Goal: Communication & Community: Answer question/provide support

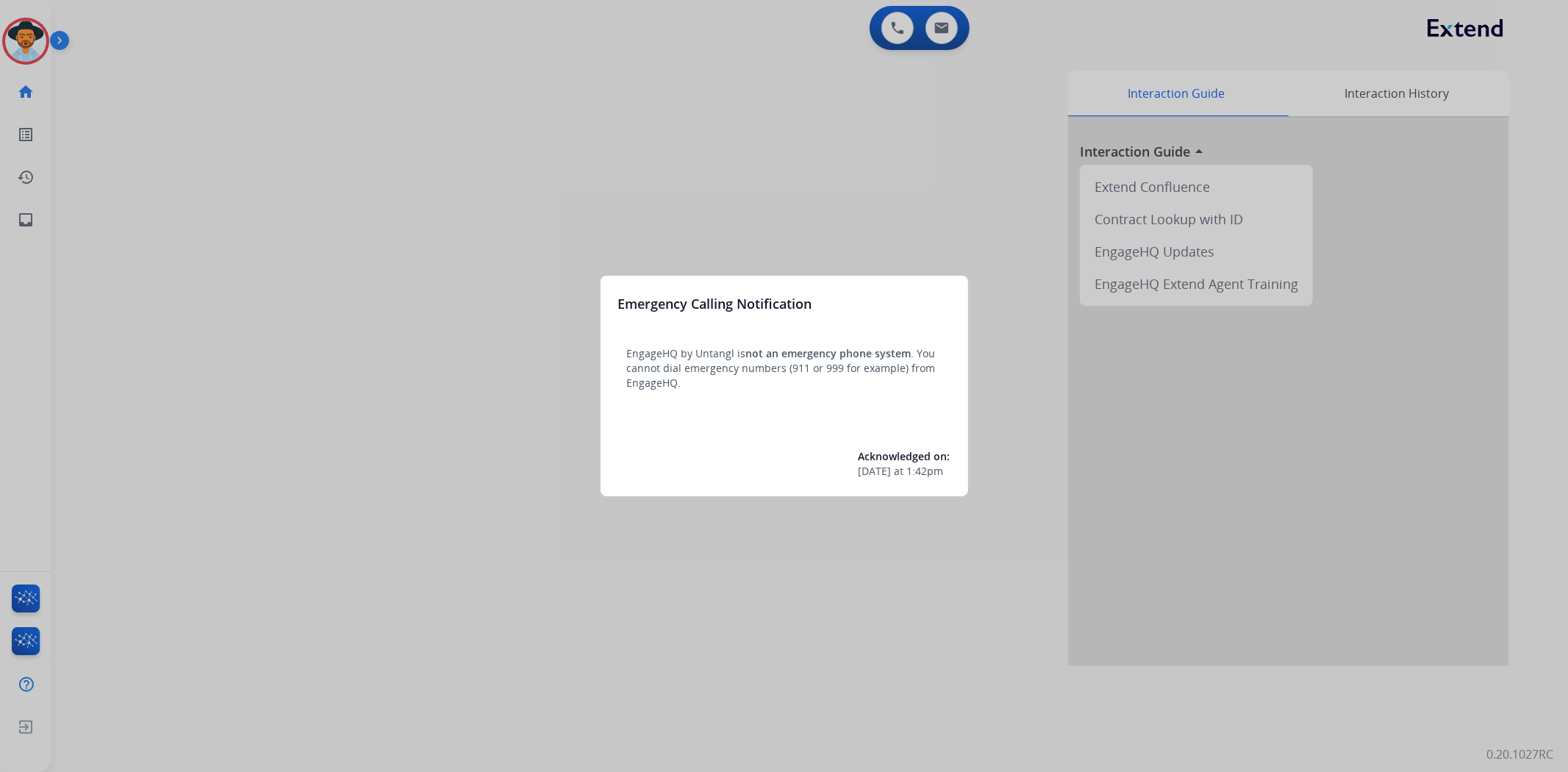
click at [0, 34] on div at bounding box center [784, 386] width 1568 height 772
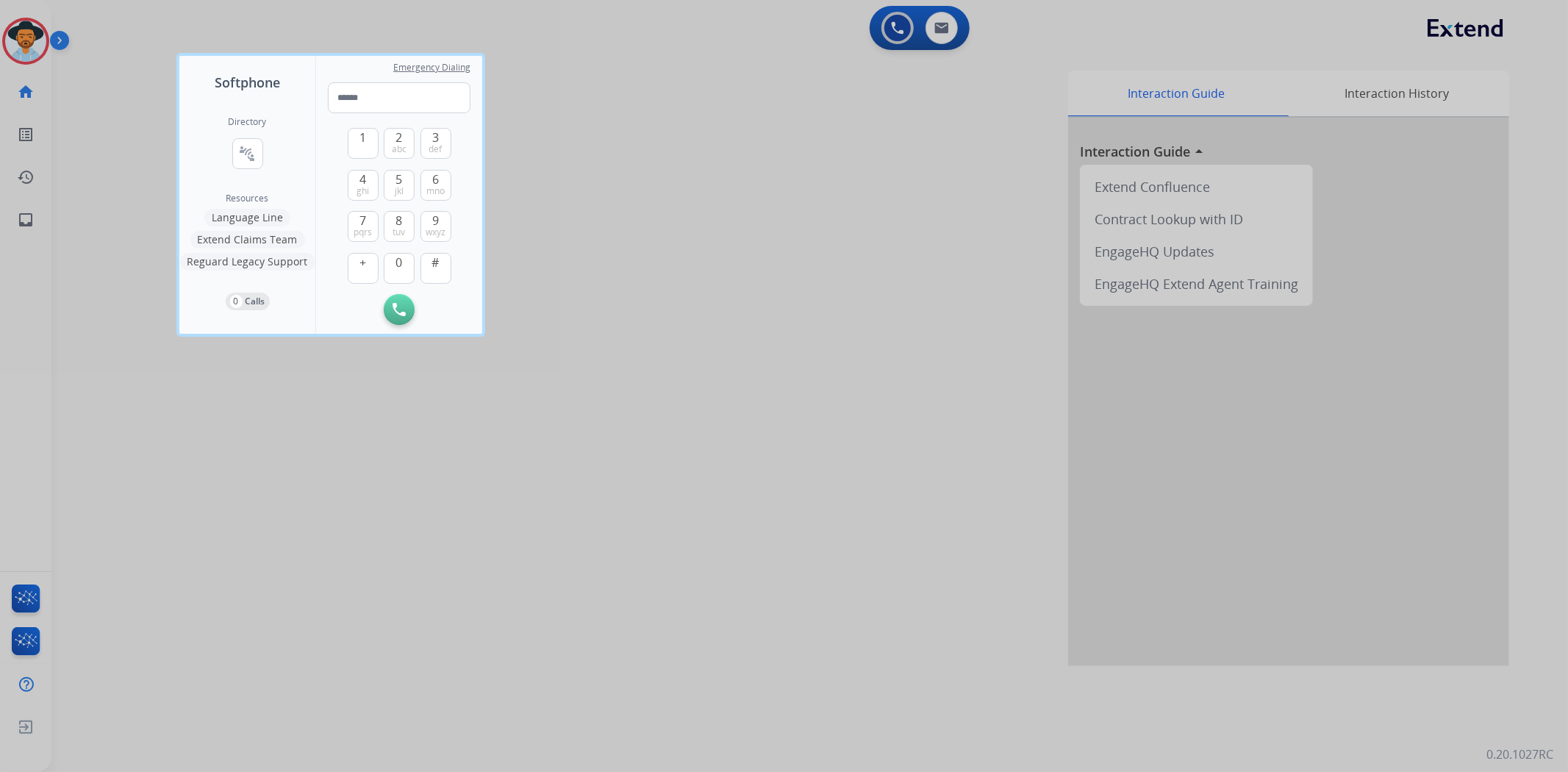
click at [103, 92] on div at bounding box center [784, 386] width 1568 height 772
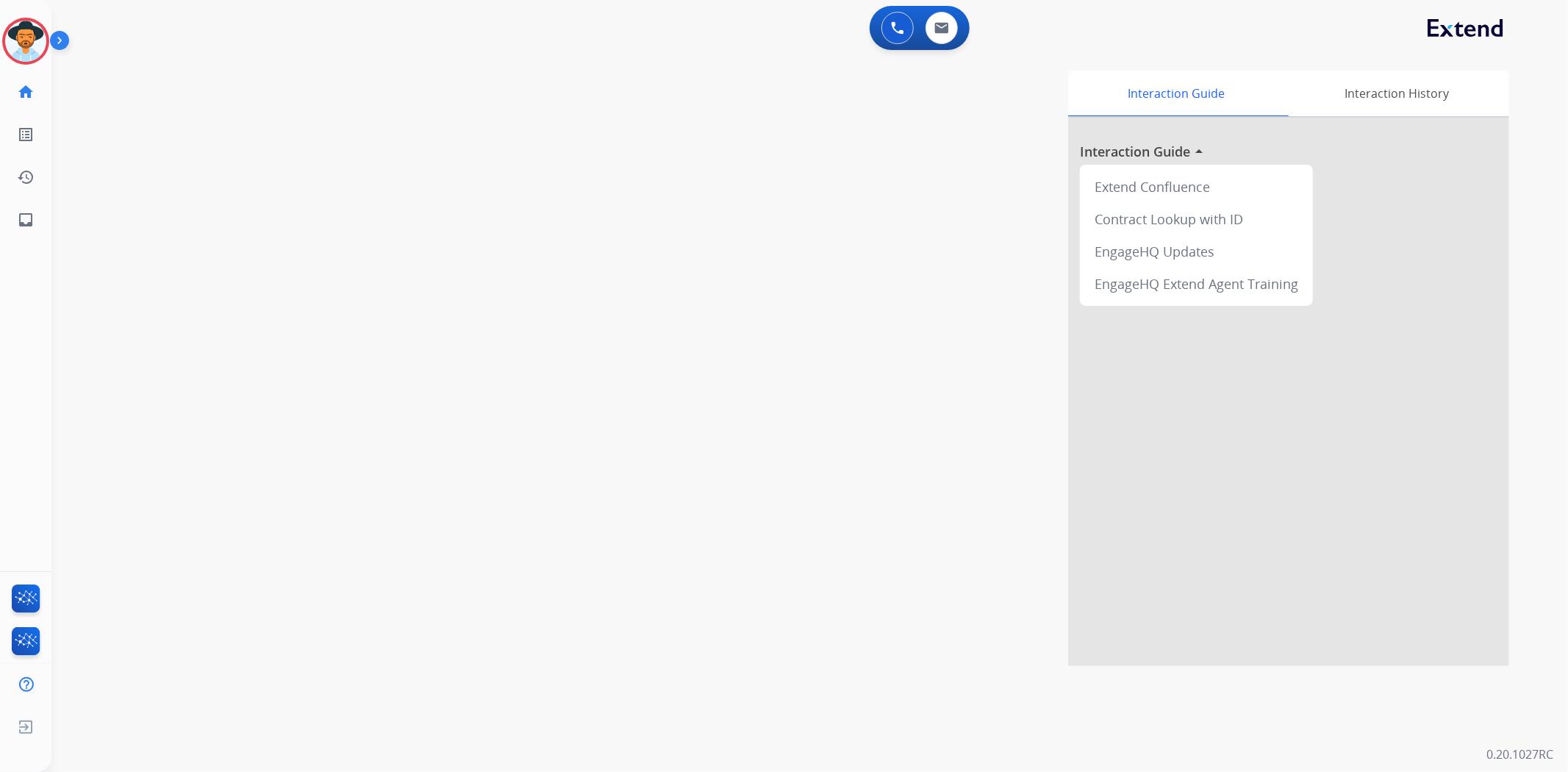
click at [1, 42] on div "Tachara Logged In Edit Avatar Agent: Tachara Routing Profile: Multi Skill ALL" at bounding box center [25, 41] width 52 height 47
click at [10, 45] on img at bounding box center [25, 41] width 41 height 41
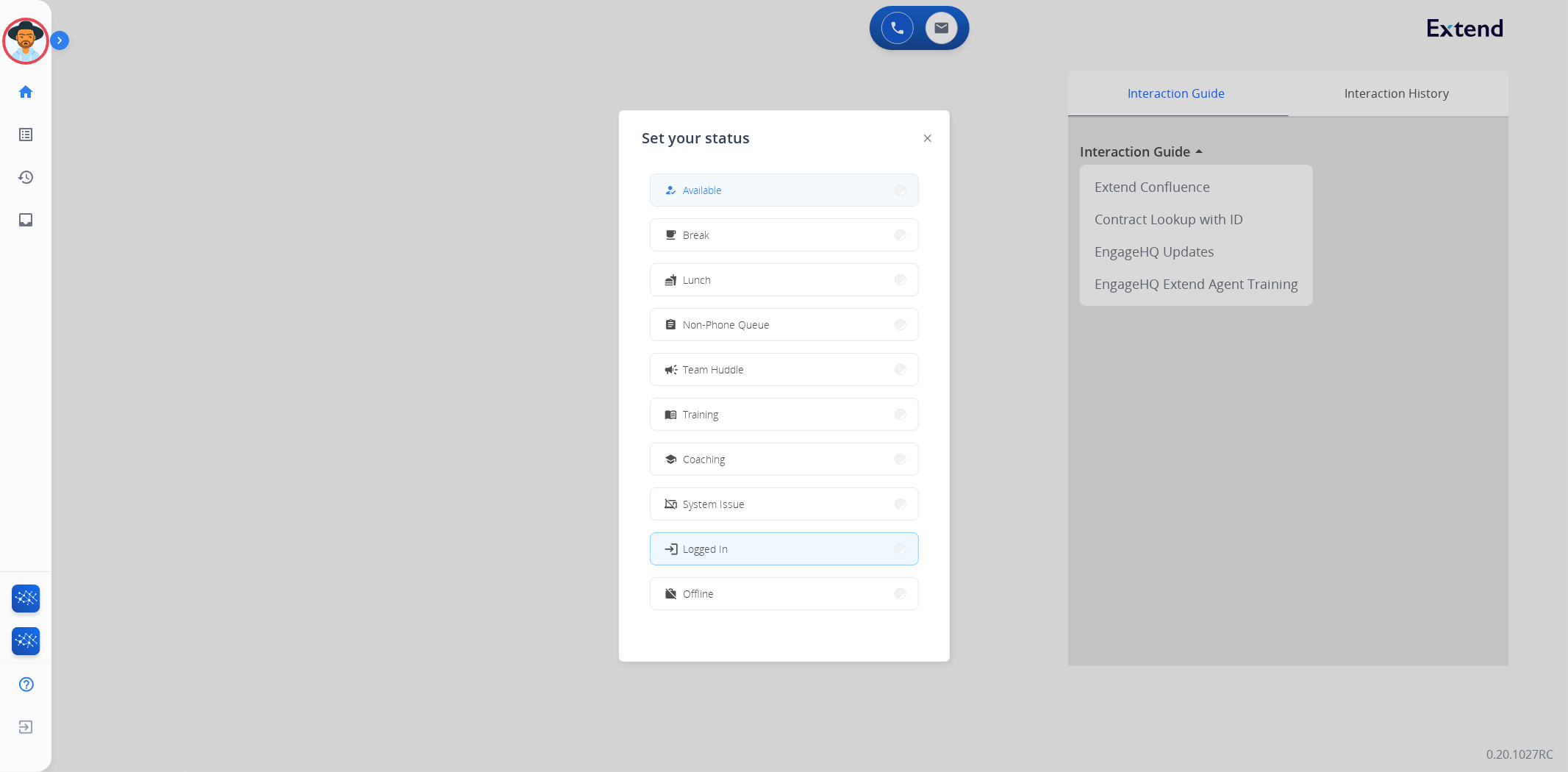
click at [786, 181] on button "how_to_reg Available" at bounding box center [785, 190] width 268 height 32
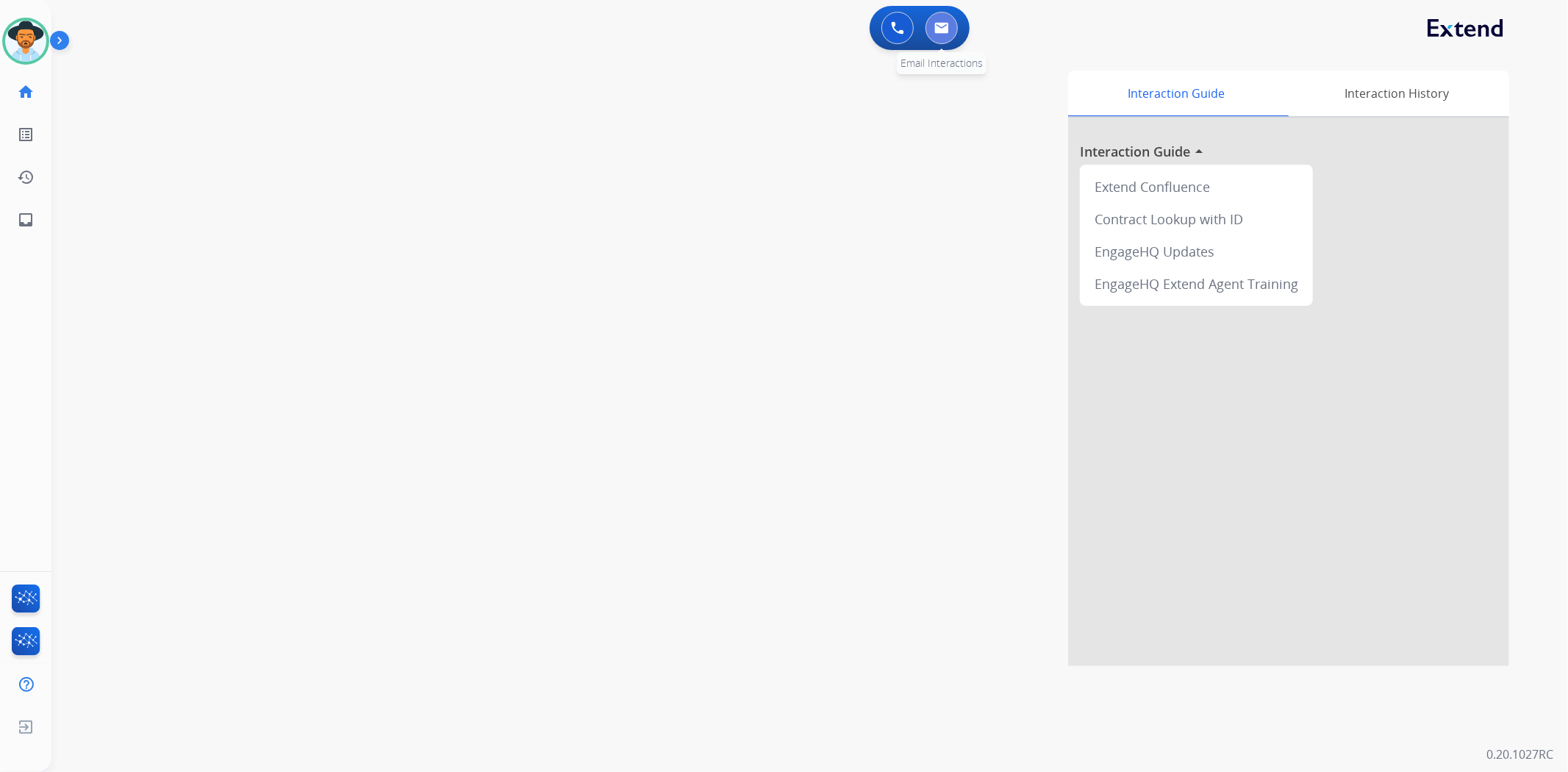
click at [938, 32] on img at bounding box center [942, 28] width 14 height 12
select select "**********"
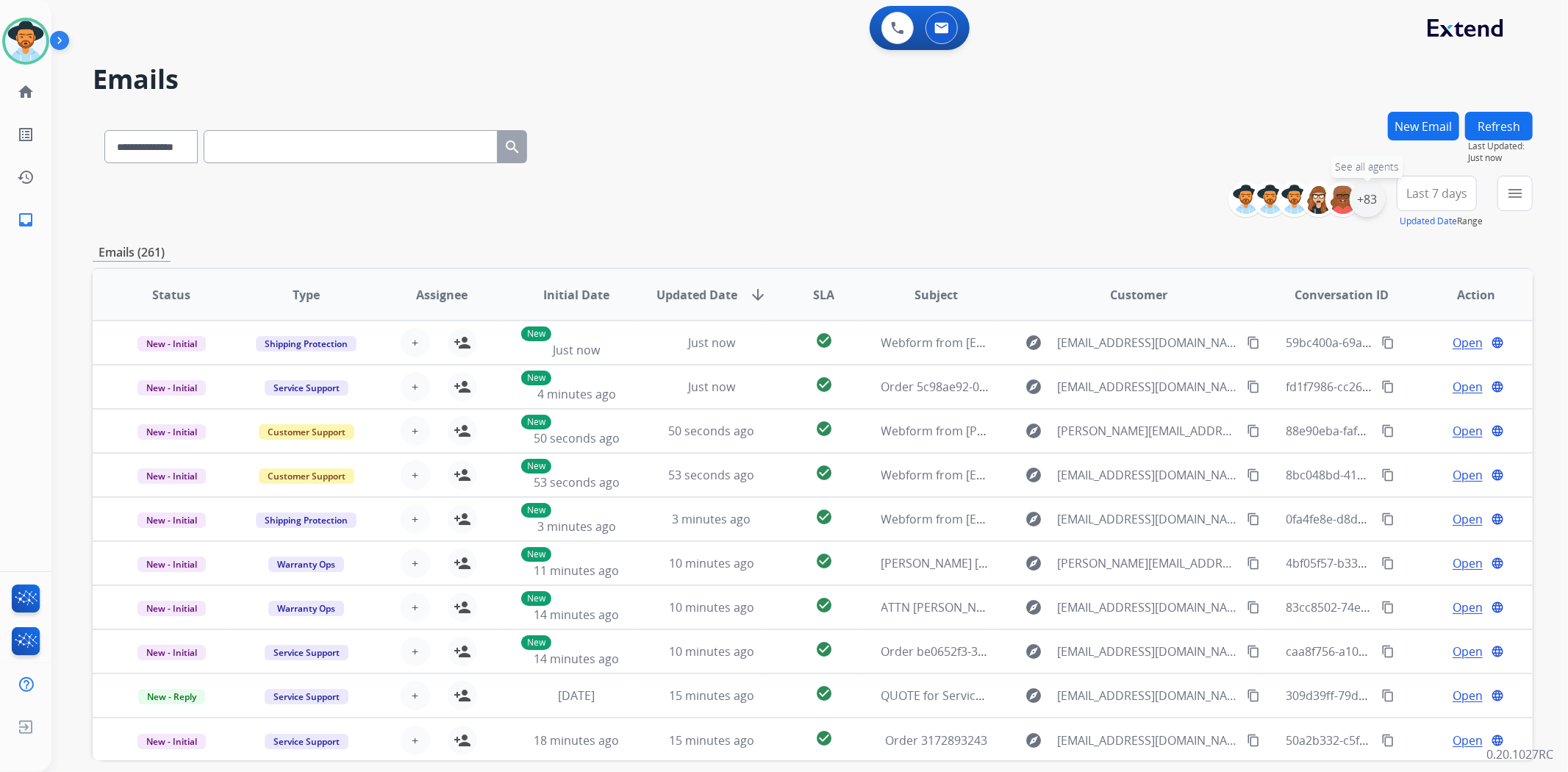
click at [1358, 200] on div "+83" at bounding box center [1367, 199] width 35 height 35
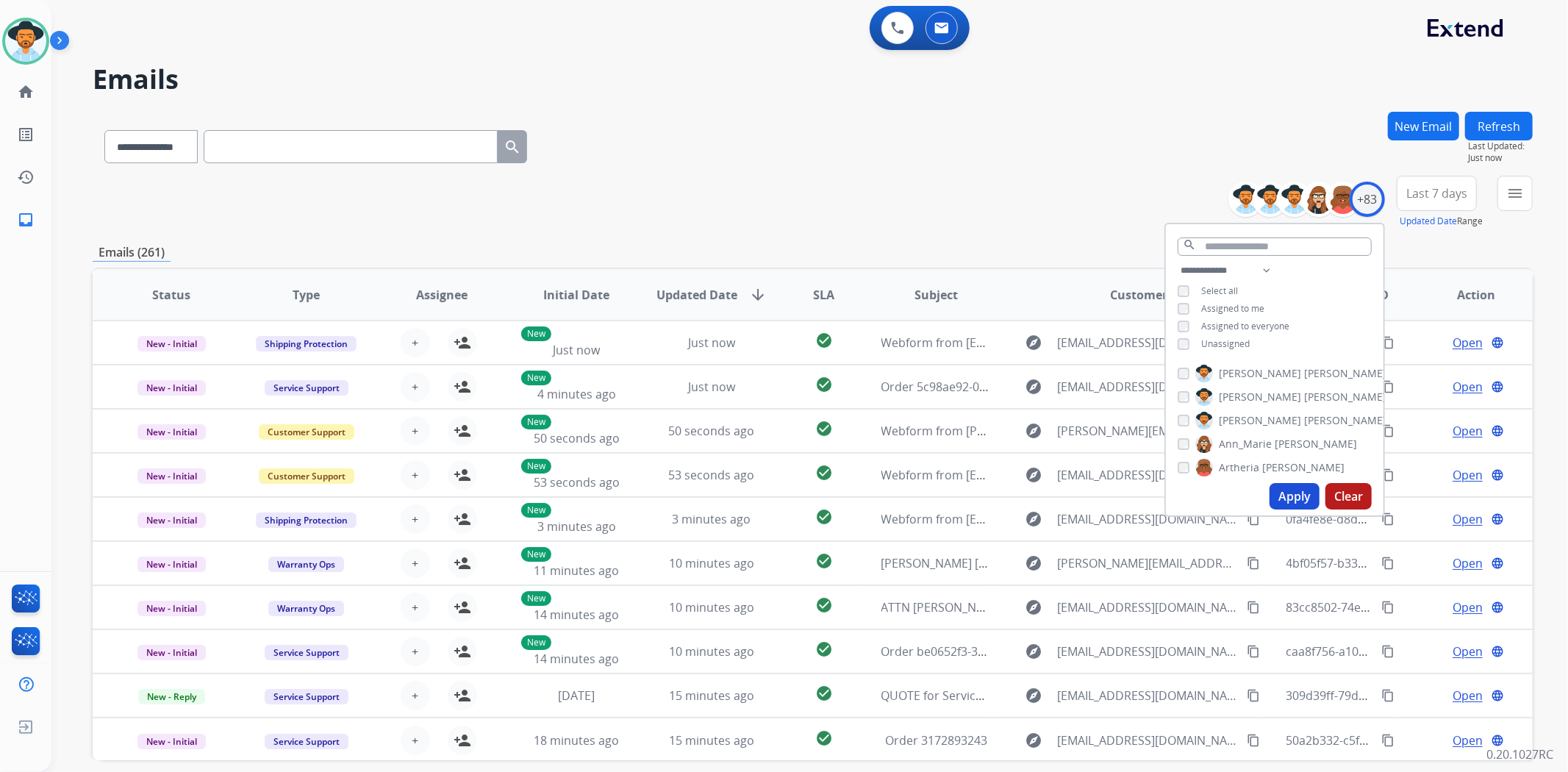
click at [1289, 504] on button "Apply" at bounding box center [1295, 496] width 50 height 26
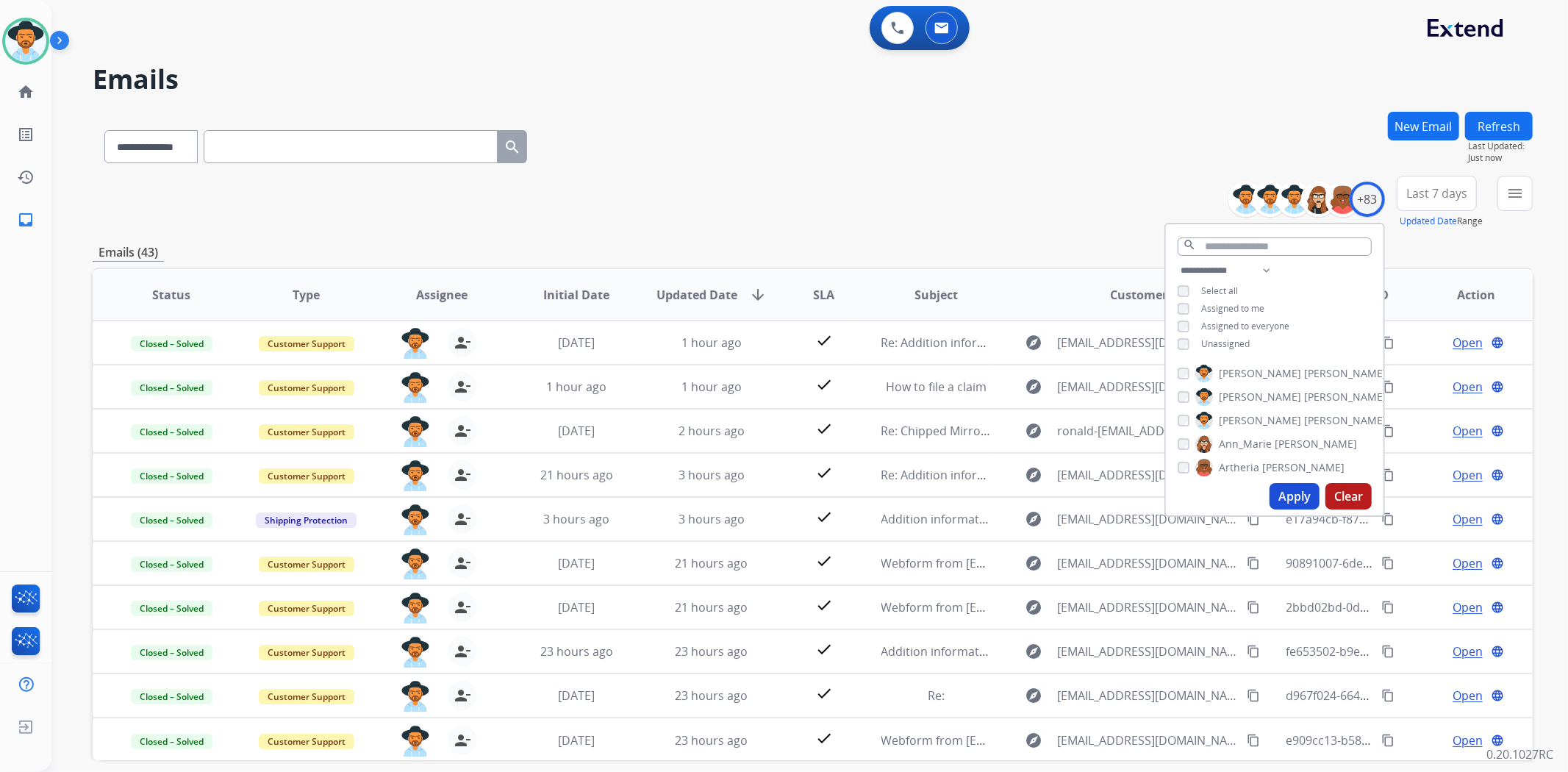
click at [860, 159] on div "**********" at bounding box center [813, 143] width 1441 height 64
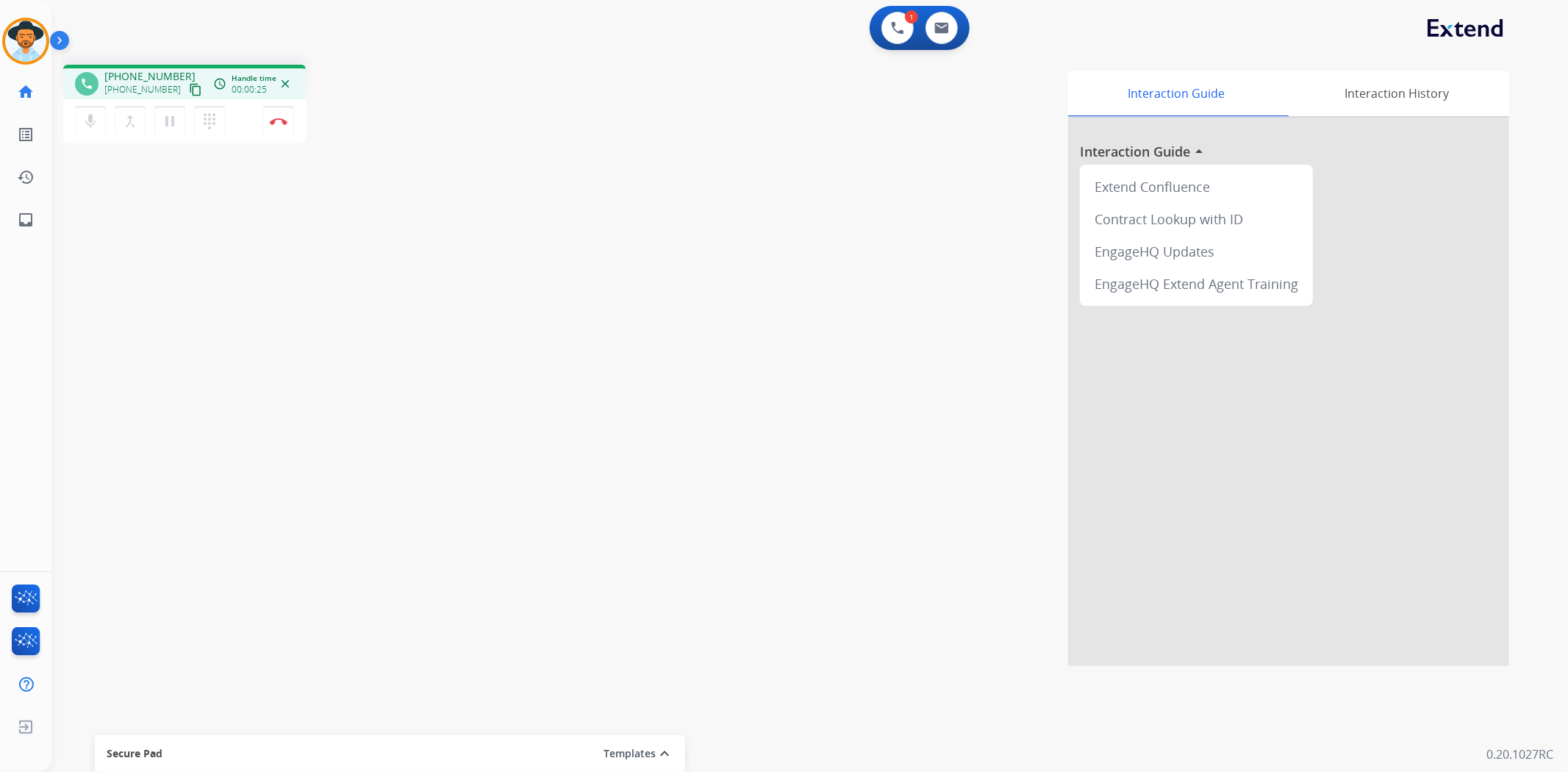
click at [189, 87] on mat-icon "content_copy" at bounding box center [195, 89] width 14 height 14
click at [171, 127] on mat-icon "pause" at bounding box center [170, 121] width 18 height 18
click at [900, 29] on img at bounding box center [897, 28] width 14 height 14
click at [884, 33] on button at bounding box center [897, 28] width 33 height 33
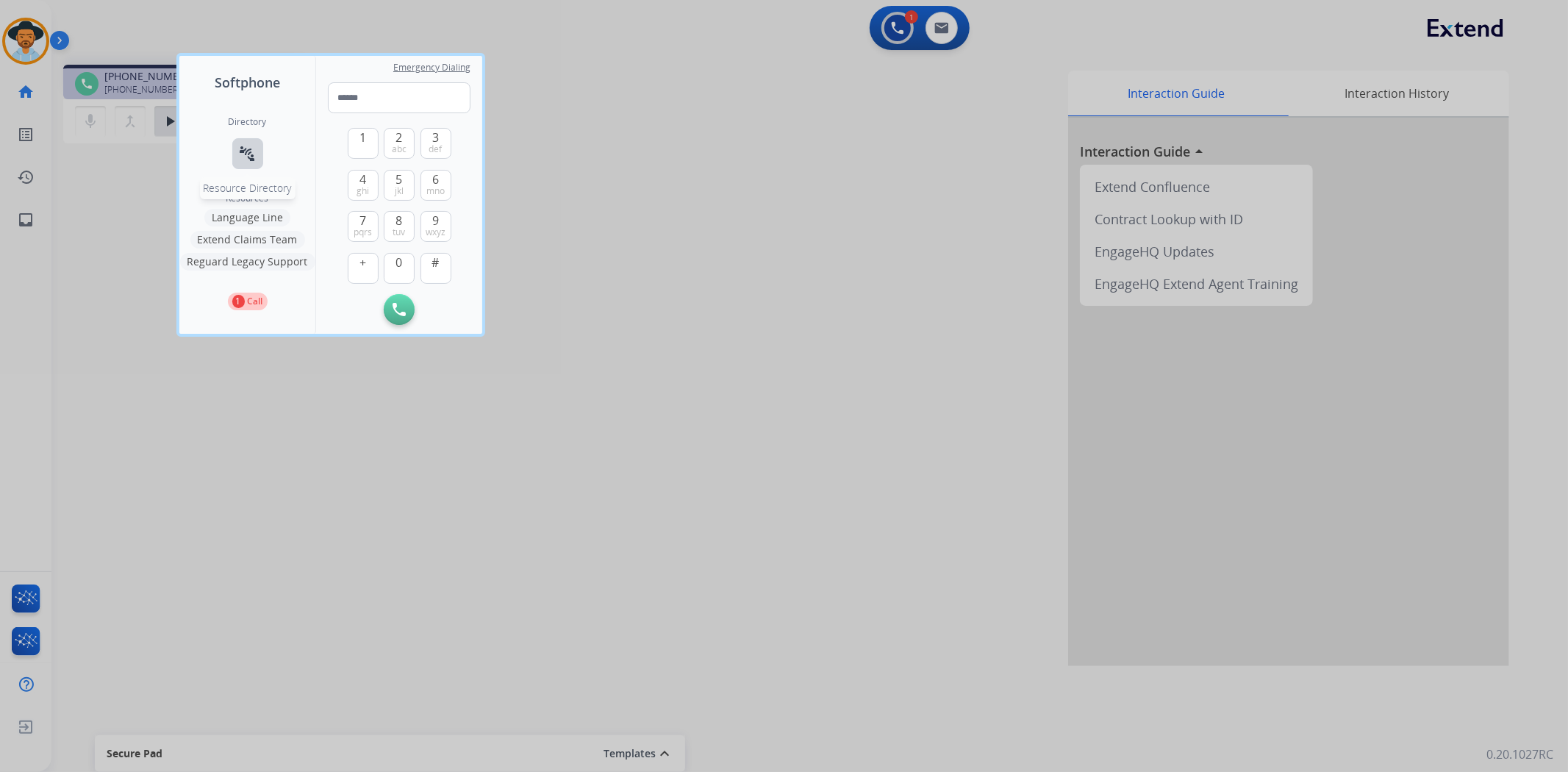
click at [260, 150] on button "connect_without_contact Resource Directory" at bounding box center [248, 153] width 31 height 31
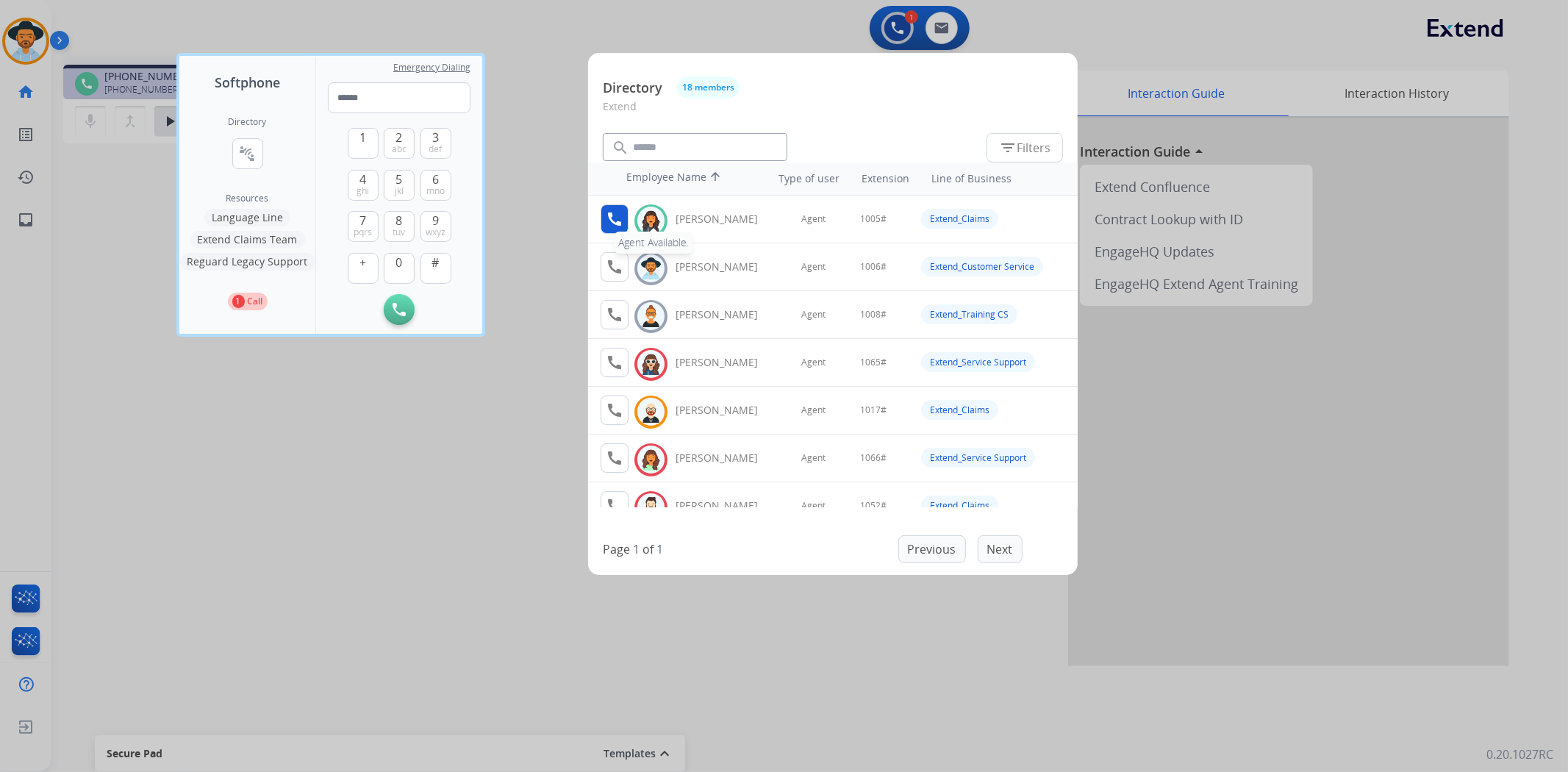
click at [610, 217] on mat-icon "call" at bounding box center [614, 219] width 18 height 18
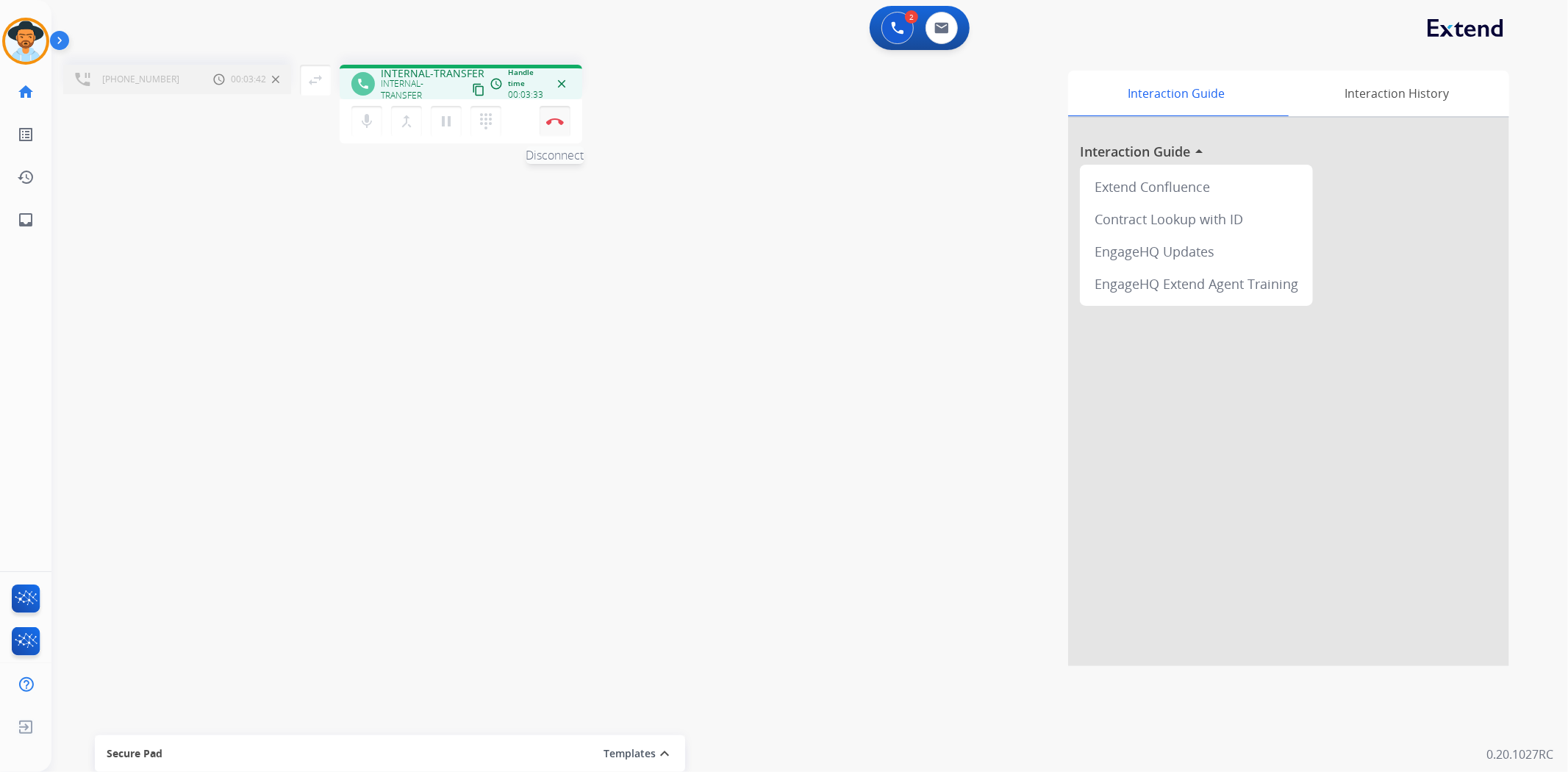
click at [549, 125] on button "Disconnect" at bounding box center [555, 121] width 31 height 31
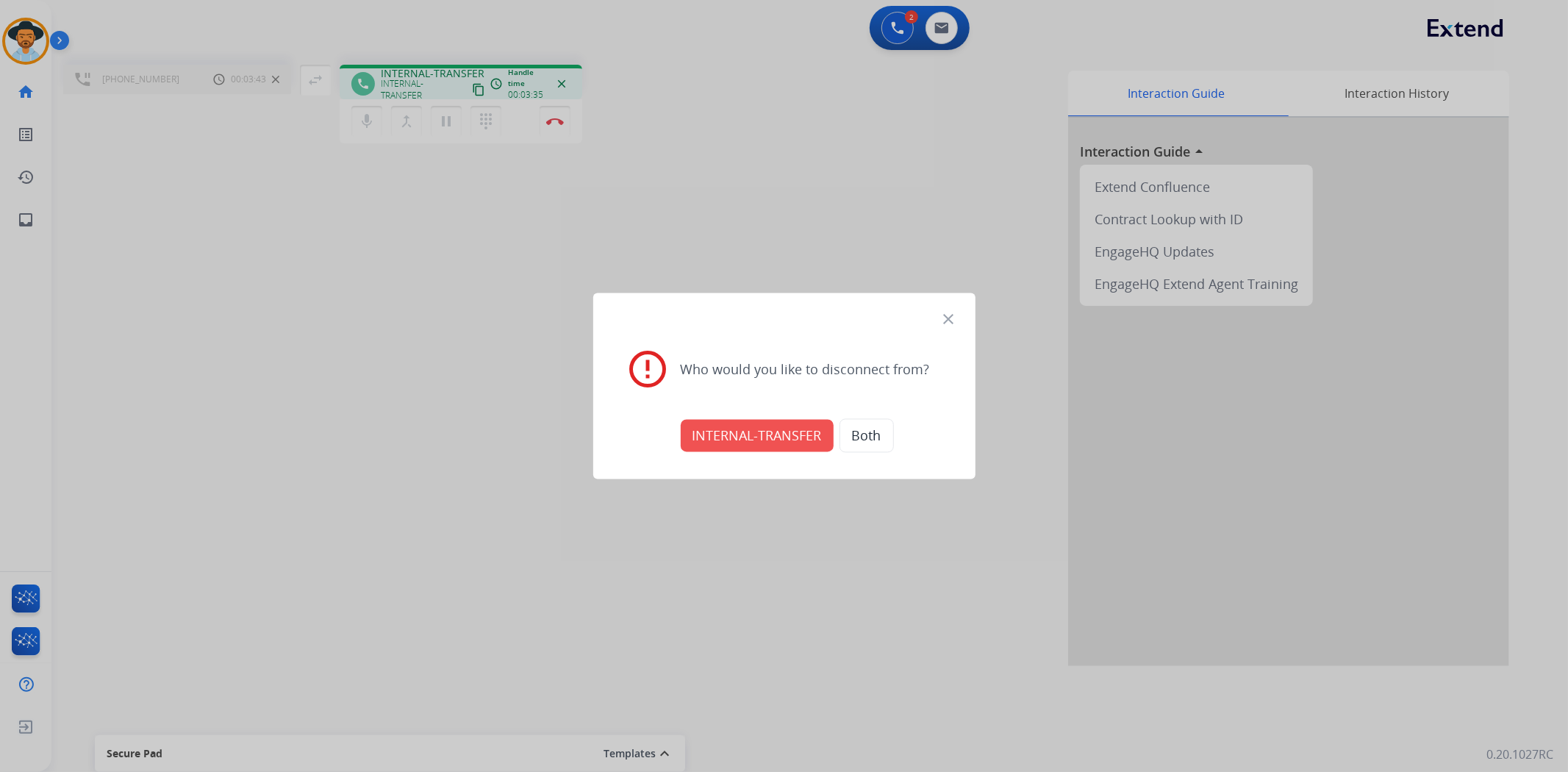
click at [755, 439] on button "INTERNAL-TRANSFER" at bounding box center [758, 436] width 153 height 33
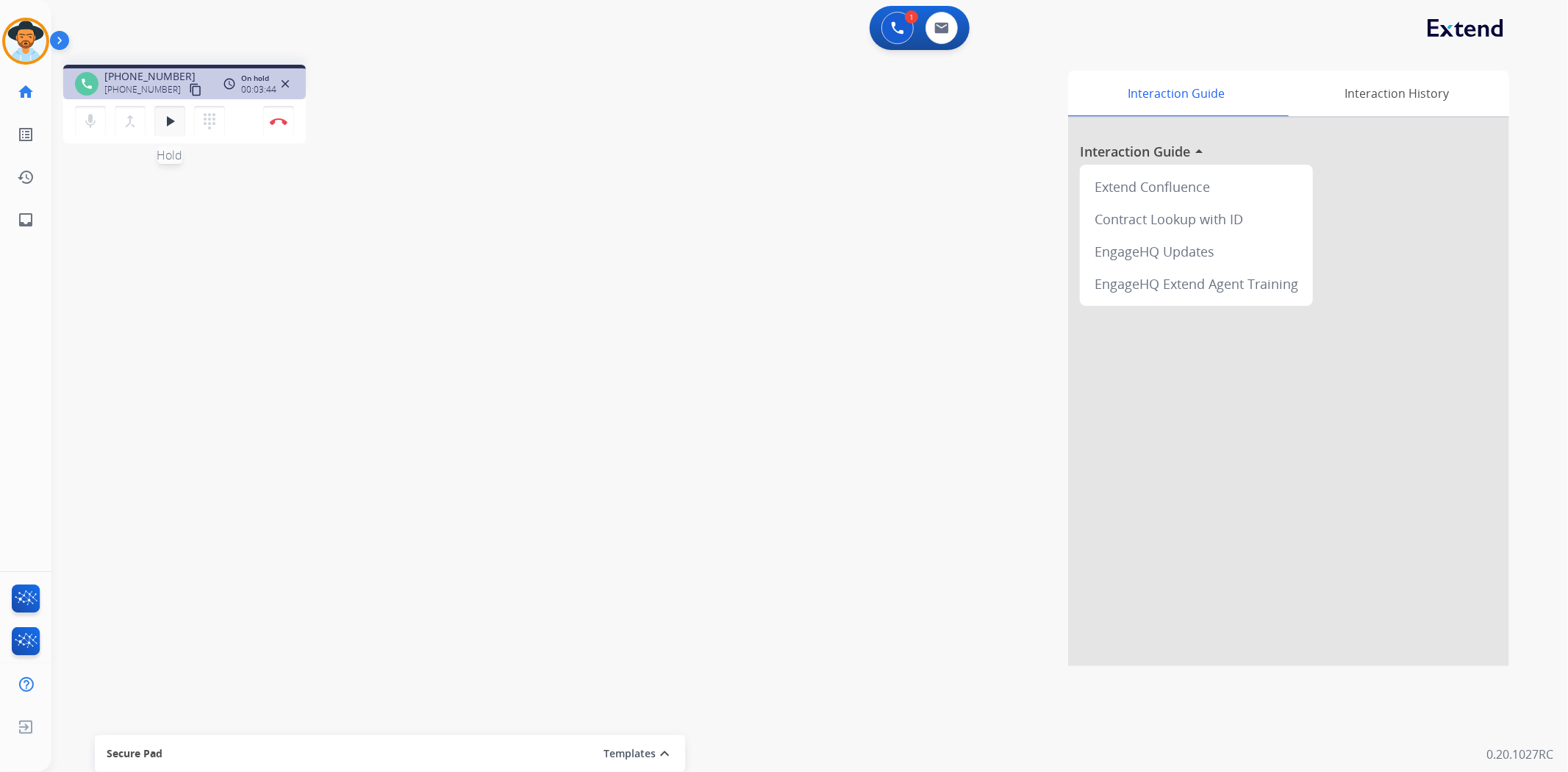
click at [175, 125] on mat-icon "play_arrow" at bounding box center [170, 121] width 18 height 18
click at [281, 132] on button "Disconnect" at bounding box center [278, 121] width 31 height 31
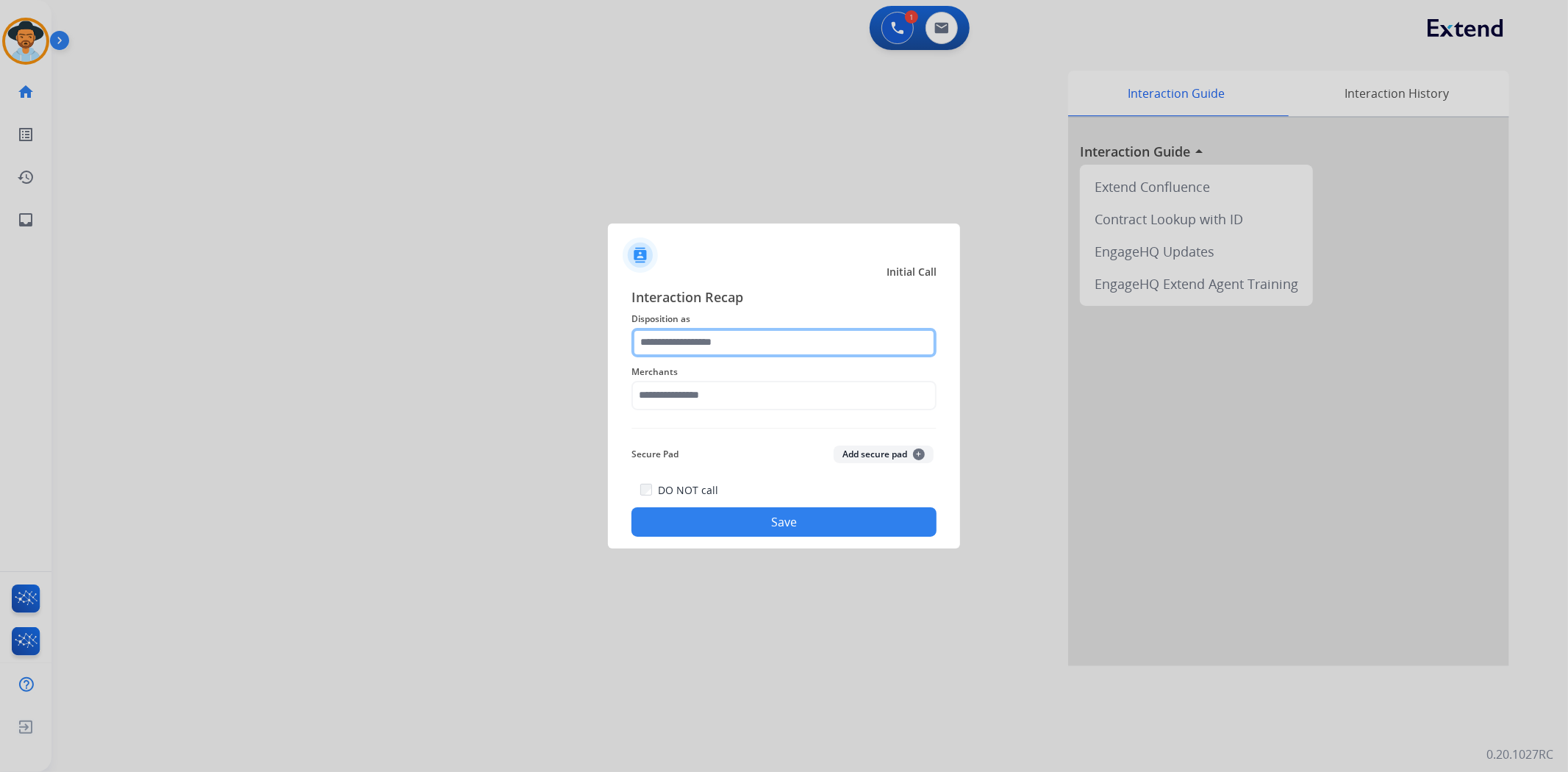
click at [767, 333] on input "text" at bounding box center [784, 343] width 305 height 29
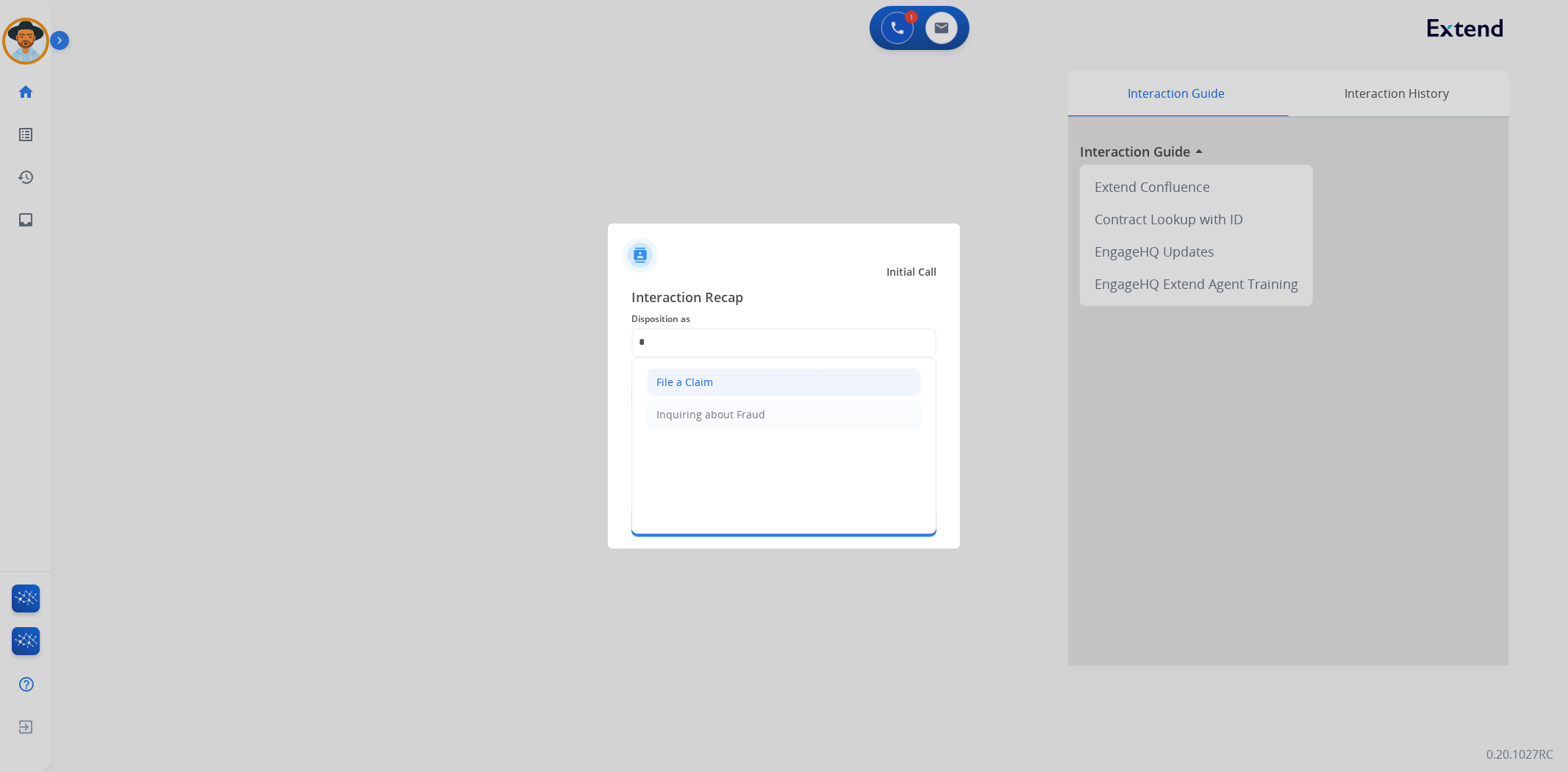
click at [727, 386] on li "File a Claim" at bounding box center [784, 382] width 274 height 28
type input "**********"
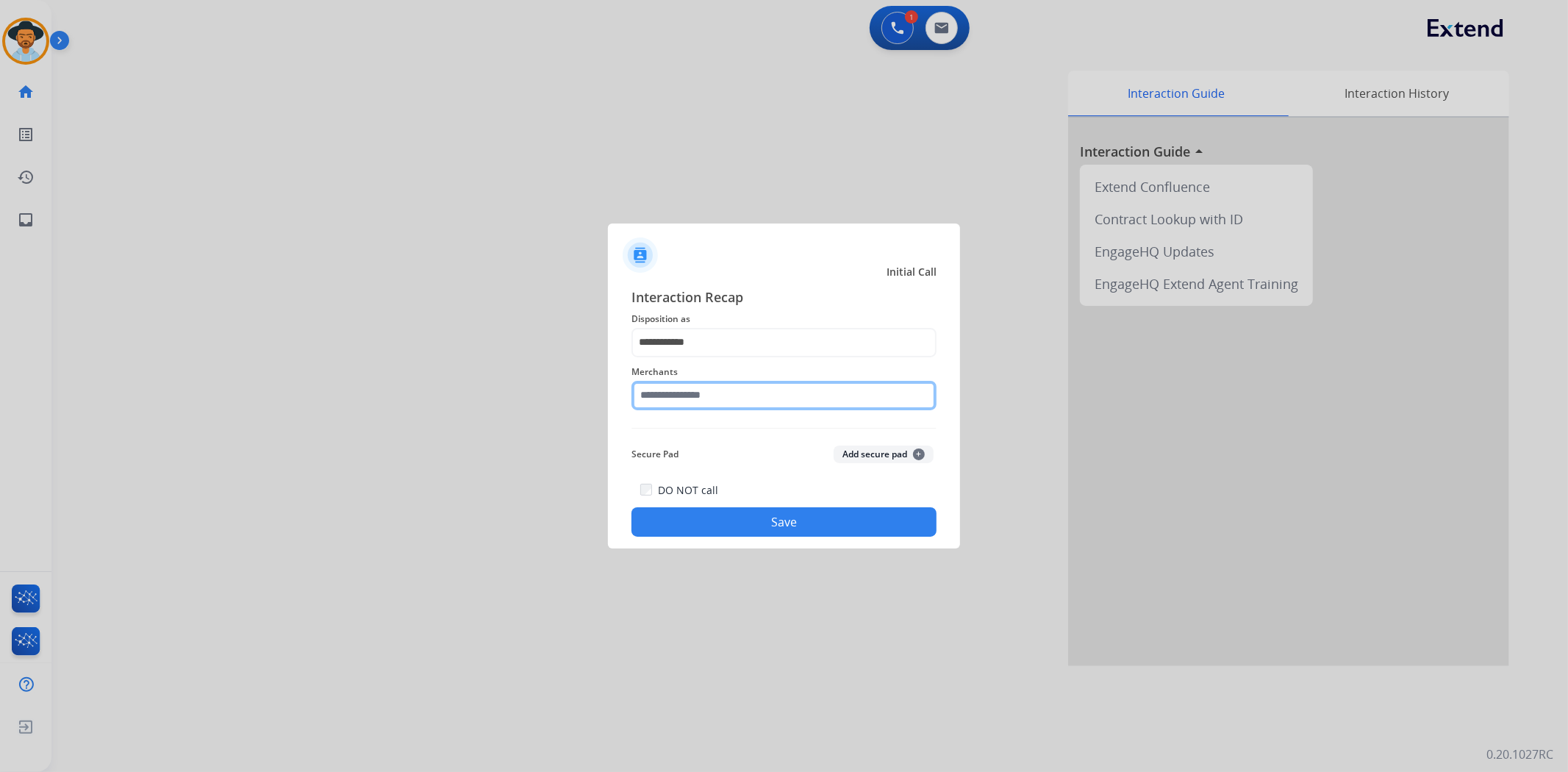
click at [714, 393] on input "text" at bounding box center [784, 395] width 305 height 29
click at [746, 471] on li "Ashley furniture" at bounding box center [788, 469] width 280 height 28
type input "**********"
click at [751, 515] on button "Save" at bounding box center [784, 522] width 305 height 29
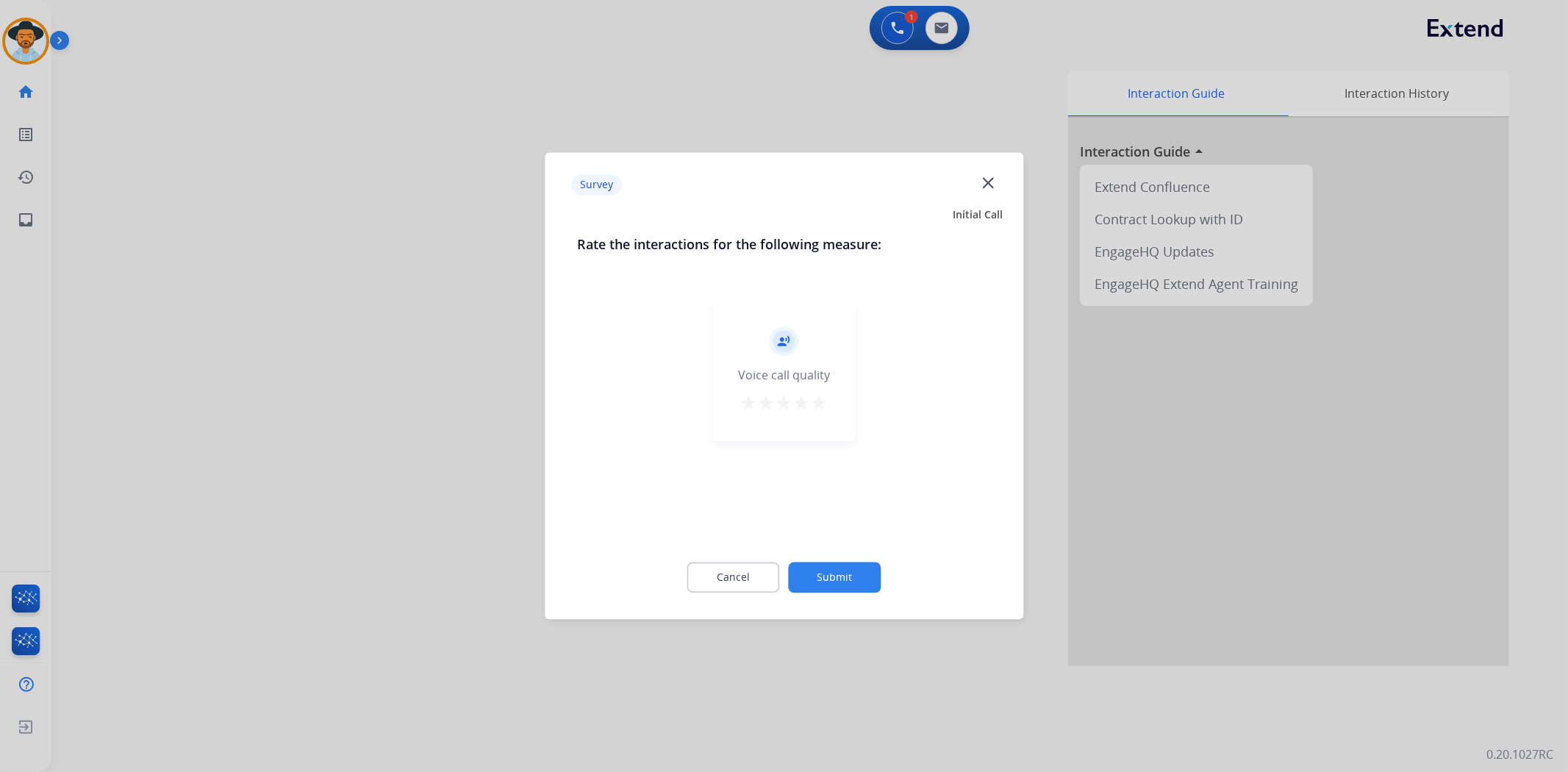
click at [841, 563] on button "Submit" at bounding box center [835, 578] width 92 height 31
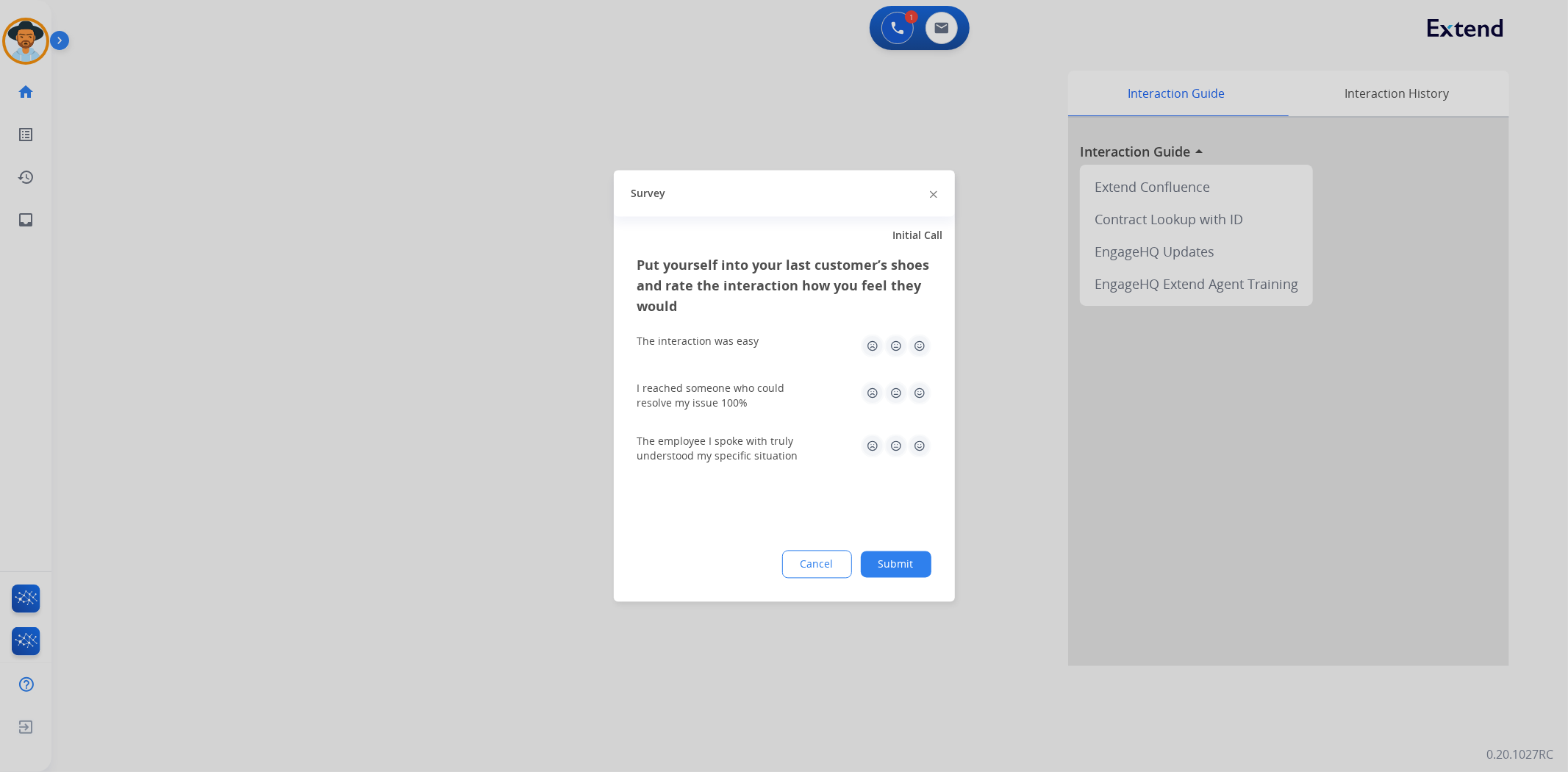
click at [944, 570] on div "Put yourself into your last customer’s shoes and rate the interaction how you f…" at bounding box center [785, 429] width 341 height 347
click at [922, 562] on button "Submit" at bounding box center [896, 564] width 71 height 26
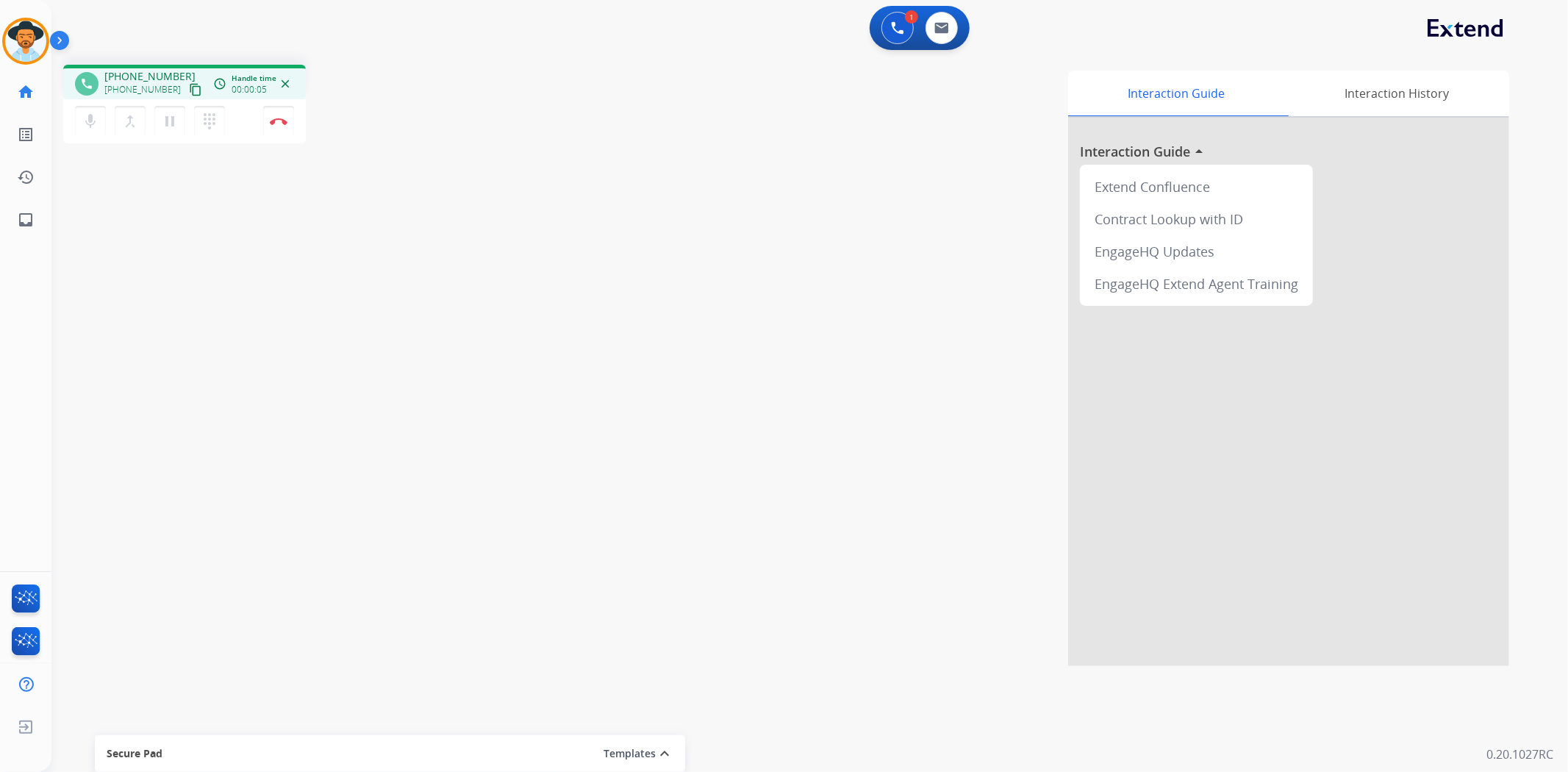
click at [189, 91] on mat-icon "content_copy" at bounding box center [195, 89] width 14 height 14
click at [171, 135] on button "pause Hold" at bounding box center [170, 121] width 31 height 31
click at [169, 112] on mat-icon "play_arrow" at bounding box center [170, 121] width 18 height 18
click at [163, 126] on mat-icon "pause" at bounding box center [170, 121] width 18 height 18
click at [163, 114] on mat-icon "play_arrow" at bounding box center [170, 121] width 18 height 18
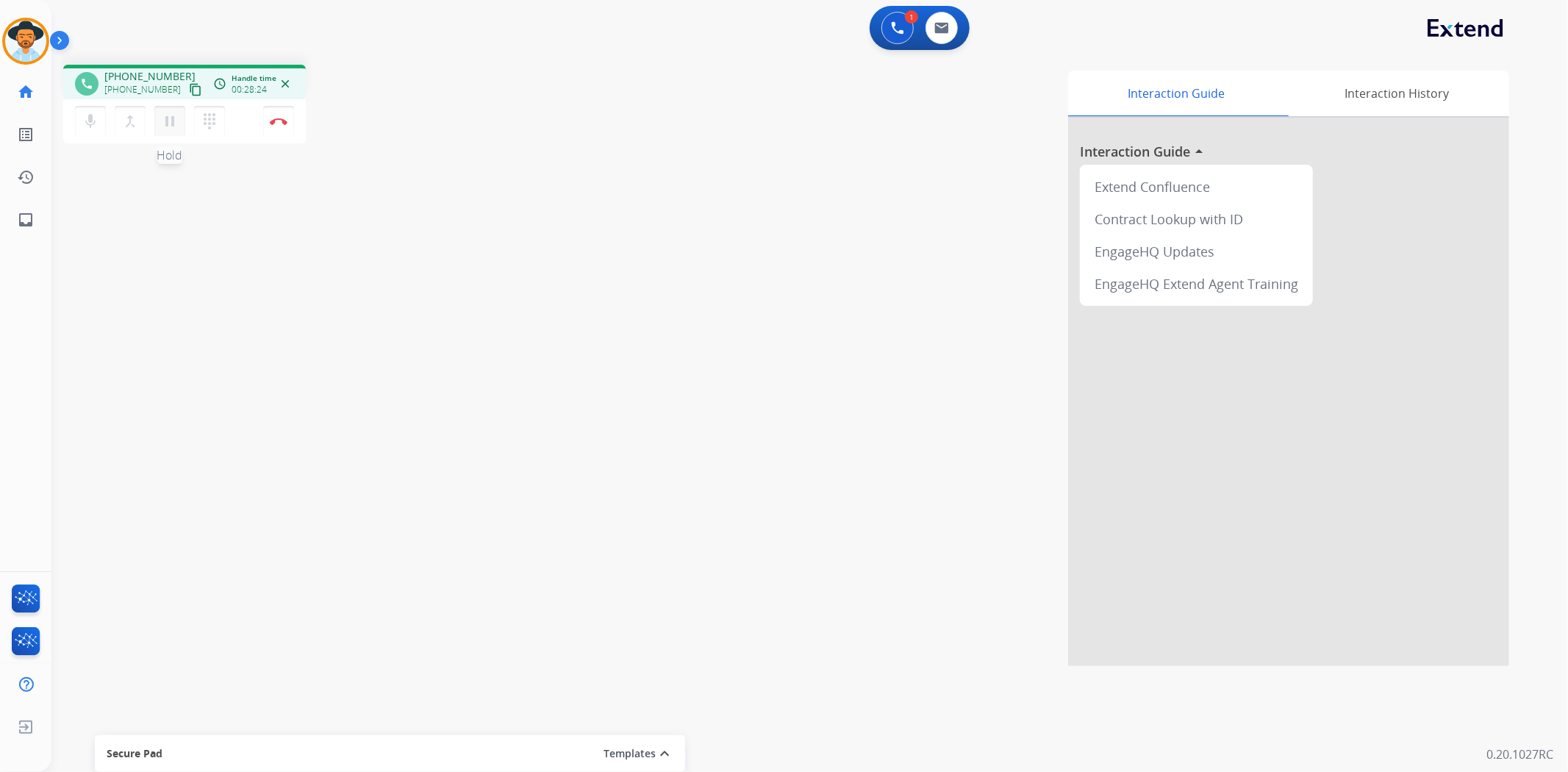
click at [171, 123] on mat-icon "pause" at bounding box center [170, 121] width 18 height 18
click at [902, 38] on button at bounding box center [897, 28] width 33 height 33
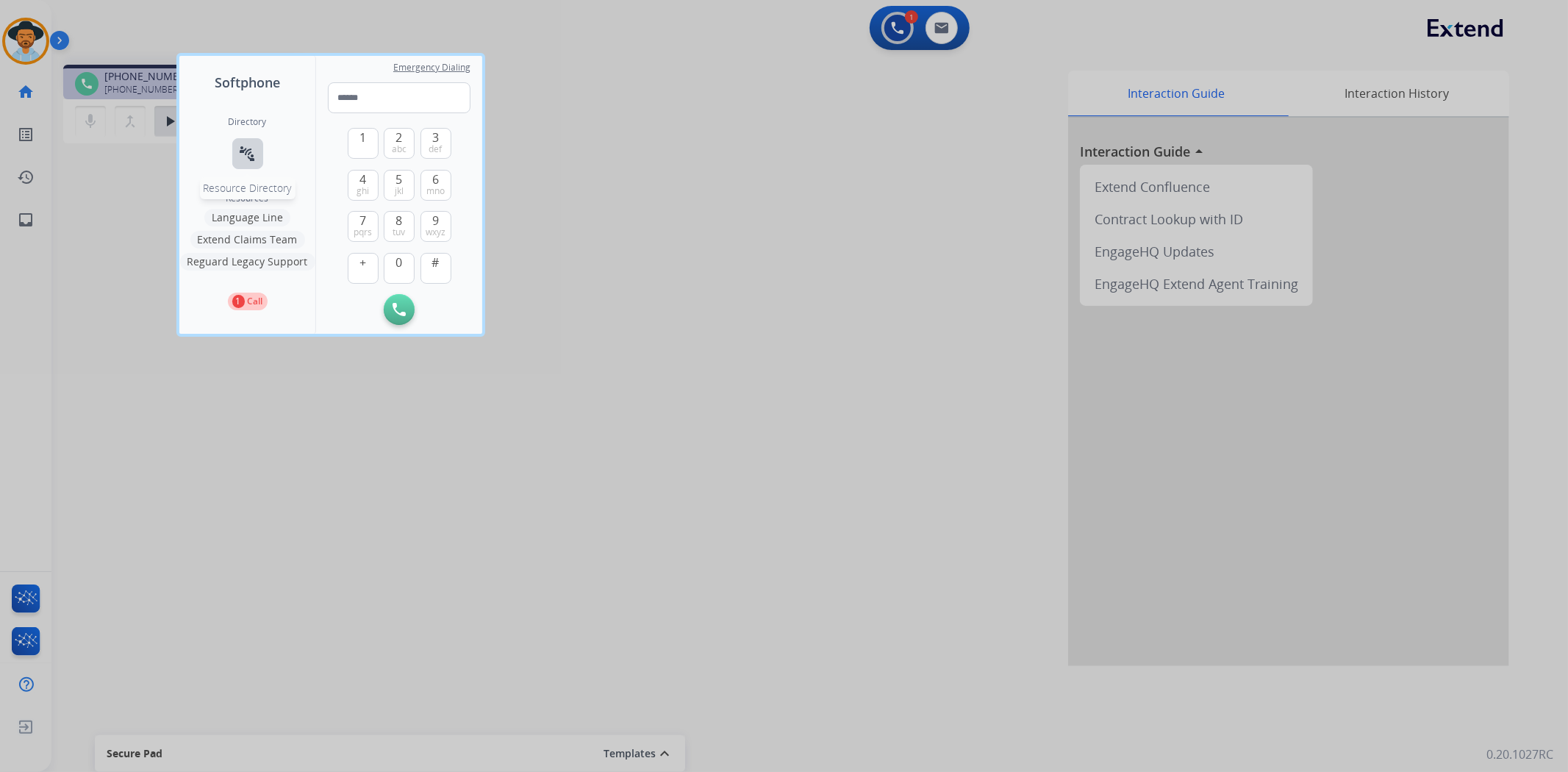
click at [252, 148] on mat-icon "connect_without_contact" at bounding box center [248, 154] width 18 height 18
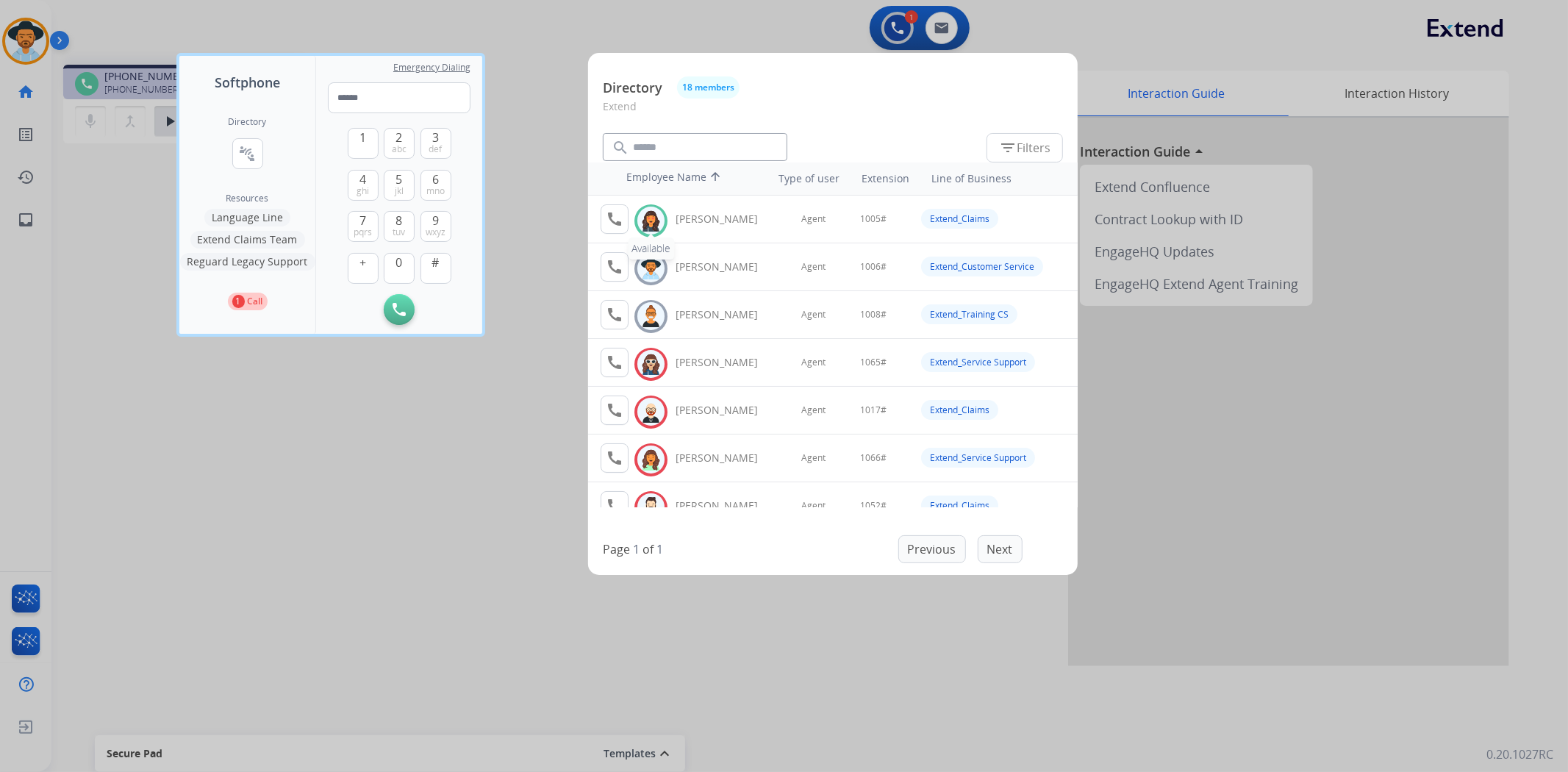
click at [653, 217] on img at bounding box center [651, 221] width 22 height 23
click at [633, 219] on div "Available Ashley Jackman" at bounding box center [701, 219] width 146 height 29
click at [625, 218] on button "call" at bounding box center [614, 219] width 28 height 29
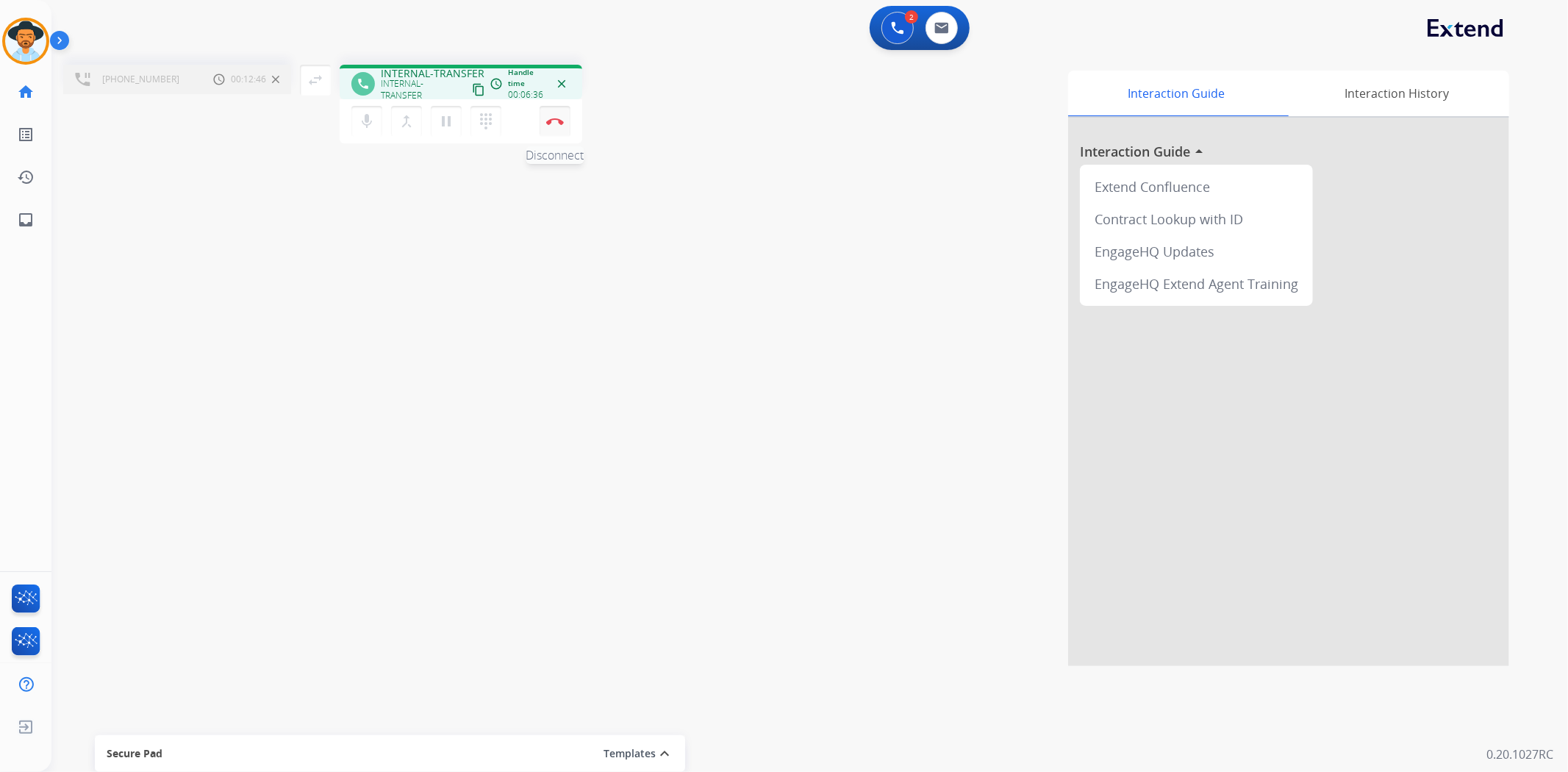
click at [555, 128] on button "Disconnect" at bounding box center [555, 121] width 31 height 31
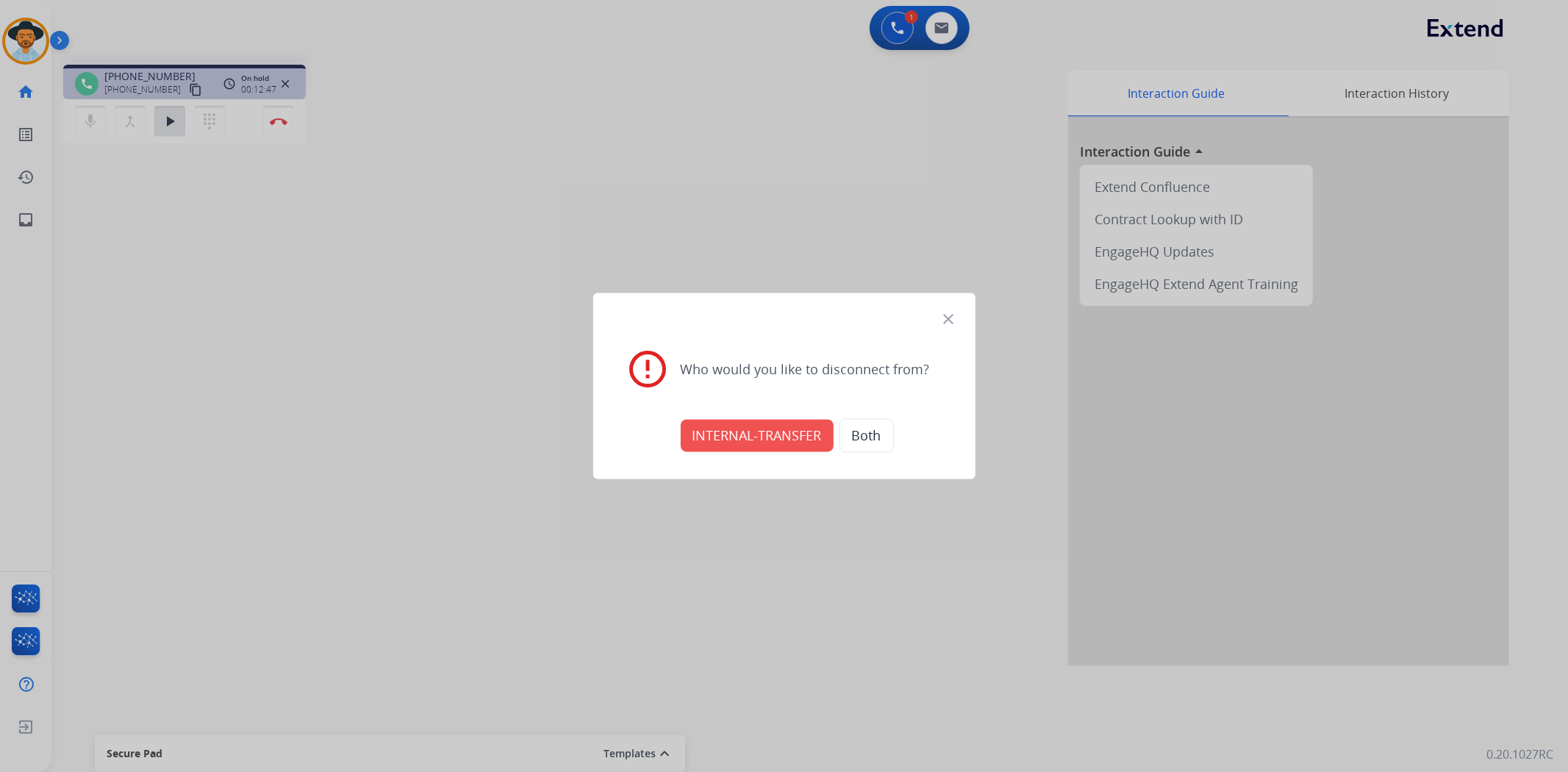
click at [727, 441] on button "INTERNAL-TRANSFER" at bounding box center [758, 436] width 153 height 33
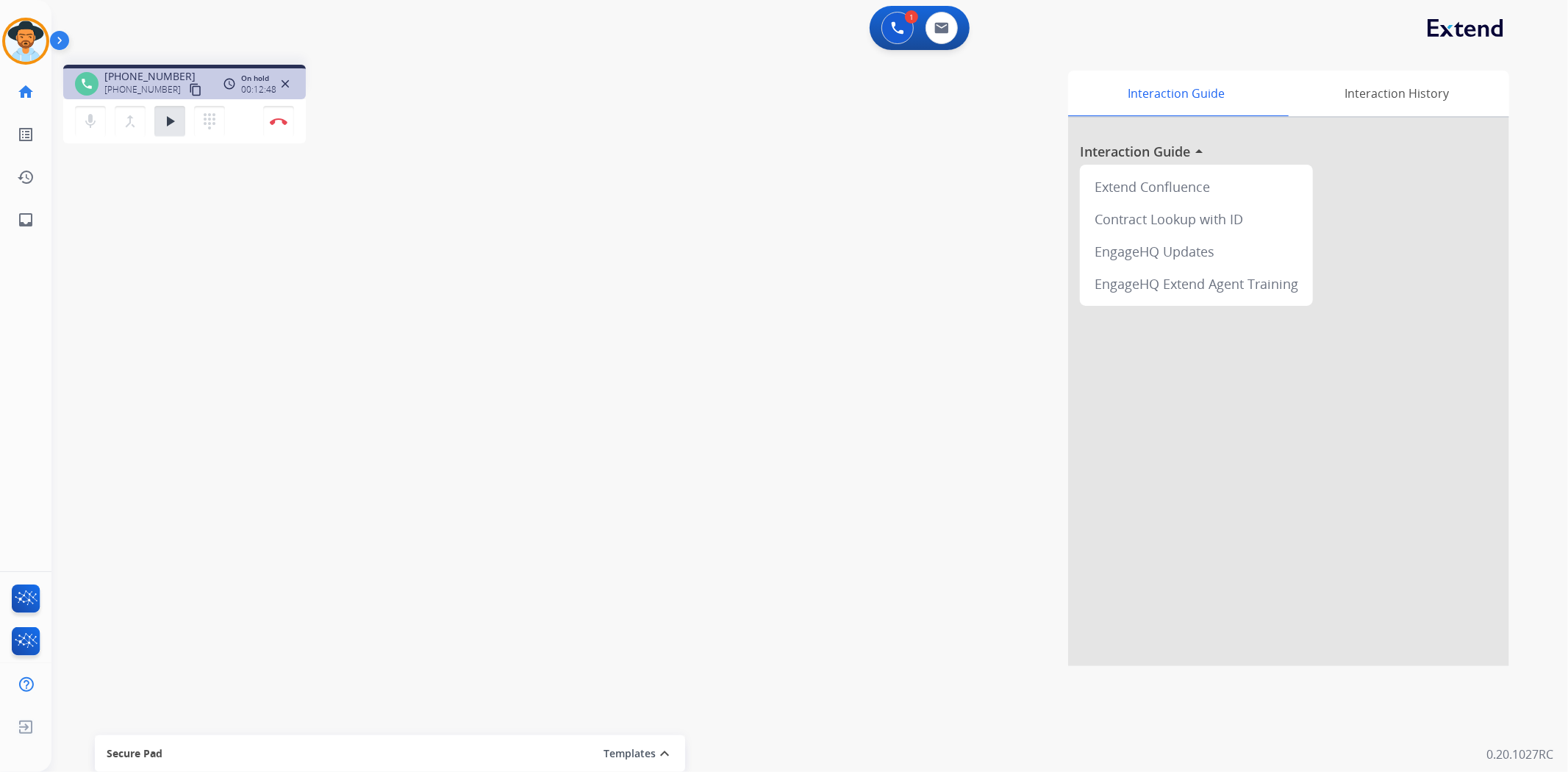
drag, startPoint x: 167, startPoint y: 122, endPoint x: 182, endPoint y: 144, distance: 26.6
click at [170, 122] on mat-icon "play_arrow" at bounding box center [170, 121] width 18 height 18
click at [276, 125] on button "Disconnect" at bounding box center [278, 121] width 31 height 31
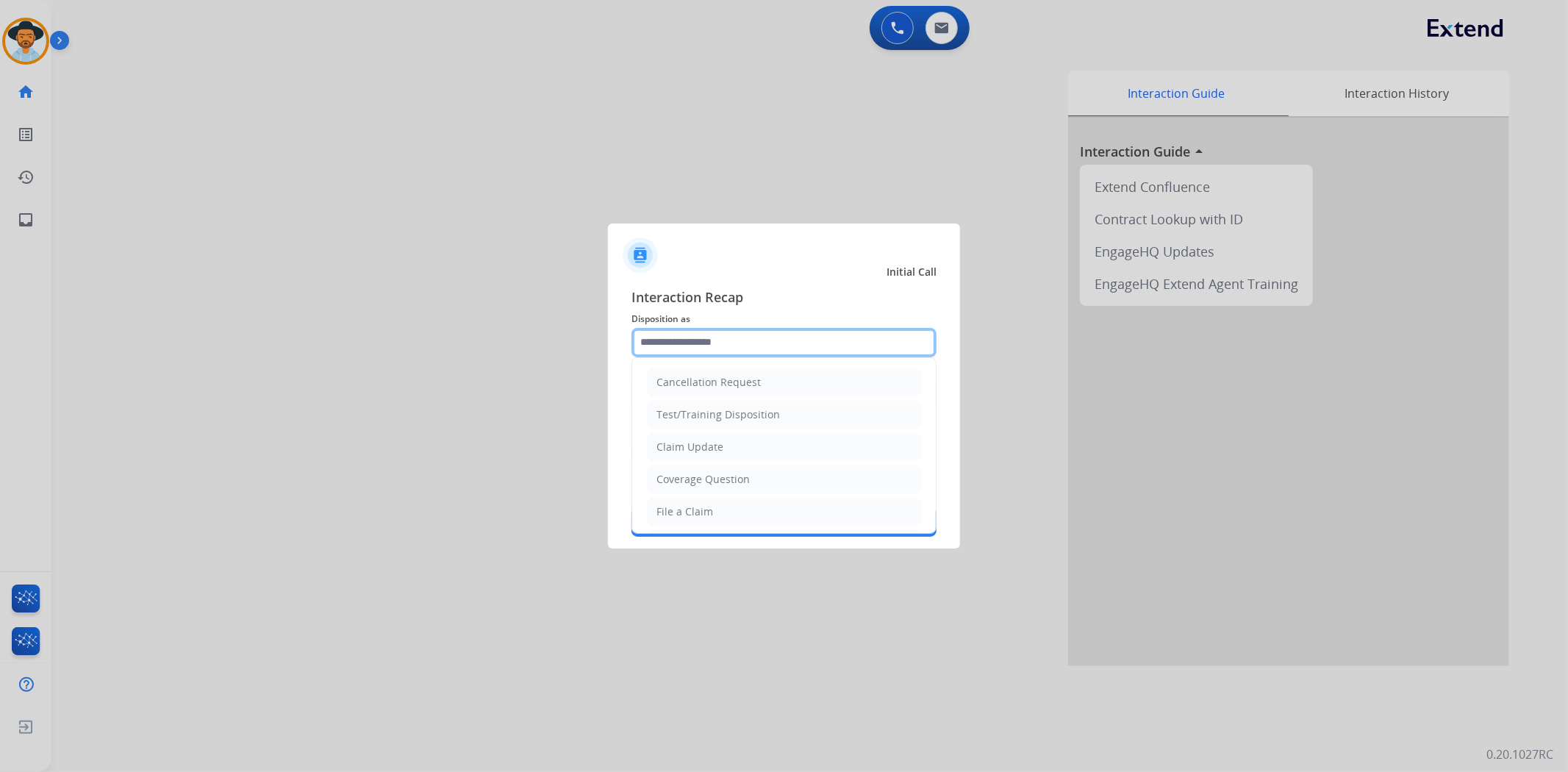
drag, startPoint x: 715, startPoint y: 337, endPoint x: 1017, endPoint y: 382, distance: 305.3
click at [718, 337] on input "text" at bounding box center [784, 343] width 305 height 29
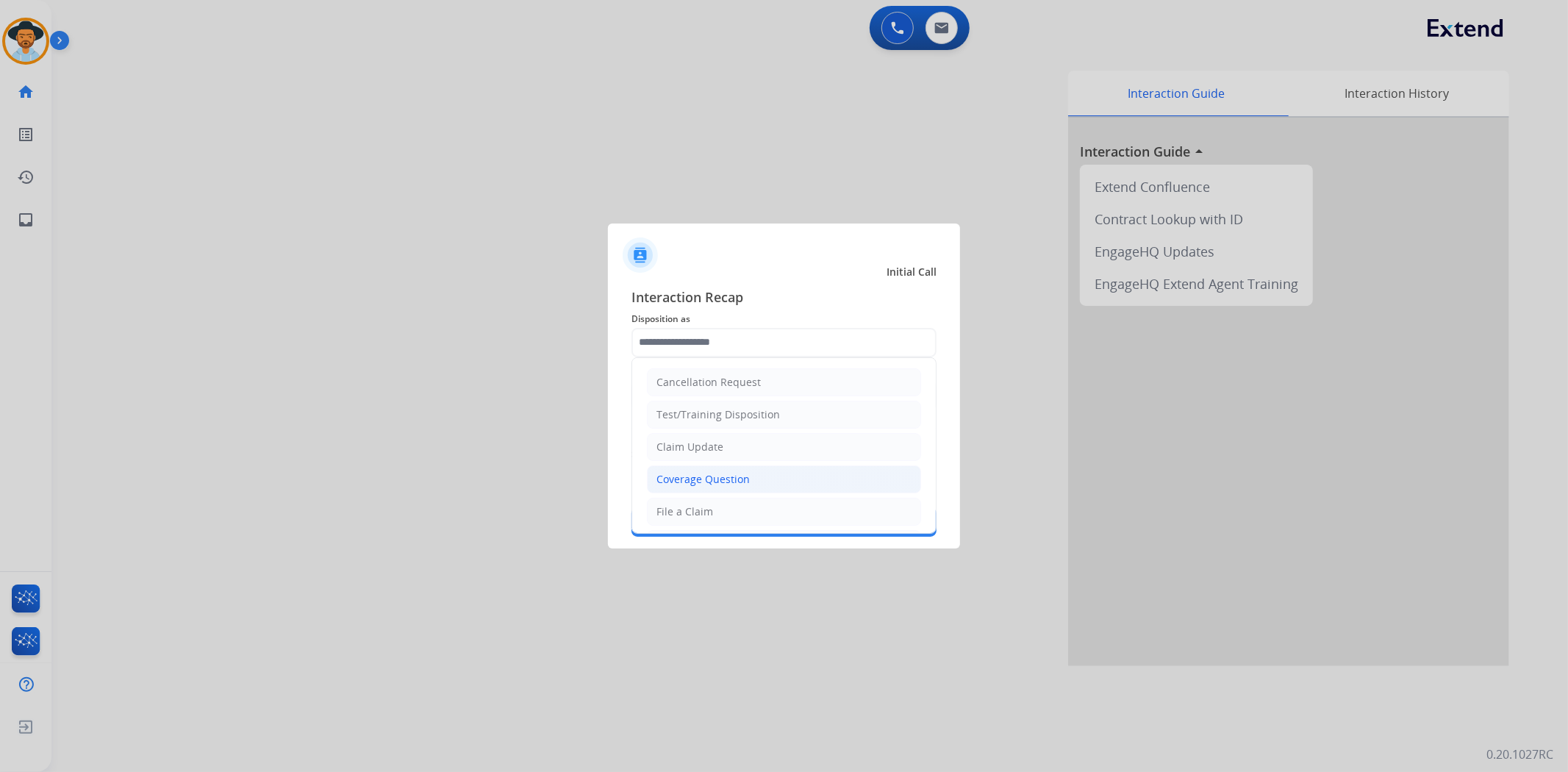
click at [717, 481] on div "Coverage Question" at bounding box center [703, 479] width 93 height 14
type input "**********"
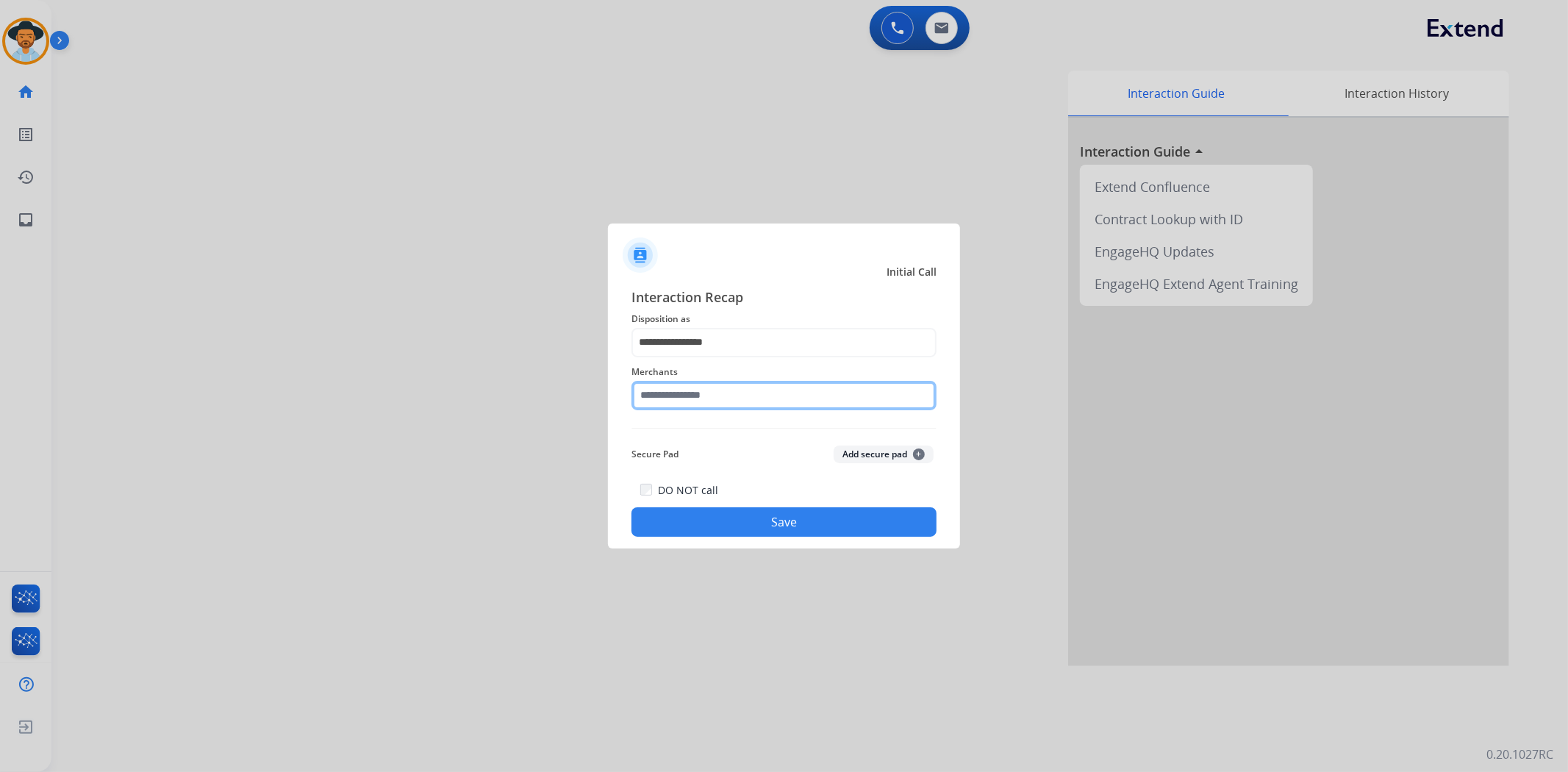
click at [734, 409] on input "text" at bounding box center [784, 395] width 305 height 29
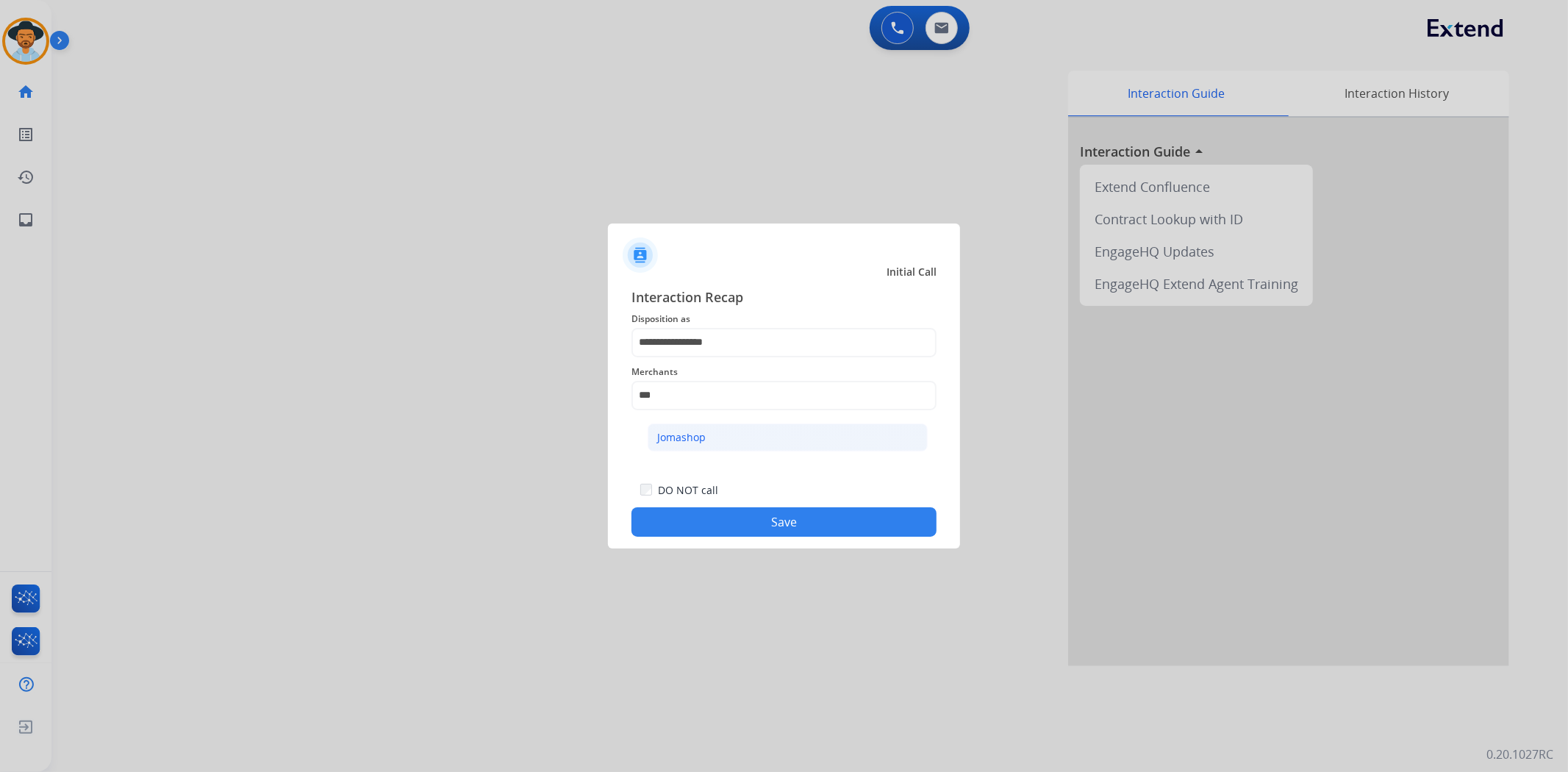
click at [687, 429] on li "Jomashop" at bounding box center [788, 437] width 280 height 28
type input "********"
click at [770, 539] on div "**********" at bounding box center [784, 412] width 352 height 274
click at [769, 526] on button "Save" at bounding box center [784, 522] width 305 height 29
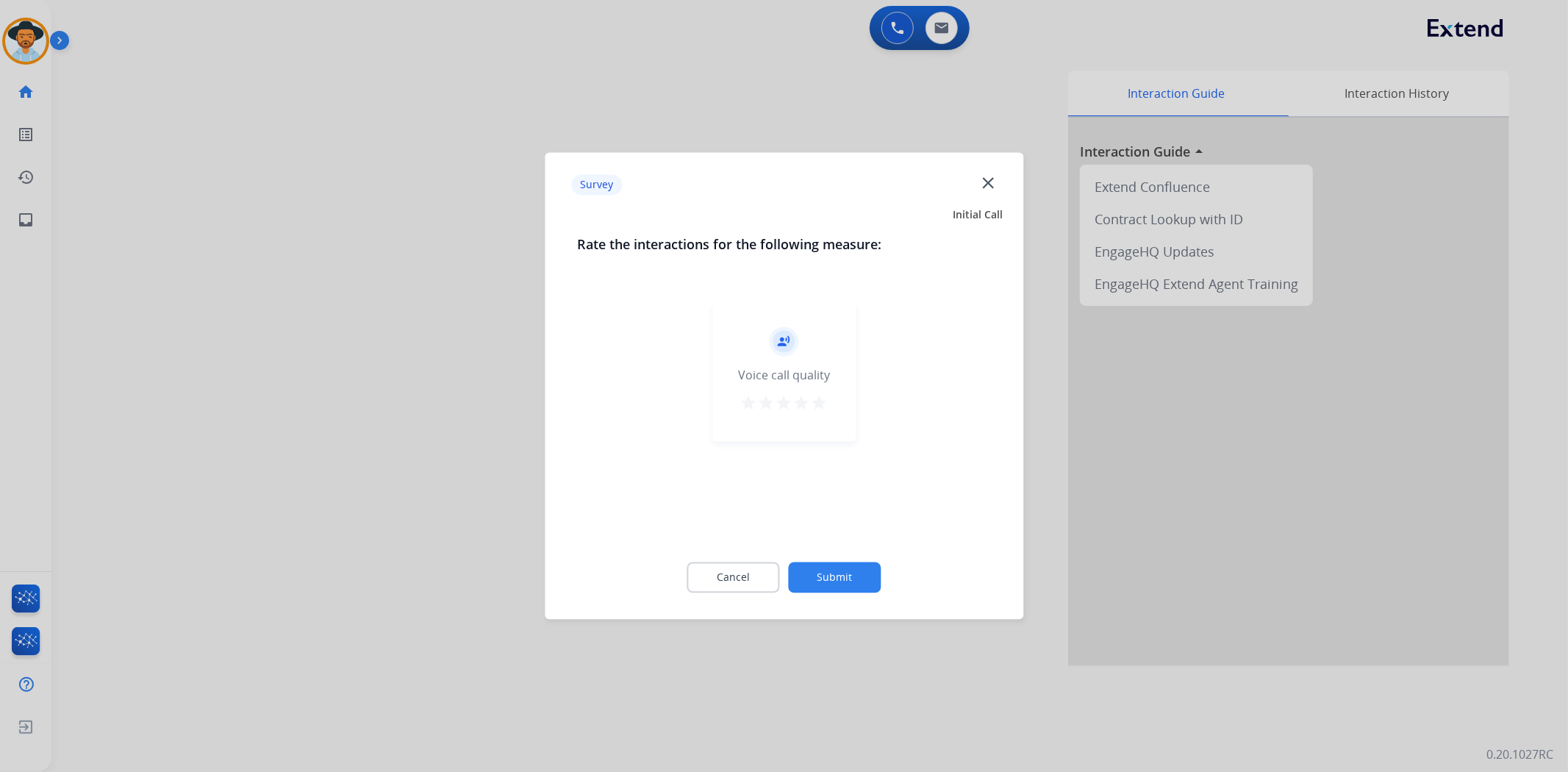
click at [825, 398] on mat-icon "star" at bounding box center [820, 404] width 18 height 18
click at [806, 576] on button "Submit" at bounding box center [835, 578] width 92 height 31
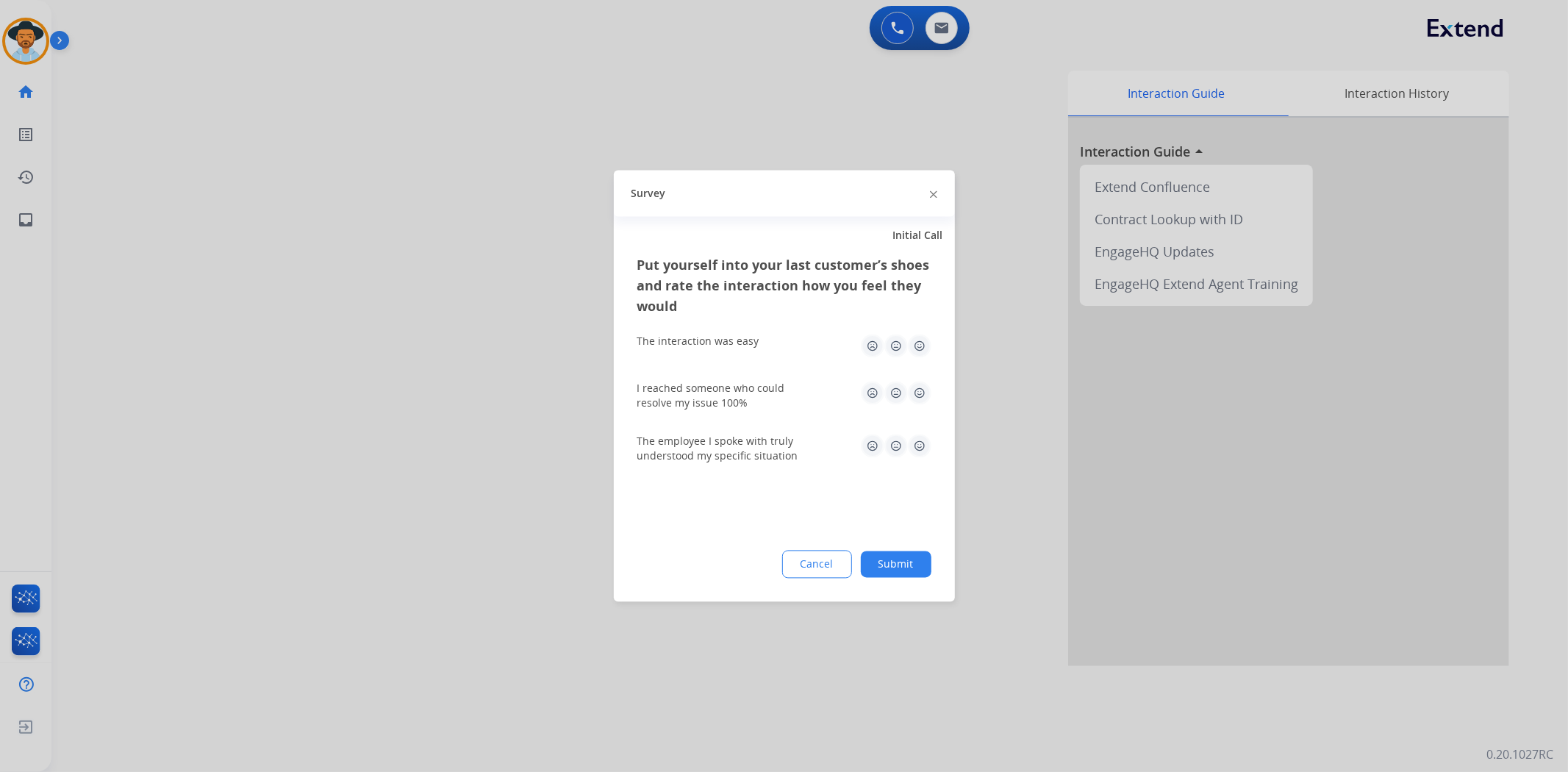
click at [915, 351] on img at bounding box center [920, 347] width 24 height 24
click at [915, 392] on img at bounding box center [920, 394] width 24 height 24
click at [919, 449] on img at bounding box center [920, 446] width 24 height 24
click at [915, 560] on button "Submit" at bounding box center [896, 564] width 71 height 26
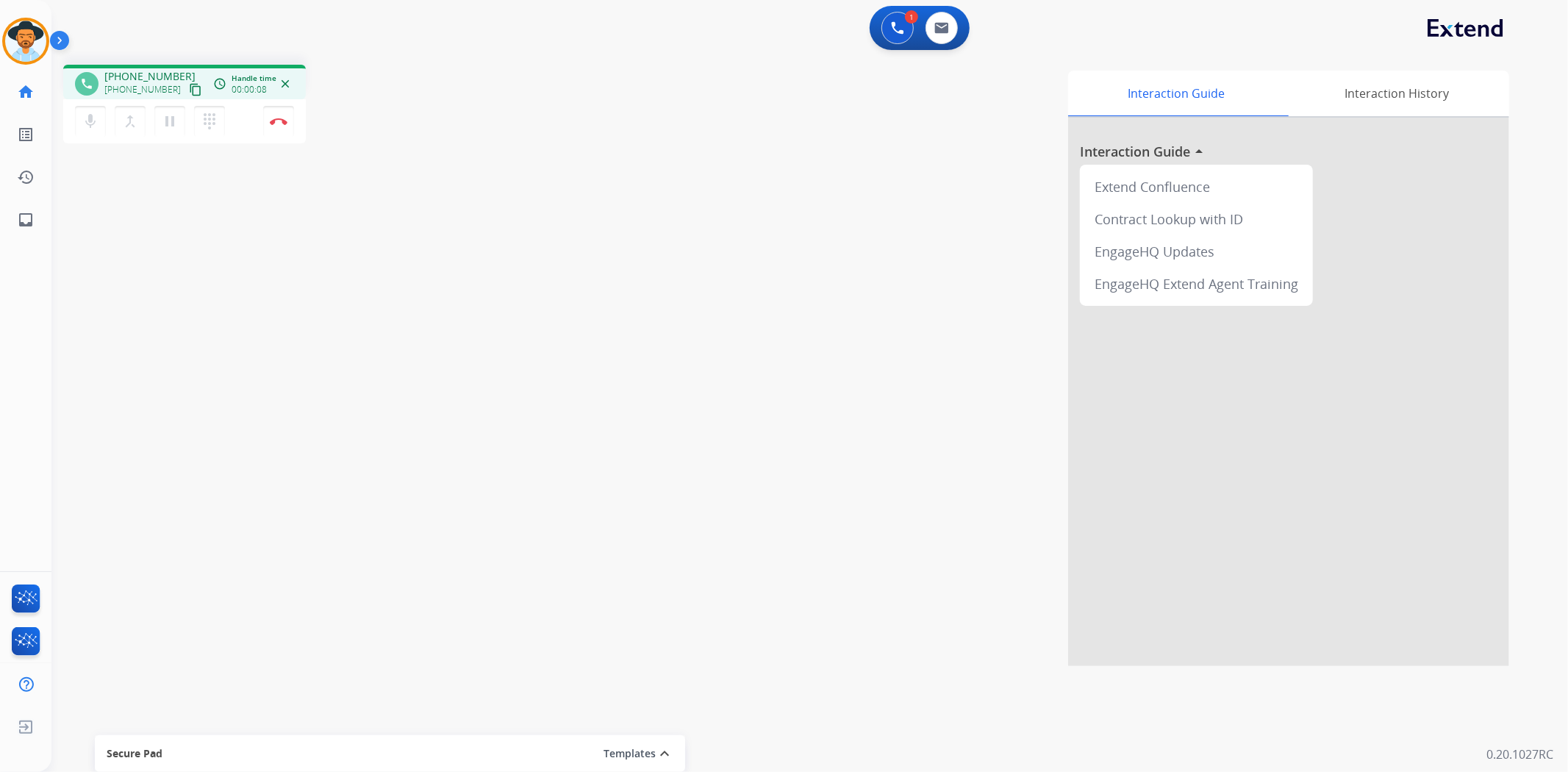
click at [189, 87] on mat-icon "content_copy" at bounding box center [195, 89] width 14 height 14
click at [284, 134] on button "Disconnect" at bounding box center [278, 121] width 31 height 31
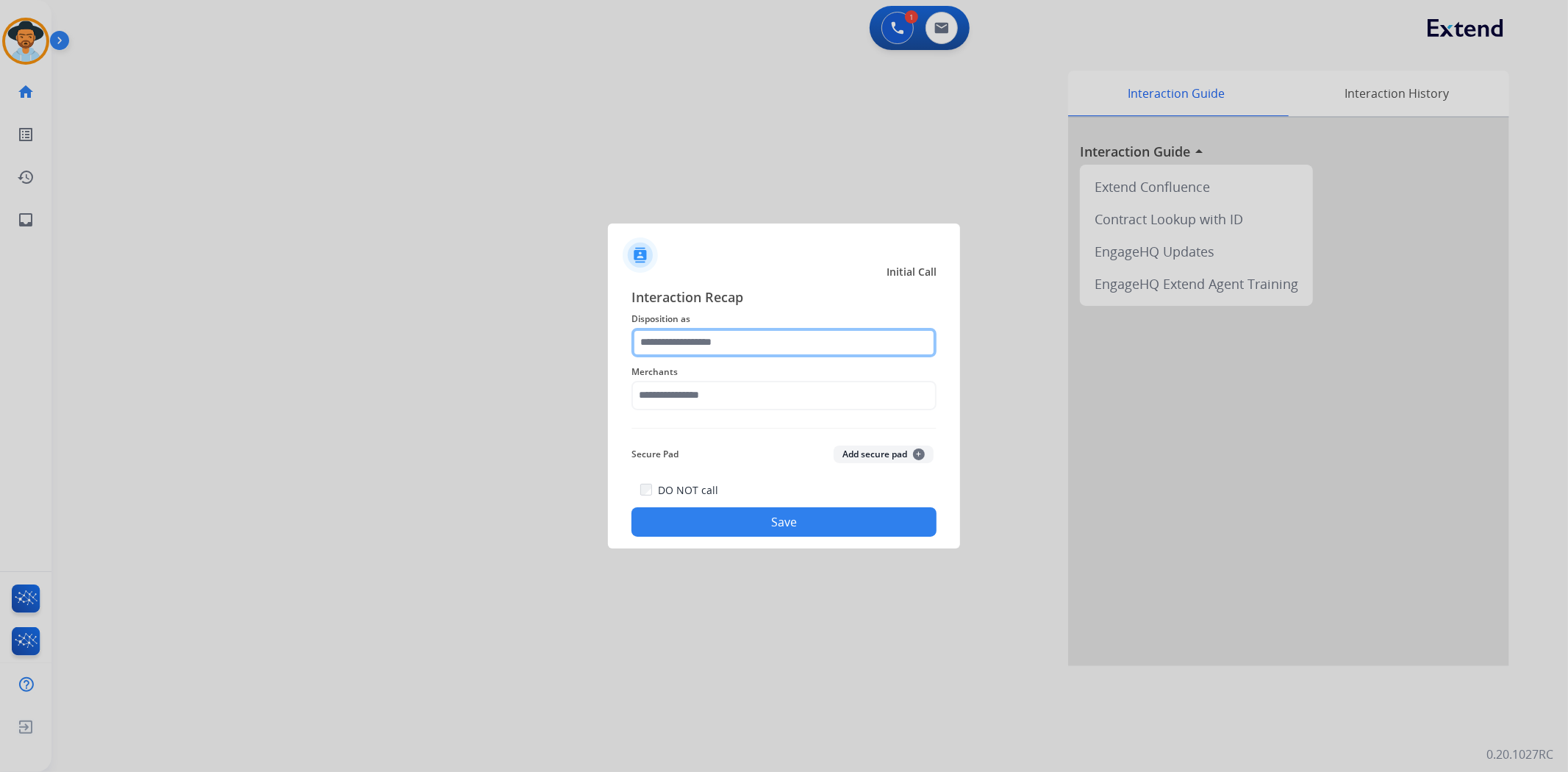
click at [773, 343] on input "text" at bounding box center [784, 343] width 305 height 29
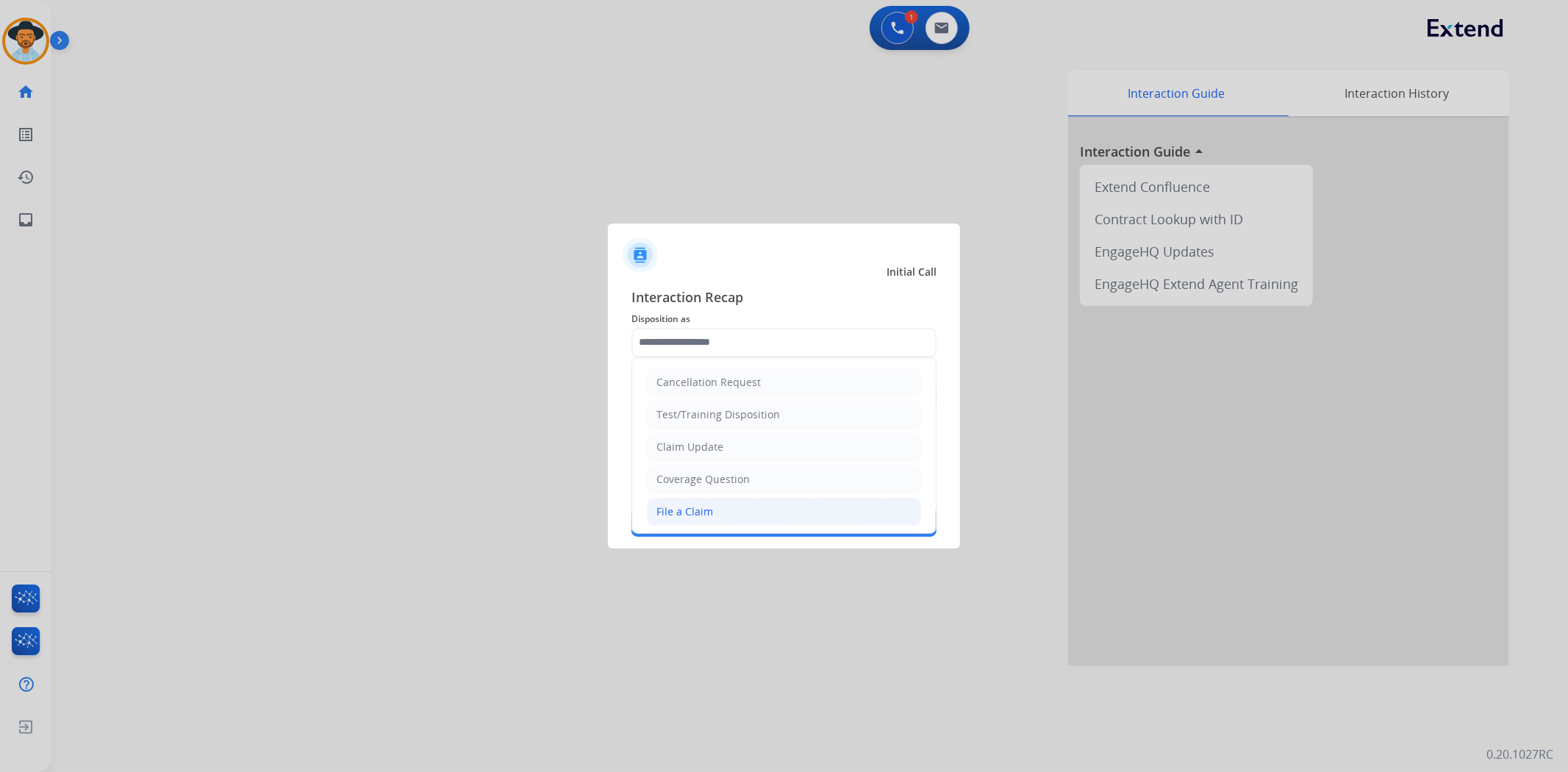
click at [743, 504] on li "File a Claim" at bounding box center [784, 511] width 274 height 28
type input "**********"
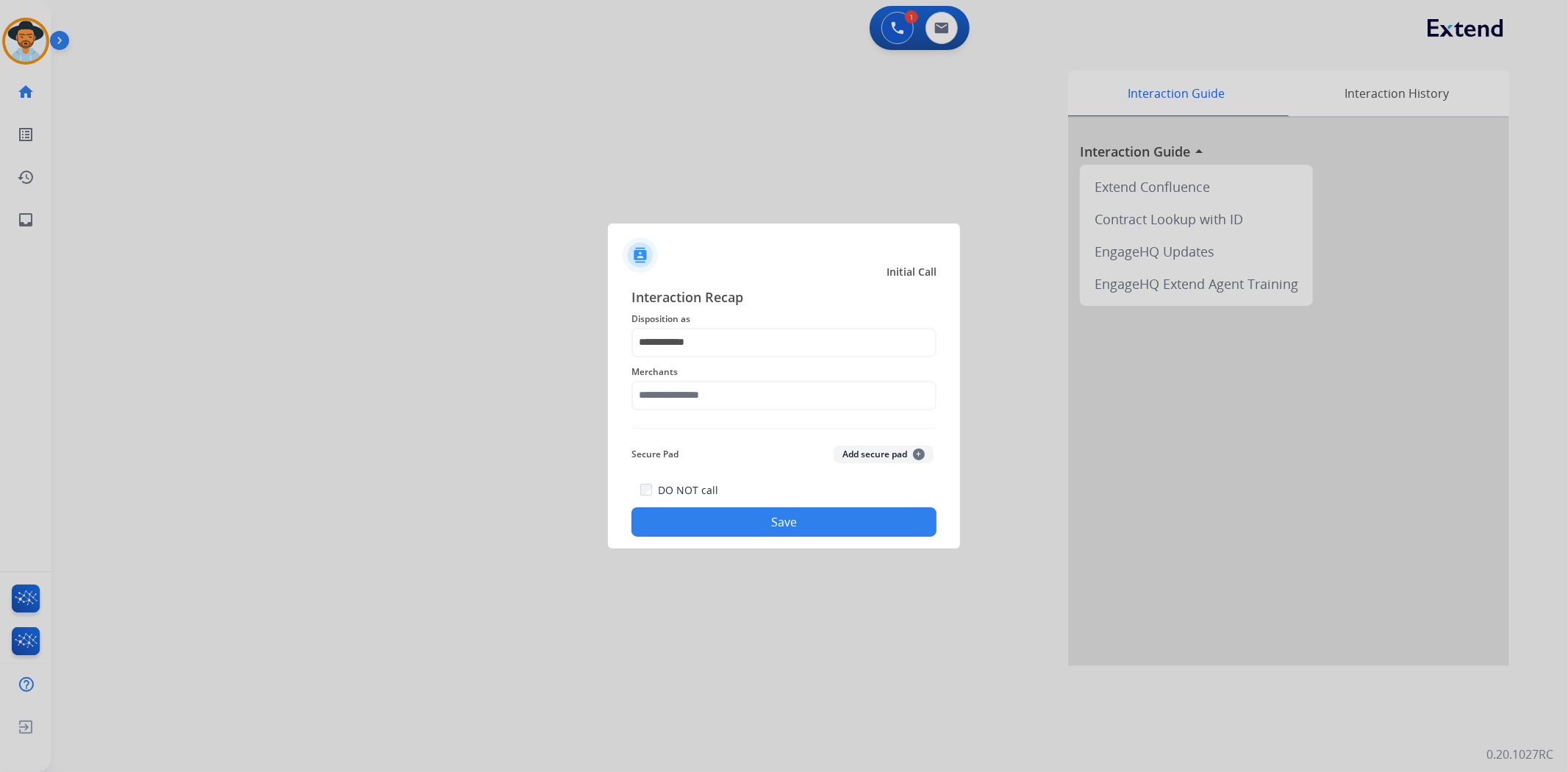
click at [750, 374] on span "Merchants" at bounding box center [784, 372] width 305 height 18
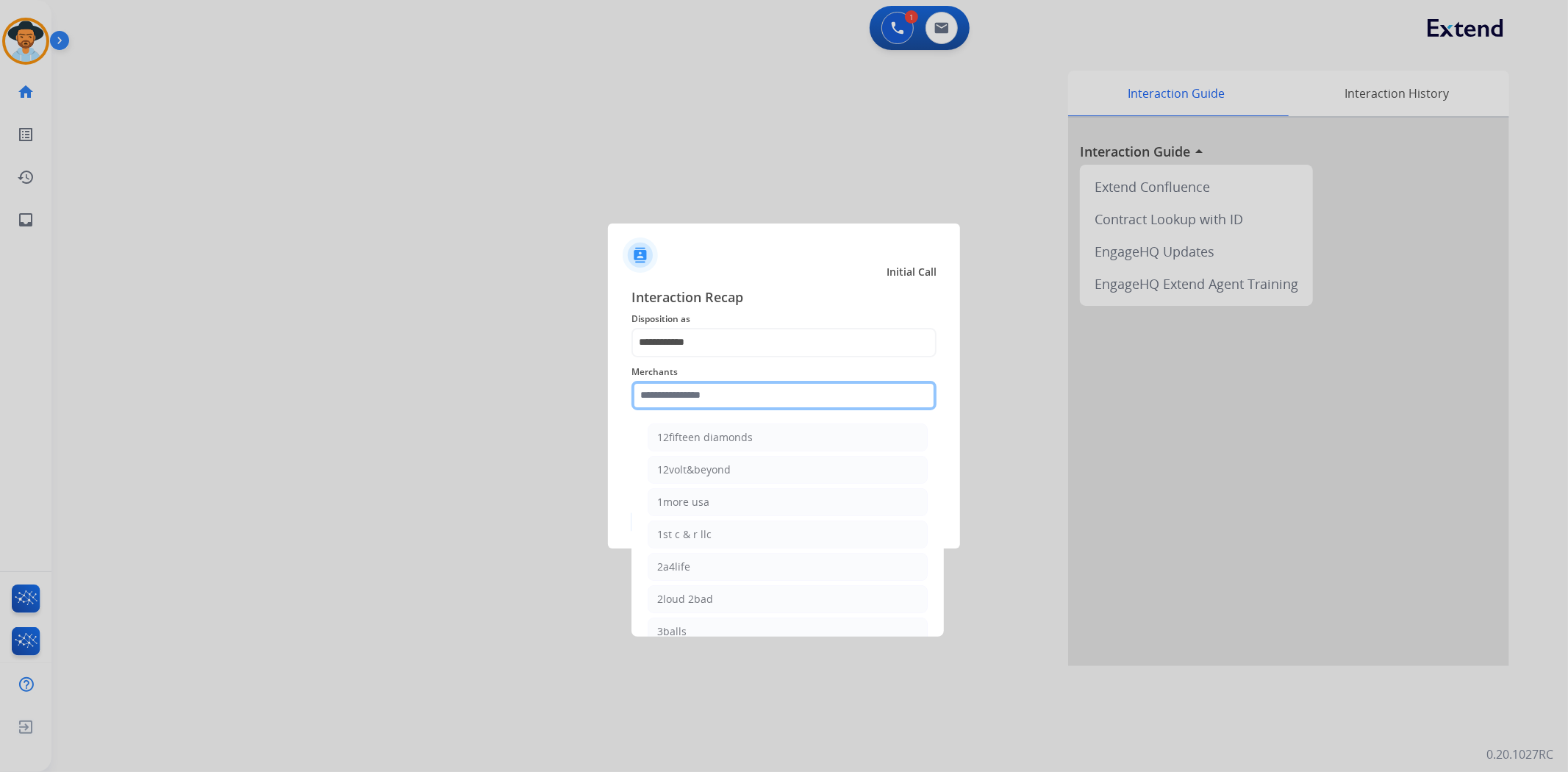
click at [738, 398] on input "text" at bounding box center [784, 395] width 305 height 29
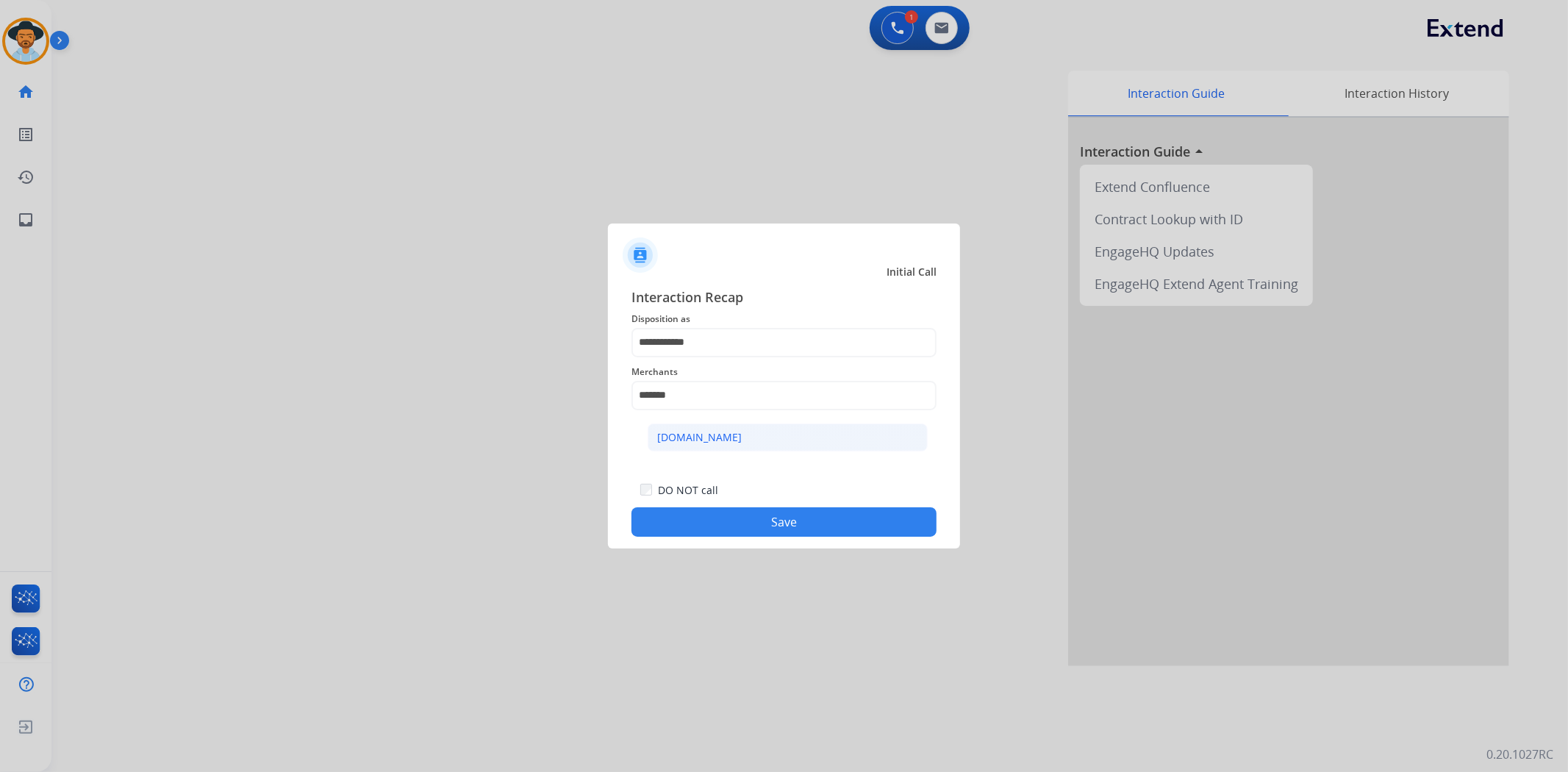
click at [731, 437] on li "[DOMAIN_NAME]" at bounding box center [788, 437] width 280 height 28
type input "**********"
click at [789, 523] on button "Save" at bounding box center [784, 522] width 305 height 29
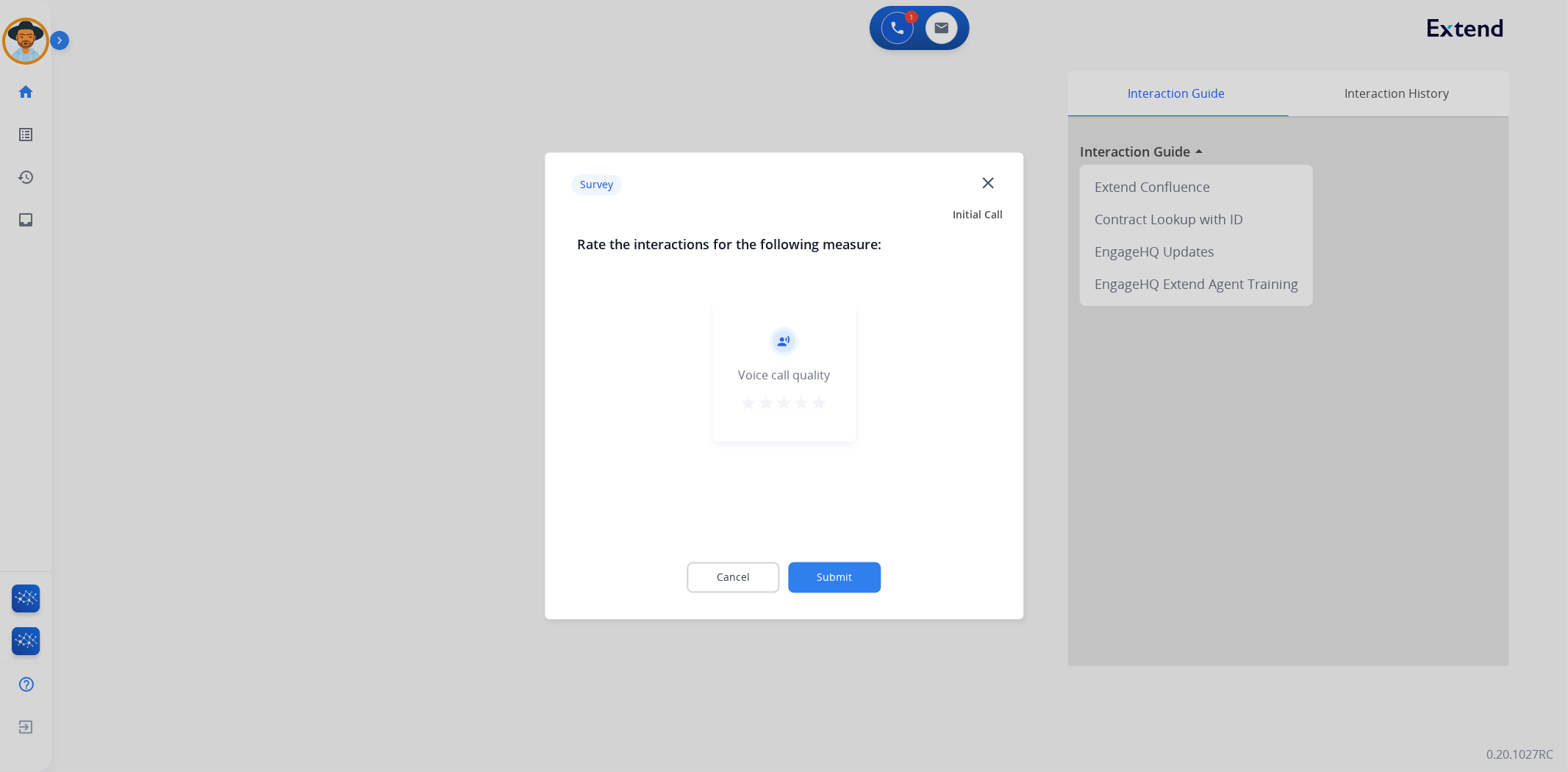
click at [862, 576] on button "Submit" at bounding box center [835, 578] width 92 height 31
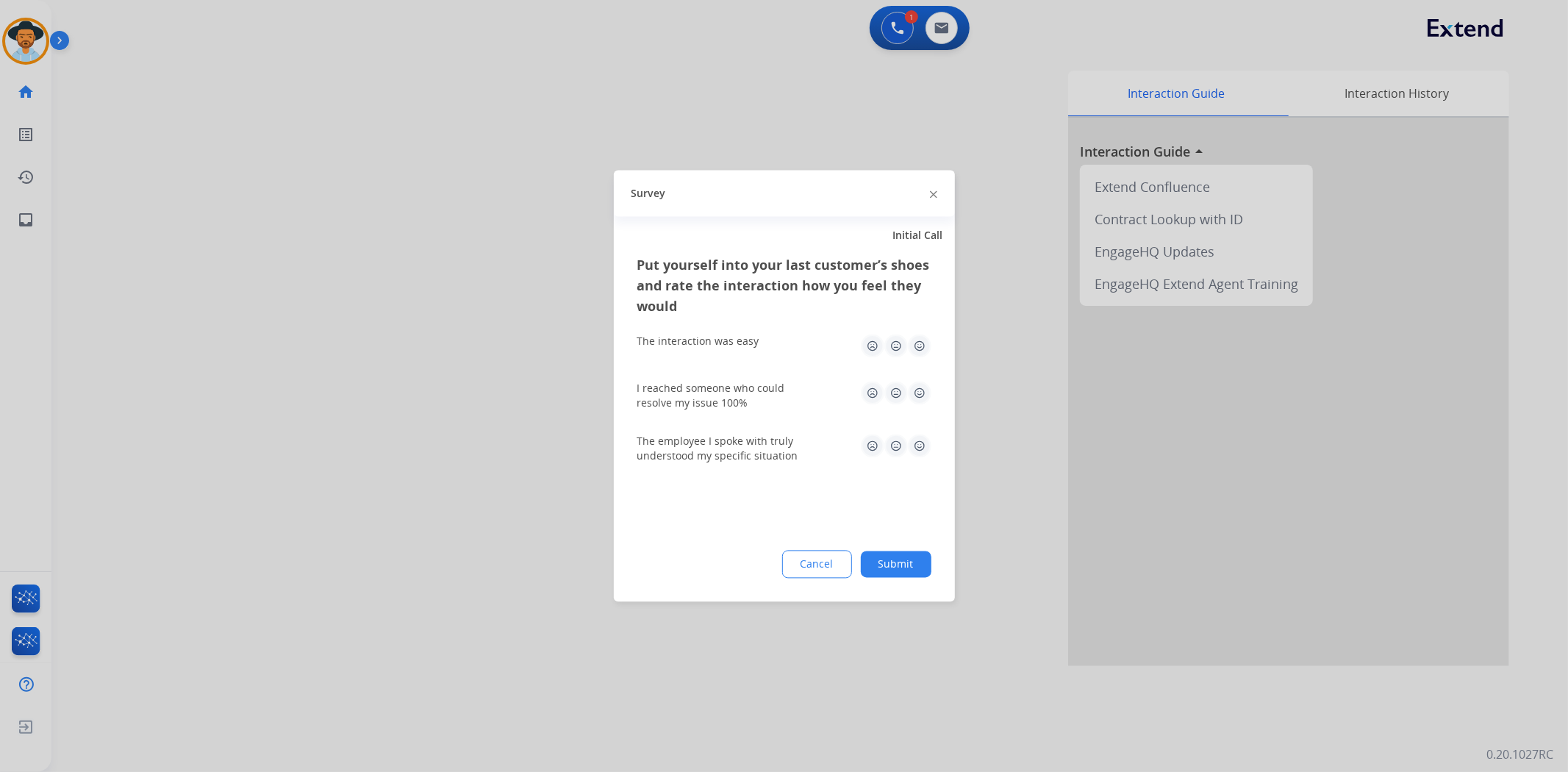
click at [900, 556] on button "Submit" at bounding box center [896, 564] width 71 height 26
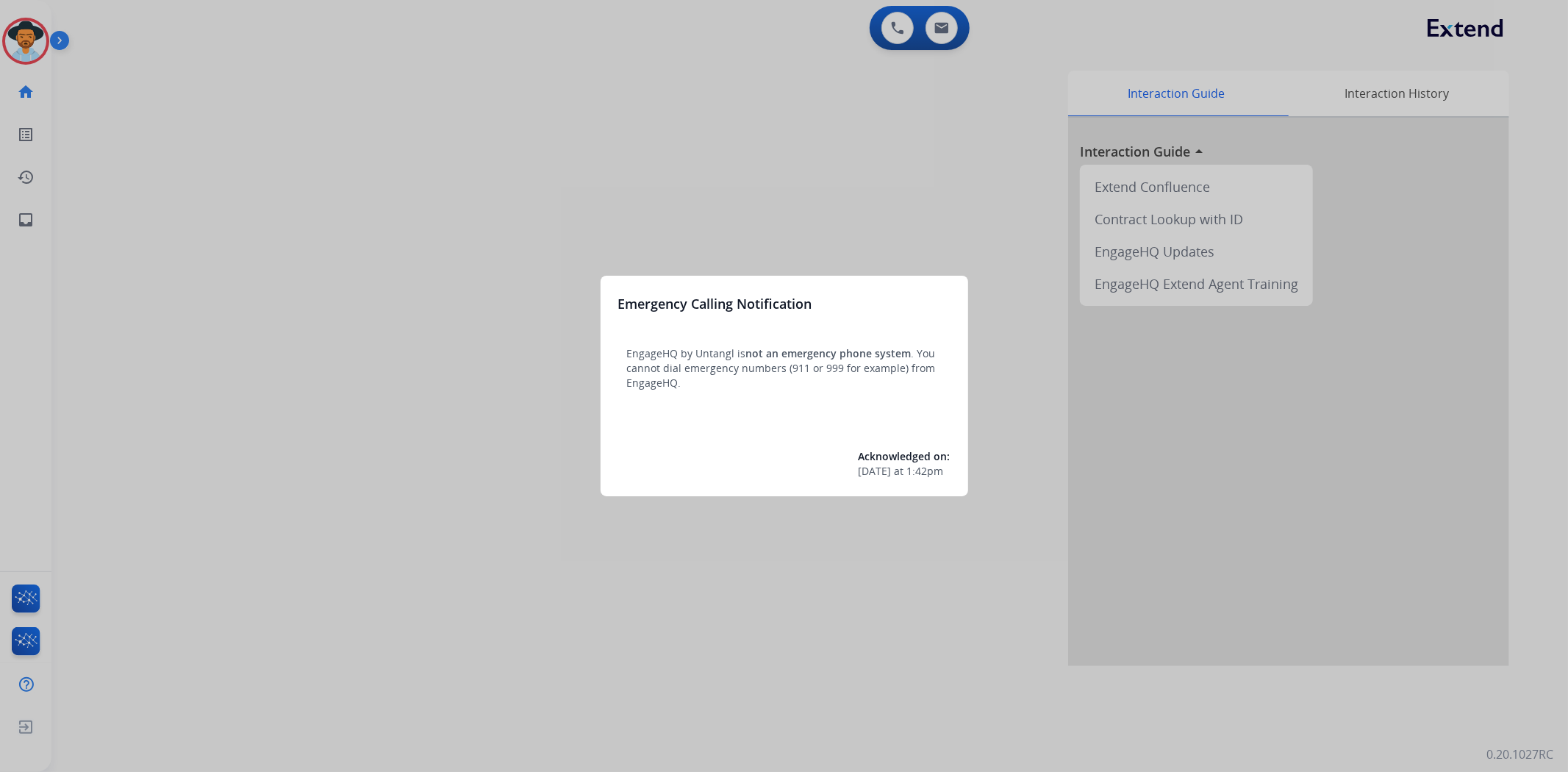
click at [25, 52] on div at bounding box center [784, 386] width 1568 height 772
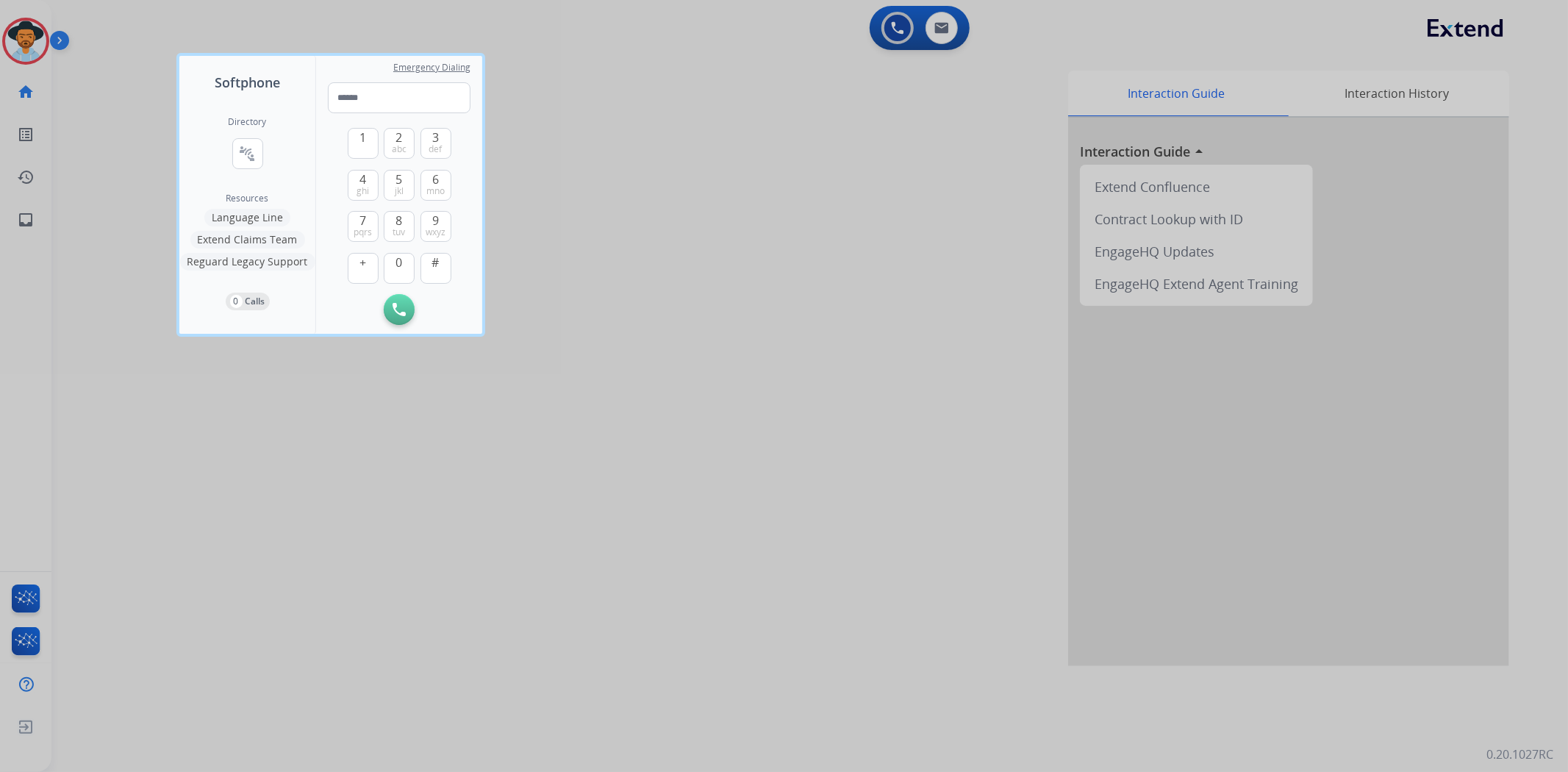
click at [25, 52] on div at bounding box center [784, 386] width 1568 height 772
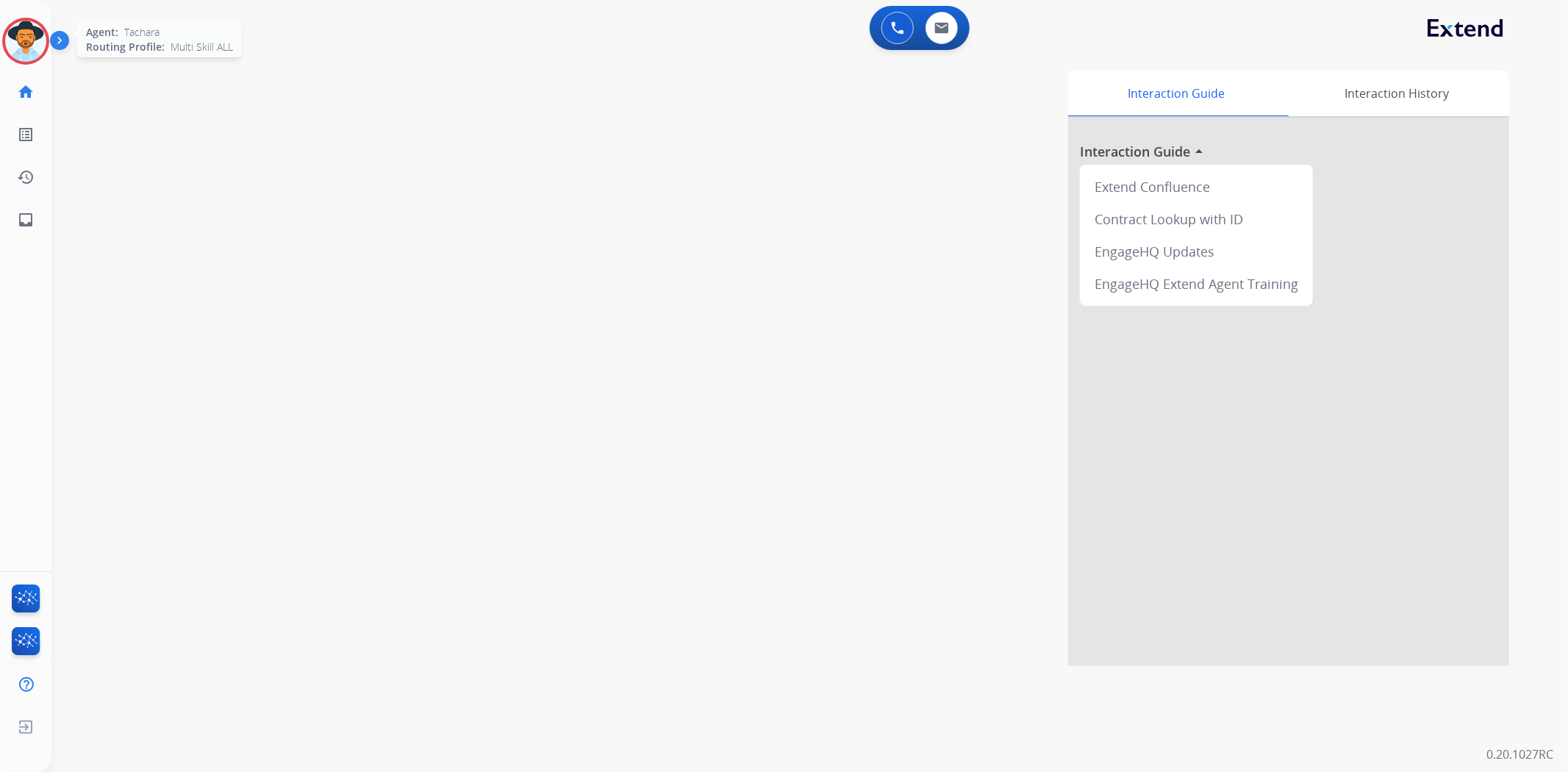
click at [18, 49] on img at bounding box center [25, 41] width 41 height 41
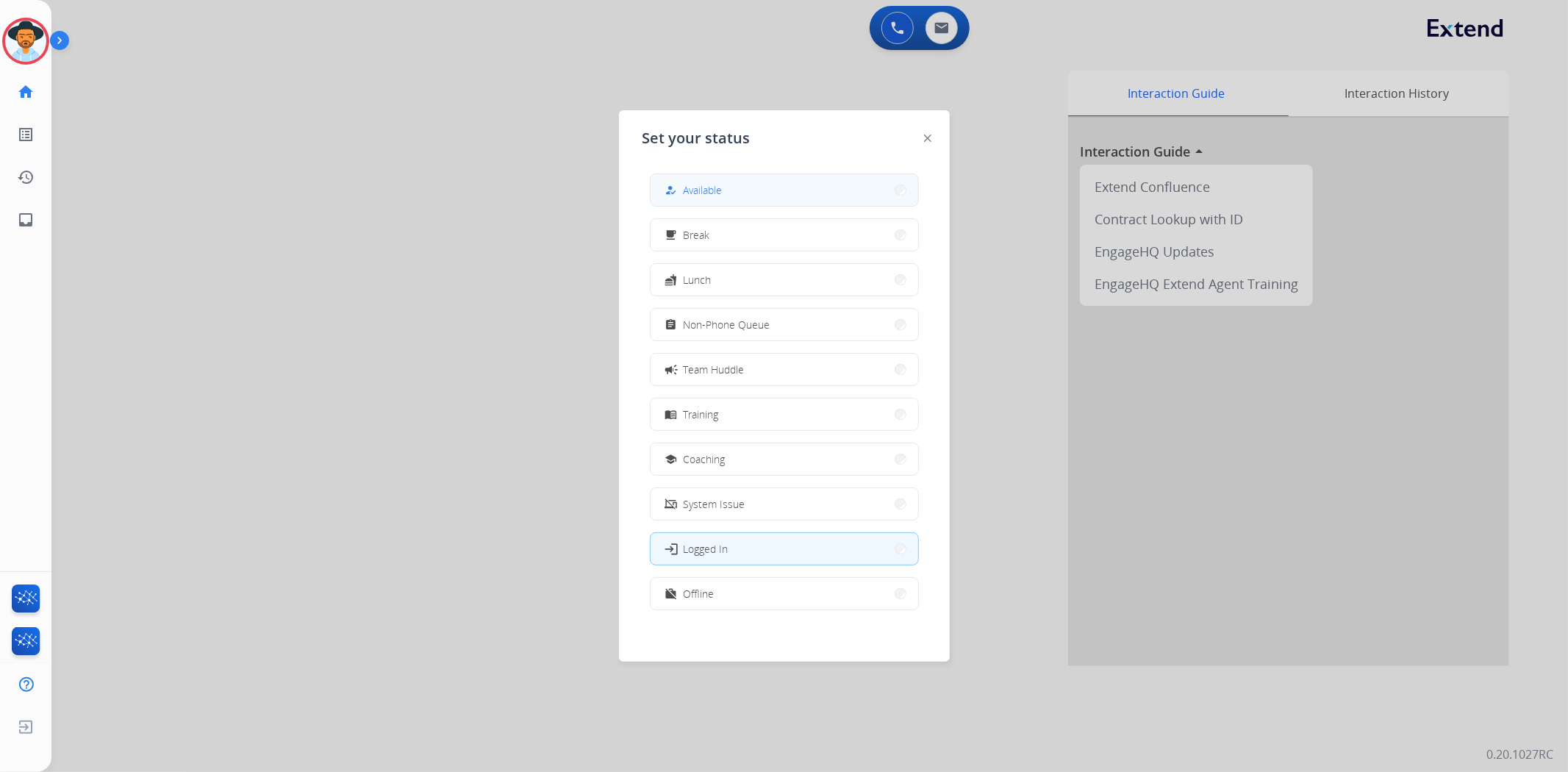
click at [816, 186] on button "how_to_reg Available" at bounding box center [785, 190] width 268 height 32
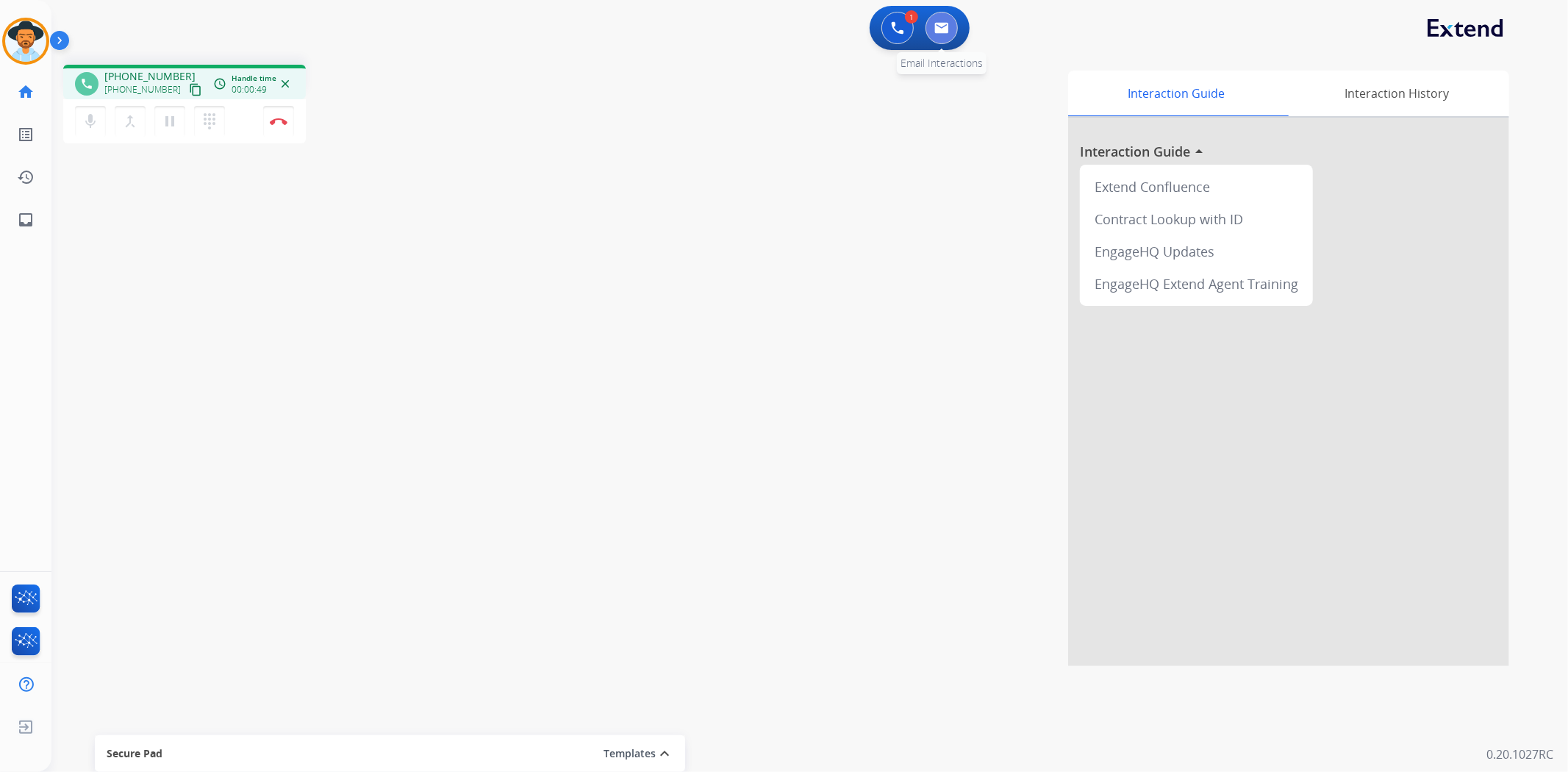
drag, startPoint x: 954, startPoint y: 37, endPoint x: 949, endPoint y: 29, distance: 9.4
click at [949, 29] on button at bounding box center [942, 28] width 33 height 33
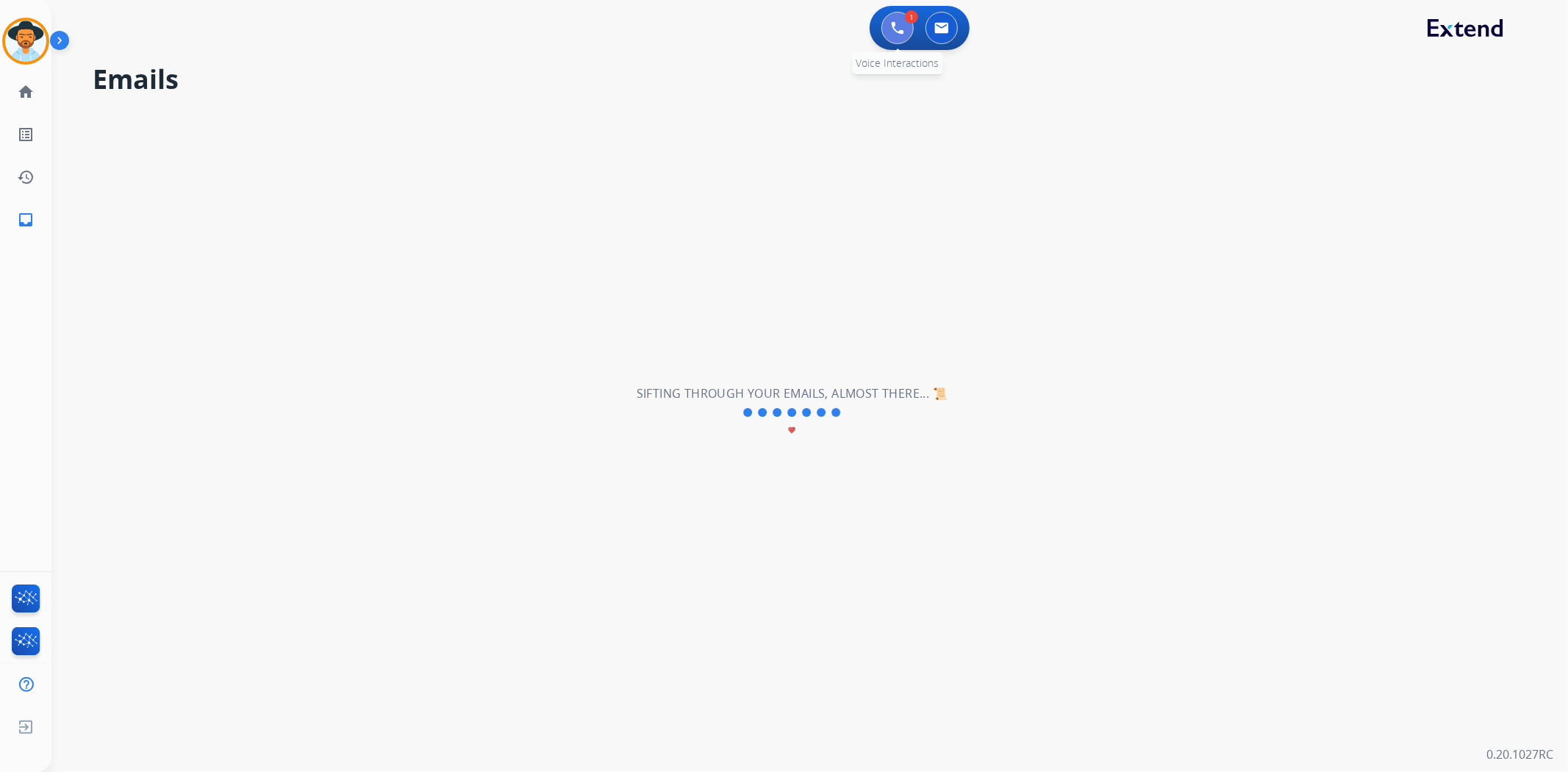
click at [888, 25] on button at bounding box center [897, 28] width 33 height 33
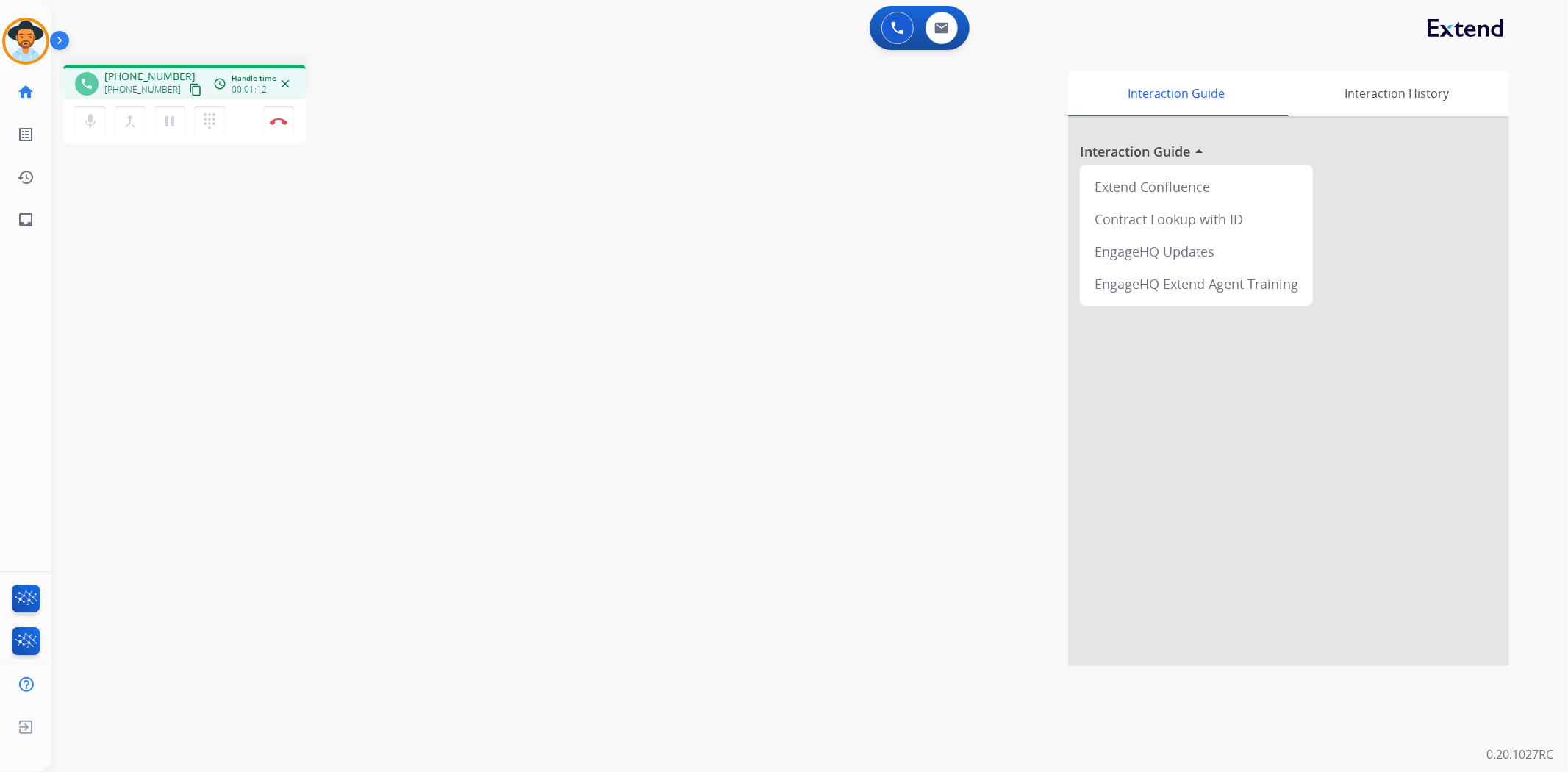
click at [189, 86] on mat-icon "content_copy" at bounding box center [195, 89] width 14 height 14
click at [931, 33] on button at bounding box center [942, 28] width 33 height 33
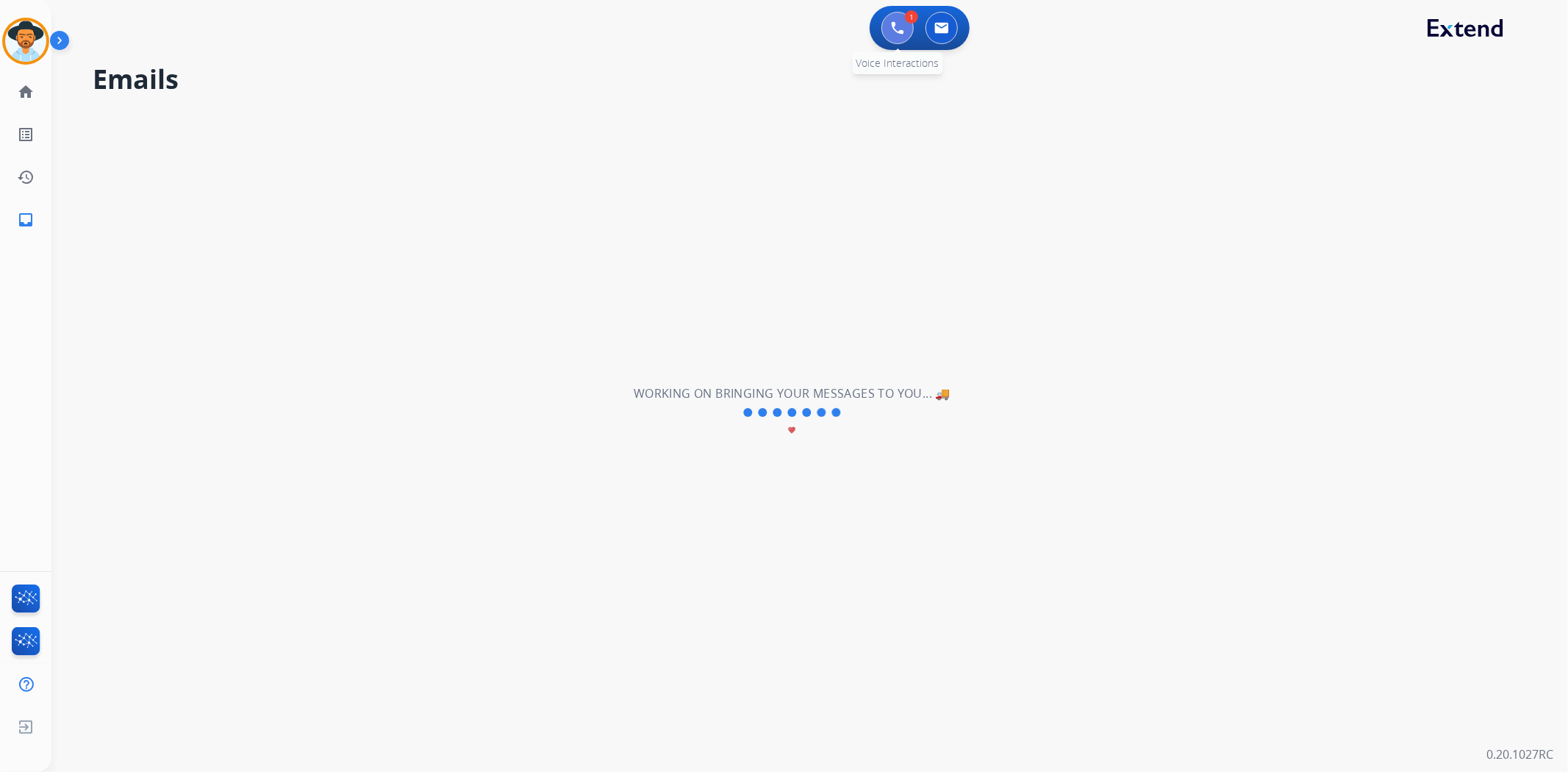
click at [891, 30] on img at bounding box center [897, 28] width 14 height 14
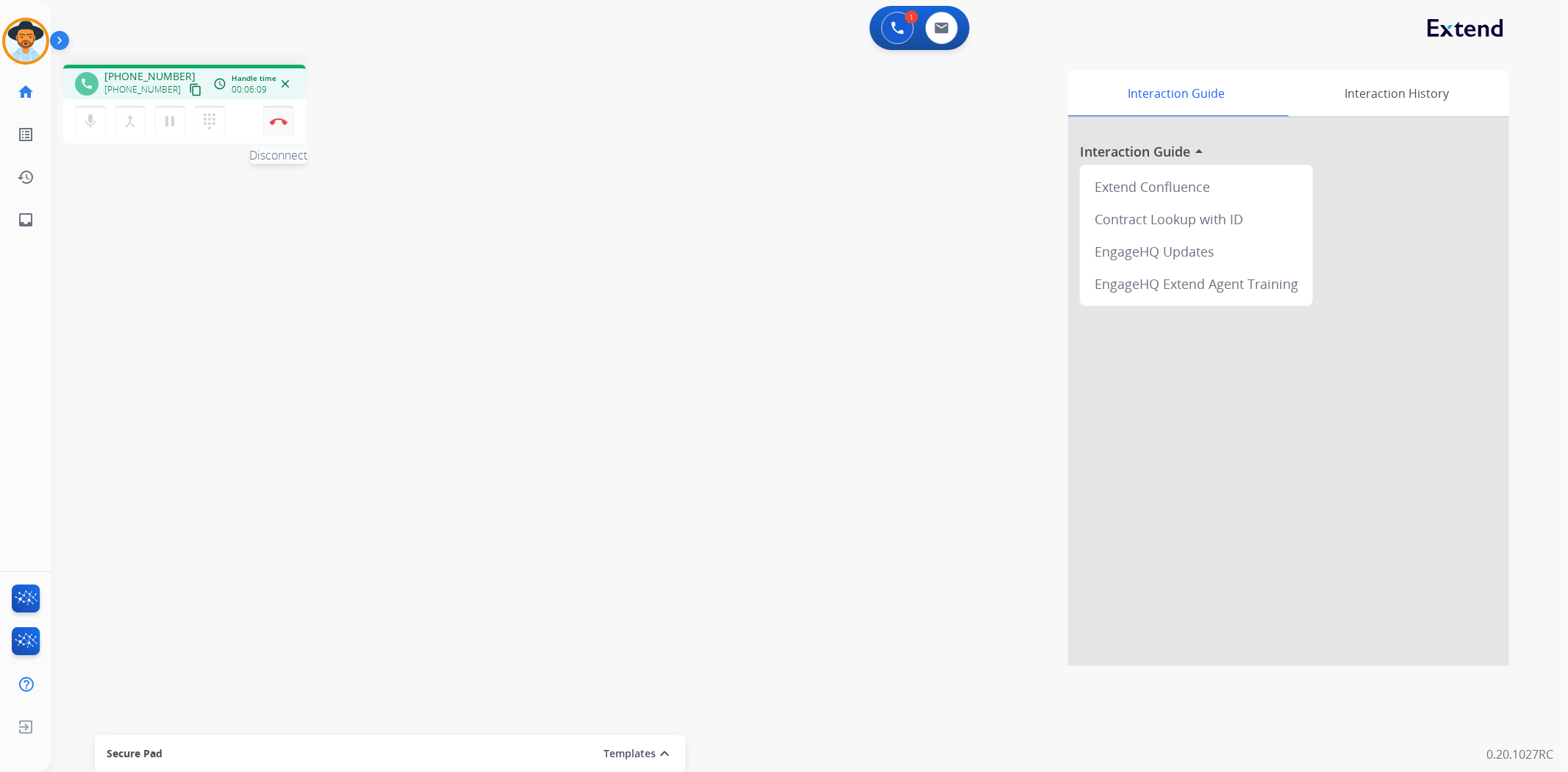
click at [287, 126] on button "Disconnect" at bounding box center [278, 121] width 31 height 31
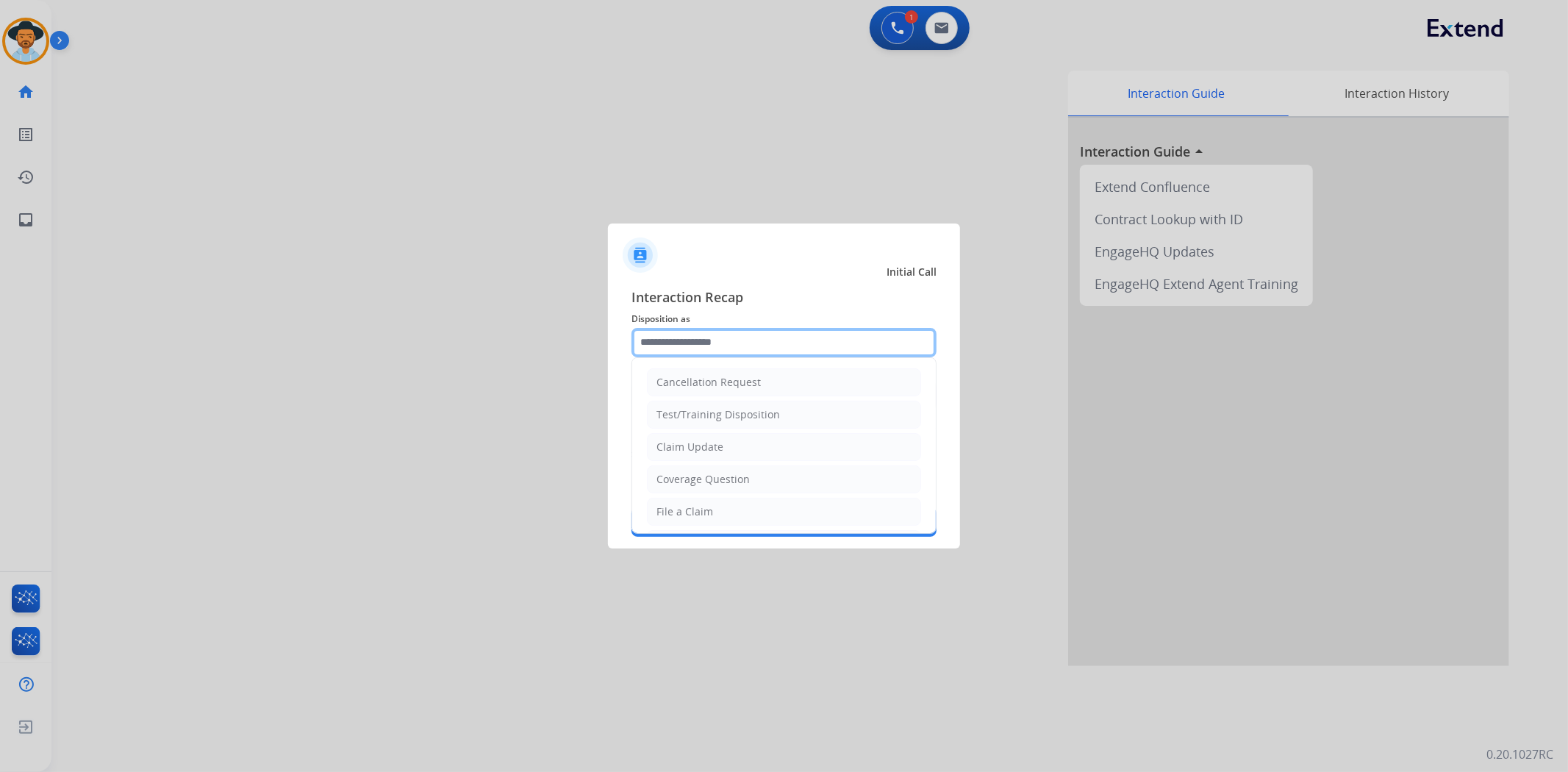
click at [743, 335] on input "text" at bounding box center [784, 343] width 305 height 29
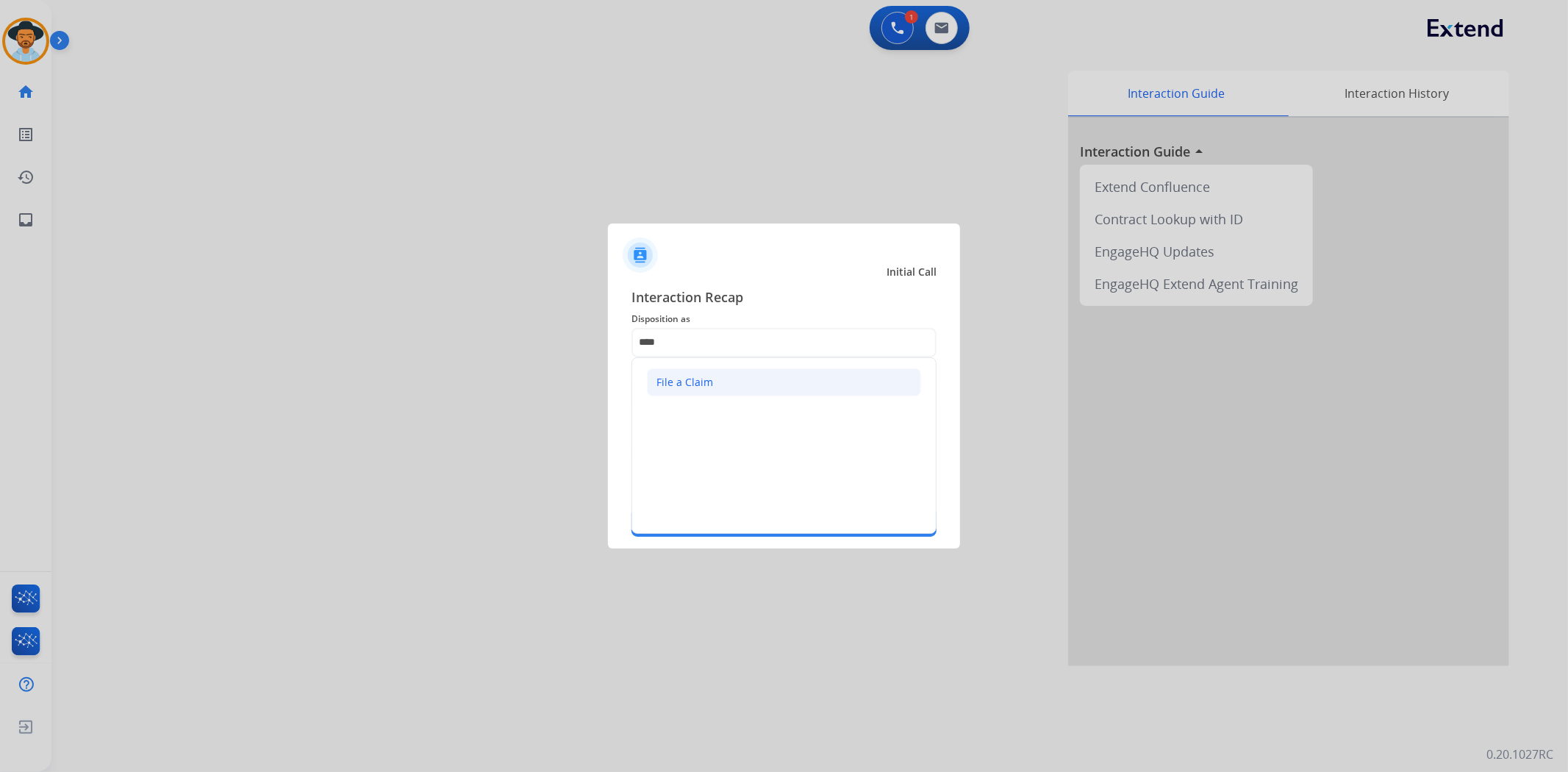
click at [748, 379] on li "File a Claim" at bounding box center [784, 382] width 274 height 28
type input "**********"
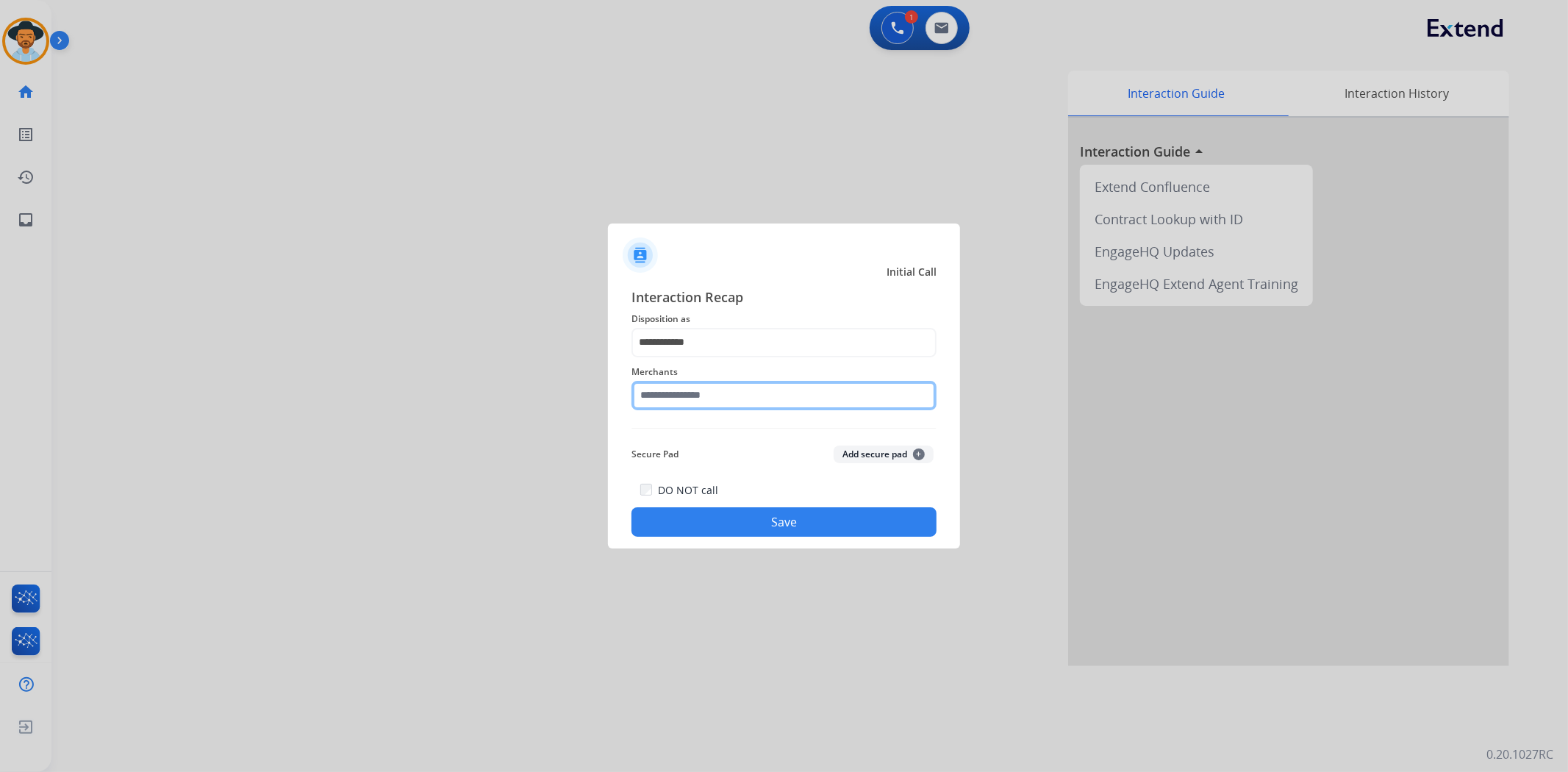
click at [682, 405] on input "text" at bounding box center [784, 395] width 305 height 29
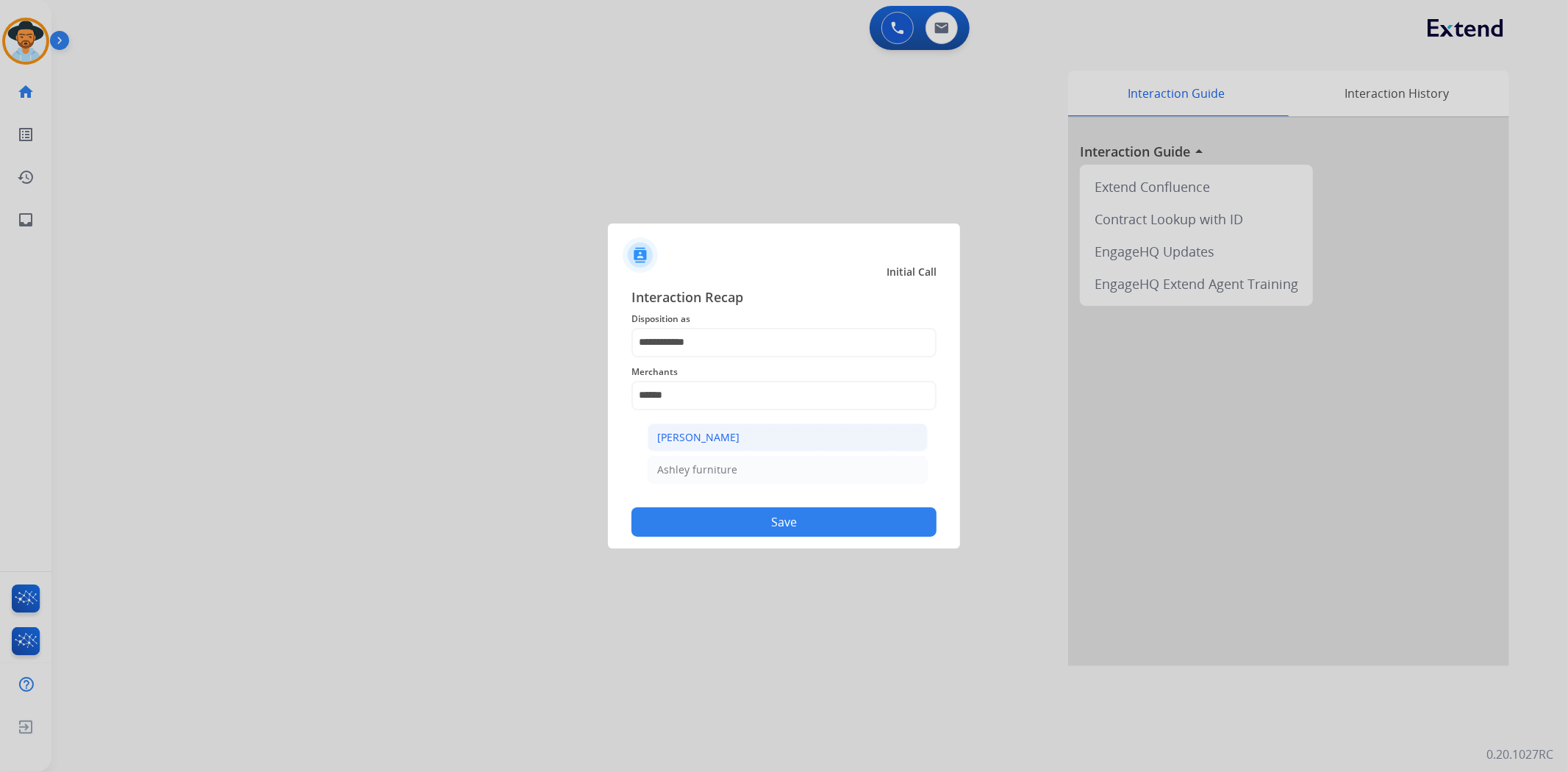
click at [716, 443] on div "[PERSON_NAME]" at bounding box center [698, 437] width 82 height 14
type input "**********"
click at [751, 519] on button "Save" at bounding box center [784, 522] width 305 height 29
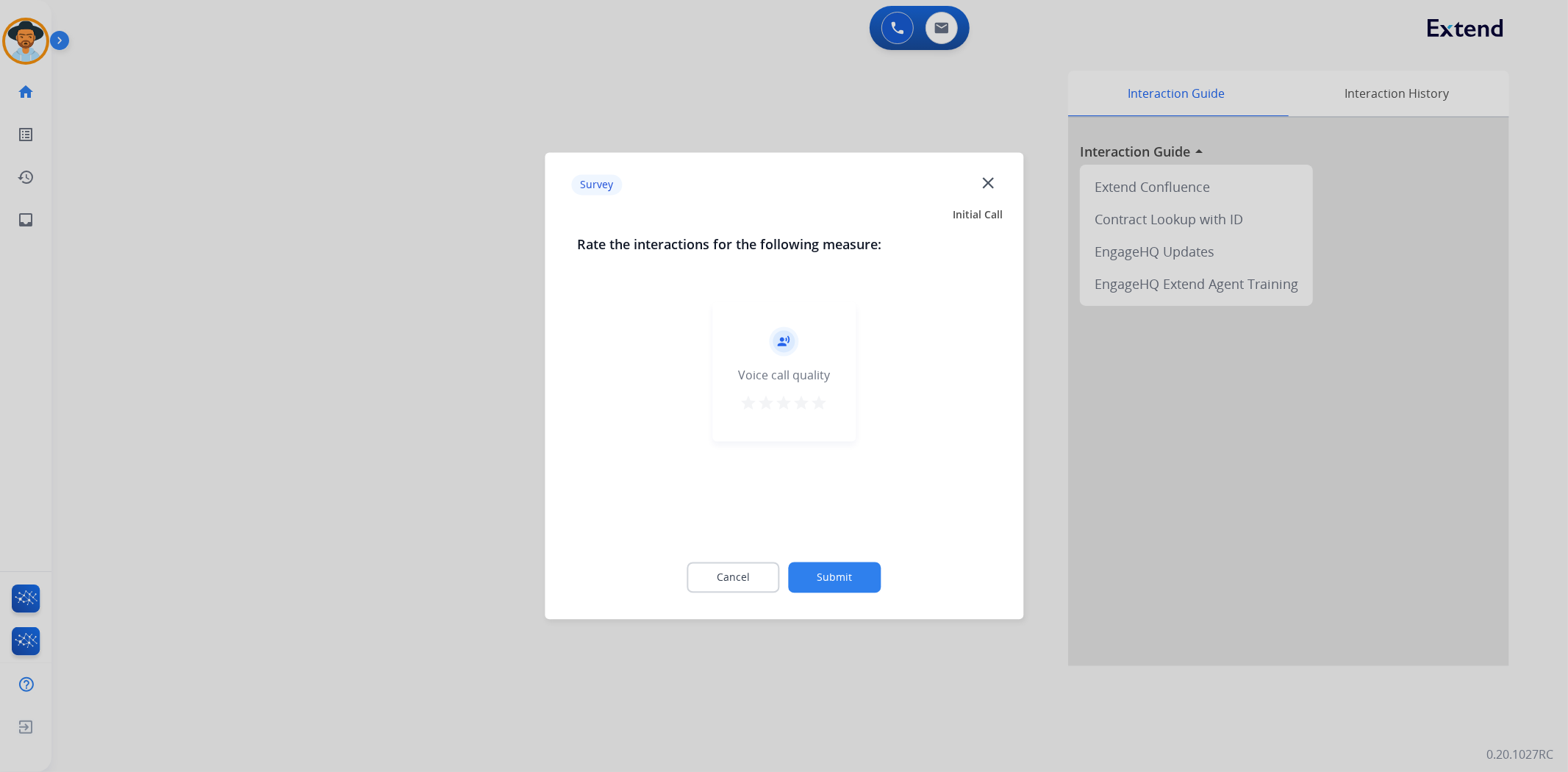
click at [849, 574] on button "Submit" at bounding box center [835, 578] width 92 height 31
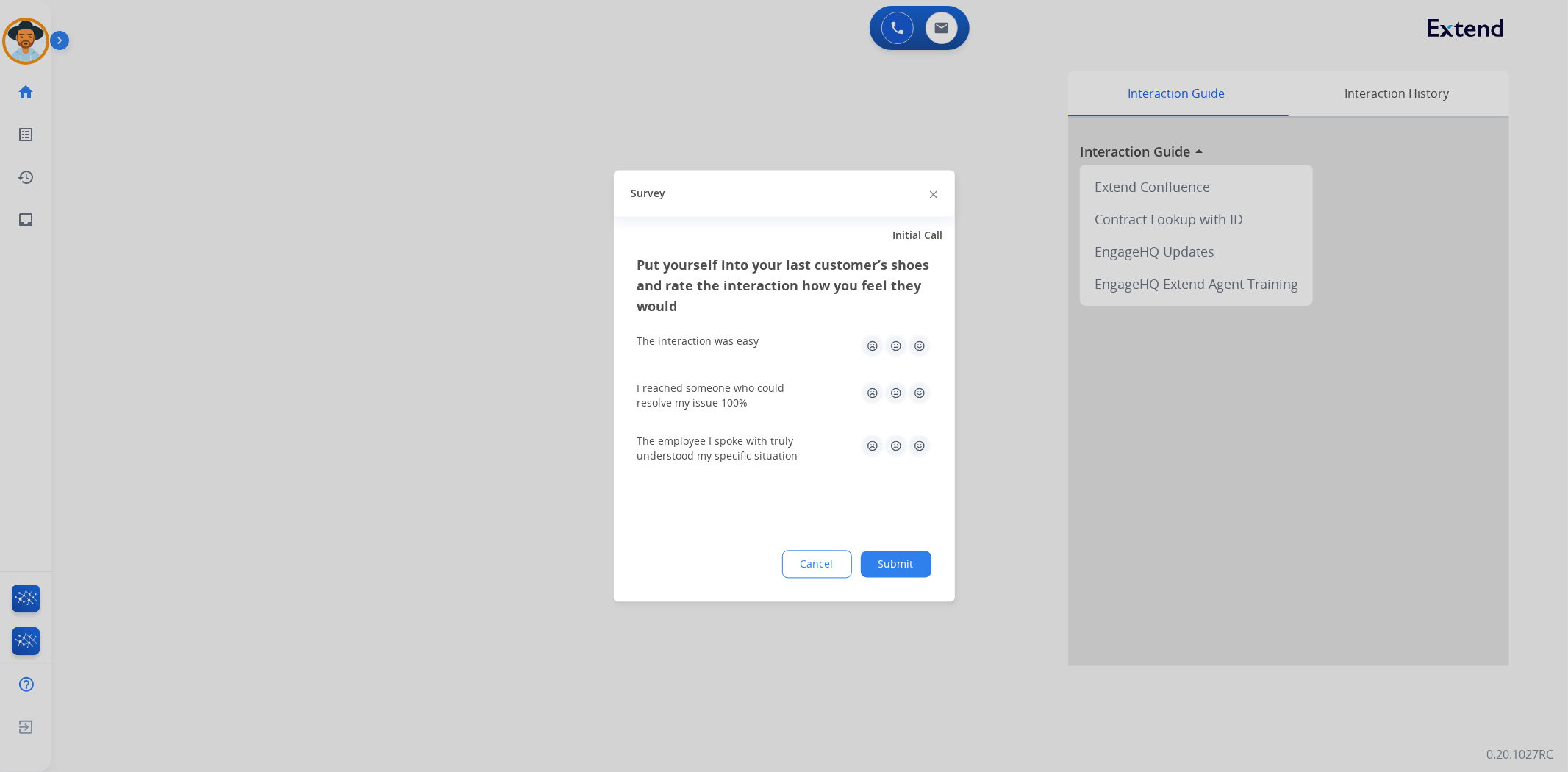
click at [903, 557] on button "Submit" at bounding box center [896, 564] width 71 height 26
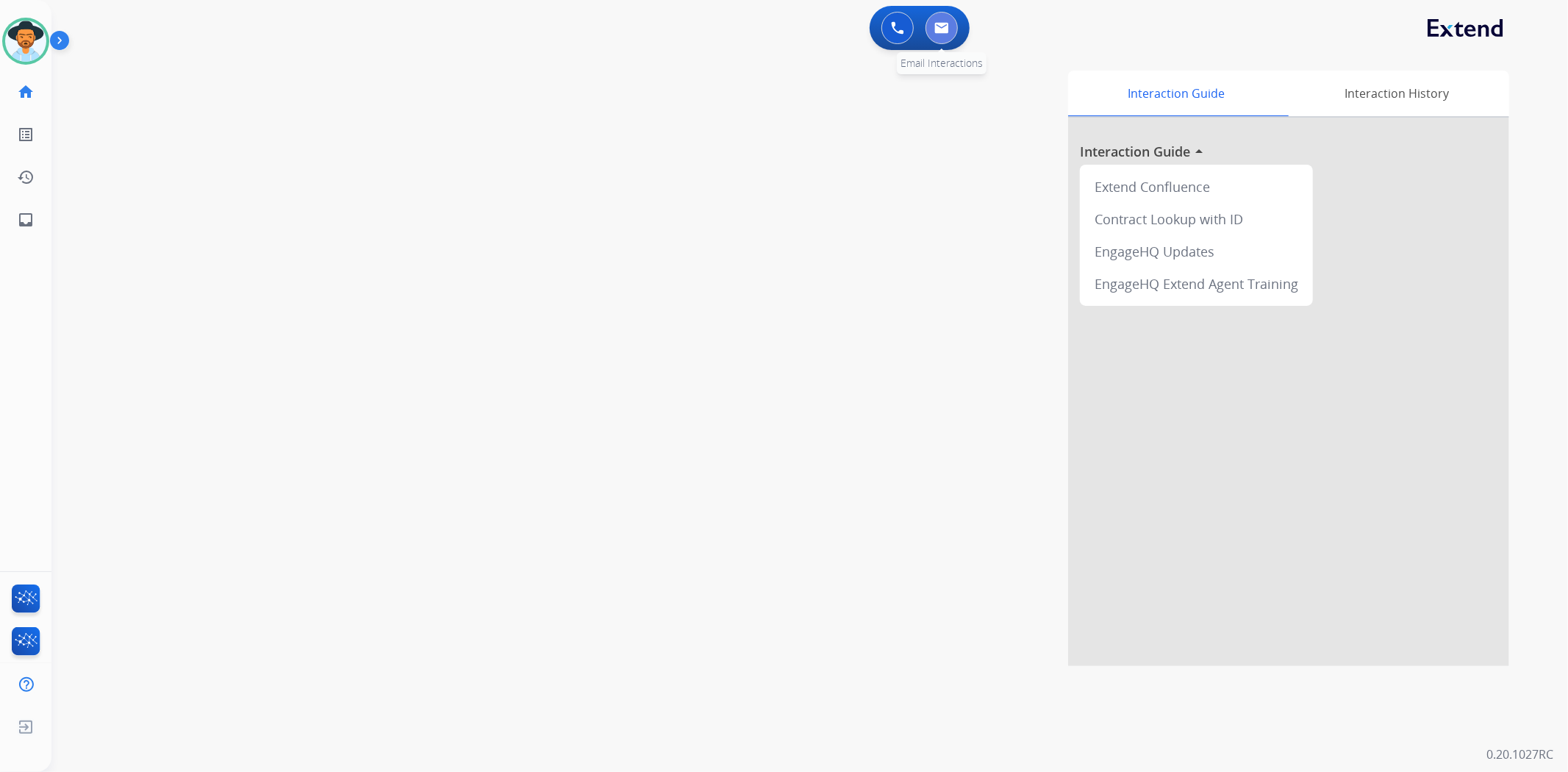
click at [941, 31] on img at bounding box center [942, 28] width 14 height 12
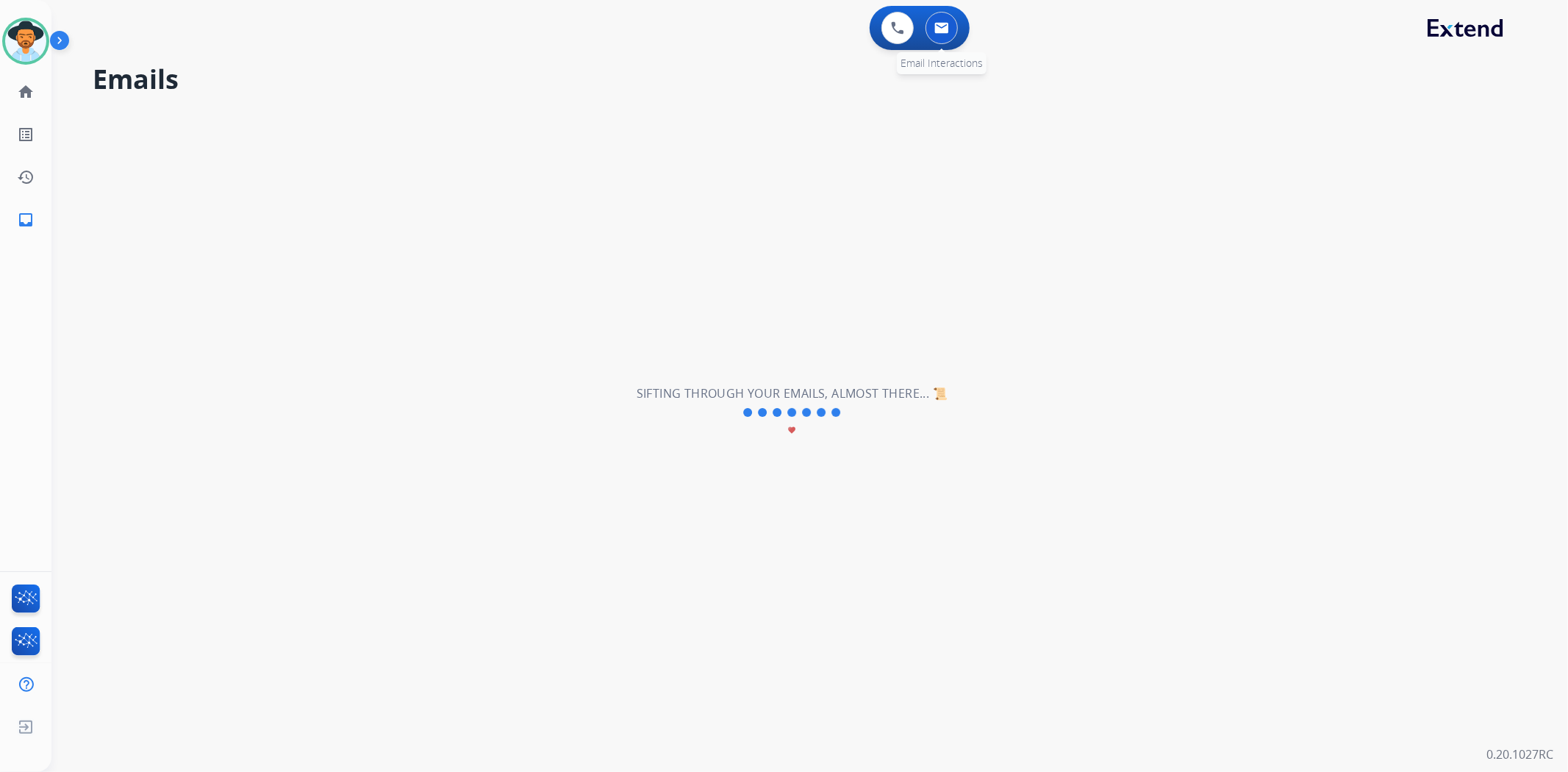
click at [941, 33] on img at bounding box center [942, 28] width 14 height 12
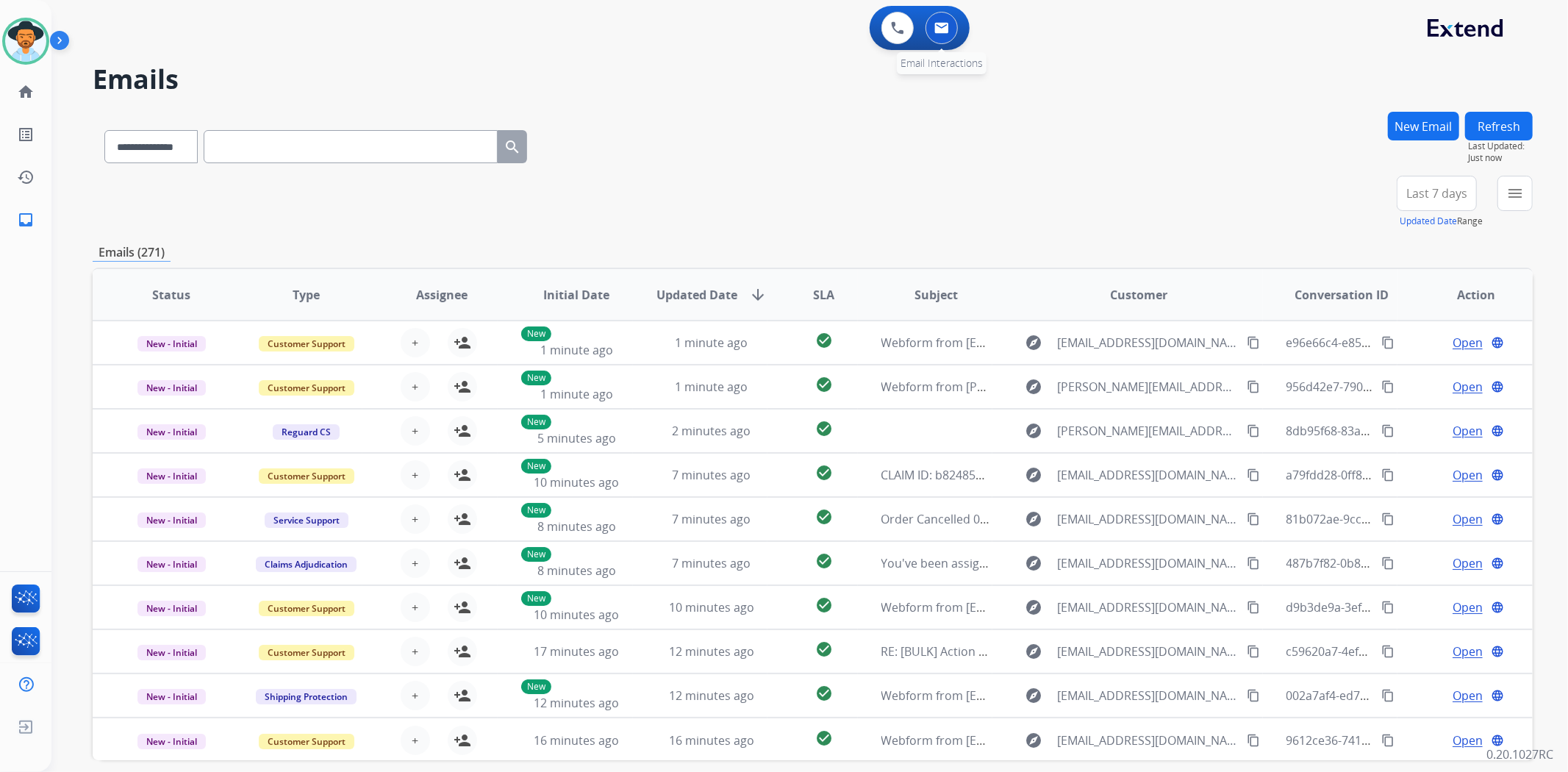
click at [943, 24] on img at bounding box center [942, 28] width 14 height 12
click at [1421, 127] on button "New Email" at bounding box center [1424, 126] width 72 height 29
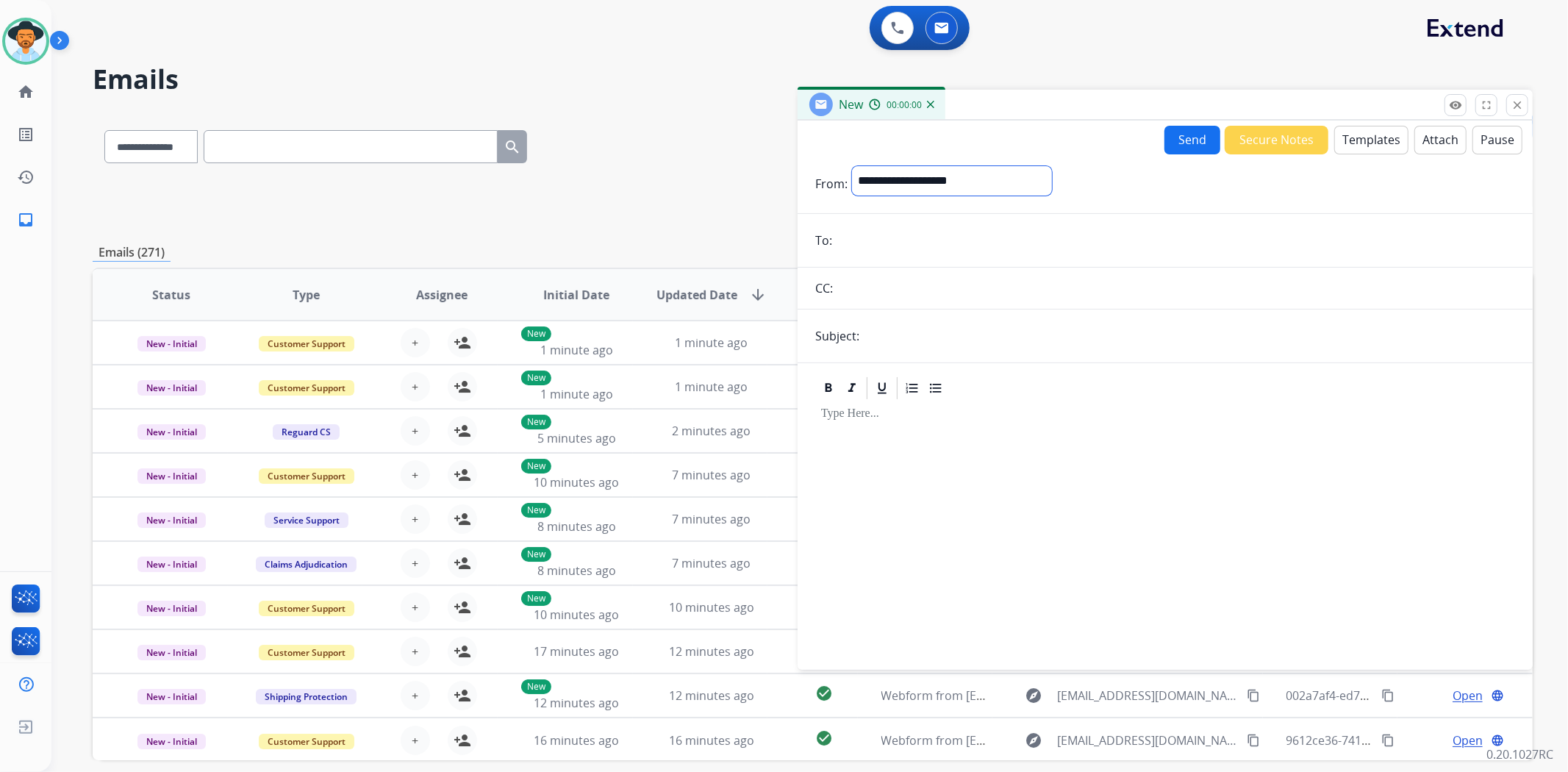
click at [960, 186] on select "**********" at bounding box center [952, 181] width 200 height 29
click at [968, 182] on select "**********" at bounding box center [952, 181] width 200 height 29
select select "**********"
click at [853, 167] on select "**********" at bounding box center [952, 181] width 200 height 29
click at [883, 243] on input "email" at bounding box center [1176, 241] width 679 height 29
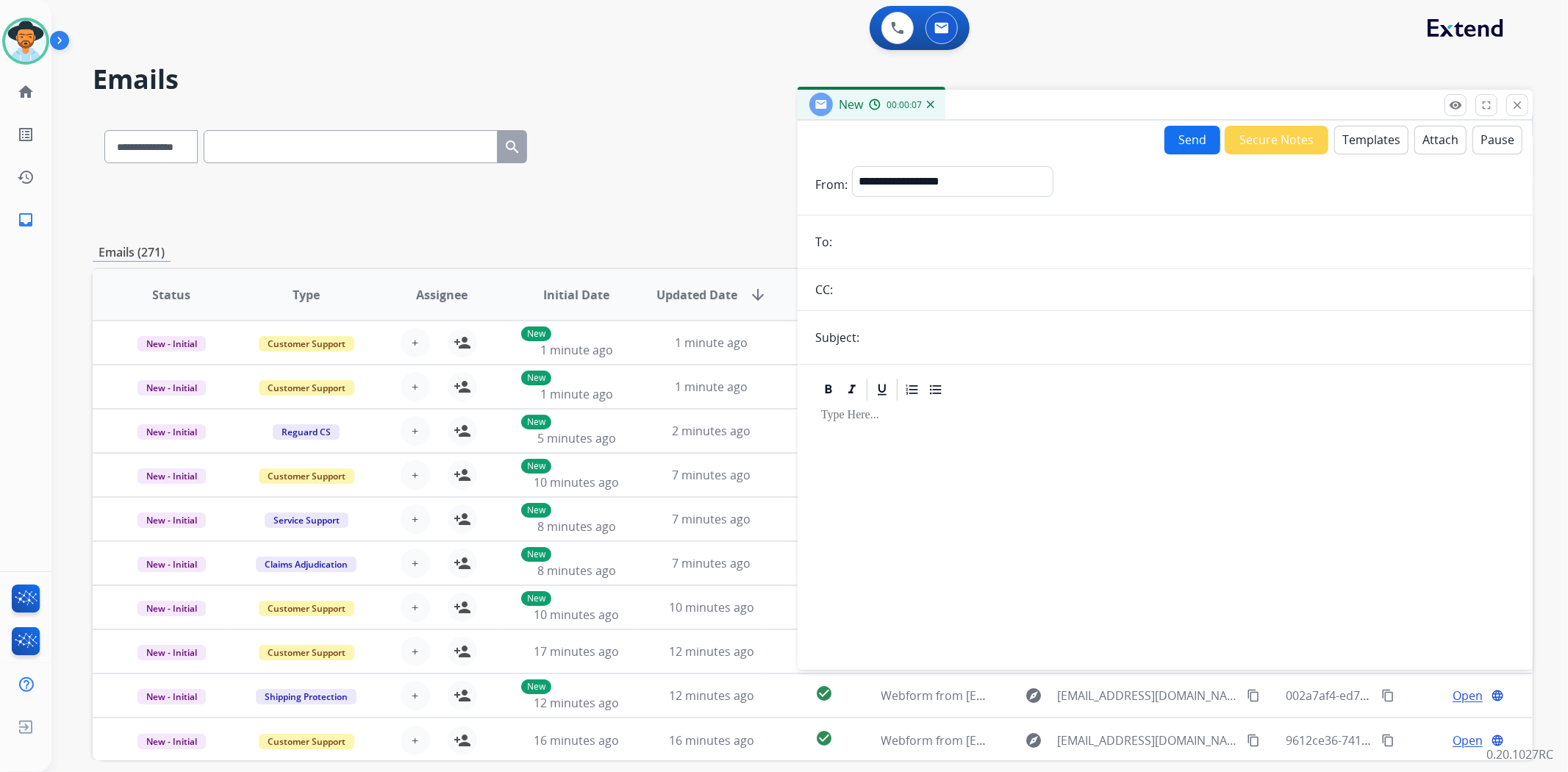
paste input "**********"
type input "**********"
click at [907, 332] on input "text" at bounding box center [1190, 337] width 652 height 29
type input "**********"
click at [939, 424] on div at bounding box center [1165, 529] width 700 height 253
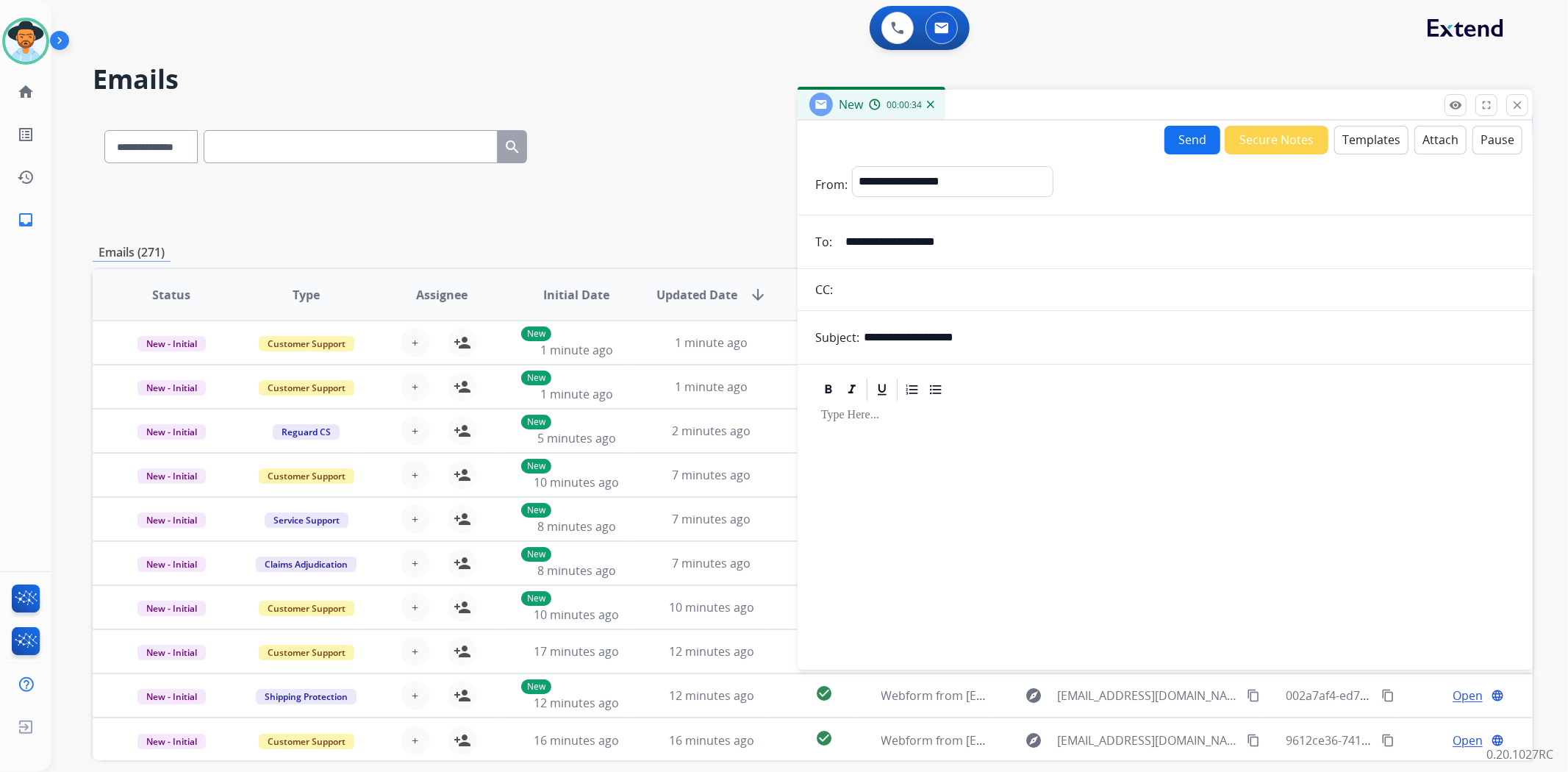
click at [1380, 147] on button "Templates" at bounding box center [1371, 140] width 74 height 29
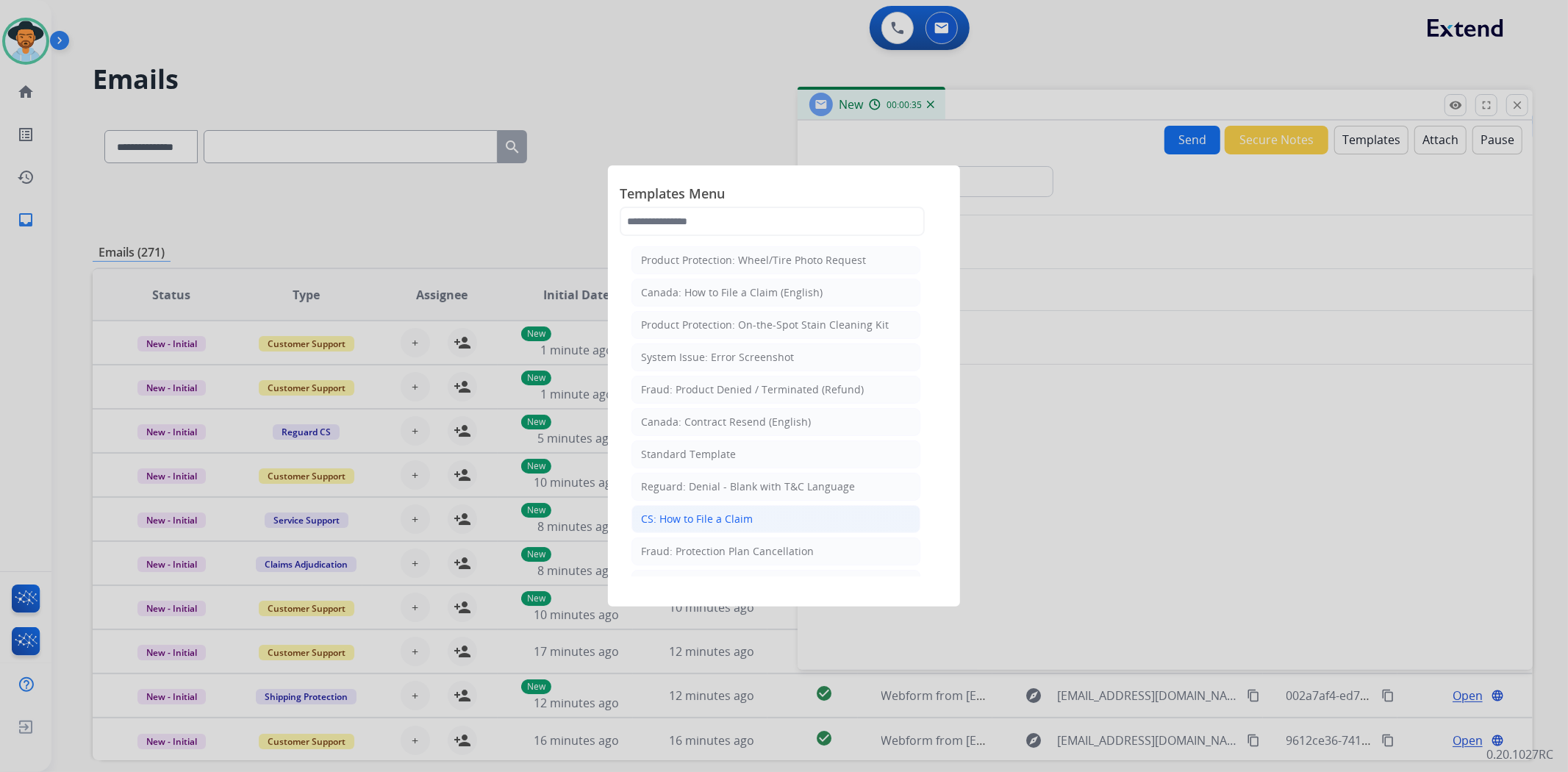
click at [782, 515] on li "CS: How to File a Claim" at bounding box center [776, 519] width 289 height 28
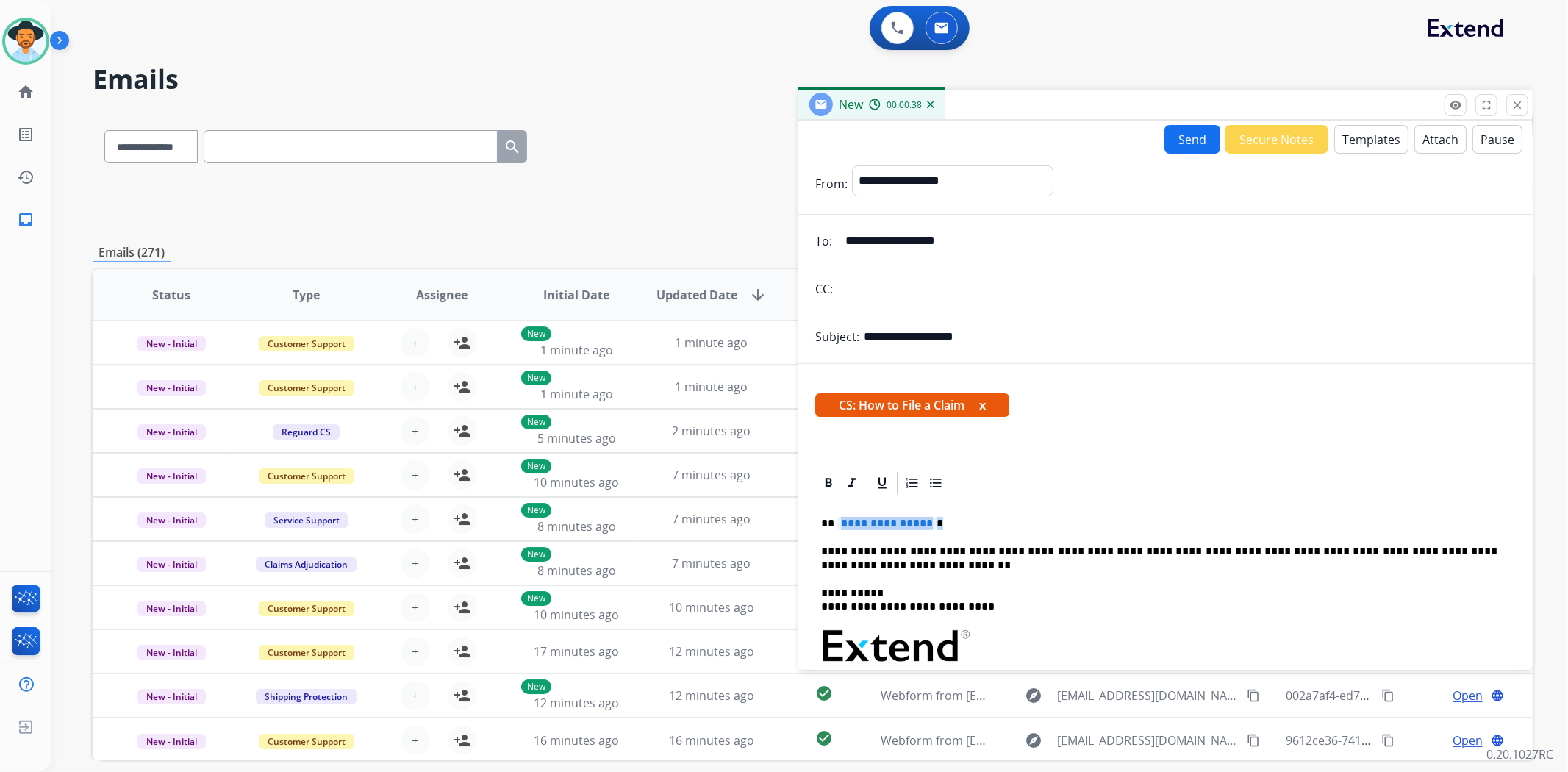
drag, startPoint x: 938, startPoint y: 519, endPoint x: 837, endPoint y: 515, distance: 101.1
click at [837, 517] on p "**********" at bounding box center [1159, 523] width 676 height 14
click at [1165, 135] on button "Send" at bounding box center [1193, 139] width 56 height 29
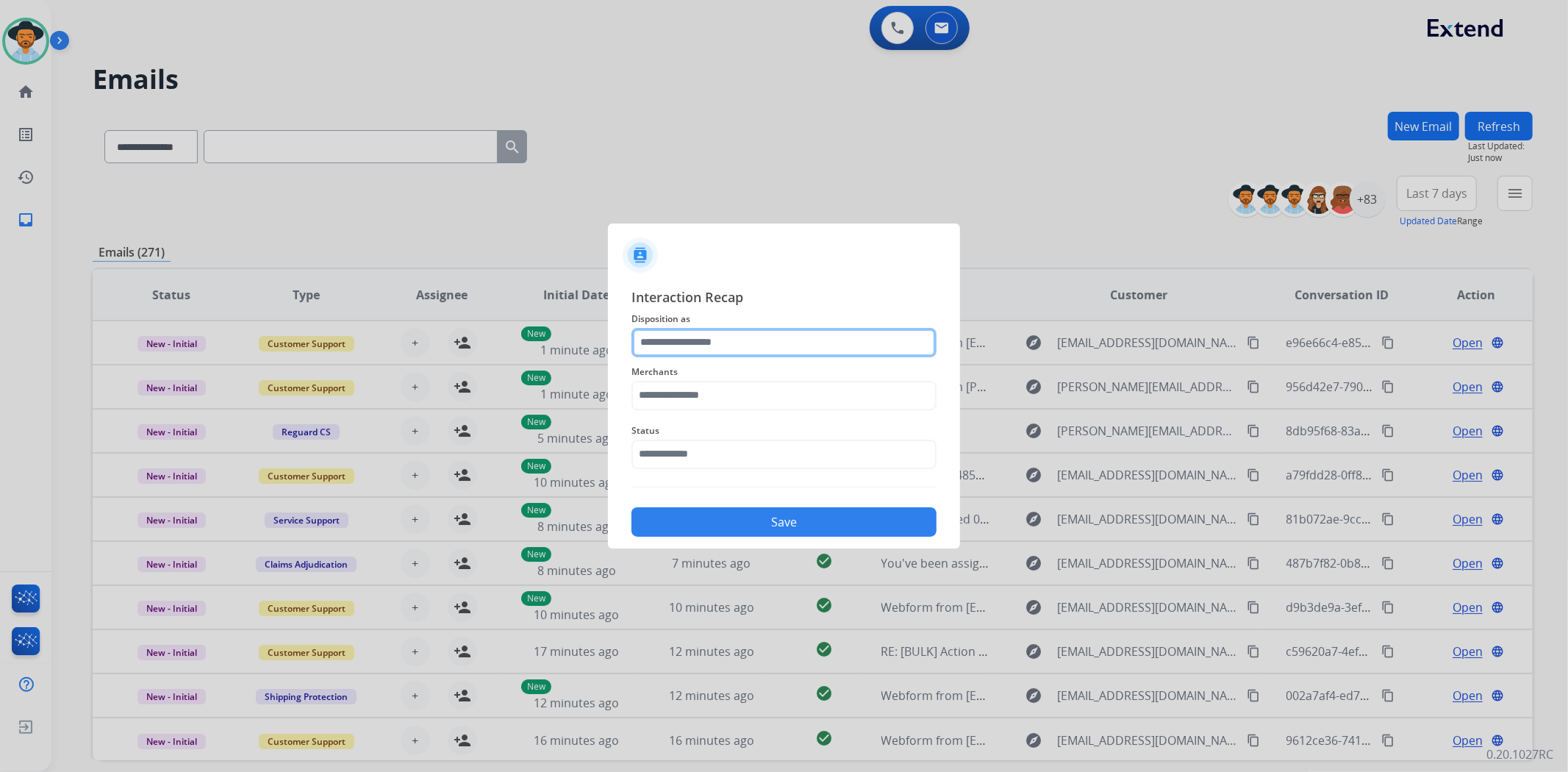
click at [719, 342] on input "text" at bounding box center [784, 343] width 305 height 29
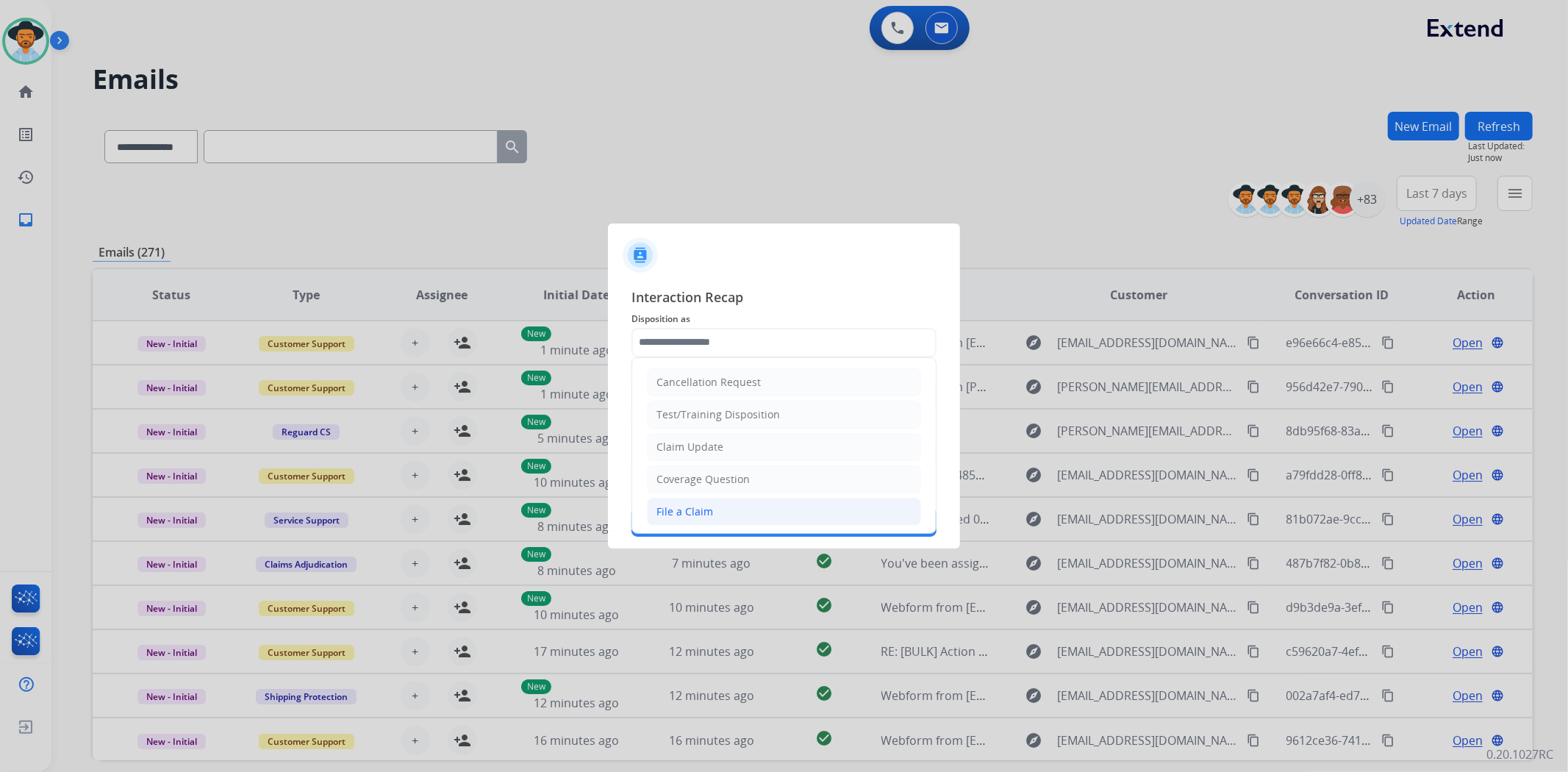
click at [691, 522] on li "File a Claim" at bounding box center [784, 511] width 274 height 28
type input "**********"
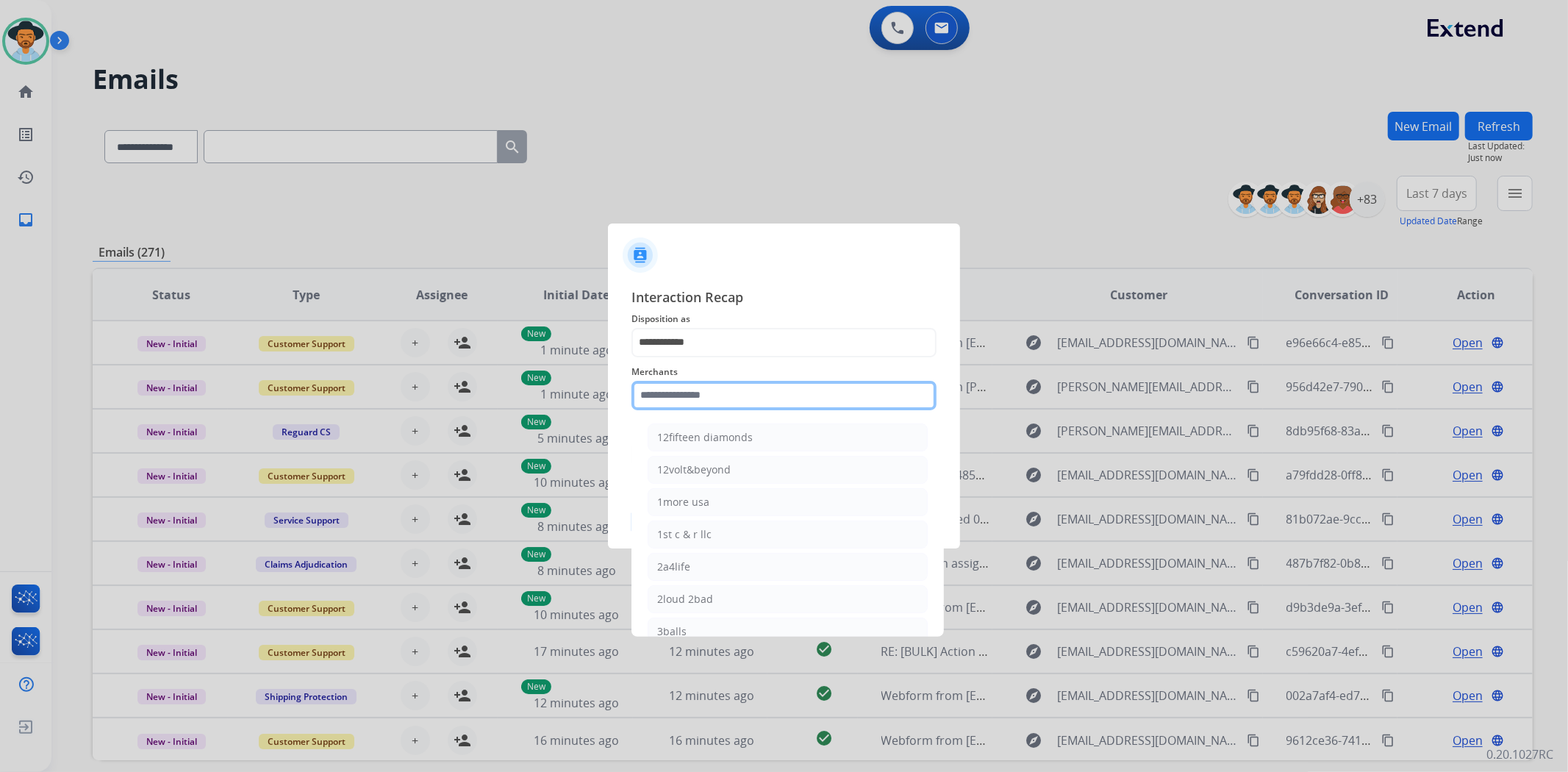
click at [696, 387] on input "text" at bounding box center [784, 395] width 305 height 29
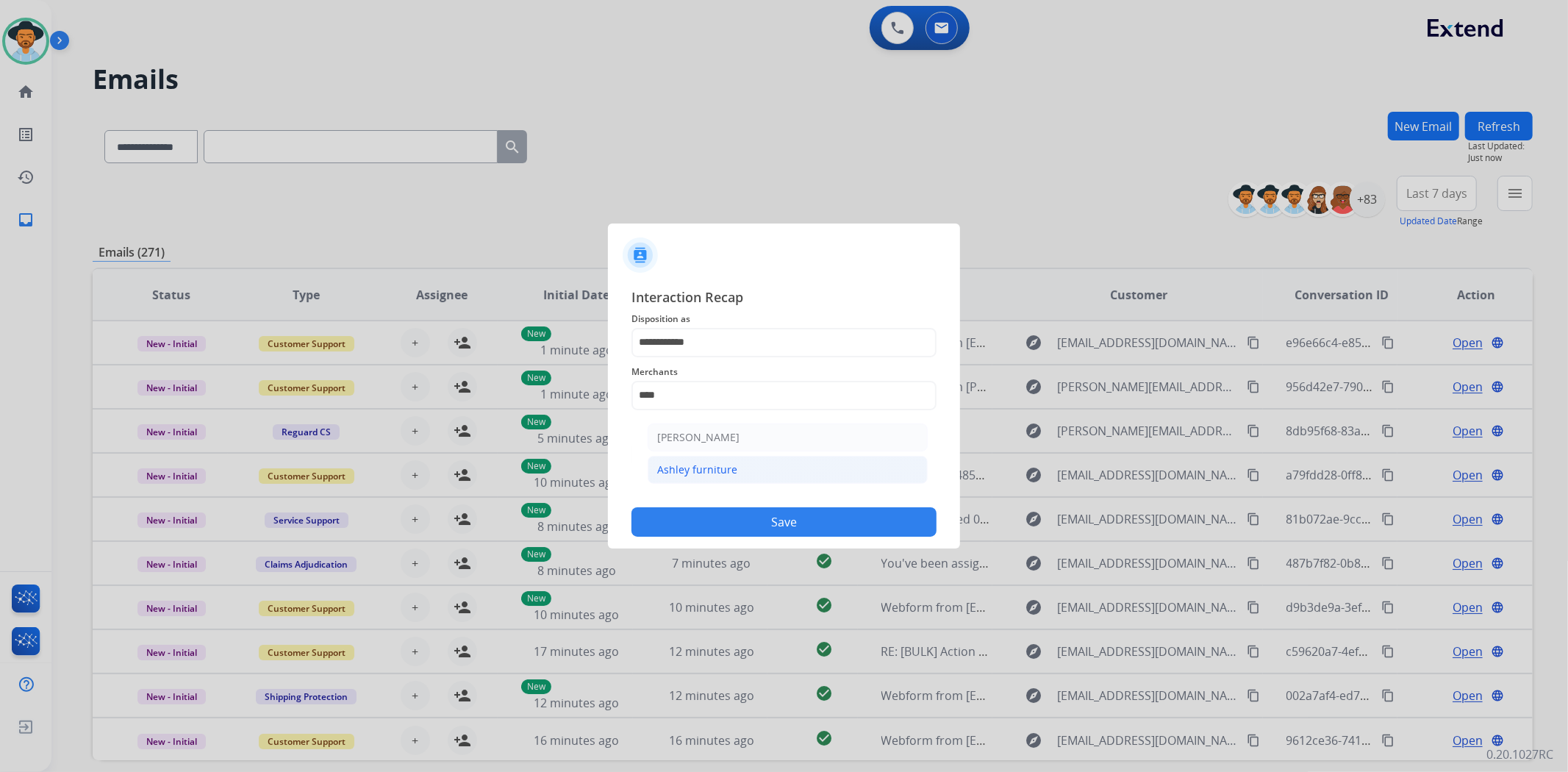
click at [735, 468] on li "Ashley furniture" at bounding box center [788, 469] width 280 height 28
type input "**********"
click at [730, 457] on input "text" at bounding box center [784, 454] width 305 height 29
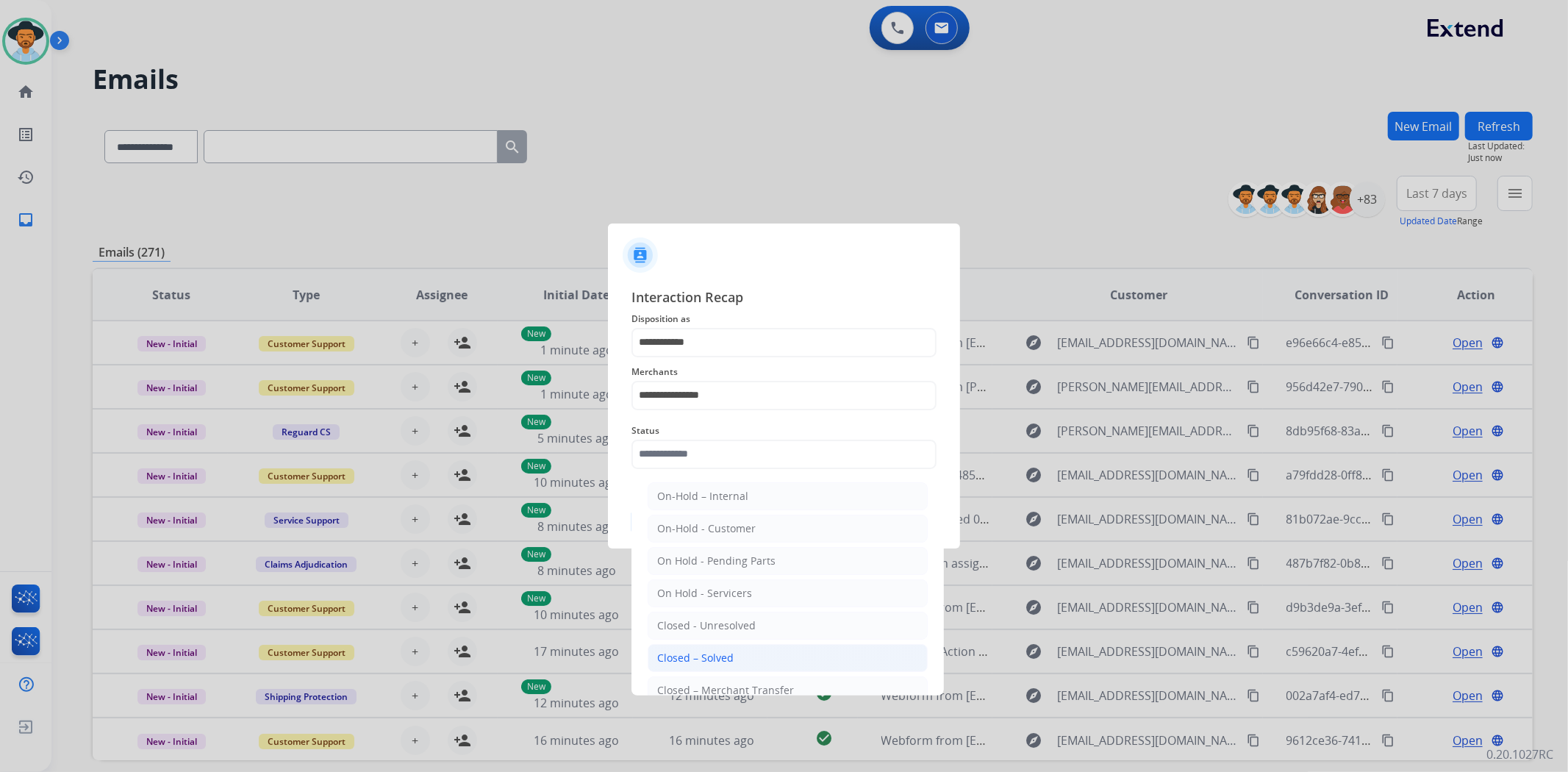
click at [737, 650] on li "Closed – Solved" at bounding box center [788, 657] width 280 height 28
type input "**********"
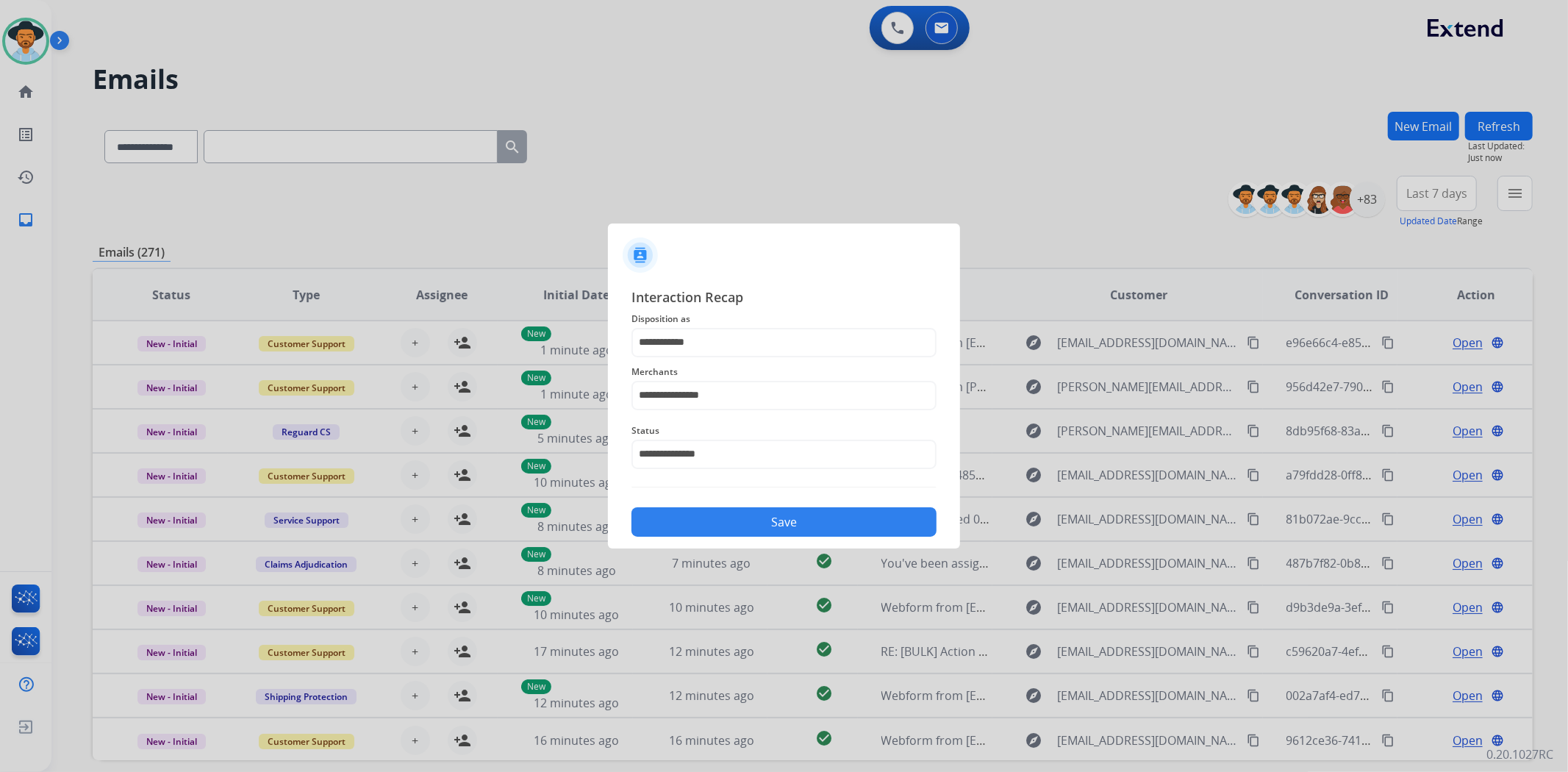
click at [758, 525] on button "Save" at bounding box center [784, 522] width 305 height 29
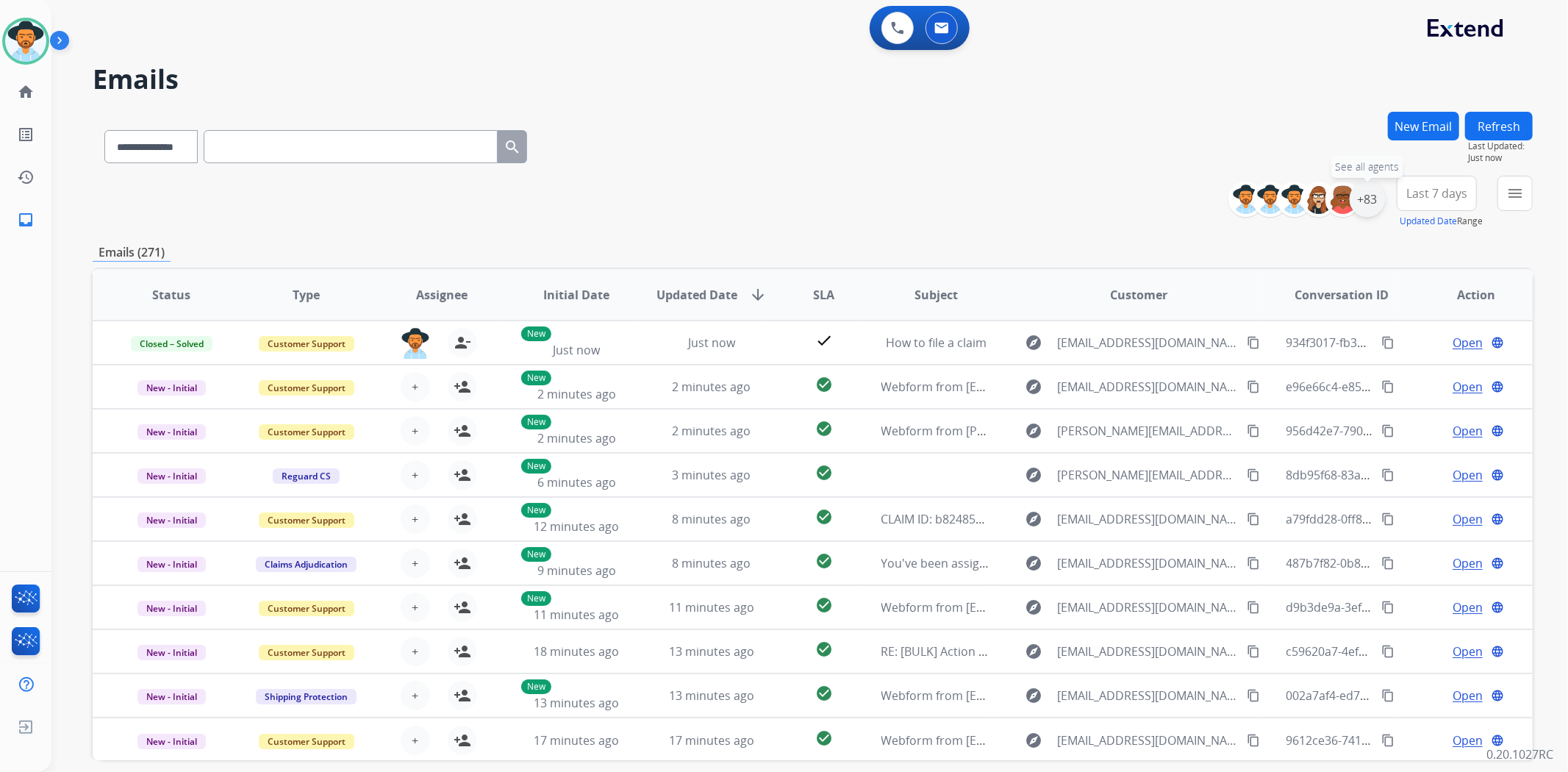
click at [1366, 198] on div "+83" at bounding box center [1367, 199] width 35 height 35
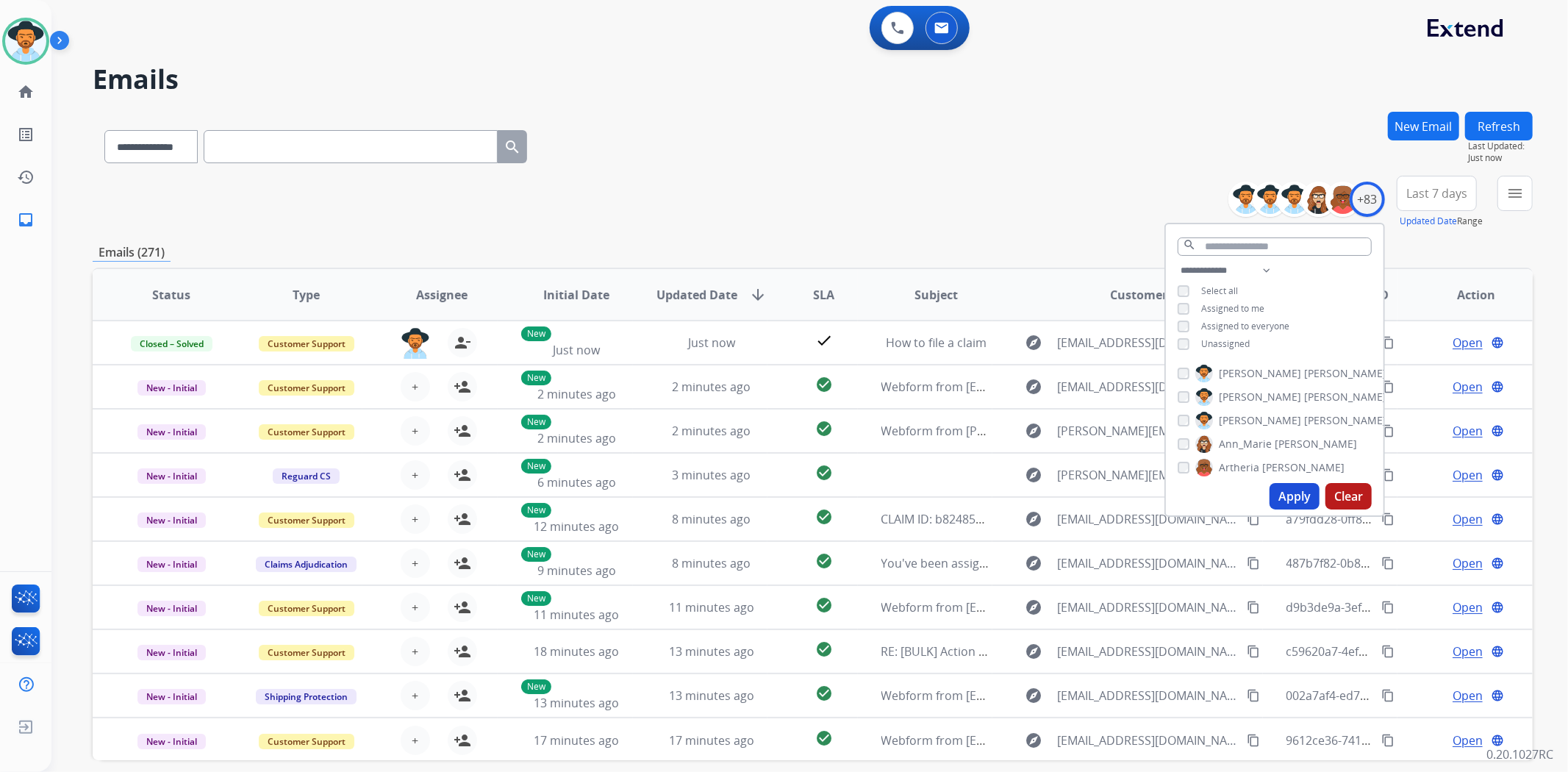
click at [1288, 495] on button "Apply" at bounding box center [1295, 496] width 50 height 26
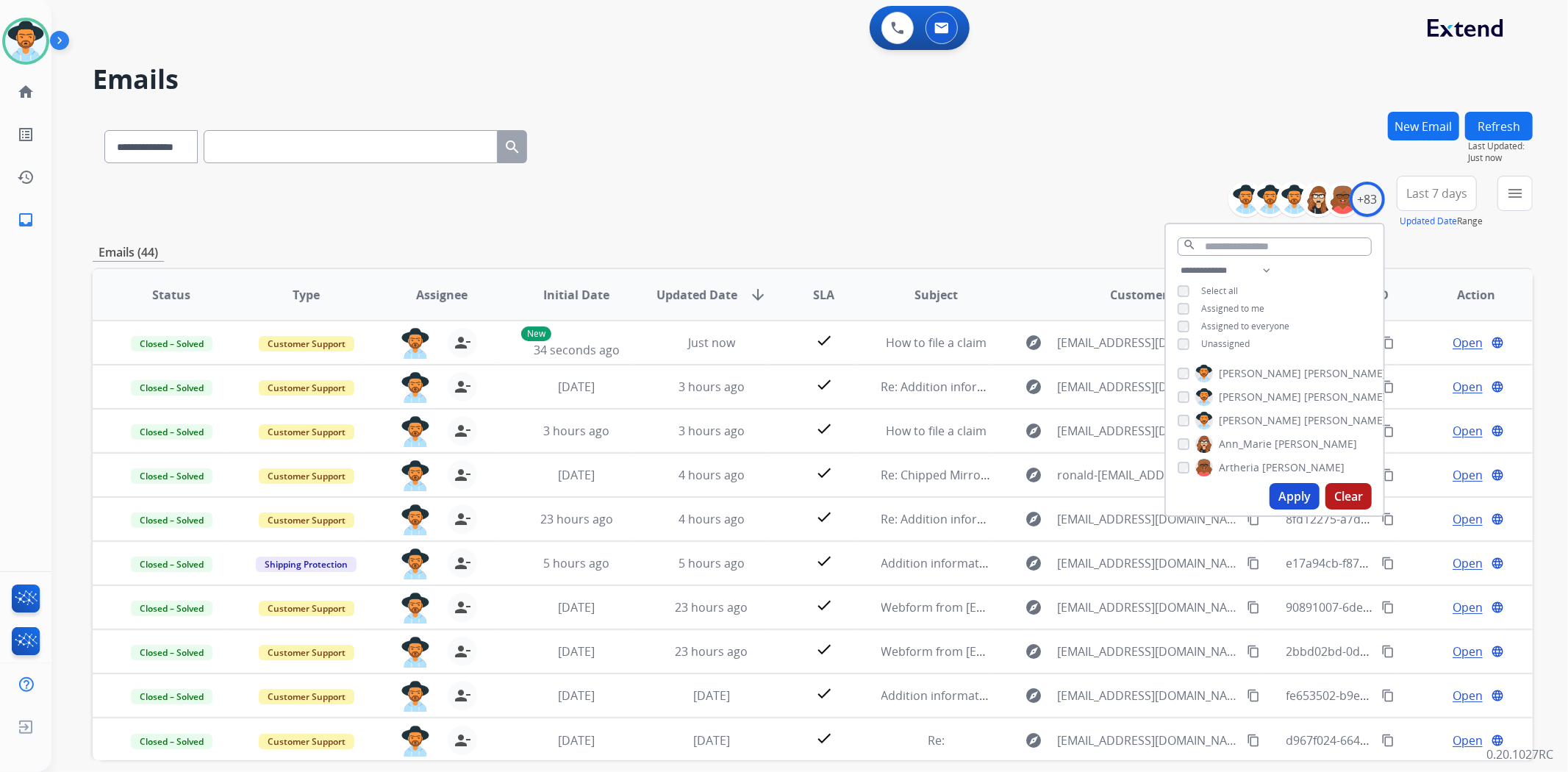
click at [954, 170] on div "**********" at bounding box center [813, 143] width 1441 height 64
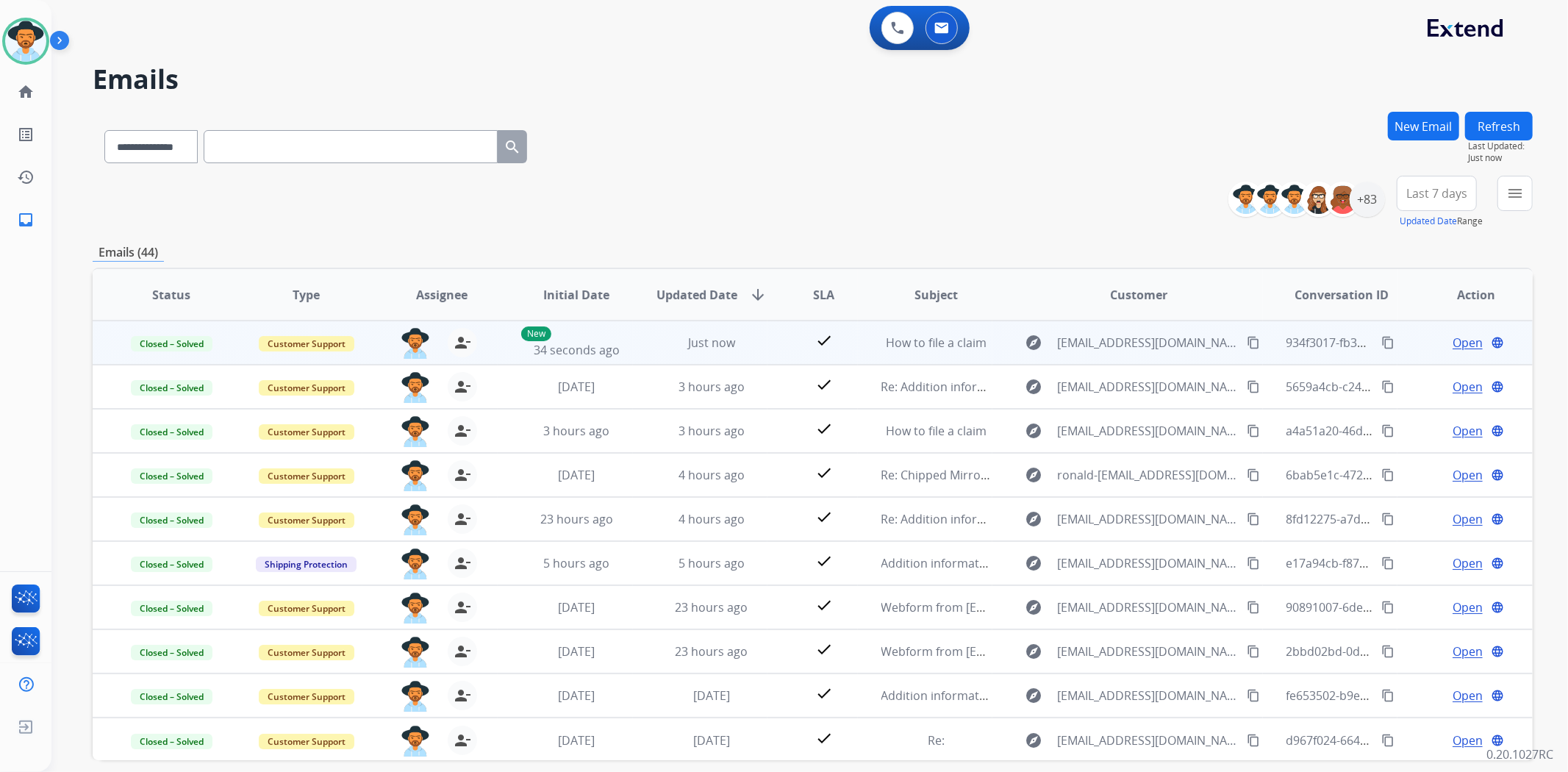
click at [1382, 343] on mat-icon "content_copy" at bounding box center [1388, 343] width 14 height 14
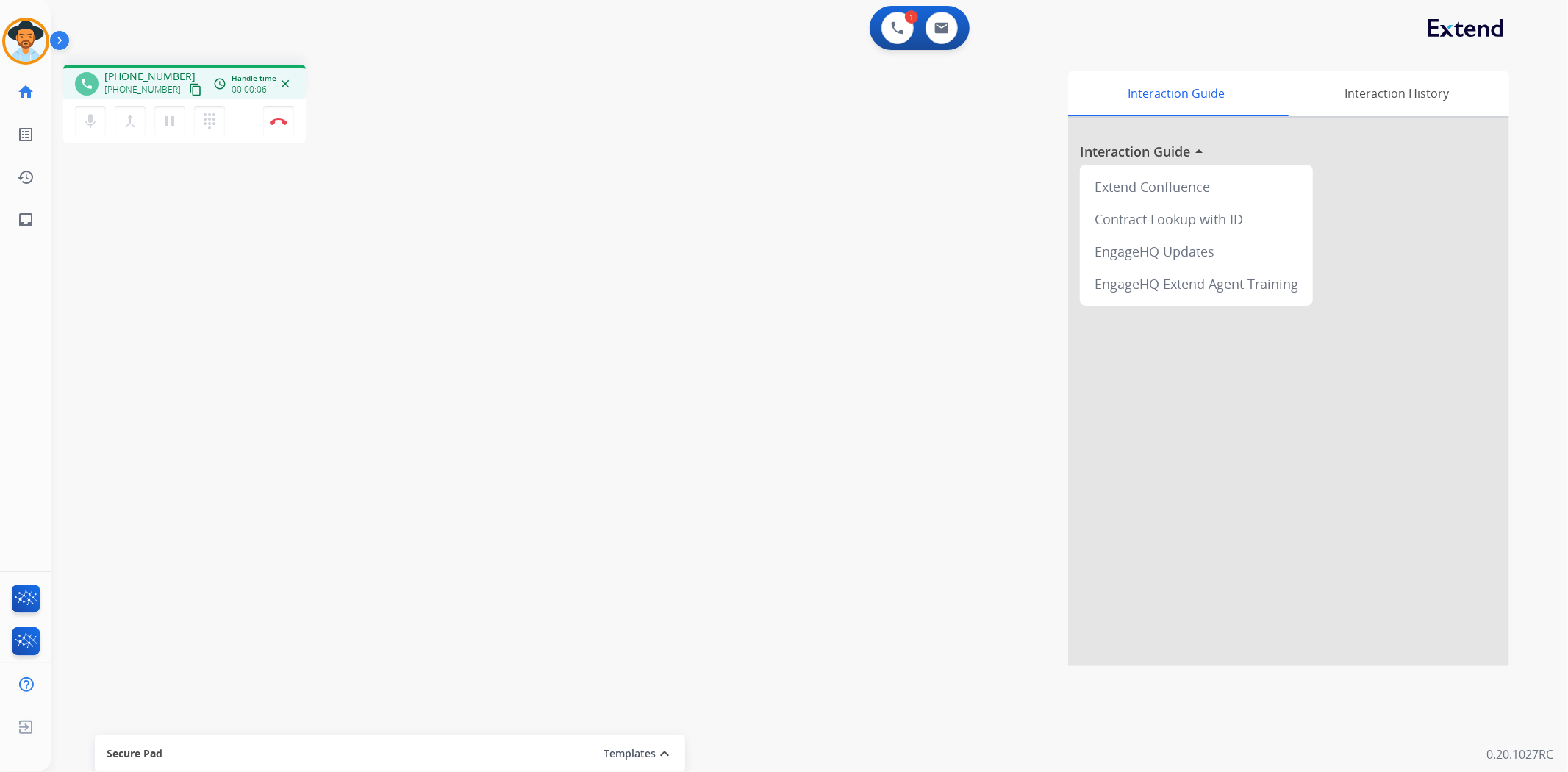
click at [189, 85] on mat-icon "content_copy" at bounding box center [195, 89] width 14 height 14
click at [951, 24] on button at bounding box center [942, 28] width 33 height 33
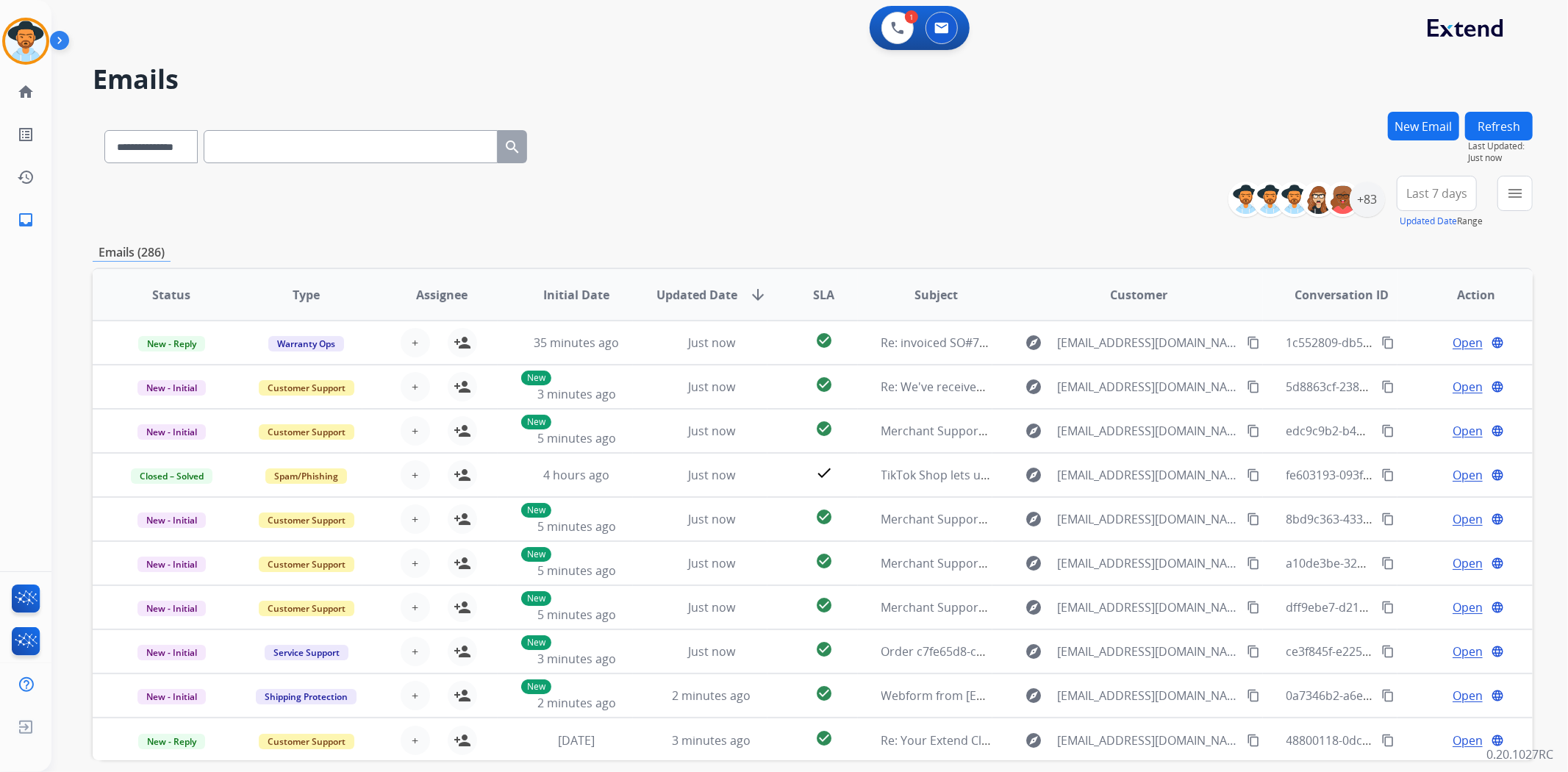
click at [413, 149] on input "text" at bounding box center [351, 147] width 294 height 33
paste input "**********"
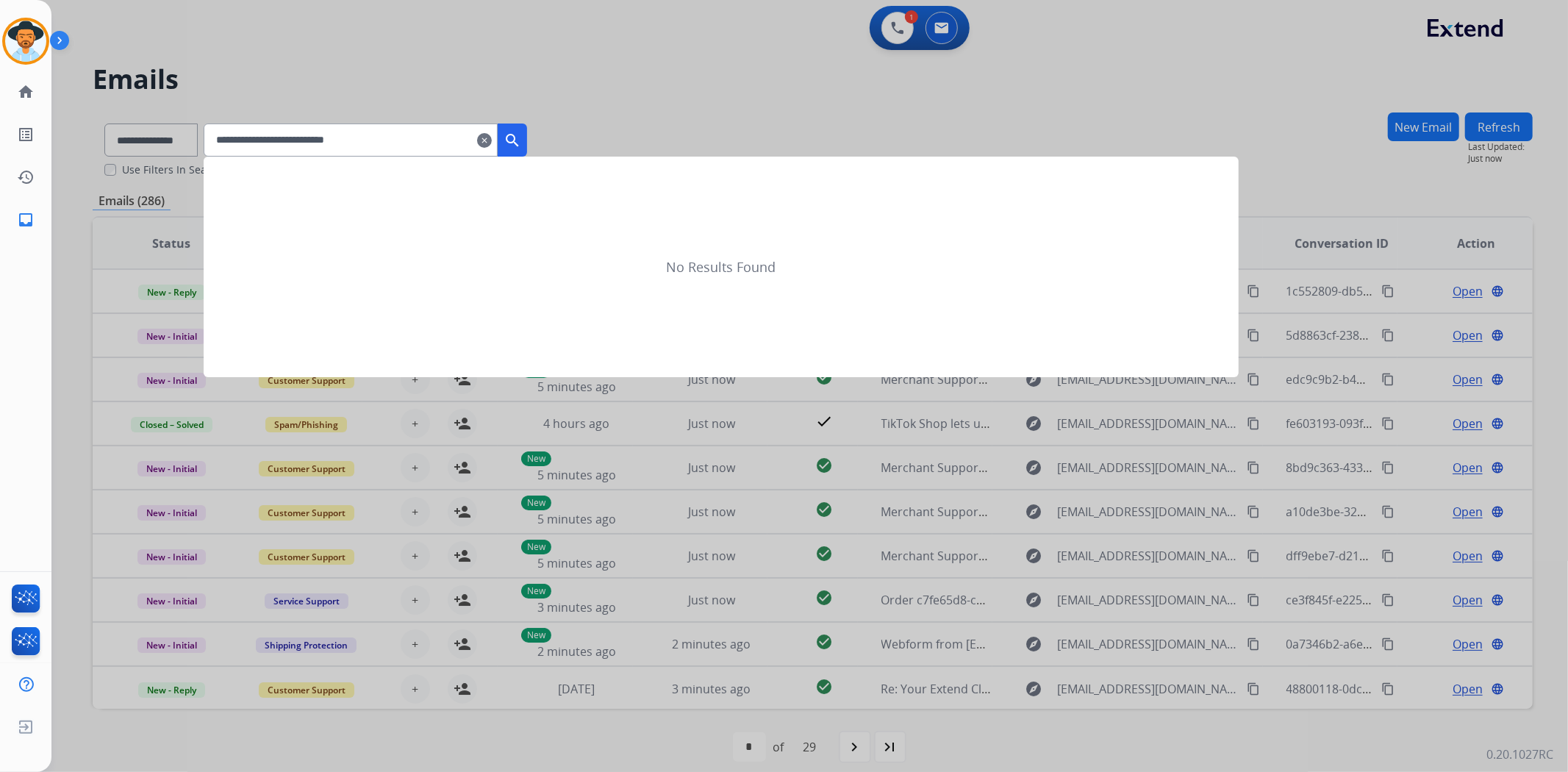
type input "**********"
click at [521, 144] on mat-icon "search" at bounding box center [512, 140] width 18 height 18
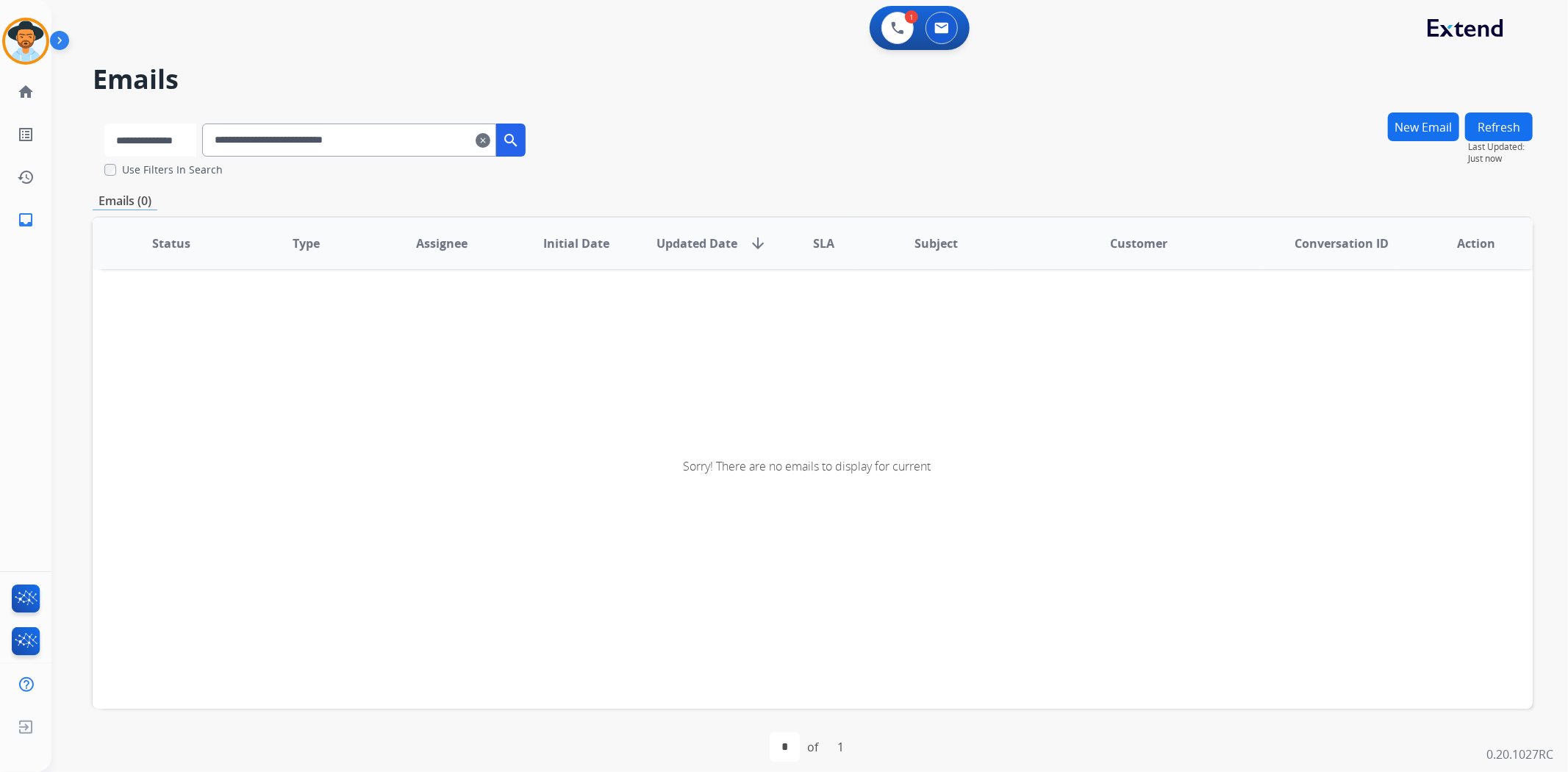
click at [159, 135] on select "**********" at bounding box center [150, 140] width 92 height 33
select select "**********"
click at [104, 123] on select "**********" at bounding box center [150, 140] width 92 height 33
click at [521, 133] on mat-icon "search" at bounding box center [512, 140] width 18 height 18
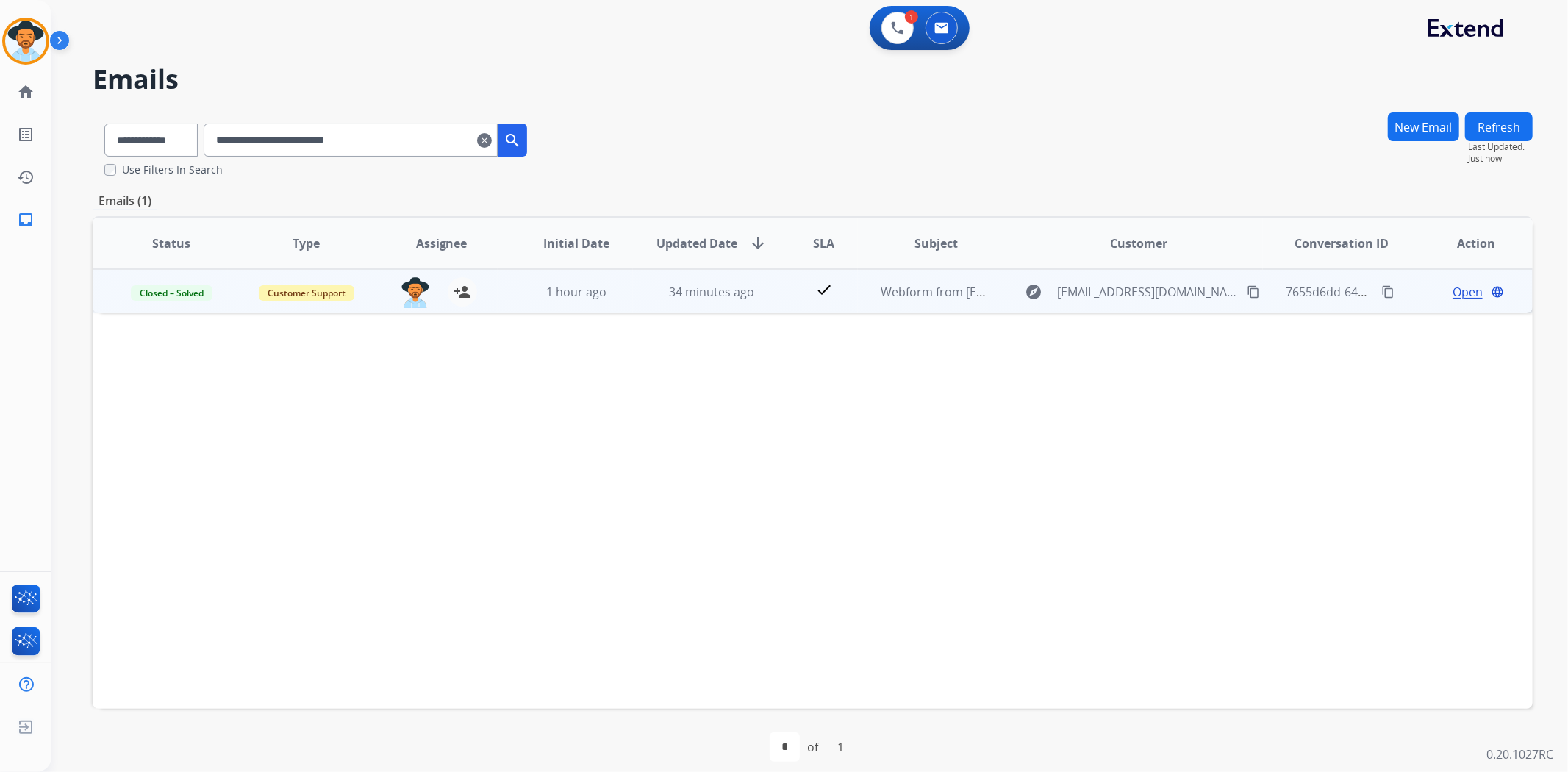
click at [1456, 291] on span "Open" at bounding box center [1468, 292] width 30 height 18
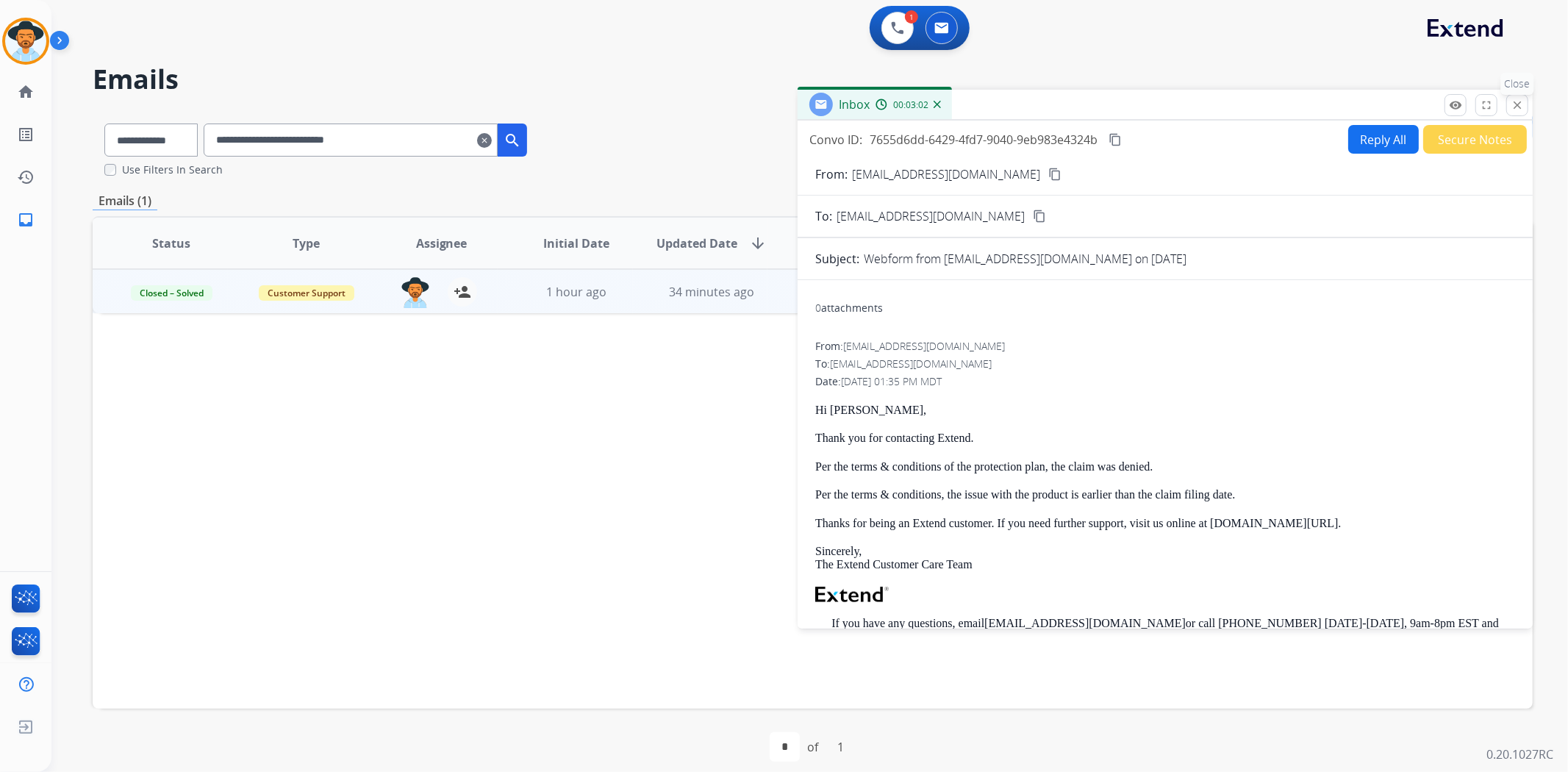
click at [1513, 105] on mat-icon "close" at bounding box center [1517, 105] width 14 height 14
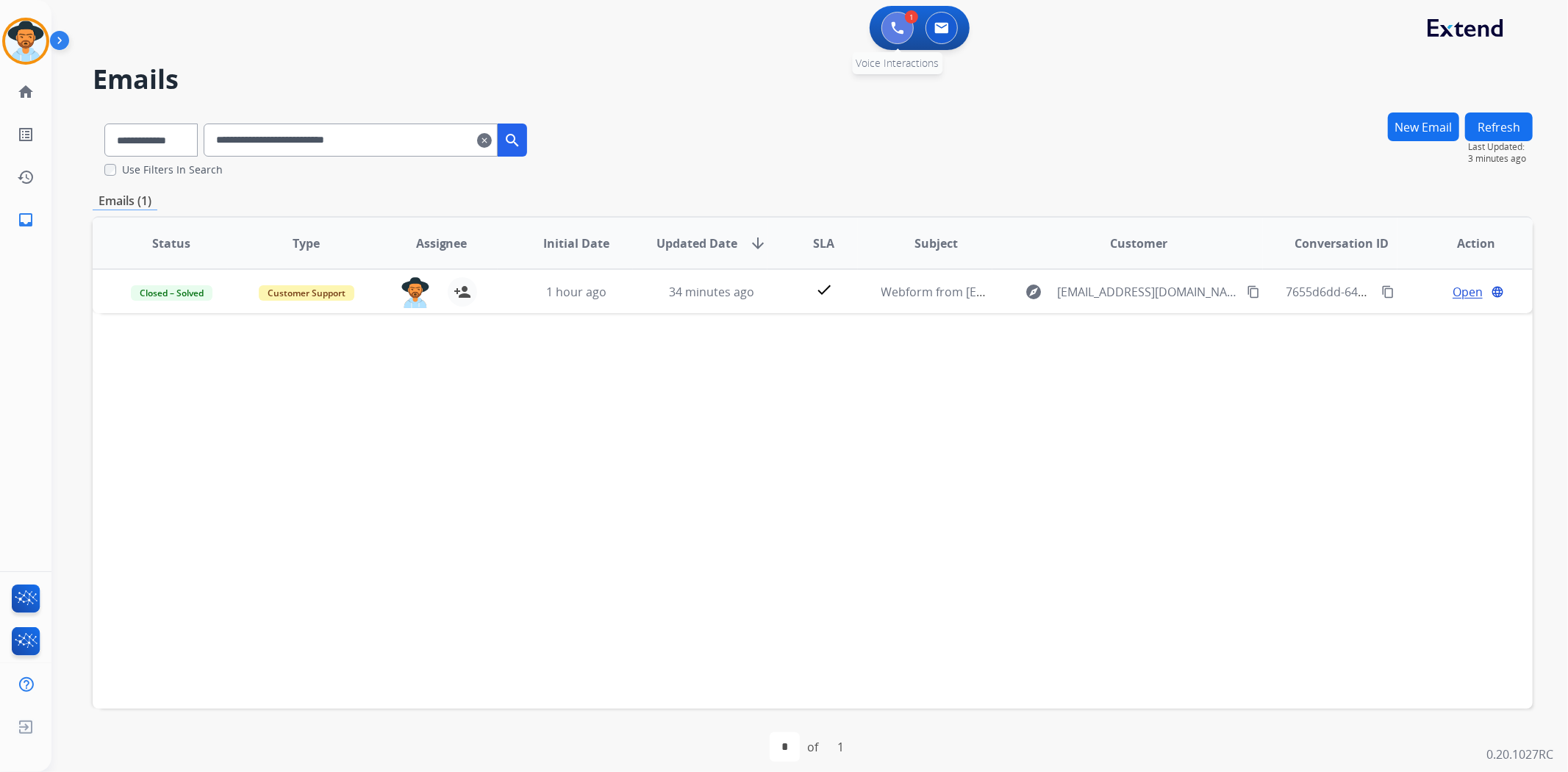
click at [895, 29] on img at bounding box center [897, 28] width 14 height 14
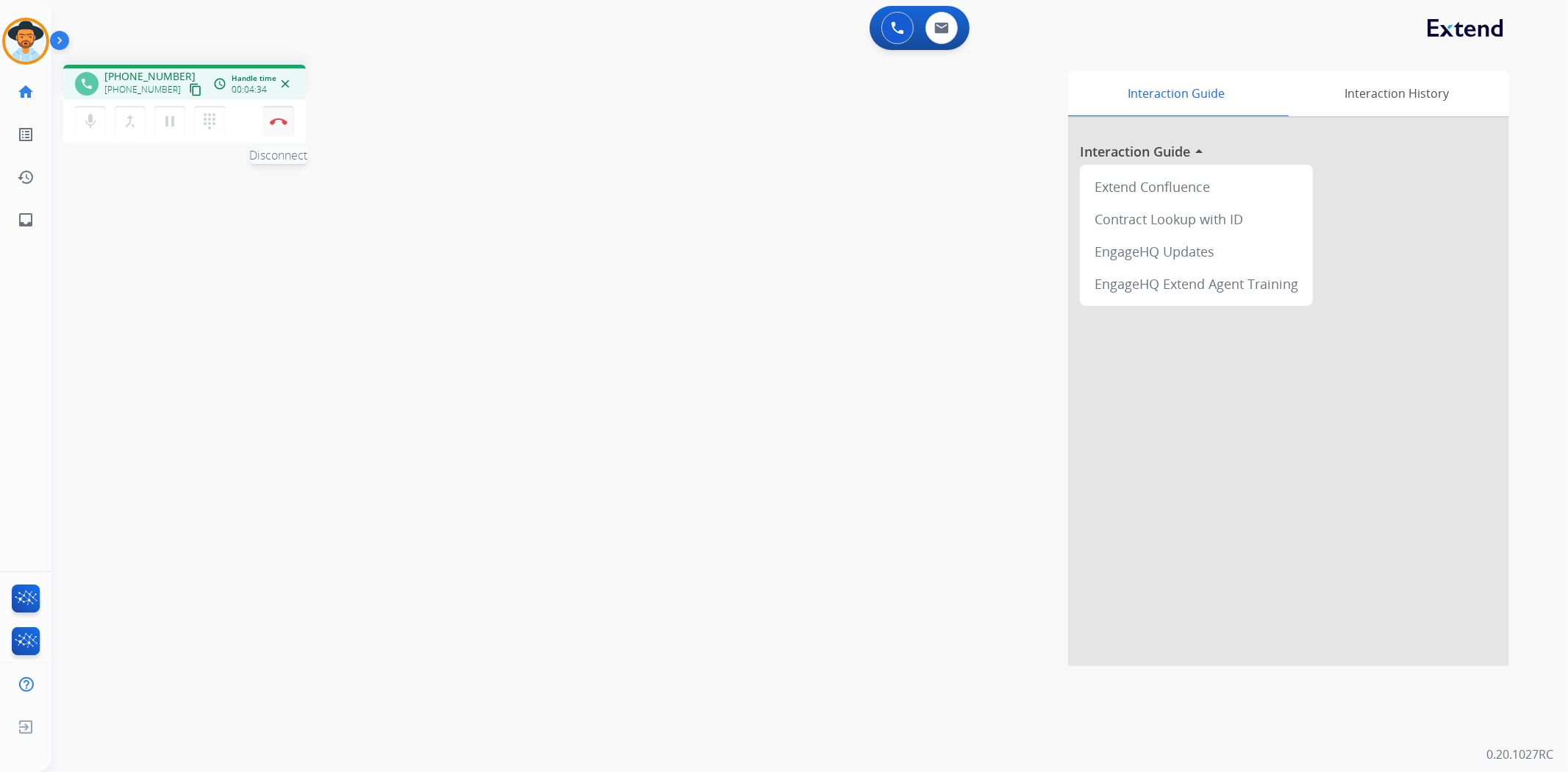
click at [280, 130] on button "Disconnect" at bounding box center [278, 121] width 31 height 31
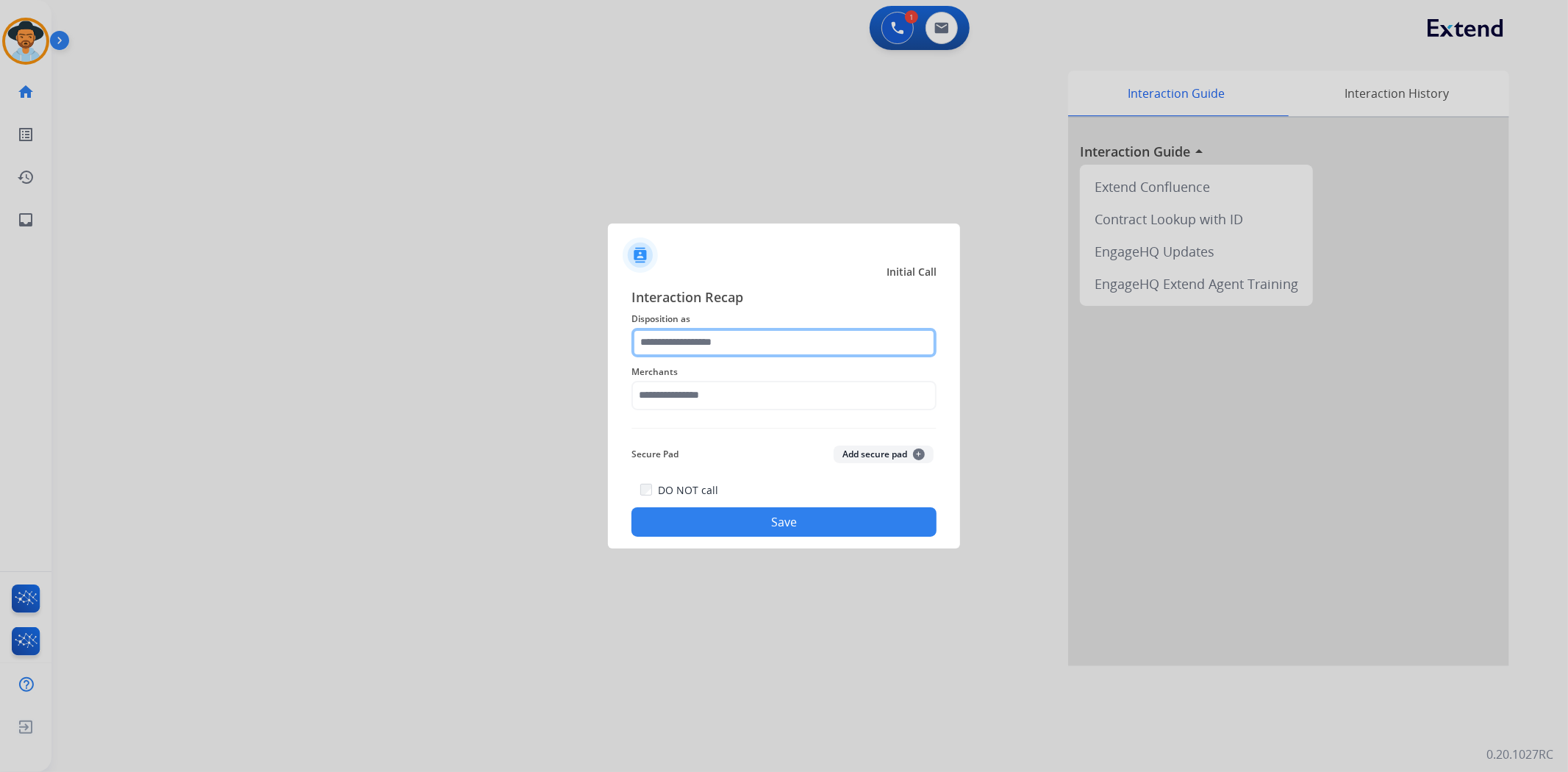
click at [686, 342] on input "text" at bounding box center [784, 343] width 305 height 29
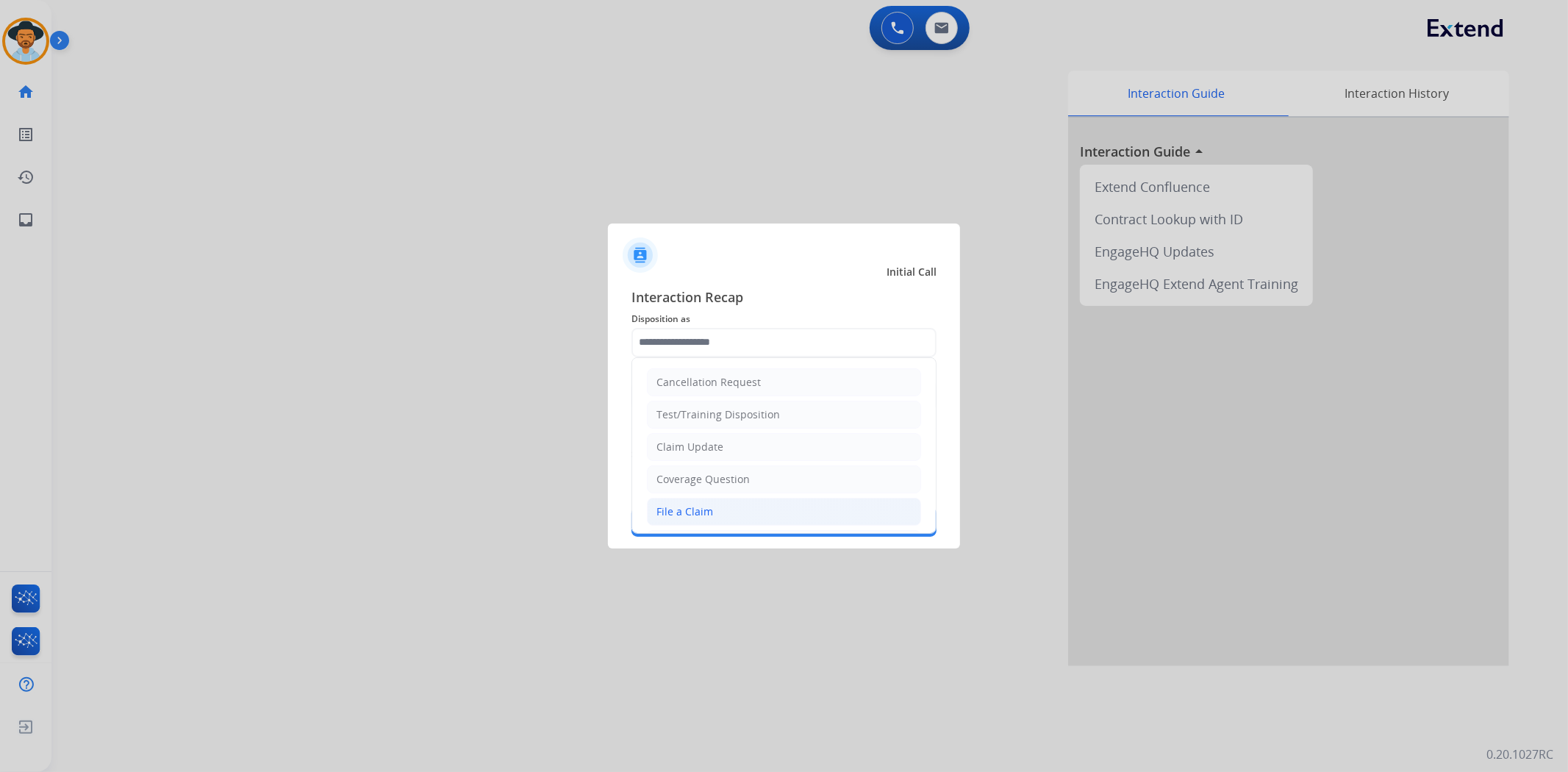
click at [685, 512] on div "File a Claim" at bounding box center [684, 511] width 57 height 14
type input "**********"
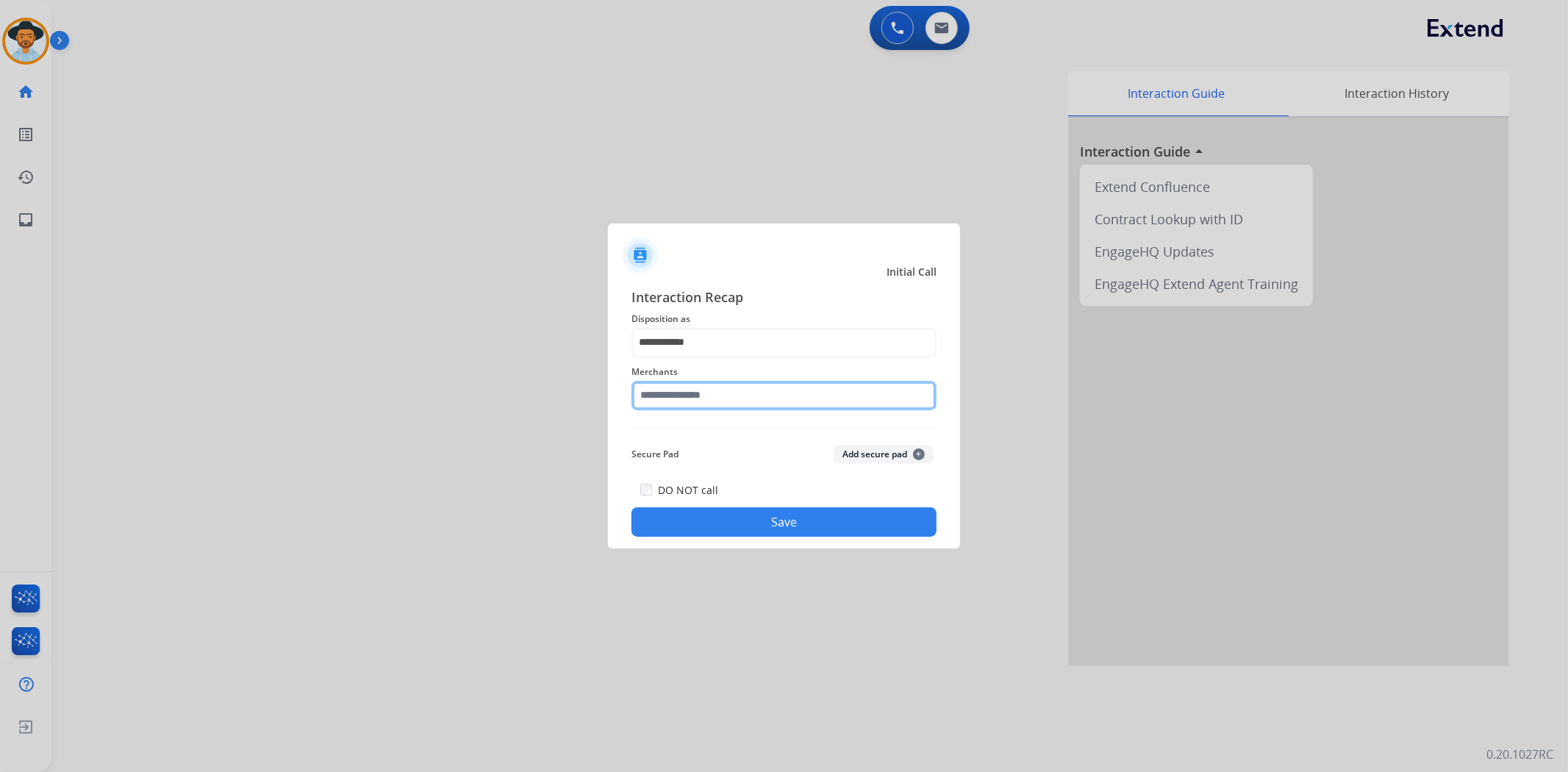
click at [694, 398] on input "text" at bounding box center [784, 395] width 305 height 29
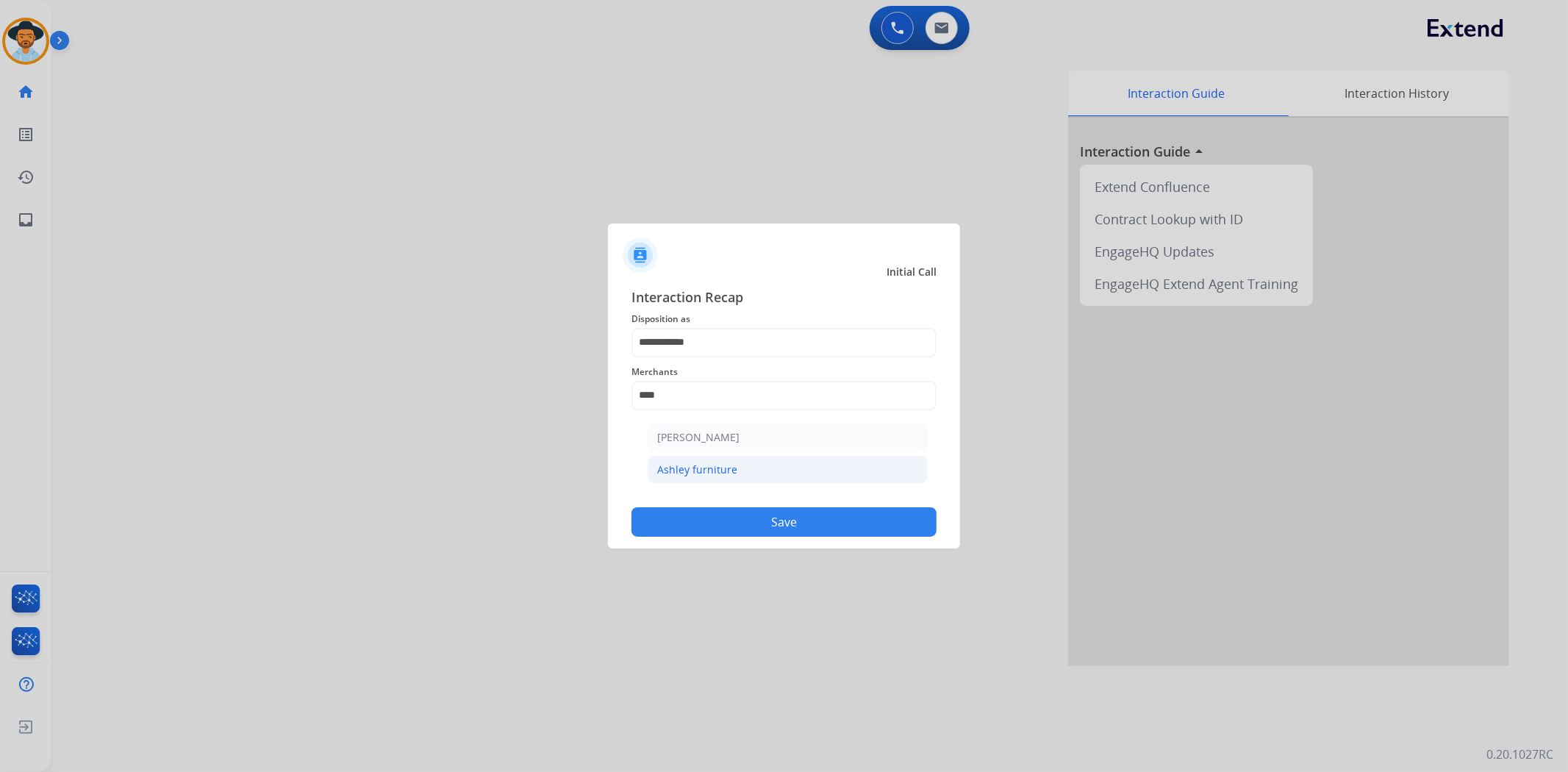
click at [725, 472] on div "Ashley furniture" at bounding box center [697, 469] width 80 height 14
type input "**********"
click at [752, 519] on button "Save" at bounding box center [784, 522] width 305 height 29
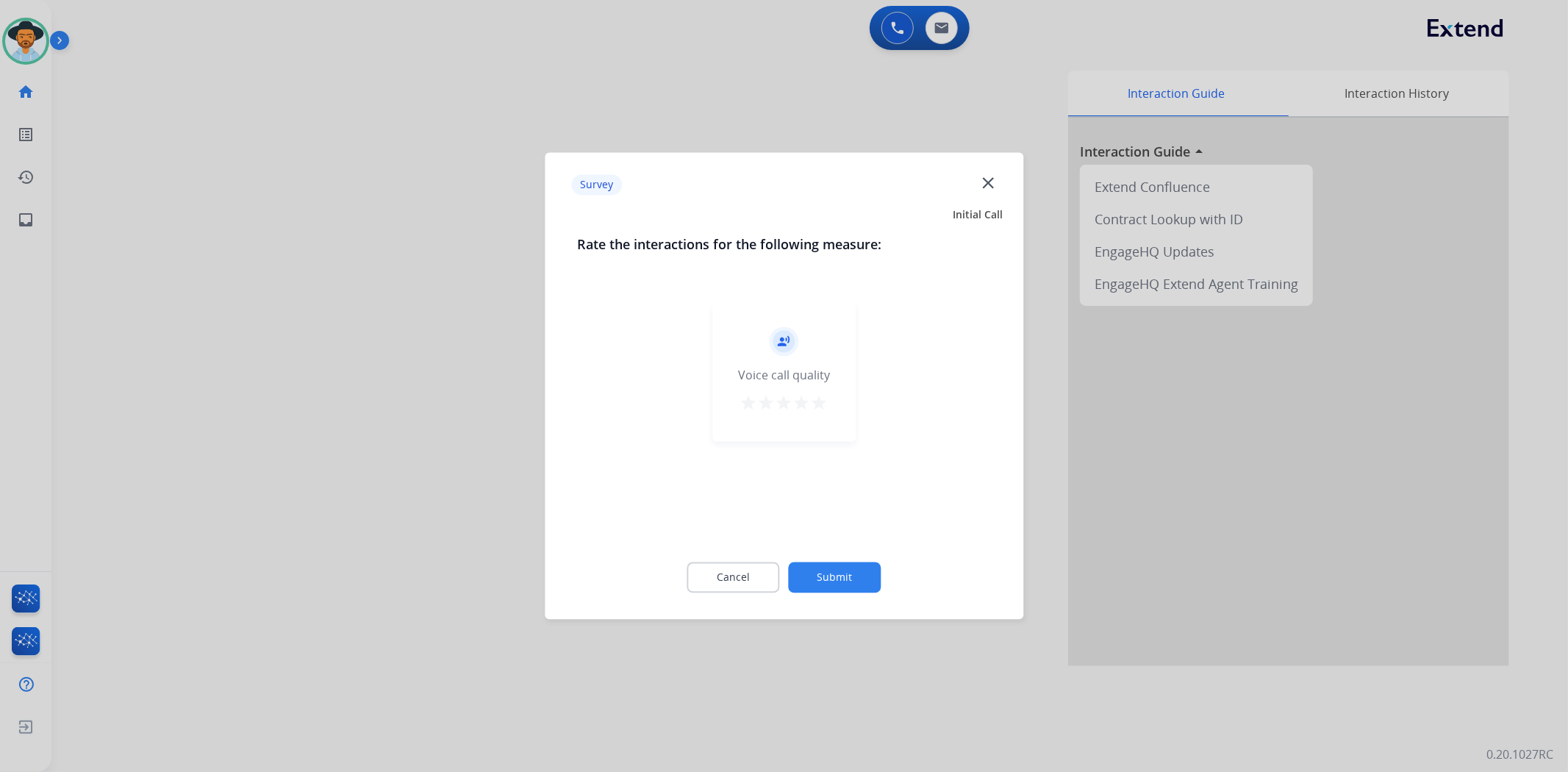
click at [812, 565] on button "Submit" at bounding box center [835, 578] width 92 height 31
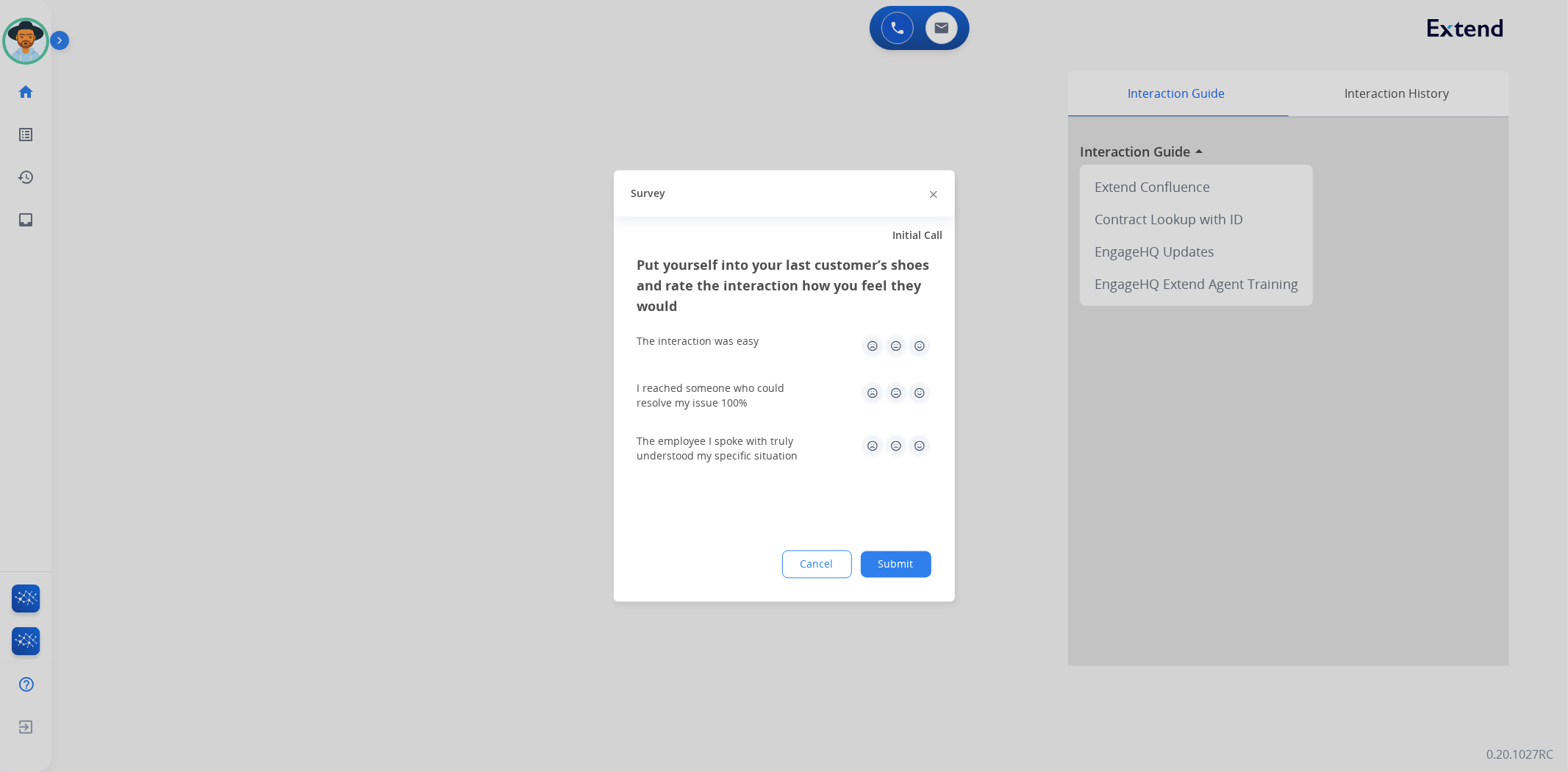
click at [892, 570] on button "Submit" at bounding box center [896, 564] width 71 height 26
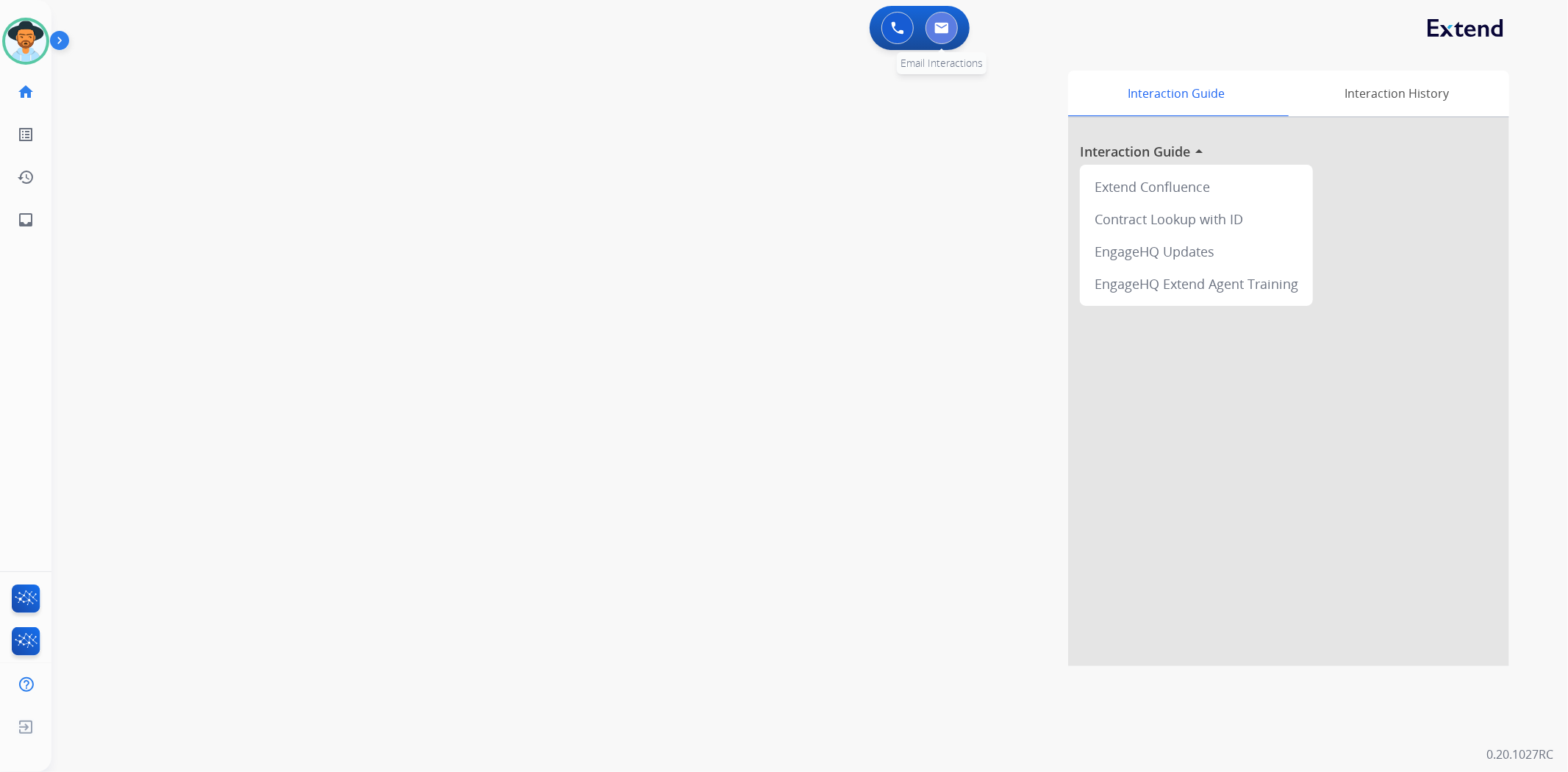
click at [931, 14] on button at bounding box center [942, 28] width 33 height 33
select select "**********"
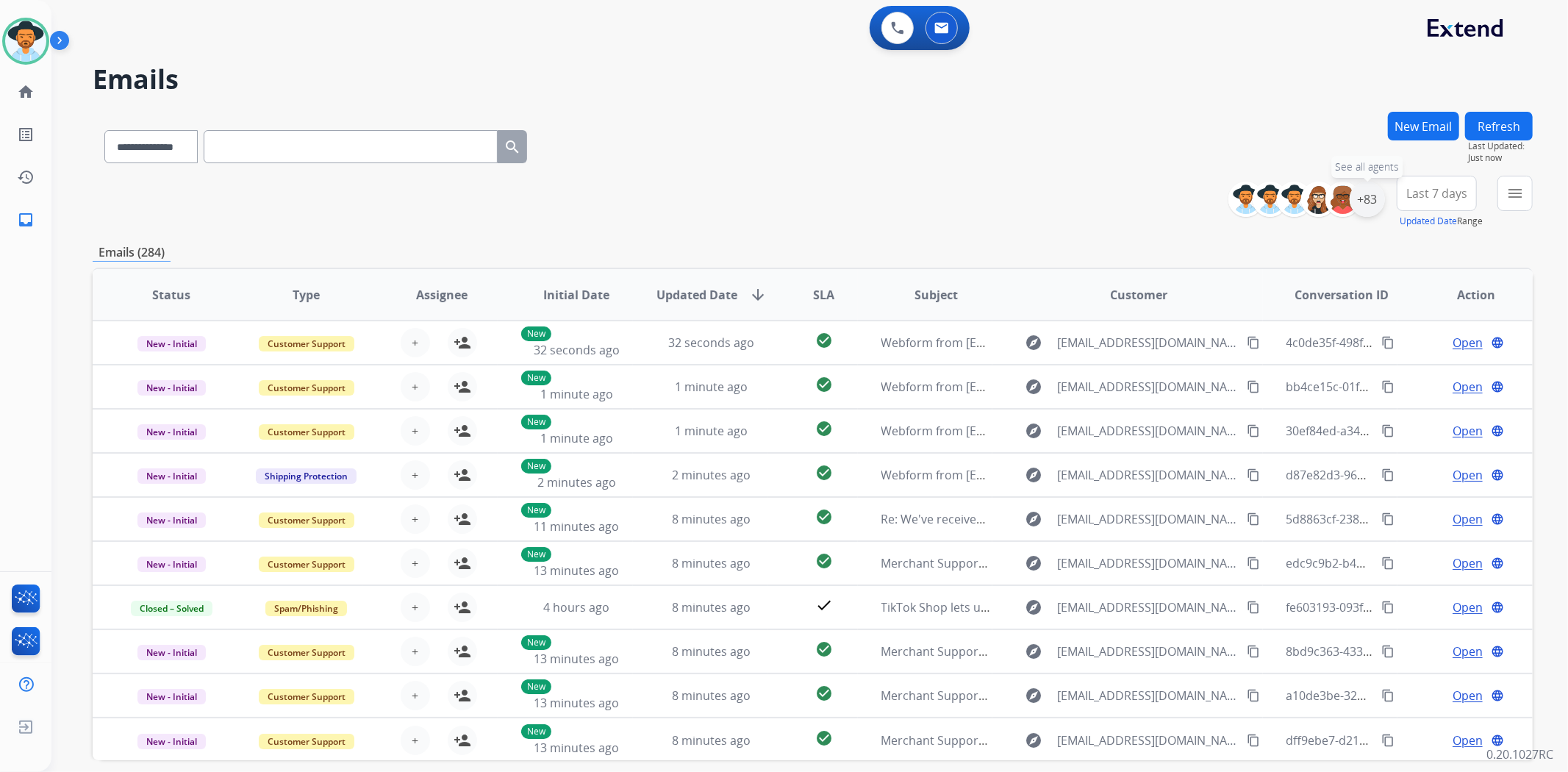
click at [1365, 191] on div "+83" at bounding box center [1367, 199] width 35 height 35
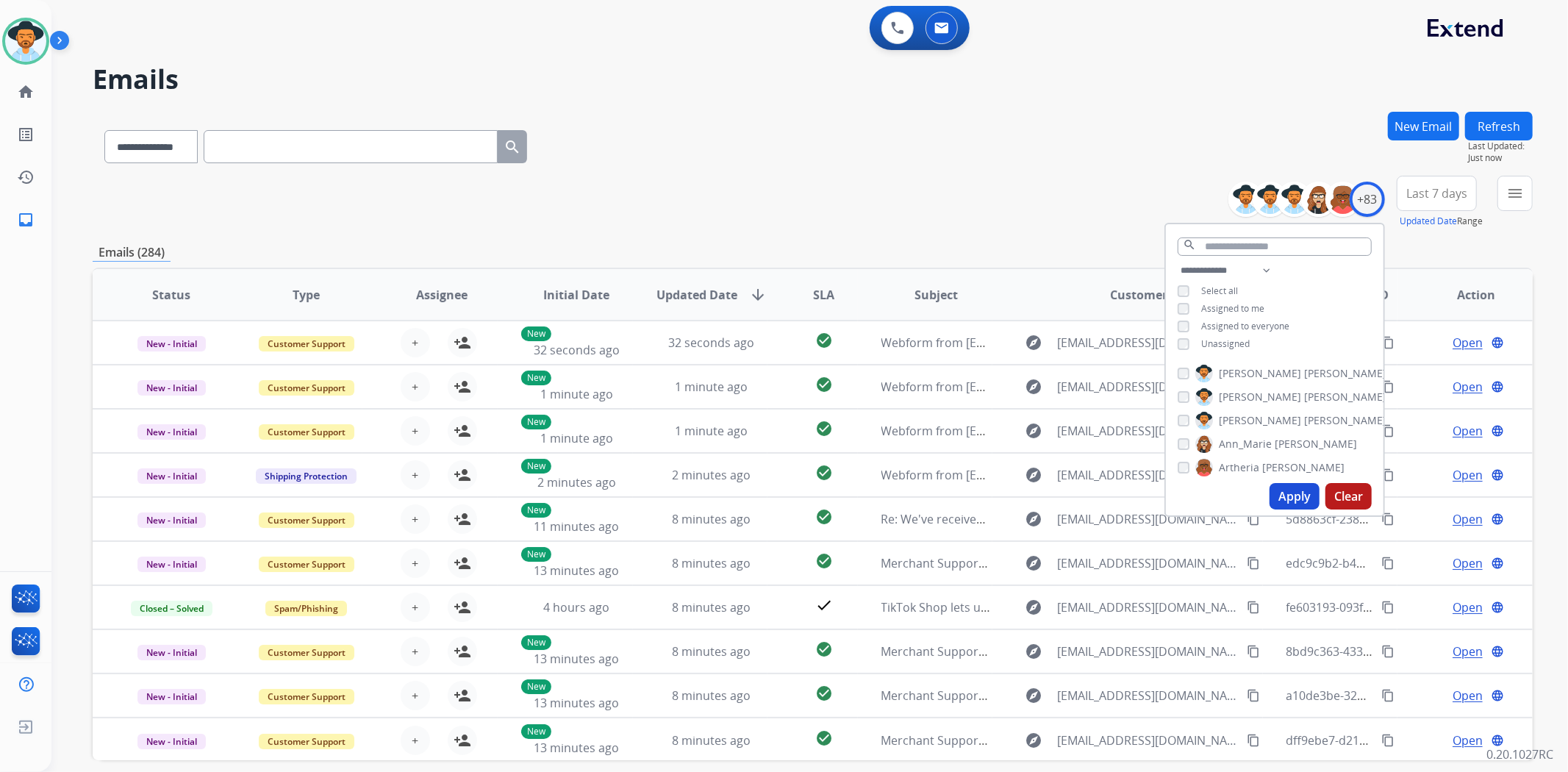
click at [1276, 506] on button "Apply" at bounding box center [1295, 496] width 50 height 26
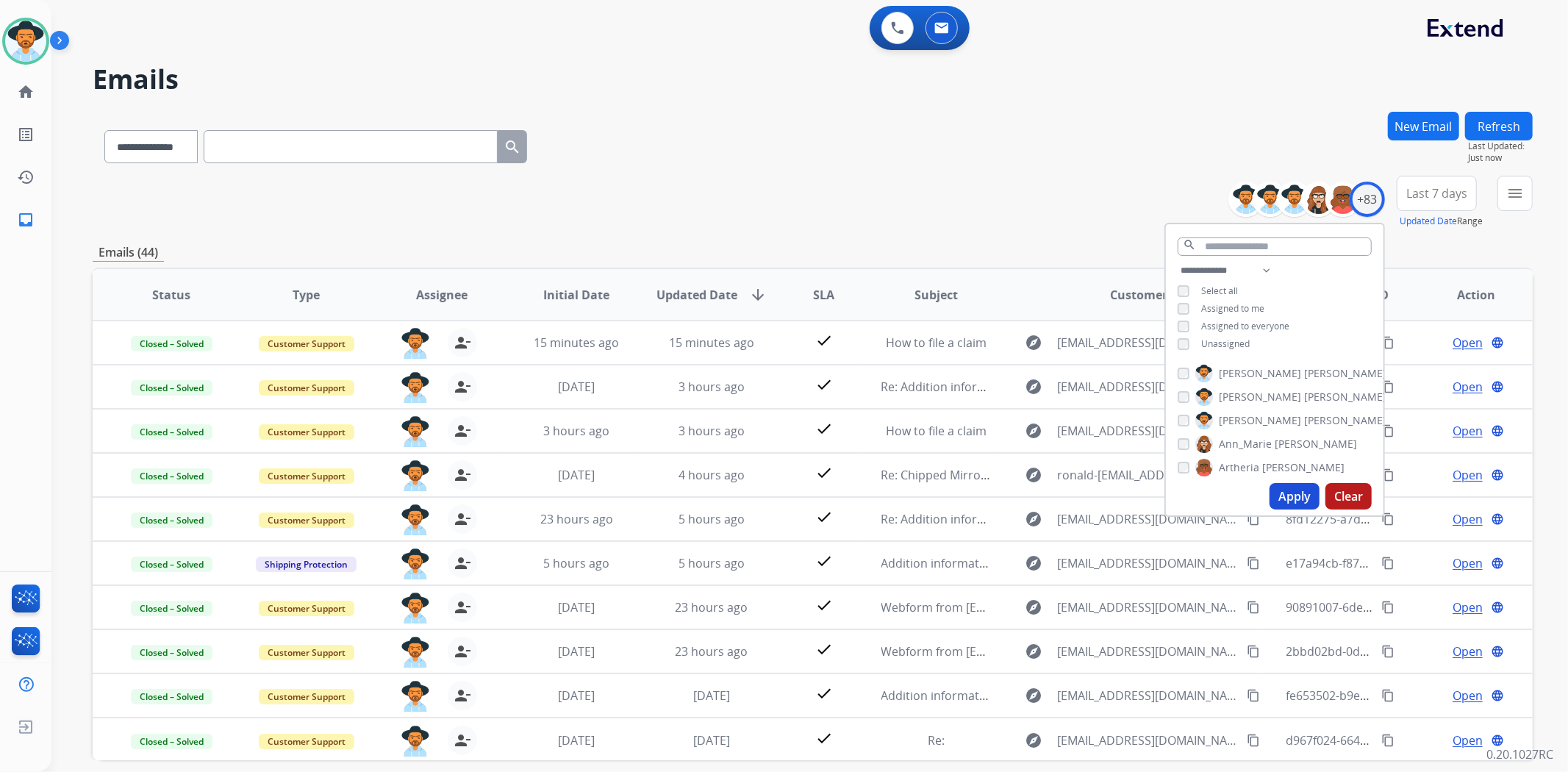
click at [770, 146] on div "**********" at bounding box center [813, 143] width 1441 height 64
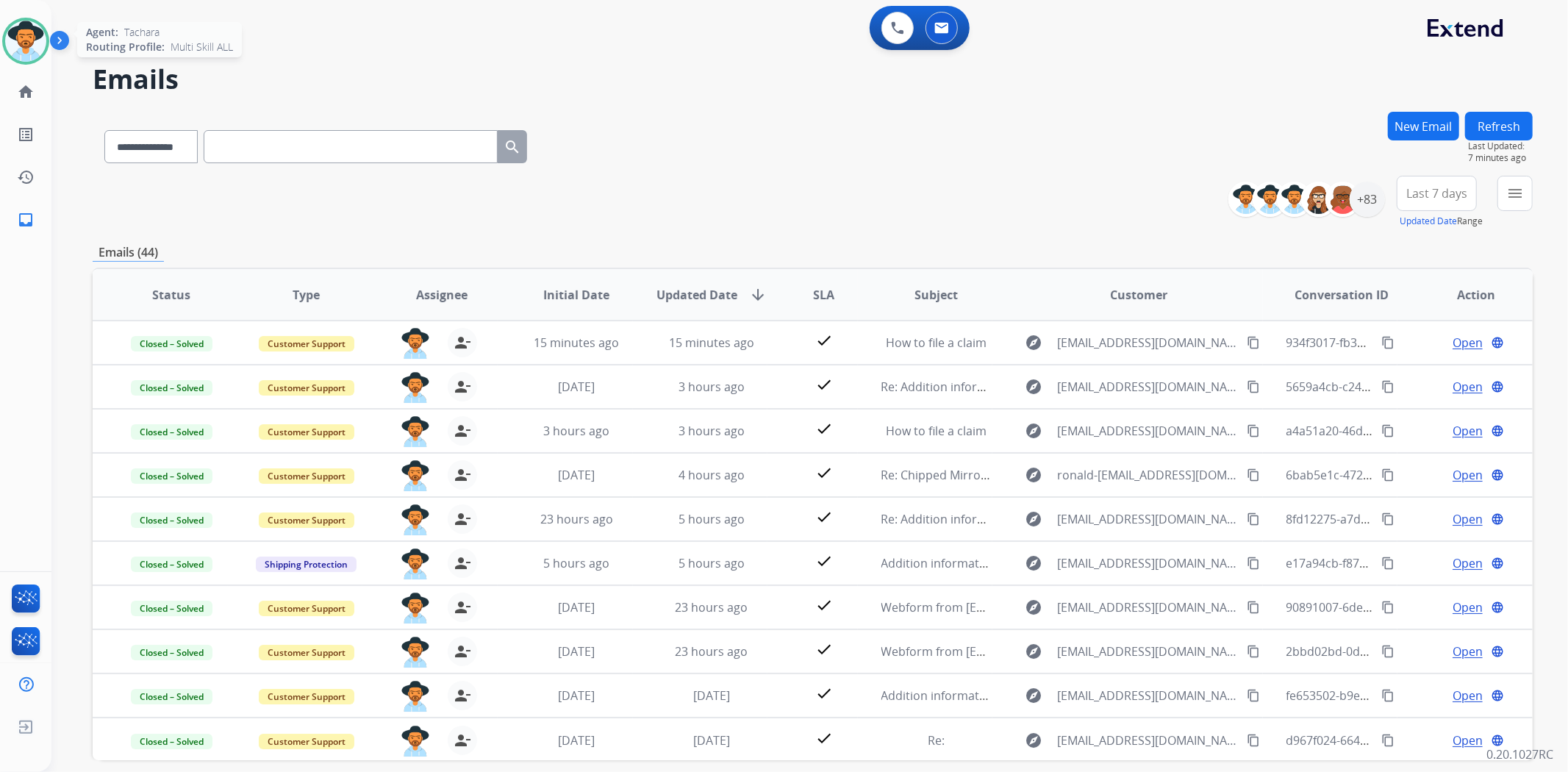
click at [25, 46] on img at bounding box center [25, 41] width 41 height 41
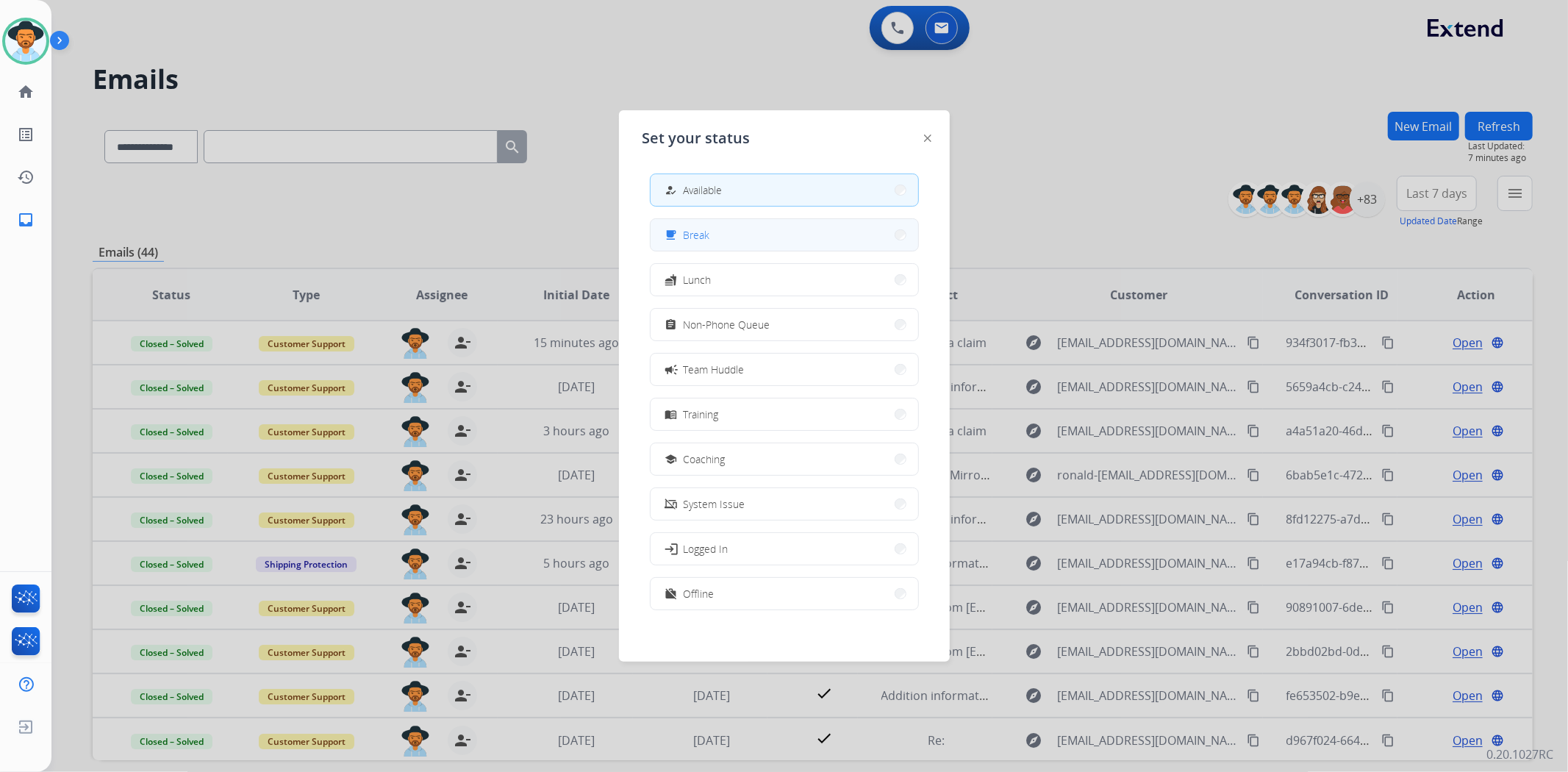
click at [717, 241] on button "free_breakfast Break" at bounding box center [785, 235] width 268 height 32
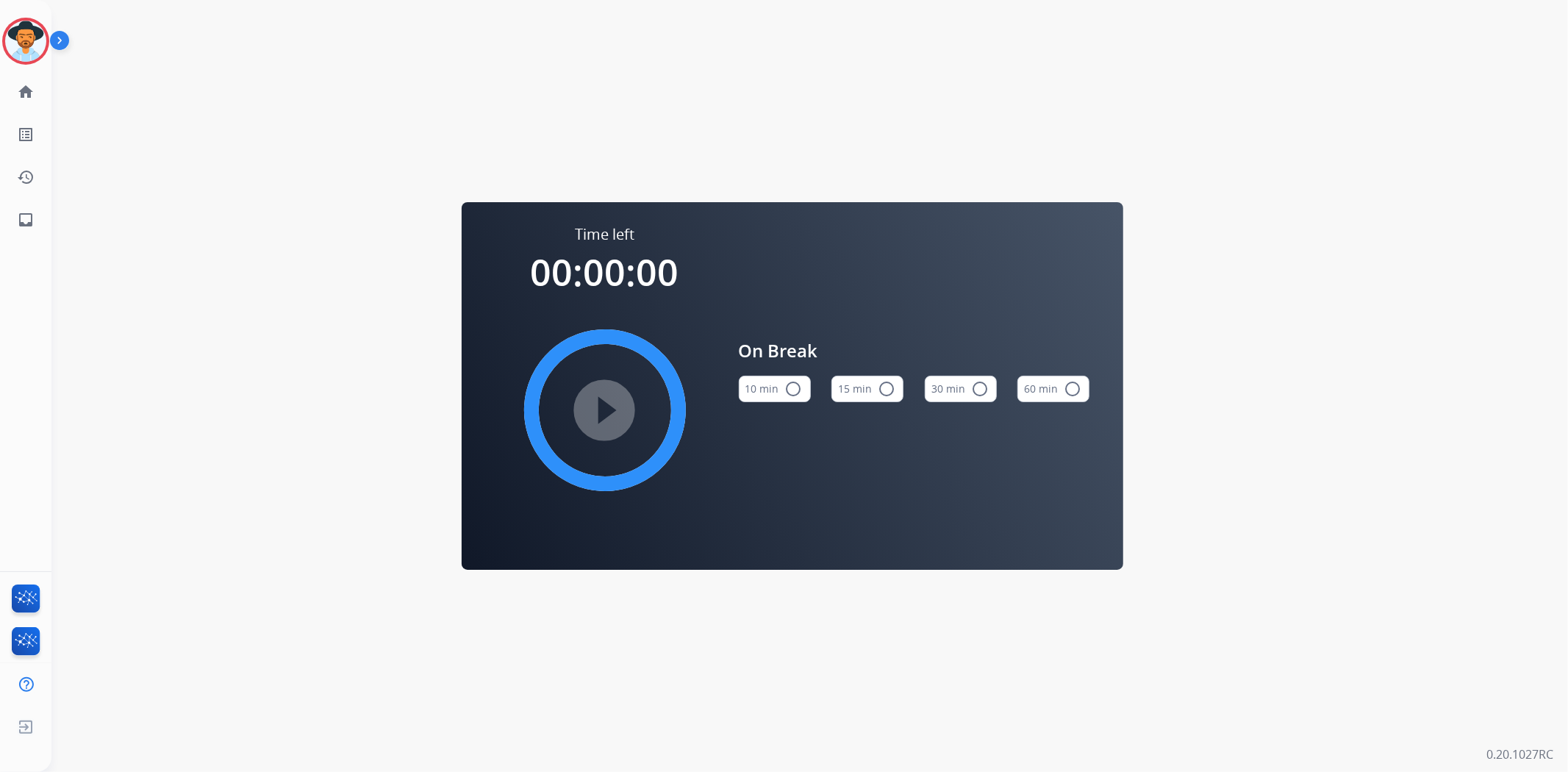
click at [294, 343] on div "Time left 00:00:00 play_circle_filled On Break 10 min radio_button_unchecked 15…" at bounding box center [792, 386] width 1481 height 772
click at [26, 43] on img at bounding box center [25, 41] width 41 height 41
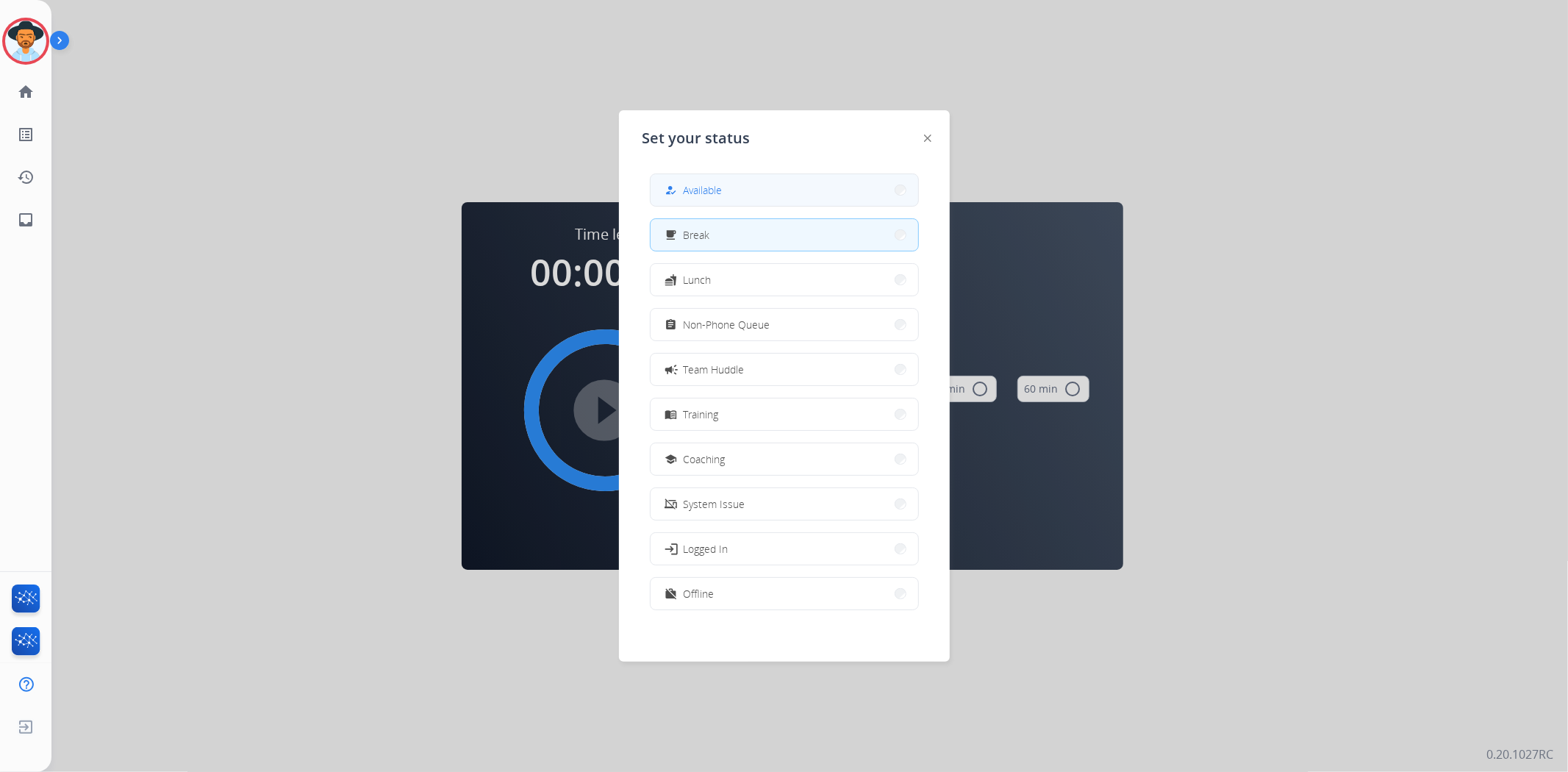
click at [688, 191] on span "Available" at bounding box center [703, 190] width 39 height 15
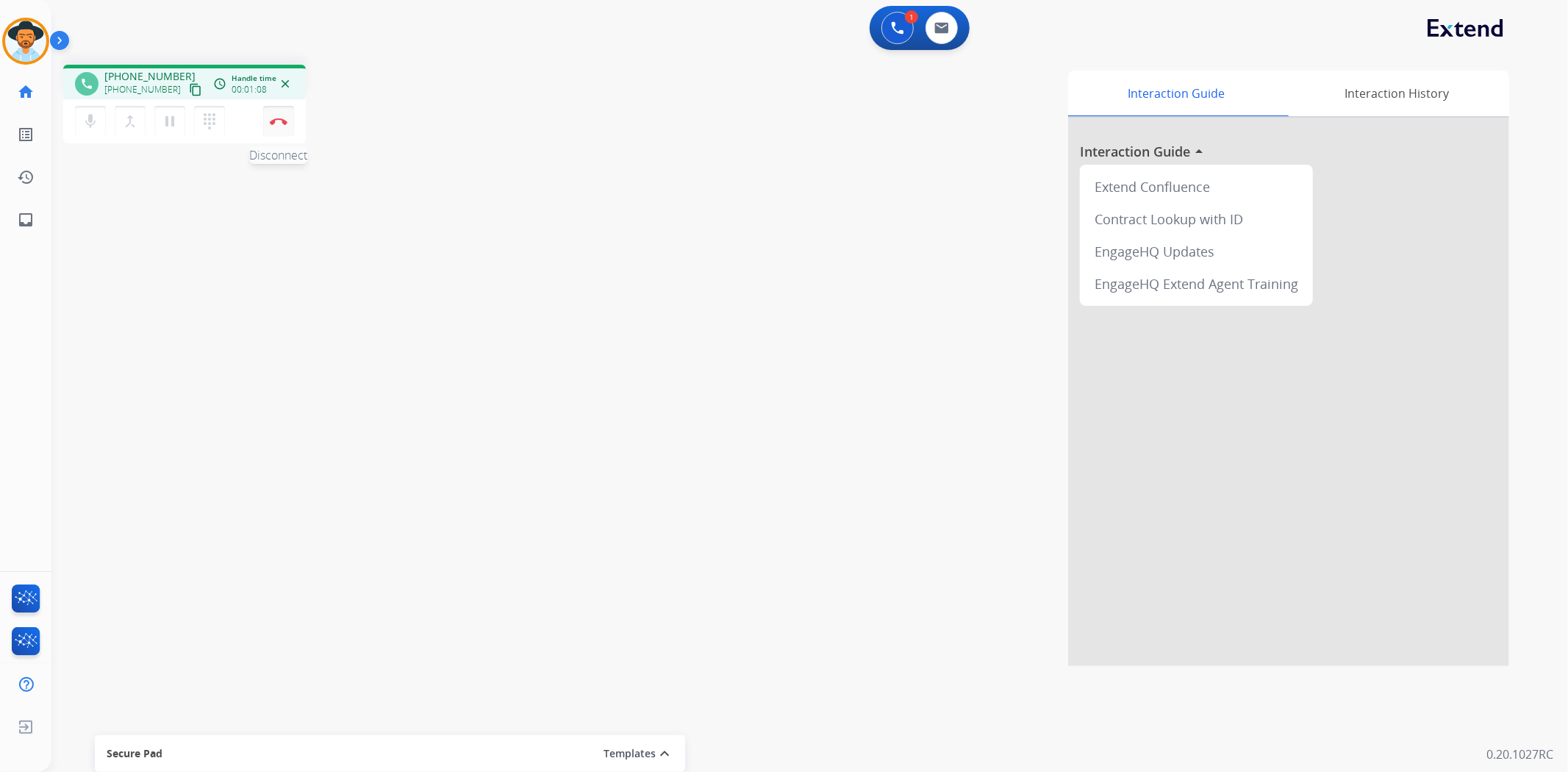
click at [272, 120] on img at bounding box center [279, 121] width 18 height 7
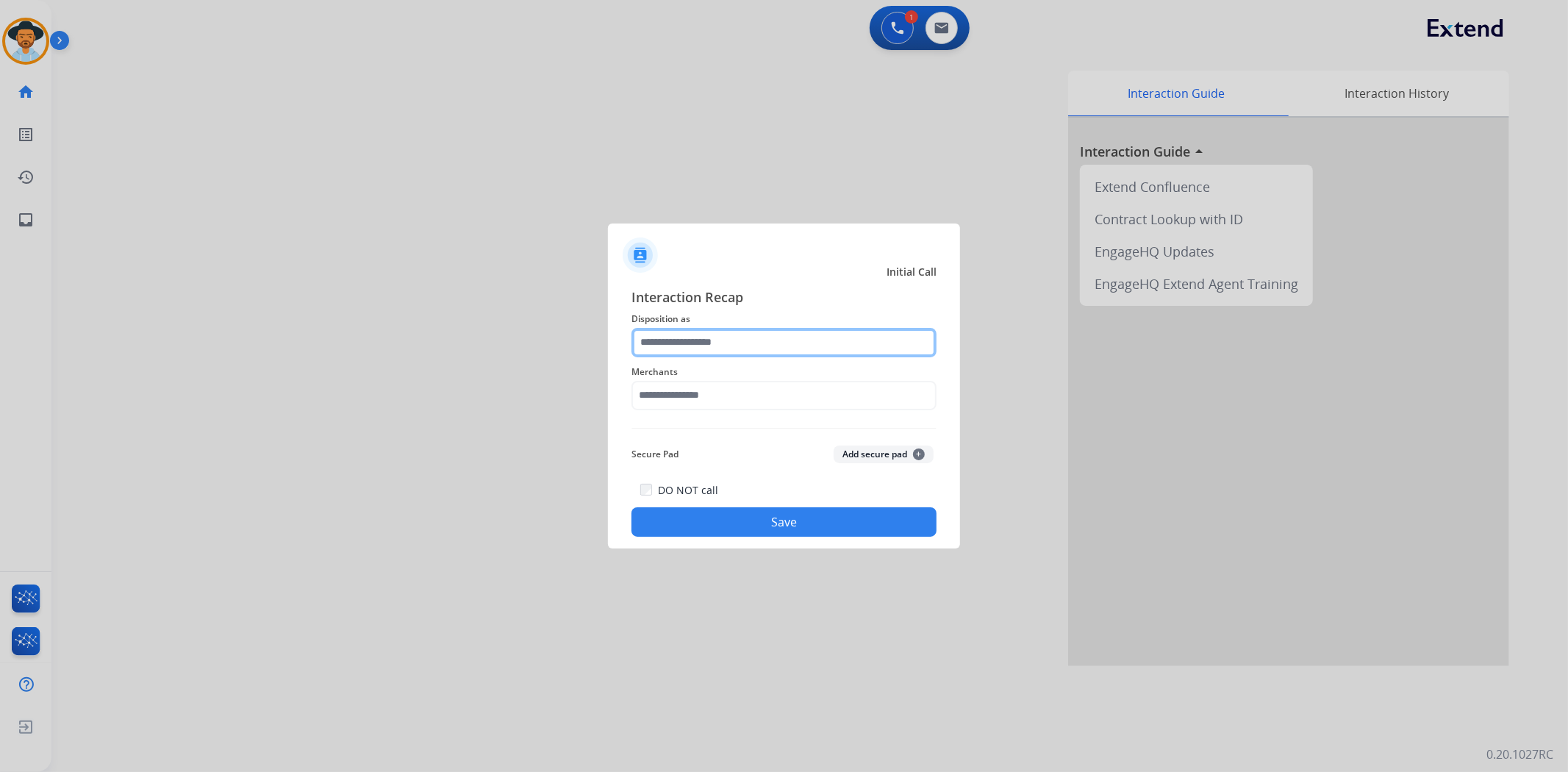
click at [816, 348] on input "text" at bounding box center [784, 343] width 305 height 29
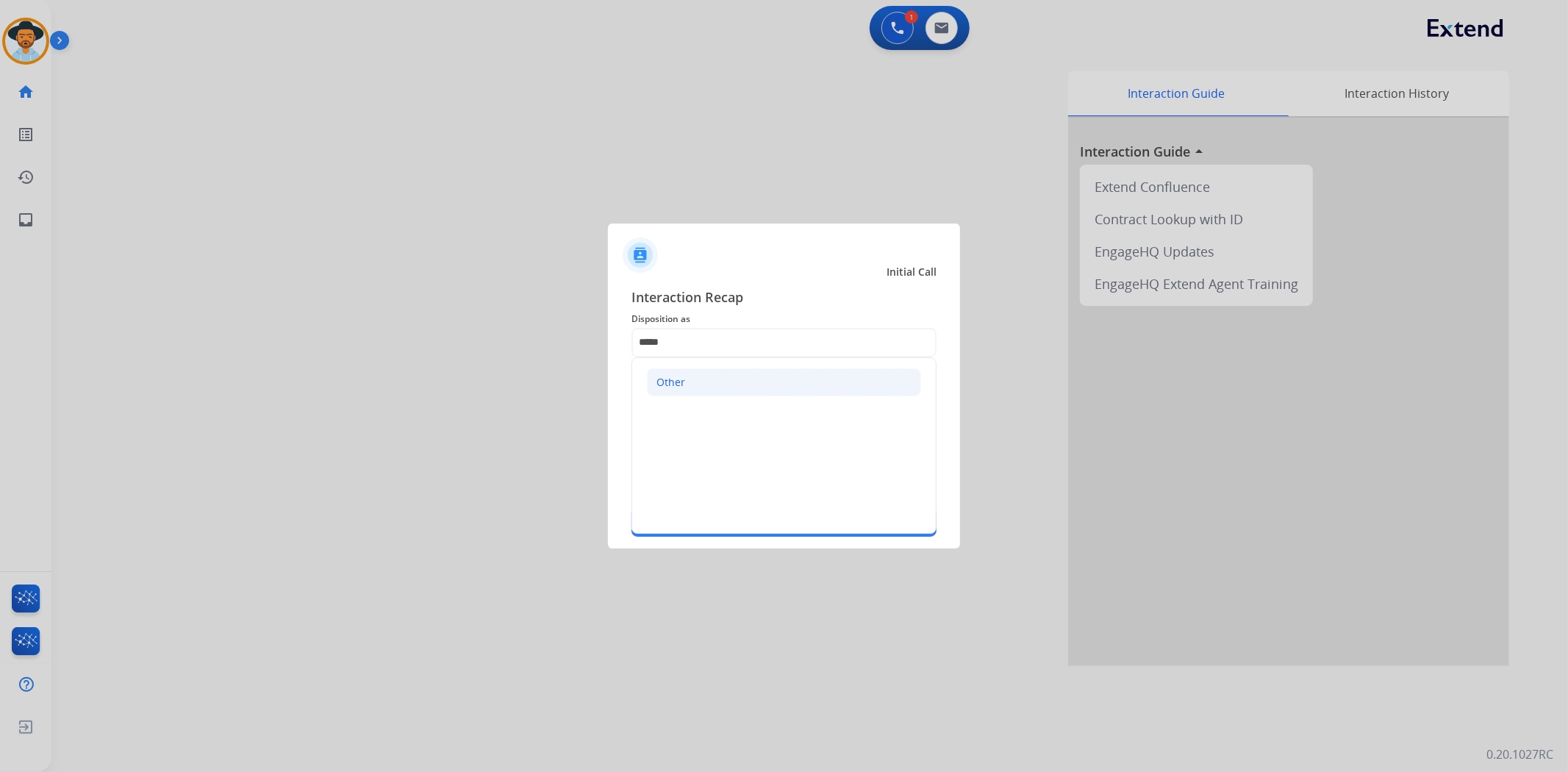
click at [765, 384] on li "Other" at bounding box center [784, 382] width 274 height 28
type input "*****"
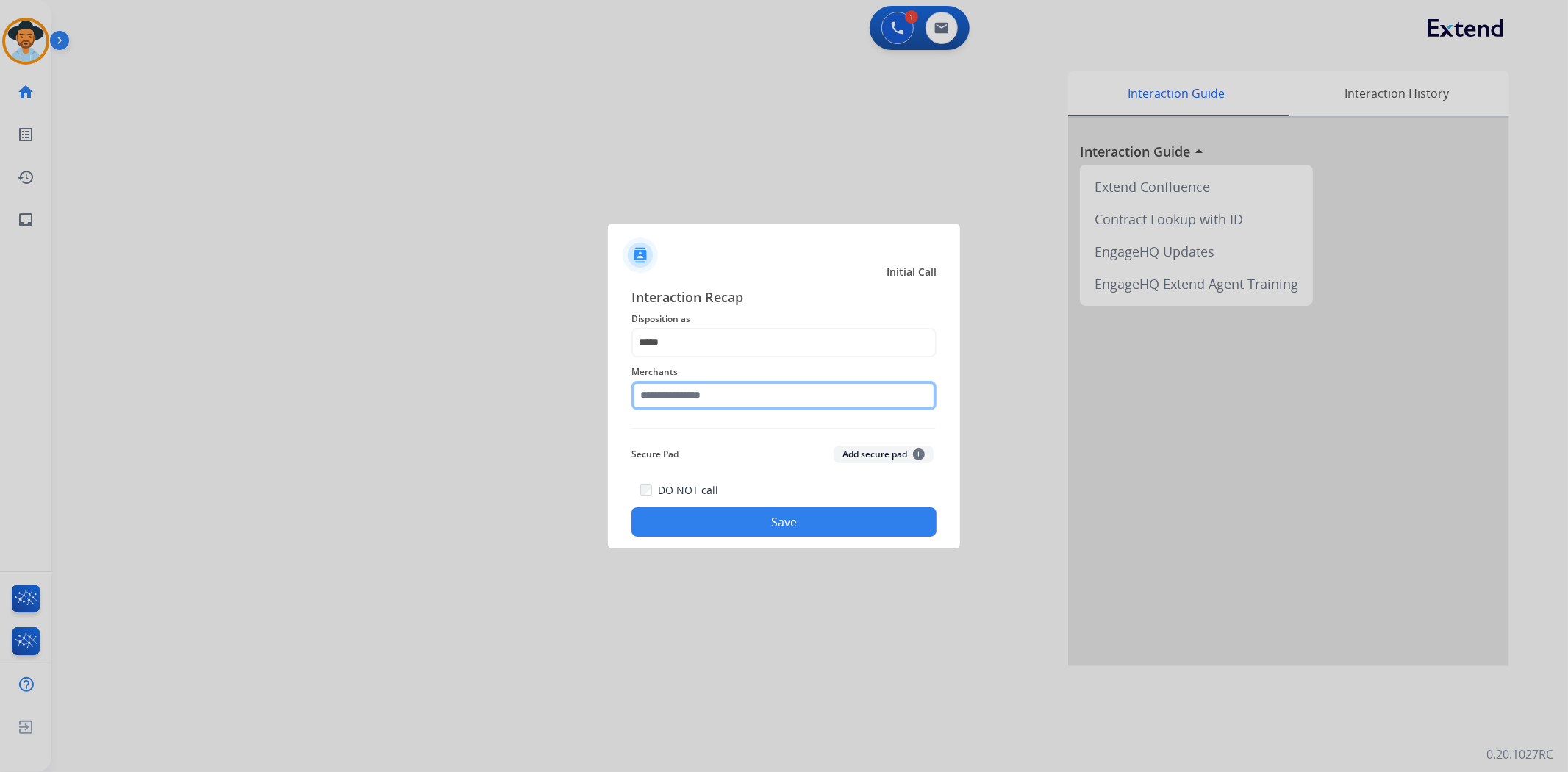
click at [762, 387] on input "text" at bounding box center [784, 395] width 305 height 29
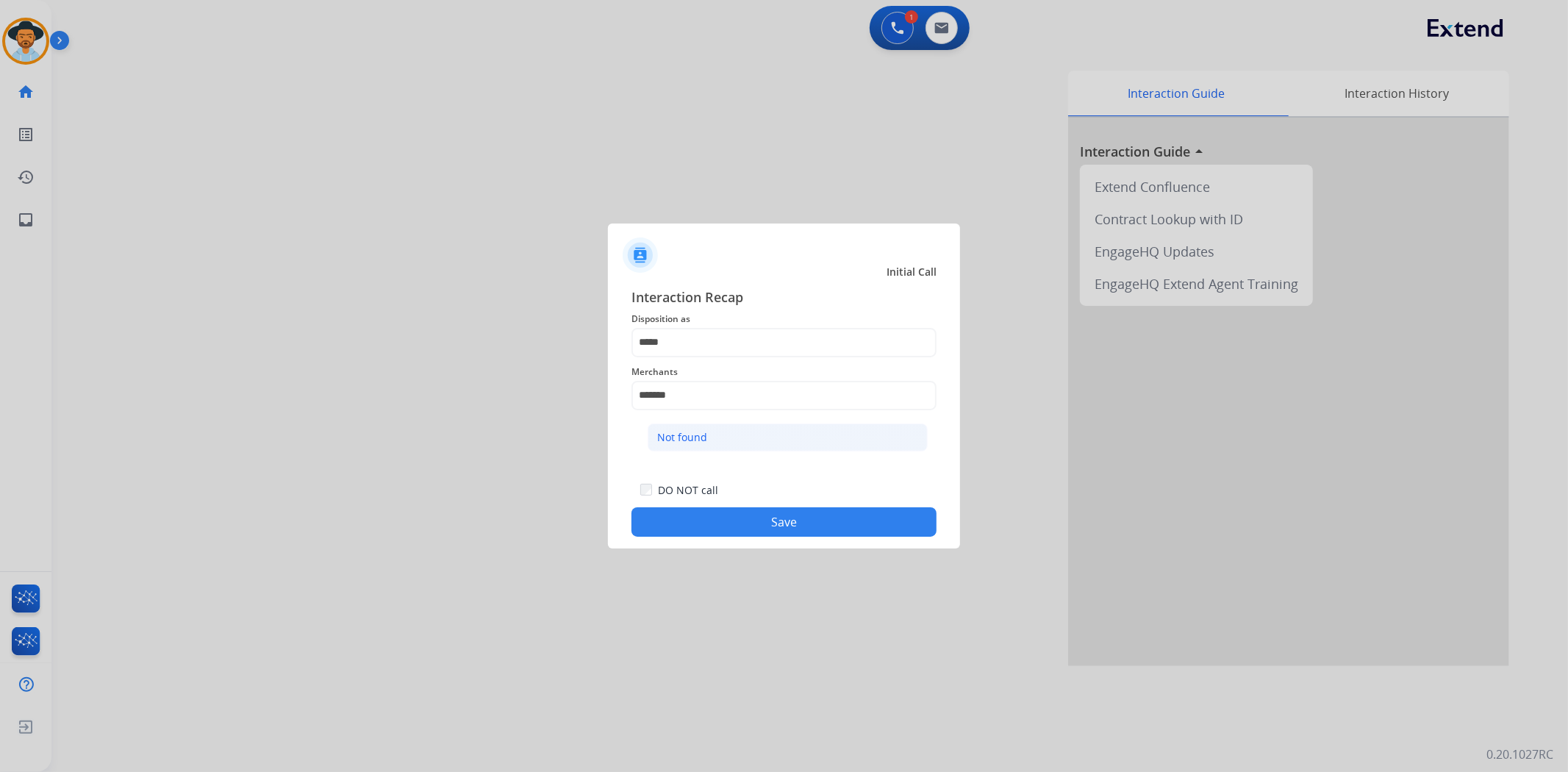
click at [763, 444] on li "Not found" at bounding box center [788, 437] width 280 height 28
type input "*********"
click at [738, 511] on button "Save" at bounding box center [784, 522] width 305 height 29
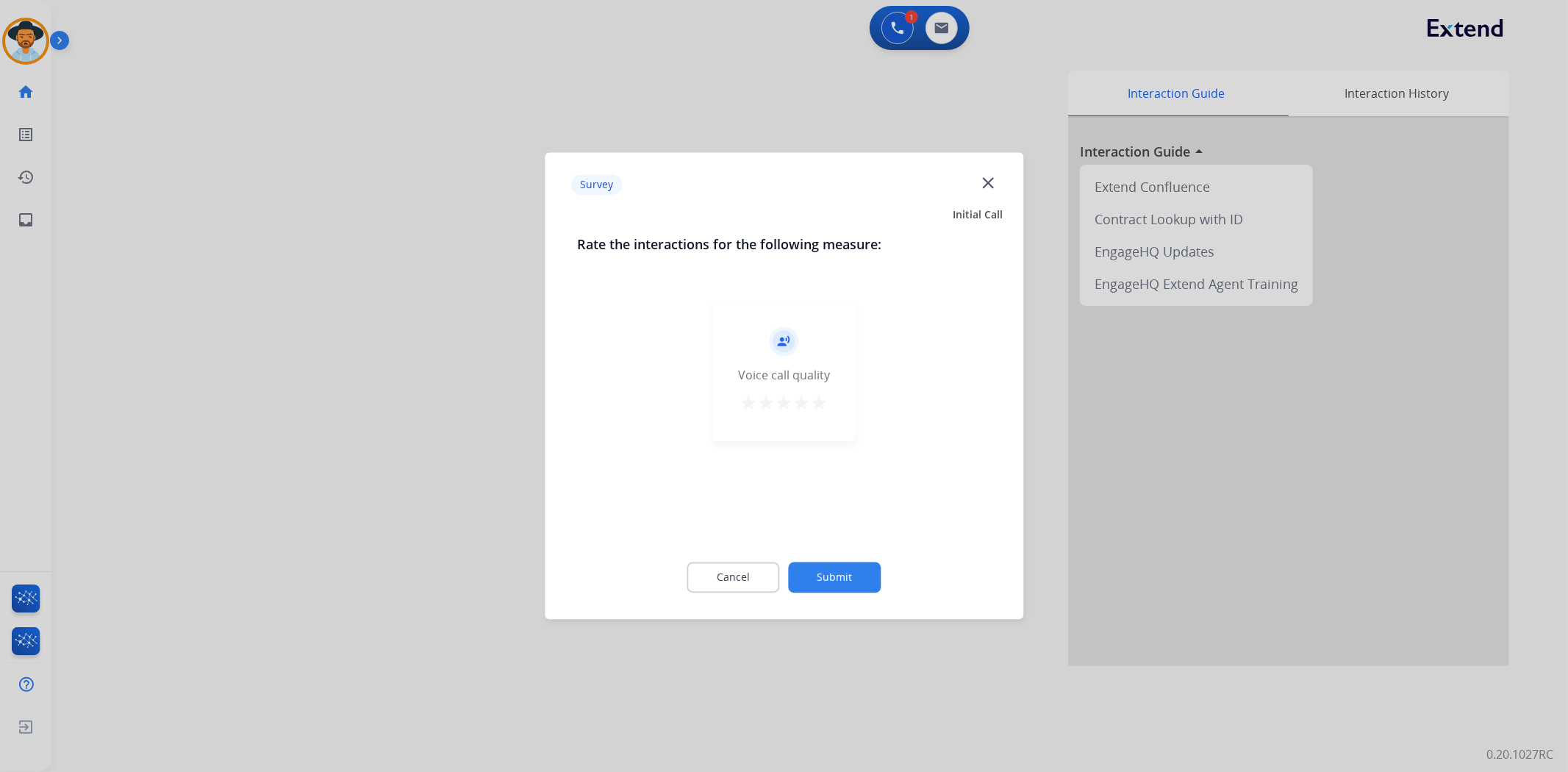
click at [841, 581] on button "Submit" at bounding box center [835, 578] width 92 height 31
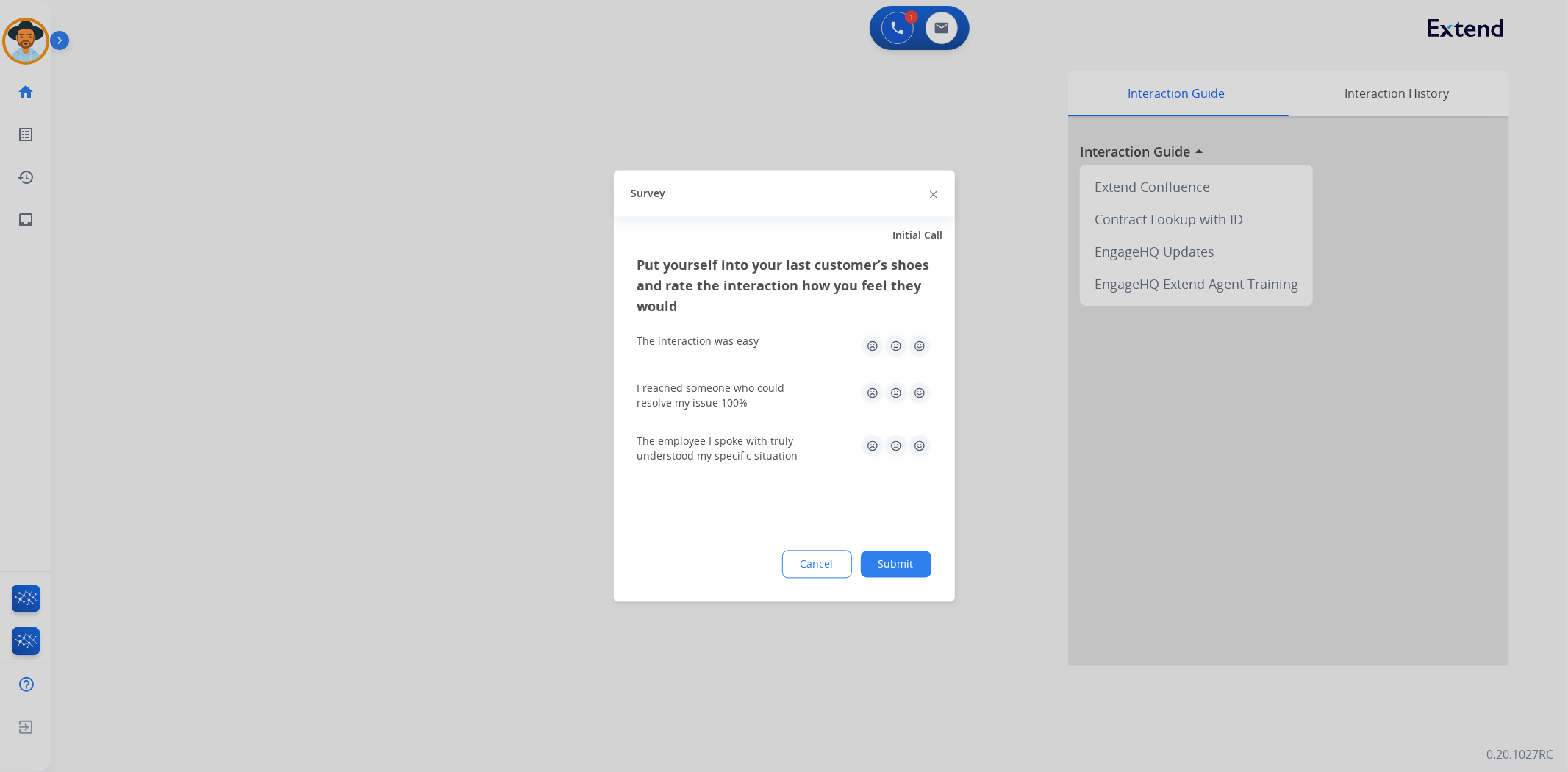
click at [872, 570] on button "Submit" at bounding box center [896, 564] width 71 height 26
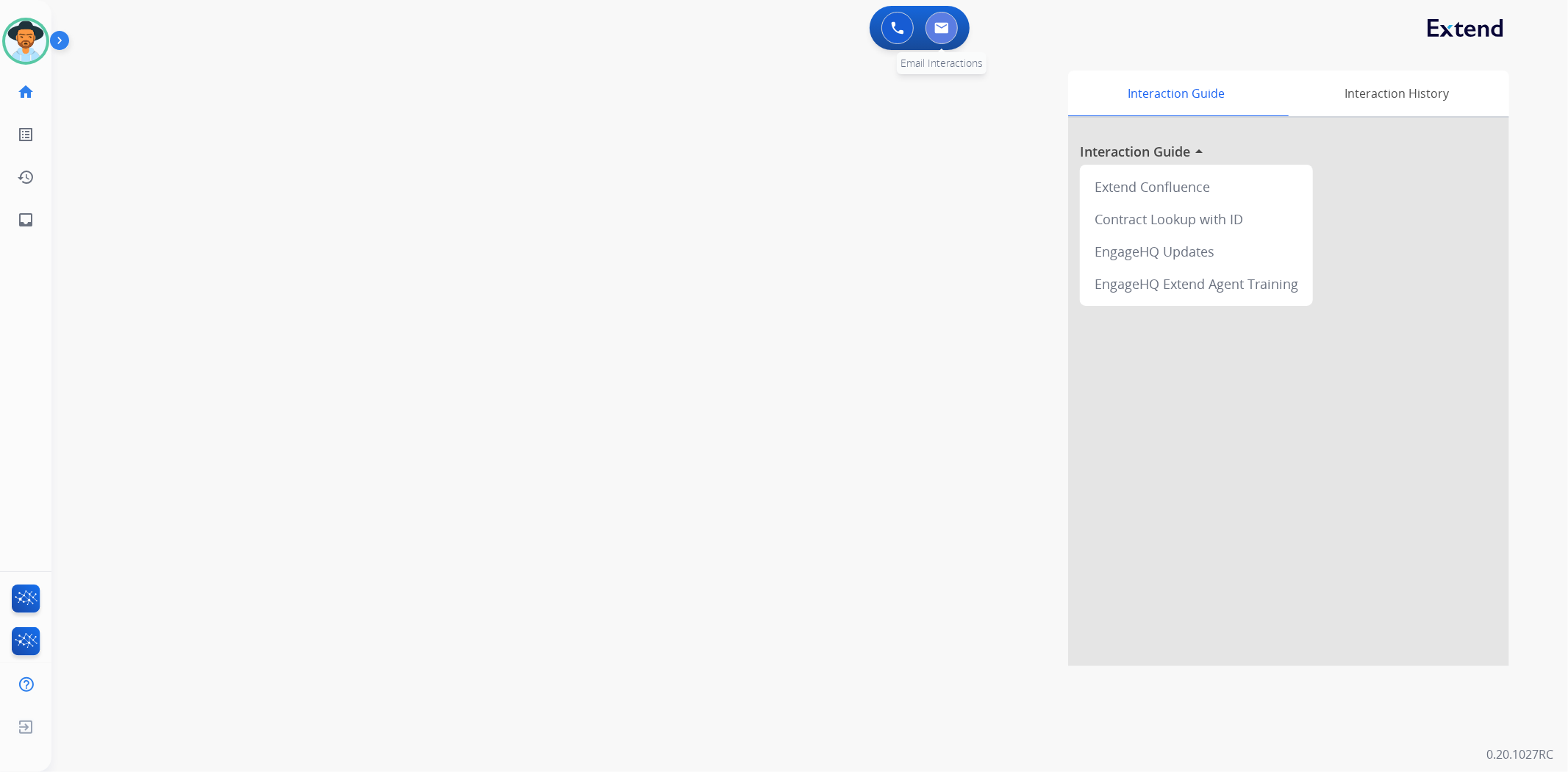
click at [936, 37] on button at bounding box center [942, 28] width 33 height 33
select select "**********"
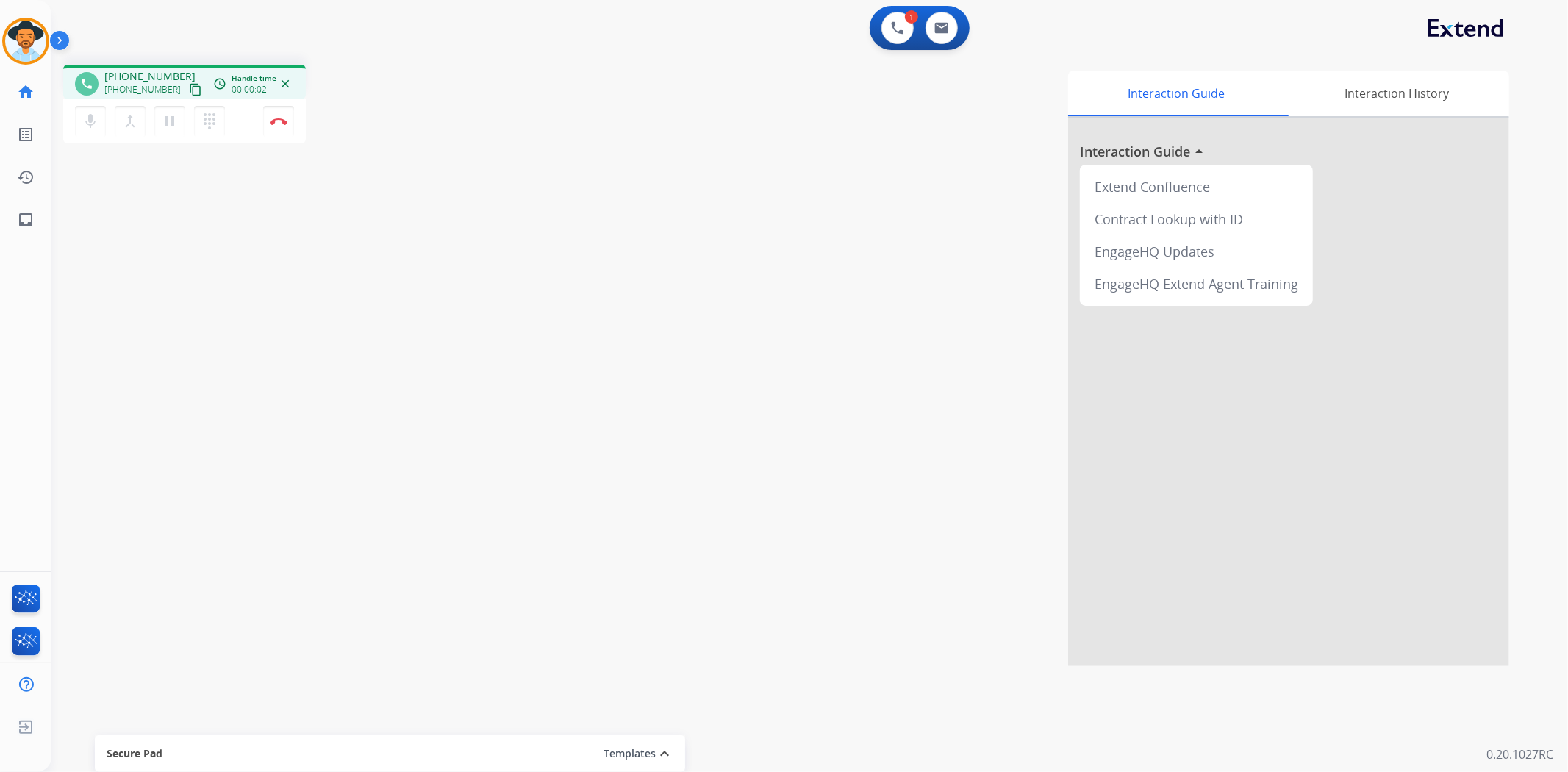
click at [189, 86] on mat-icon "content_copy" at bounding box center [195, 89] width 14 height 14
click at [172, 121] on mat-icon "pause" at bounding box center [170, 121] width 18 height 18
click at [173, 123] on mat-icon "play_arrow" at bounding box center [170, 121] width 18 height 18
click at [276, 127] on button "Disconnect" at bounding box center [278, 121] width 31 height 31
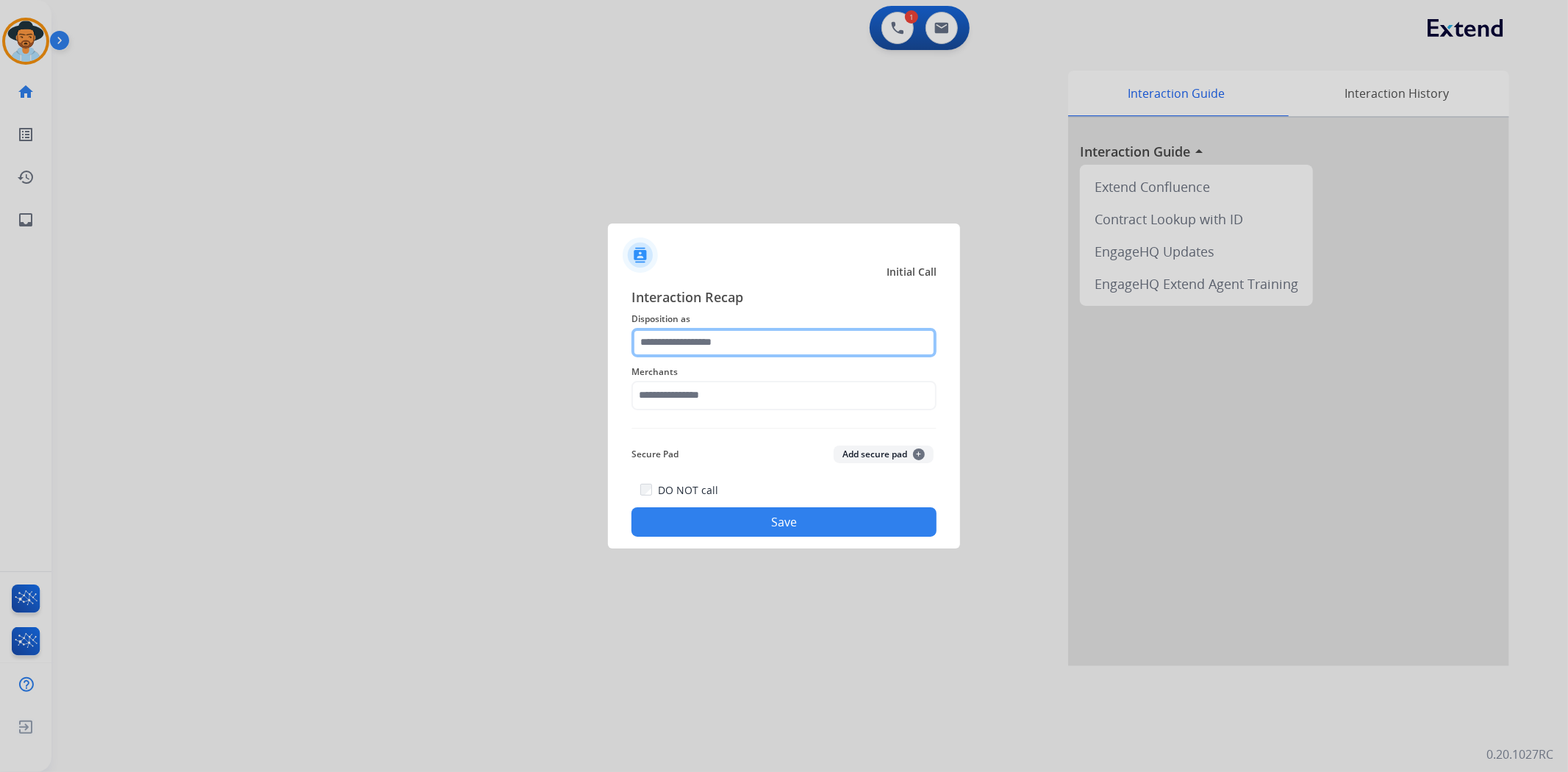
click at [696, 353] on input "text" at bounding box center [784, 343] width 305 height 29
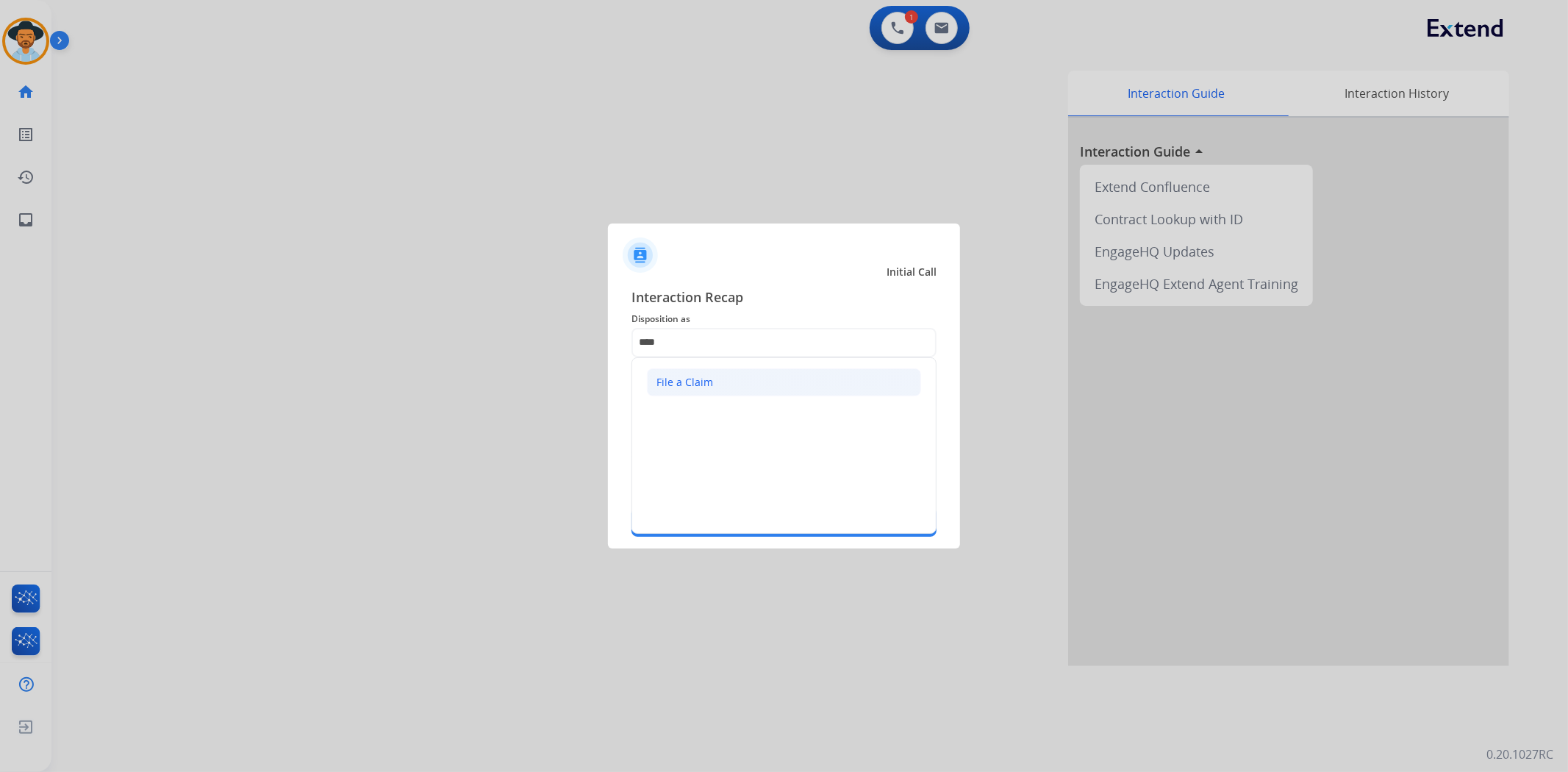
click at [710, 369] on li "File a Claim" at bounding box center [784, 382] width 274 height 28
type input "**********"
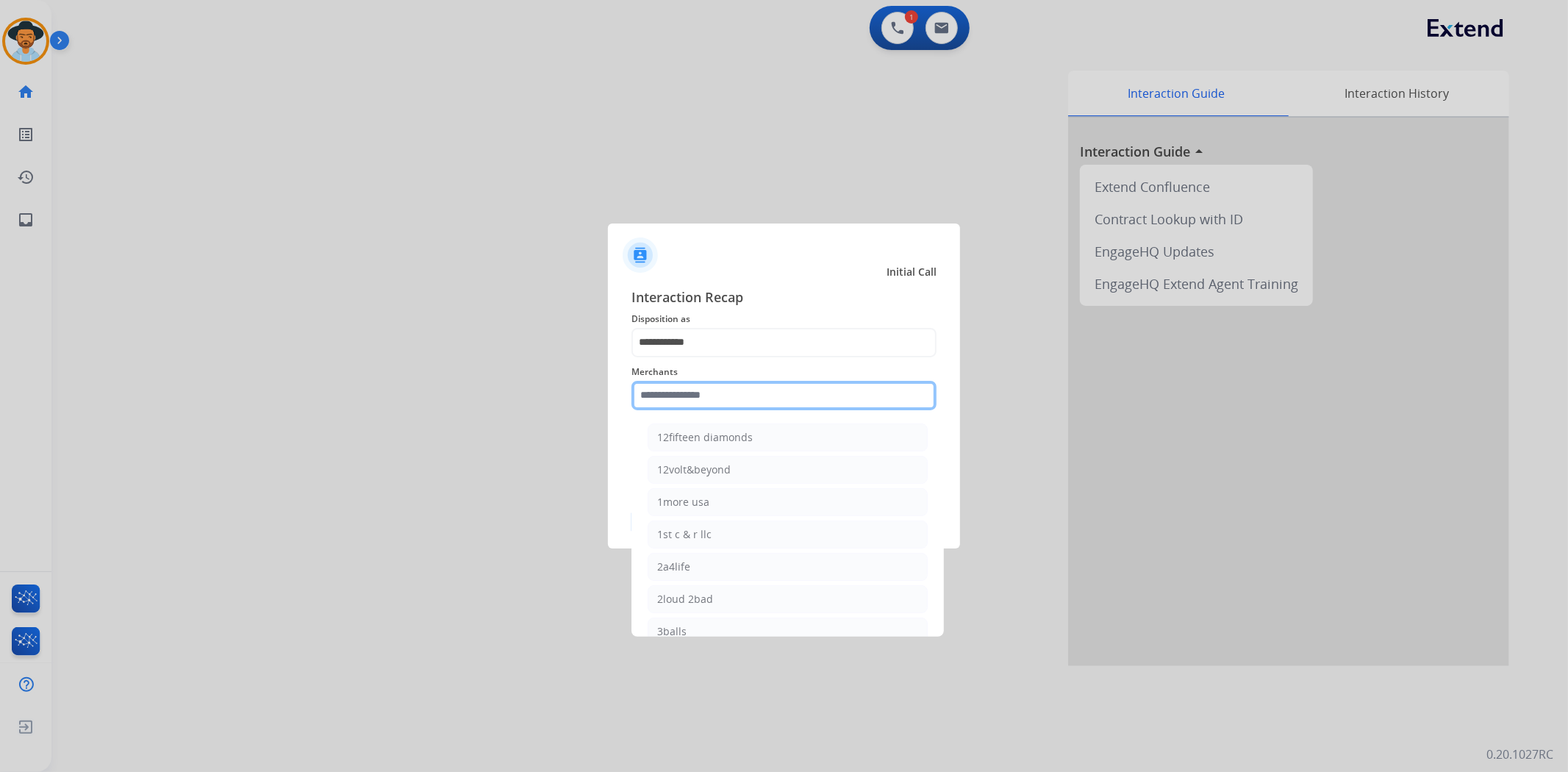
click at [688, 394] on input "text" at bounding box center [784, 395] width 305 height 29
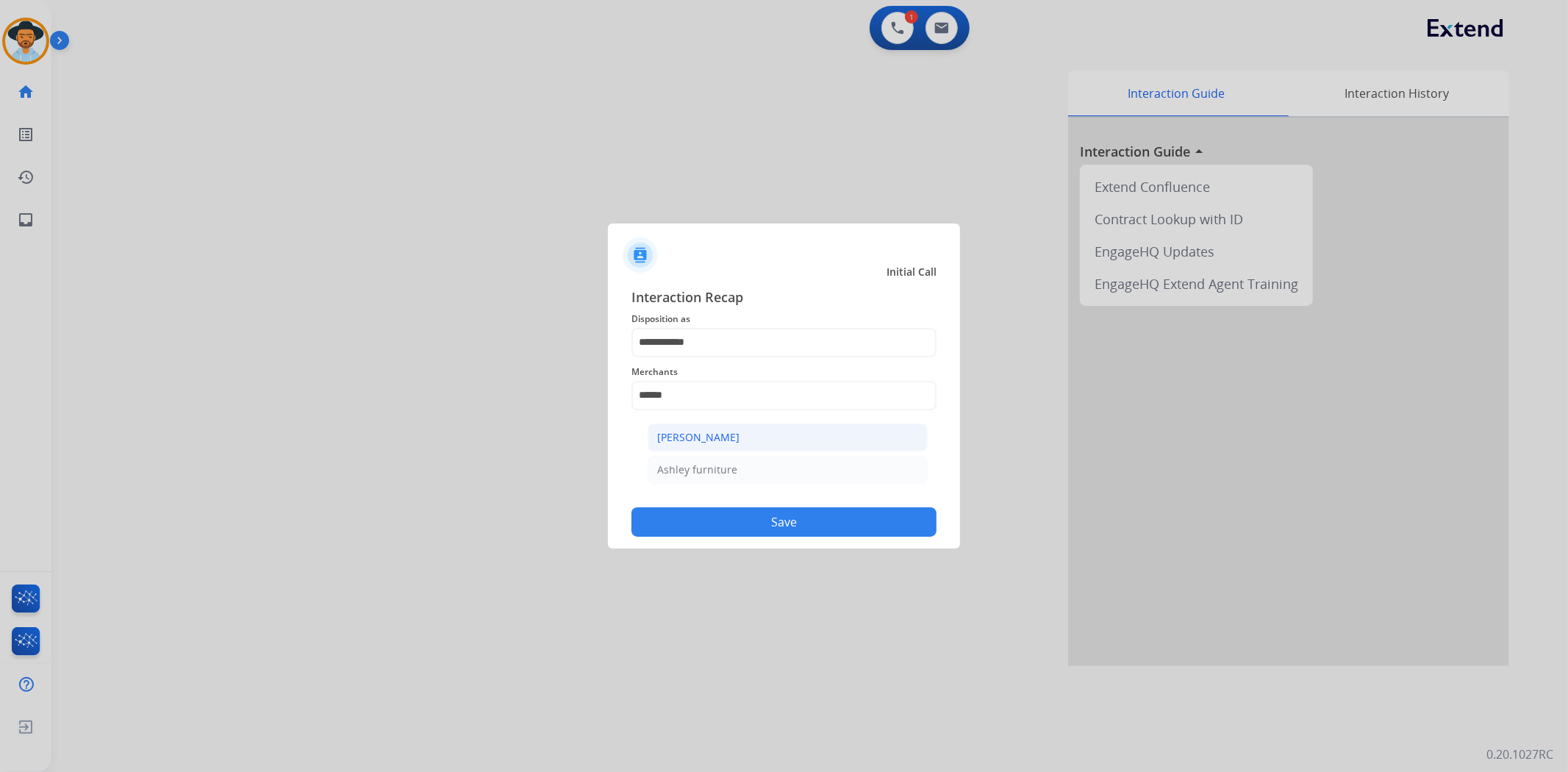
click at [722, 438] on div "[PERSON_NAME]" at bounding box center [698, 437] width 82 height 14
type input "**********"
click at [790, 530] on button "Save" at bounding box center [784, 522] width 305 height 29
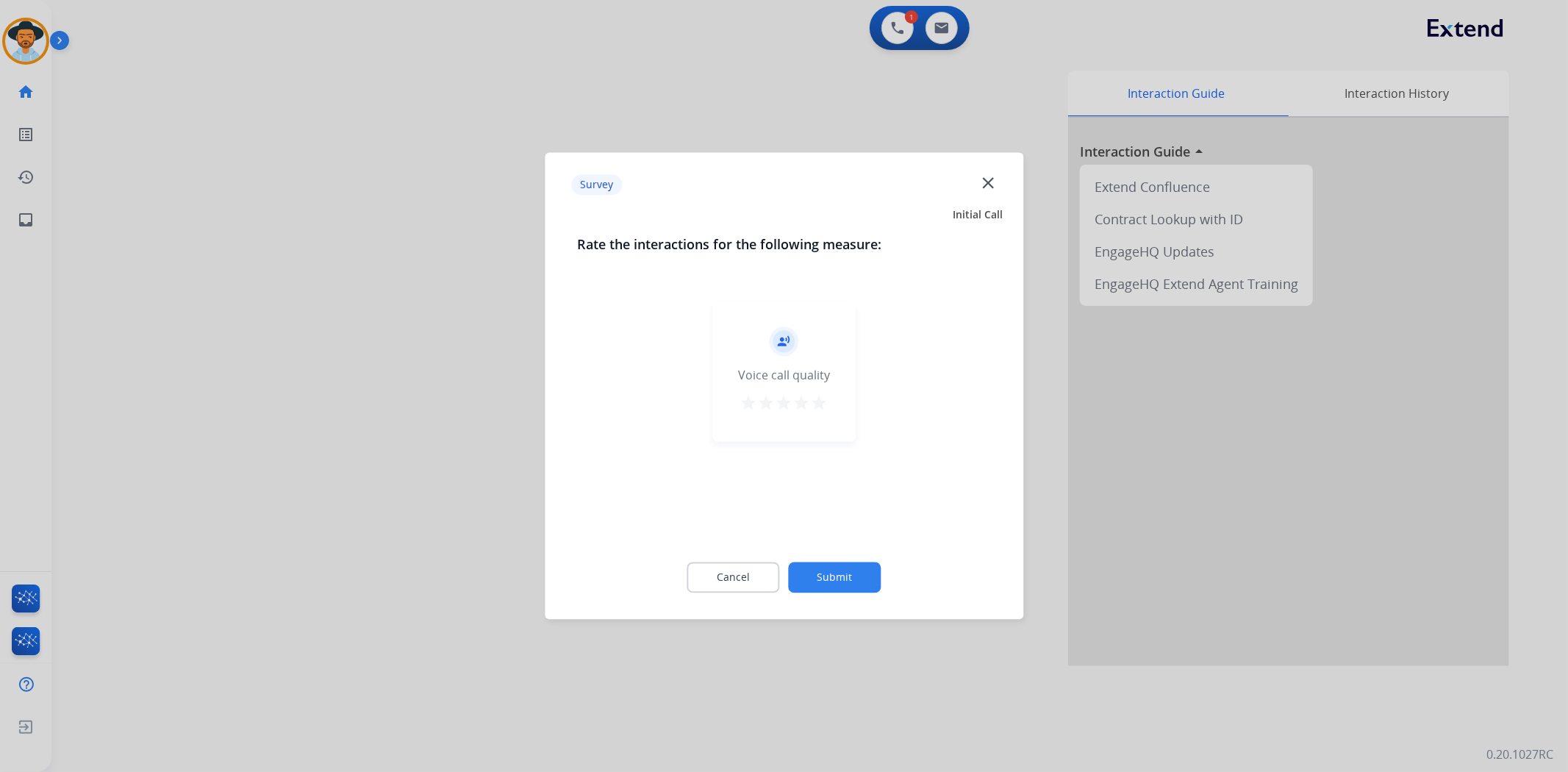
click at [842, 581] on button "Submit" at bounding box center [835, 578] width 92 height 31
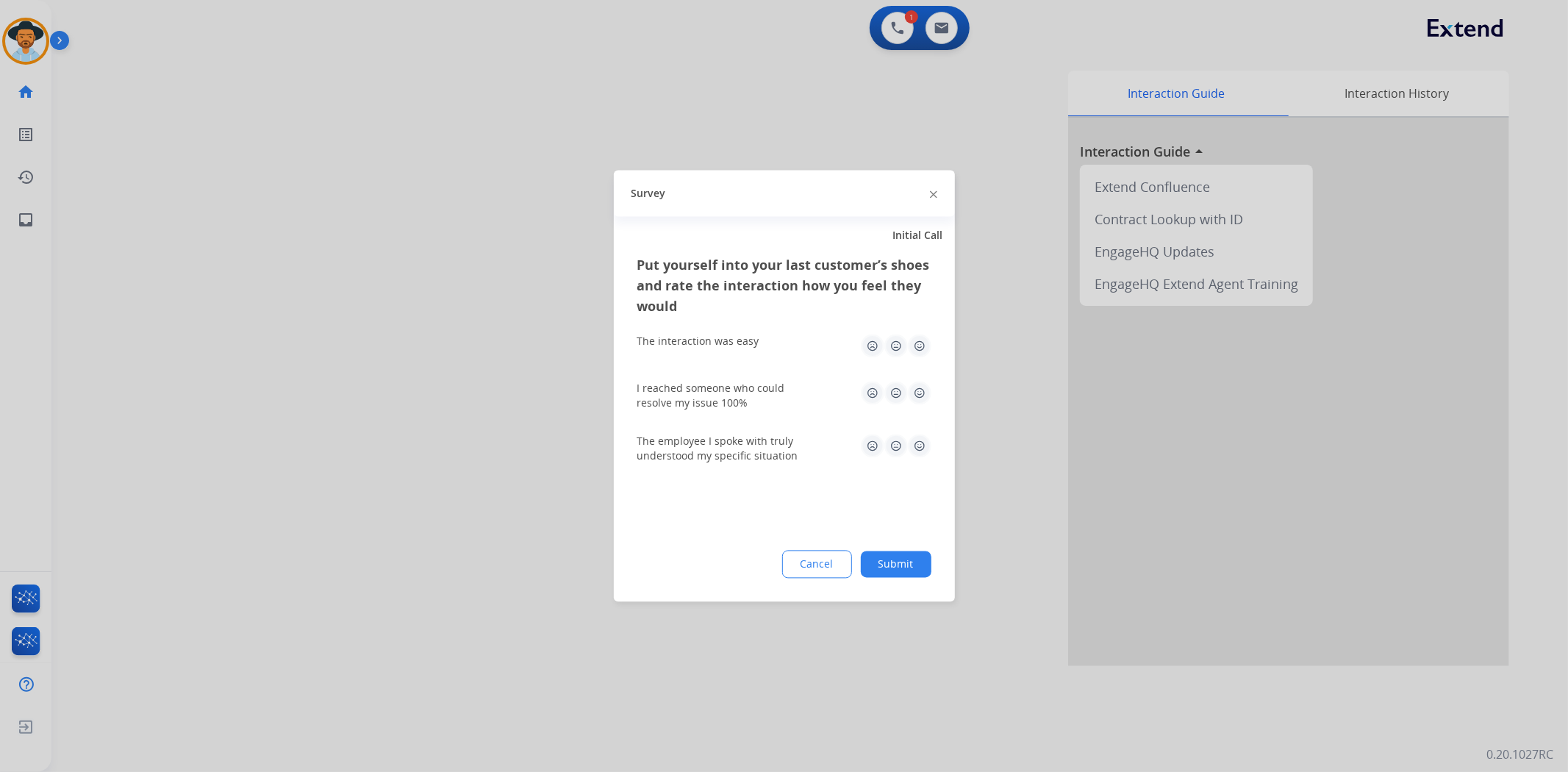
click at [882, 559] on button "Submit" at bounding box center [896, 564] width 71 height 26
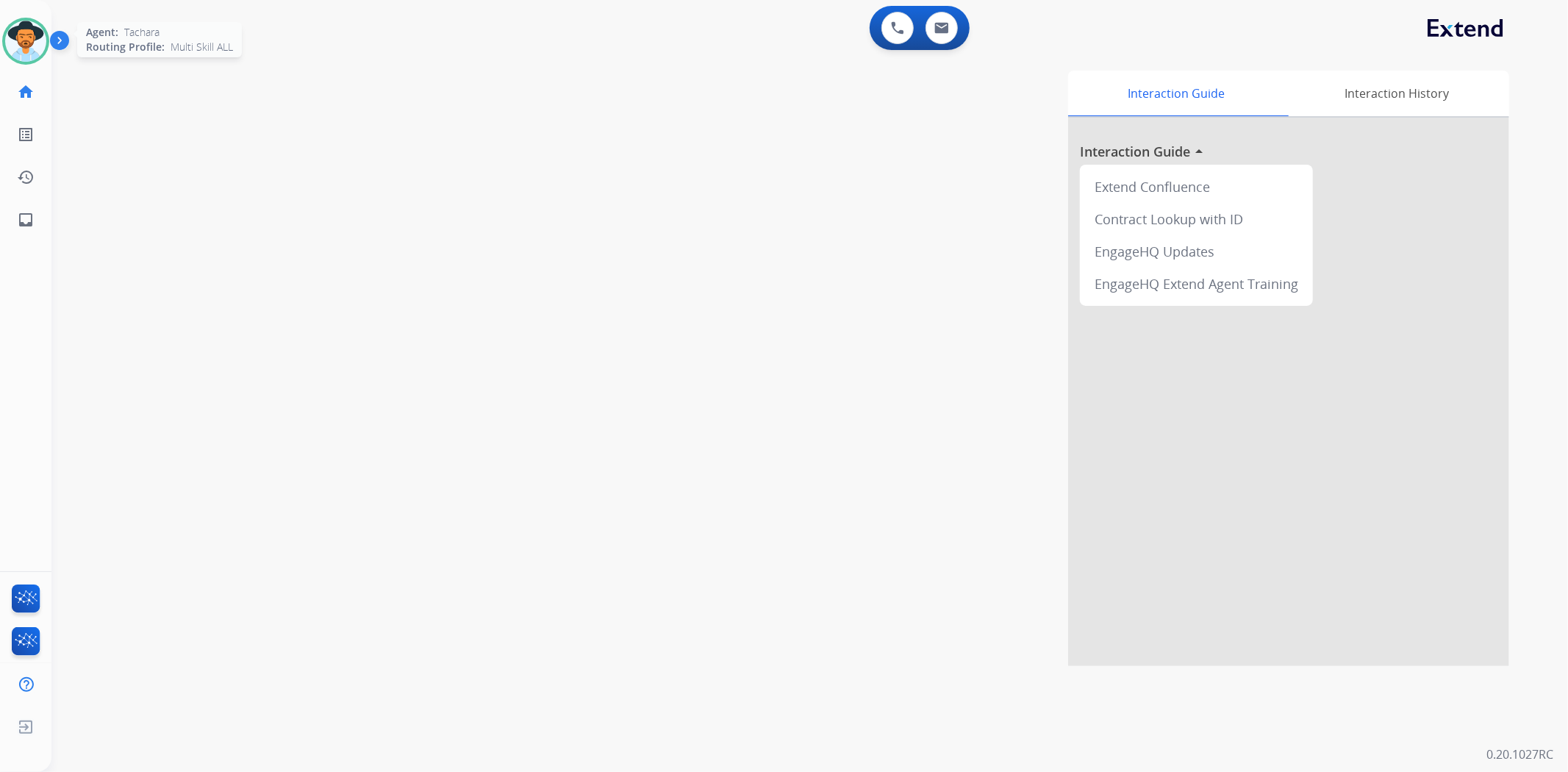
click at [25, 42] on img at bounding box center [25, 41] width 41 height 41
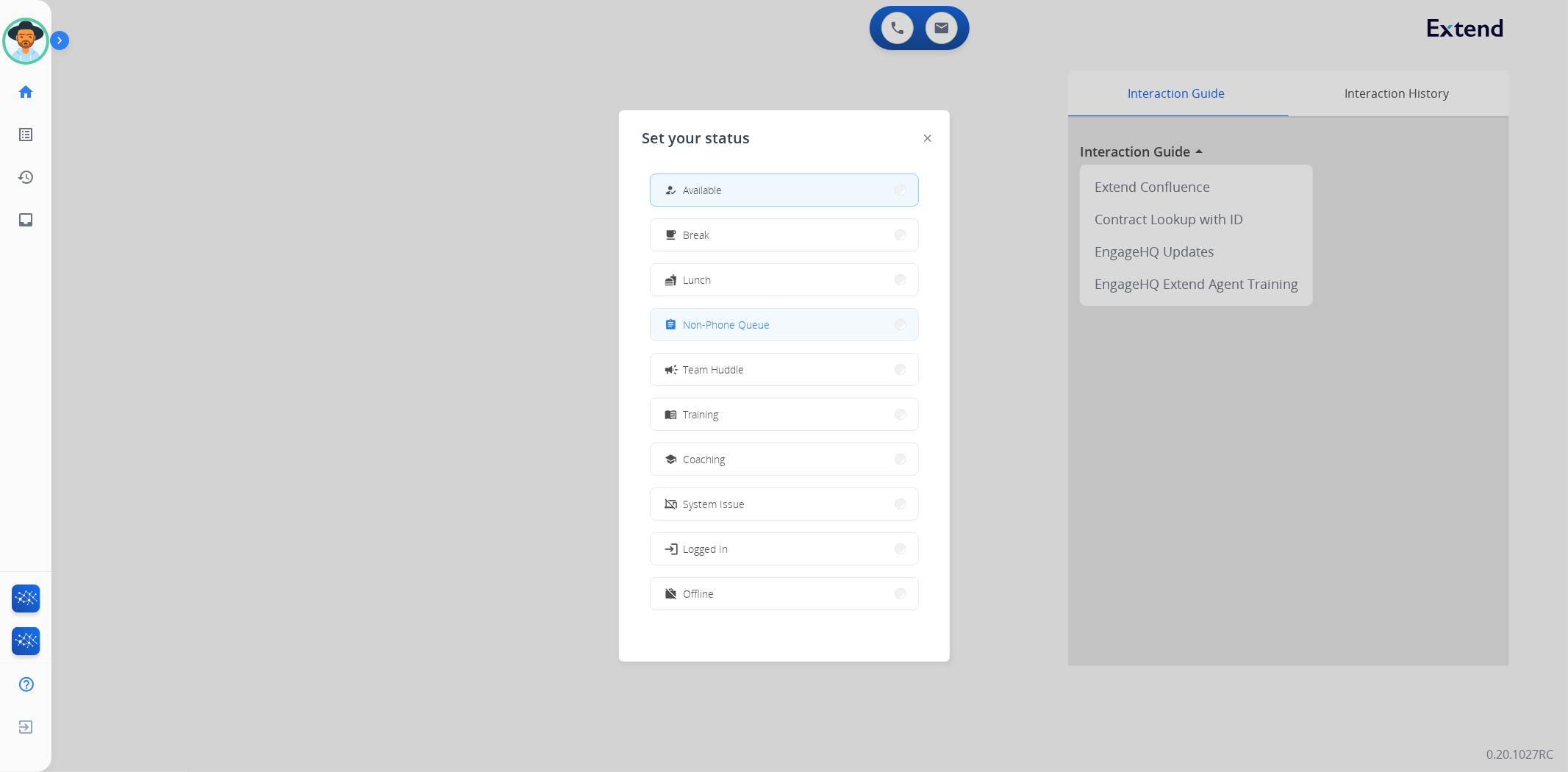
click at [721, 340] on div "assignment Non-Phone Queue" at bounding box center [785, 325] width 269 height 33
click at [372, 540] on div at bounding box center [784, 386] width 1568 height 772
click at [929, 267] on img at bounding box center [927, 271] width 11 height 11
click at [765, 329] on span "Non-Phone Queue" at bounding box center [727, 324] width 87 height 15
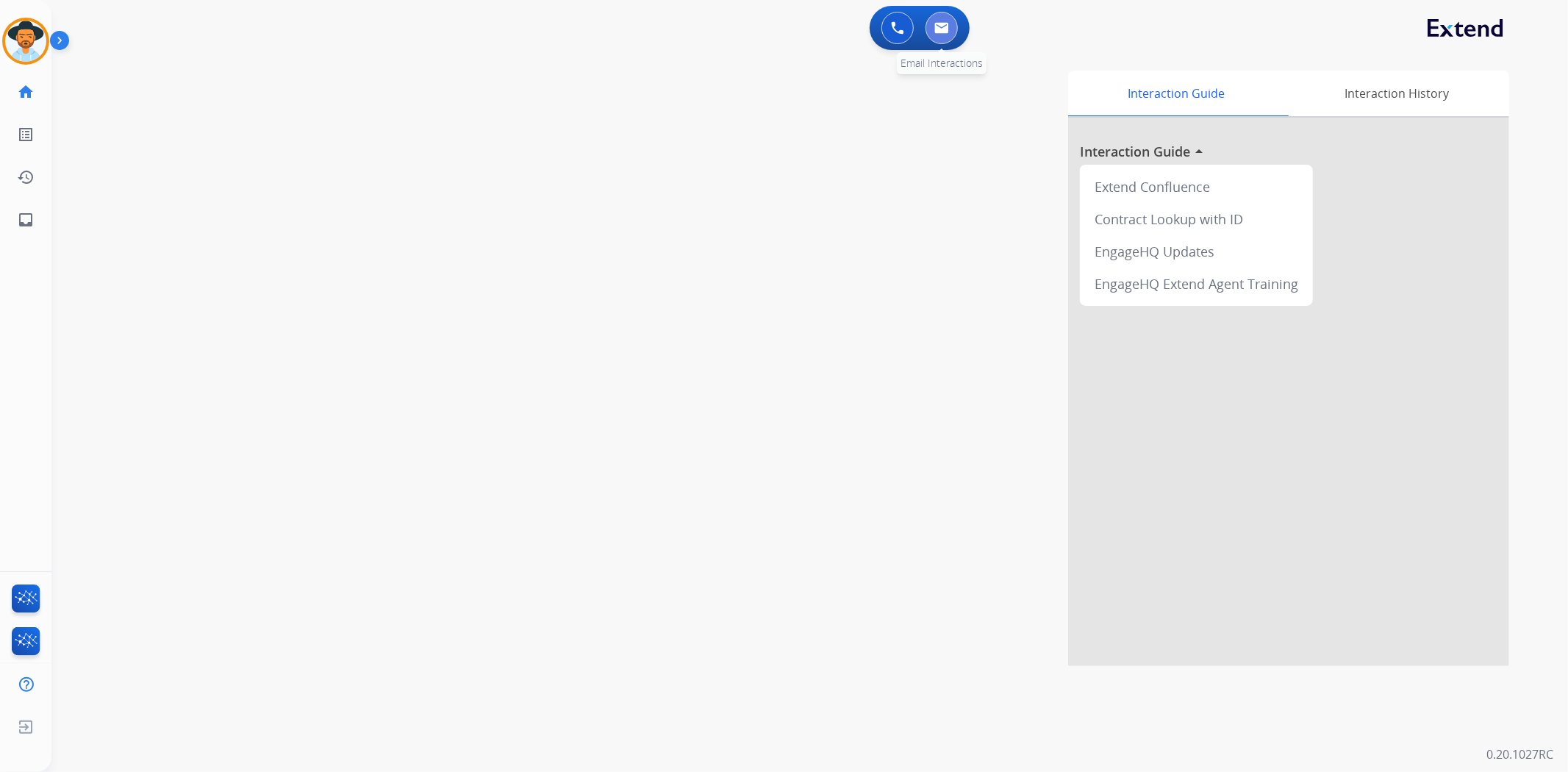
click at [935, 33] on img at bounding box center [942, 28] width 14 height 12
select select "**********"
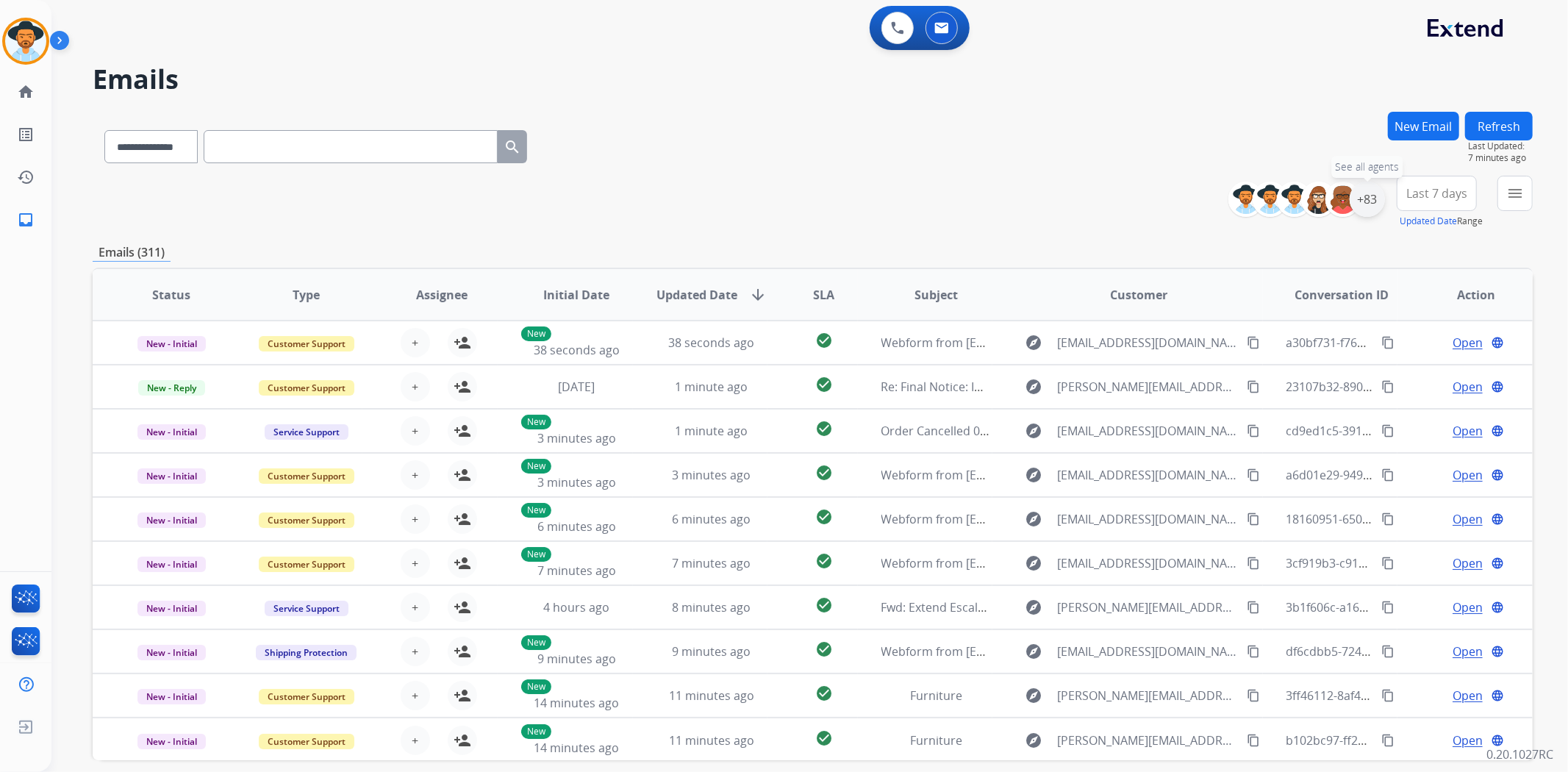
click at [1357, 206] on div "+83" at bounding box center [1367, 199] width 35 height 35
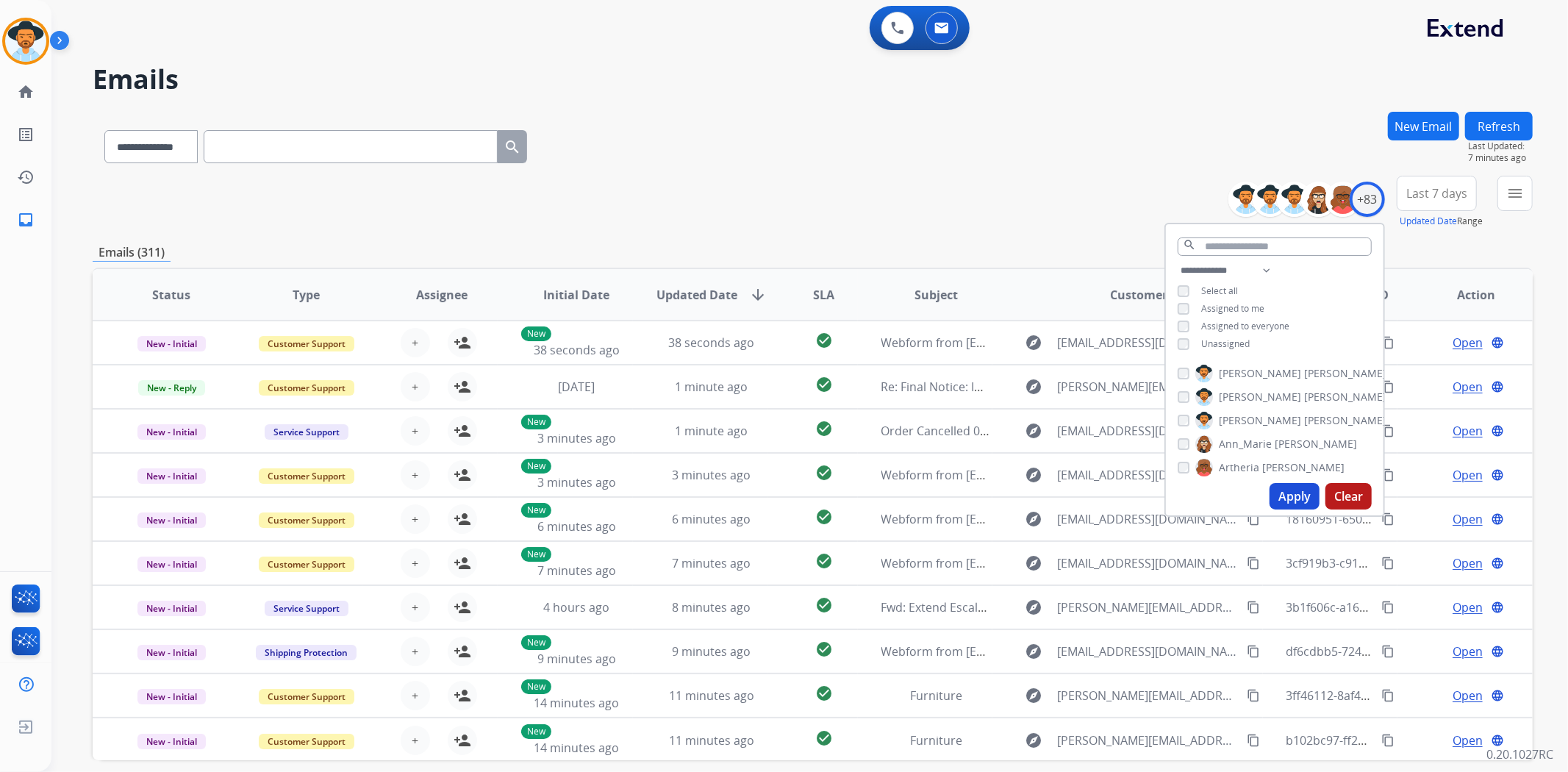
click at [1280, 500] on button "Apply" at bounding box center [1295, 496] width 50 height 26
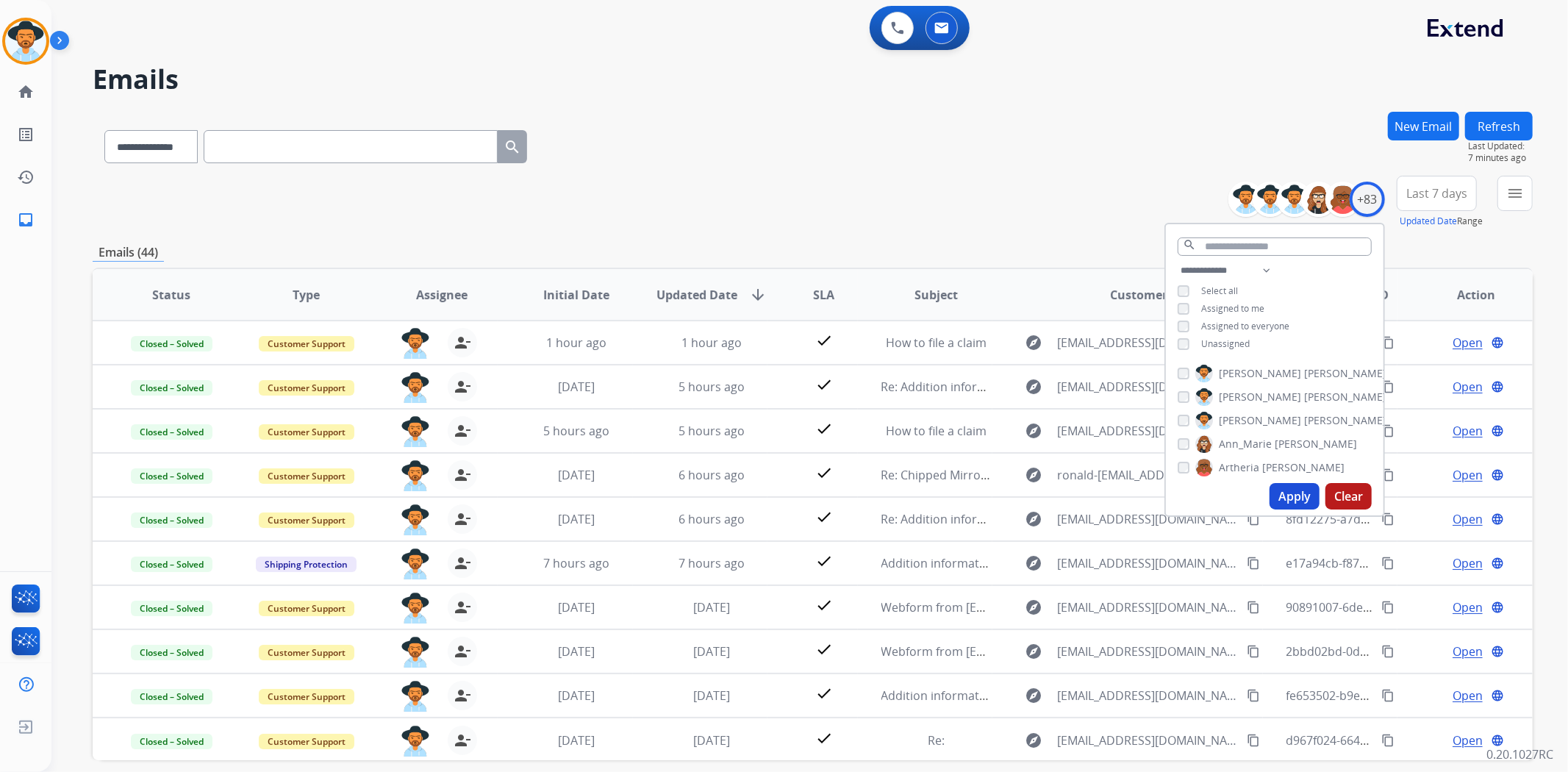
click at [824, 208] on div "**********" at bounding box center [813, 202] width 1441 height 53
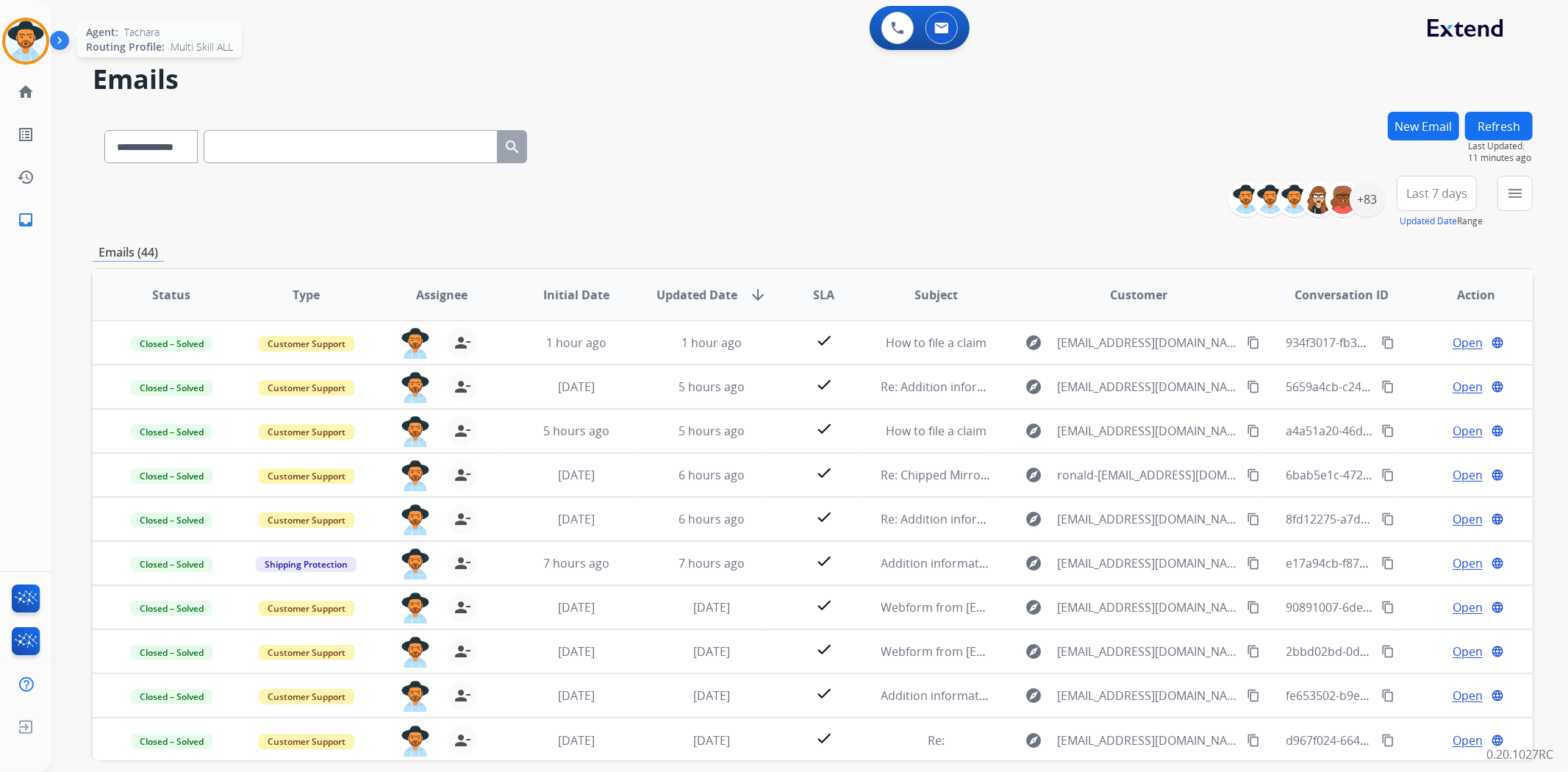
click at [30, 53] on img at bounding box center [25, 41] width 41 height 41
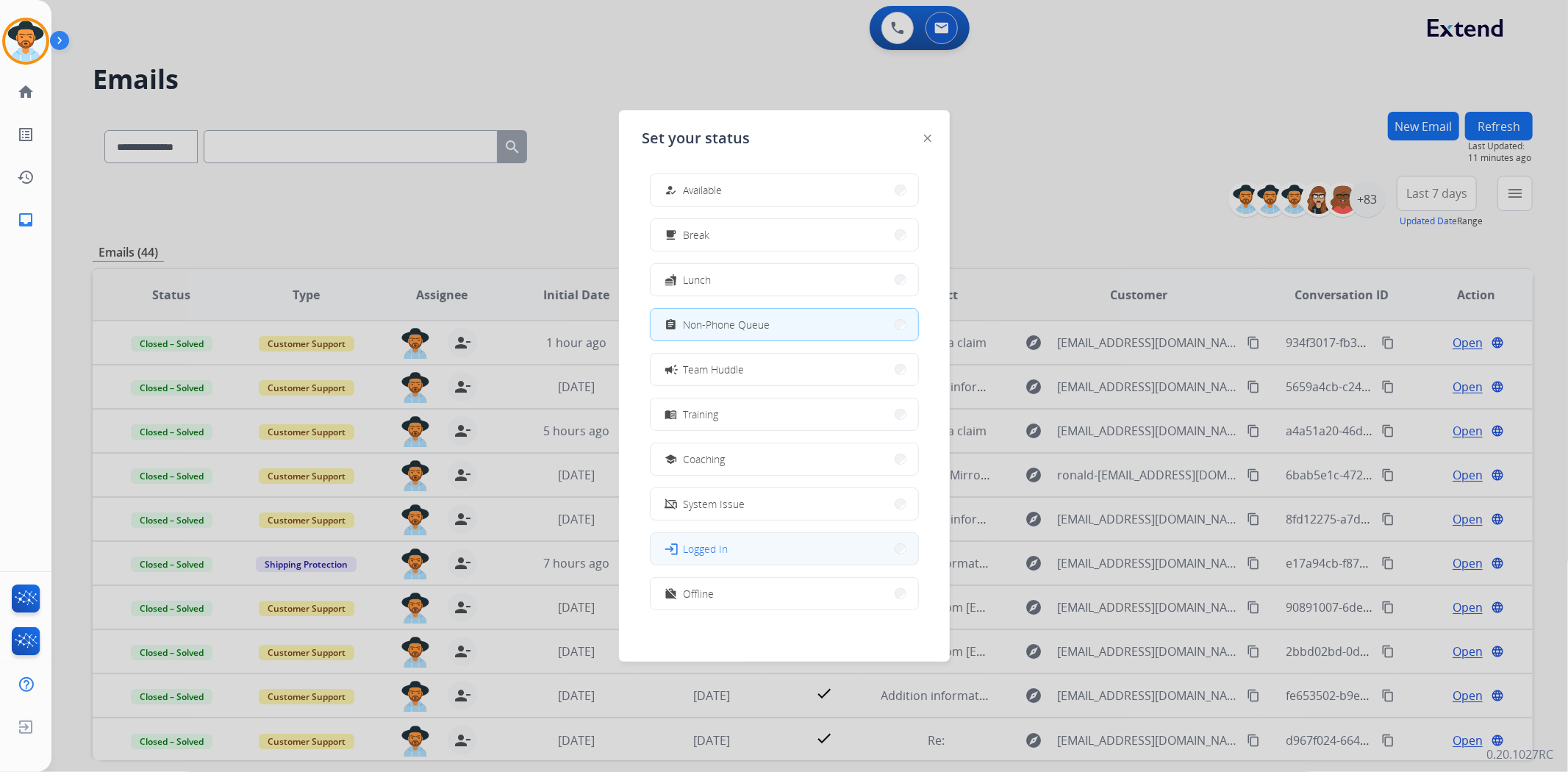
scroll to position [4, 0]
click at [701, 586] on span "Offline" at bounding box center [699, 590] width 31 height 15
